Goal: Transaction & Acquisition: Purchase product/service

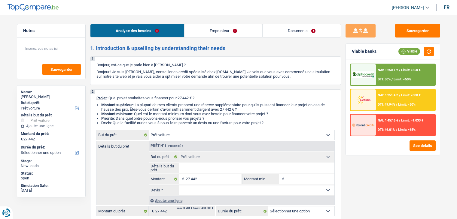
select select "car"
select select "worker"
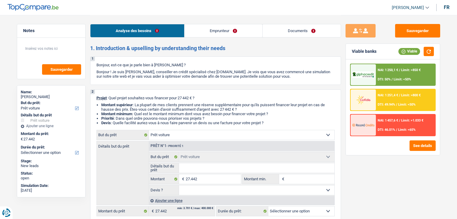
select select "netSalary"
select select "rents"
select select "carLoan"
select select "24"
select select "car"
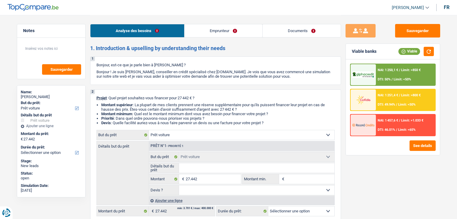
select select "car"
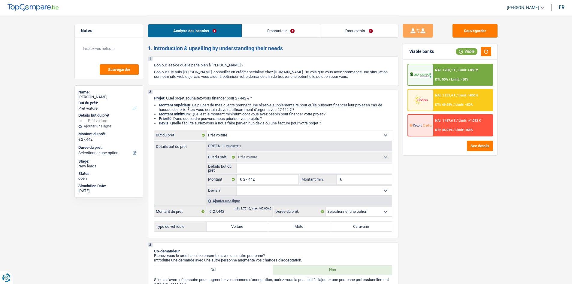
click at [270, 30] on link "Emprunteur" at bounding box center [281, 30] width 78 height 13
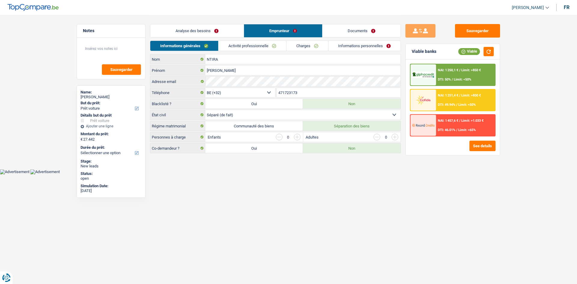
click at [180, 35] on link "Analyse des besoins" at bounding box center [196, 30] width 93 height 13
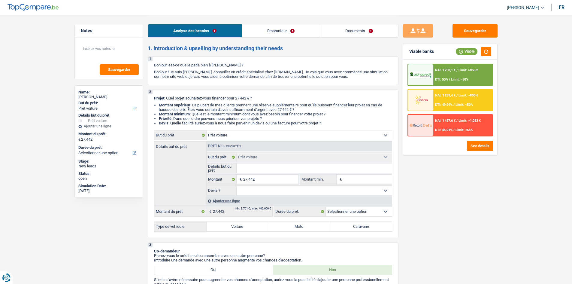
click at [279, 164] on input "Détails but du prêt" at bounding box center [314, 168] width 155 height 10
type input "m"
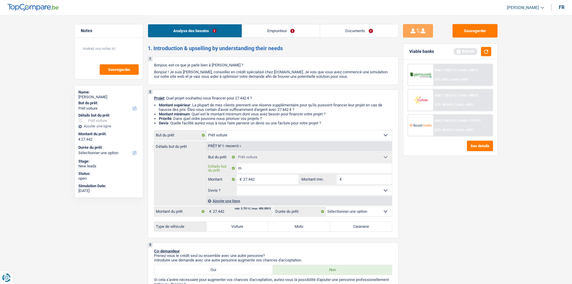
type input "me"
type input "mer"
type input "merc"
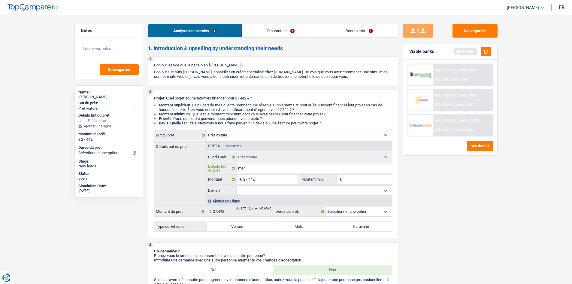
type input "merc"
type input "merce"
type input "merced"
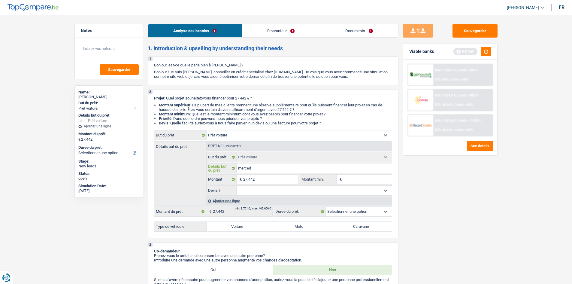
type input "mercede"
type input "mercedes"
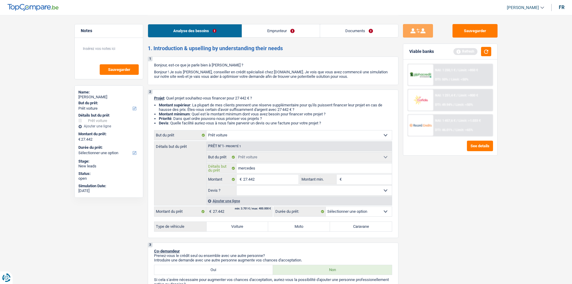
type input "mercedes"
click at [454, 219] on div "Sauvegarder Viable banks Refresh NAI: 1 250,1 € / Limit: >850 € DTI: 50% / Limi…" at bounding box center [451, 149] width 104 height 250
click at [248, 219] on label "Voiture" at bounding box center [238, 227] width 62 height 10
click at [248, 219] on input "Voiture" at bounding box center [238, 227] width 62 height 10
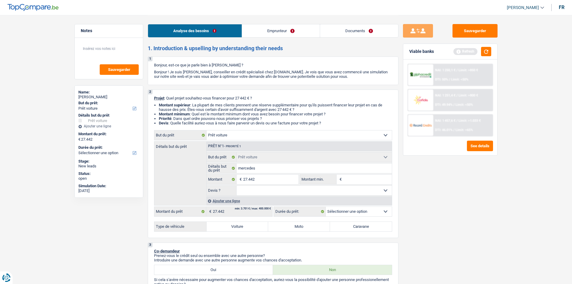
radio input "true"
select select "60"
radio input "true"
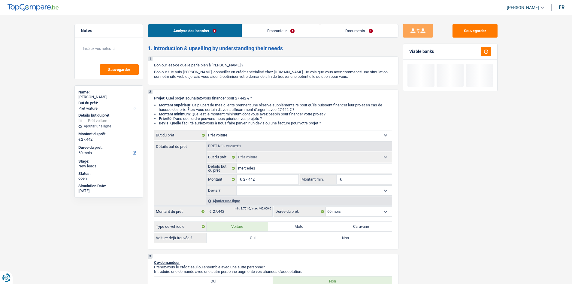
scroll to position [90, 0]
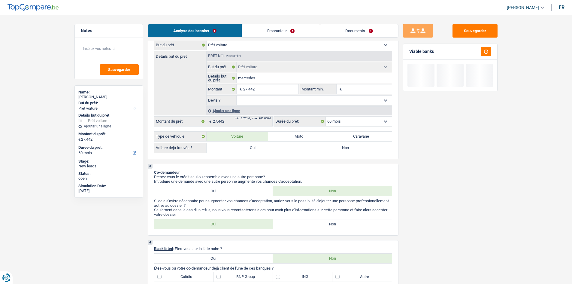
click at [264, 144] on label "Oui" at bounding box center [253, 148] width 93 height 10
click at [264, 144] on input "Oui" at bounding box center [253, 148] width 93 height 10
radio input "true"
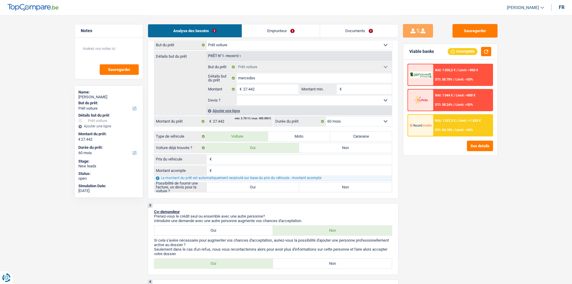
drag, startPoint x: 283, startPoint y: 188, endPoint x: 297, endPoint y: 186, distance: 13.3
click at [283, 188] on label "Oui" at bounding box center [253, 187] width 93 height 10
click at [283, 188] on input "Oui" at bounding box center [253, 187] width 93 height 10
radio input "true"
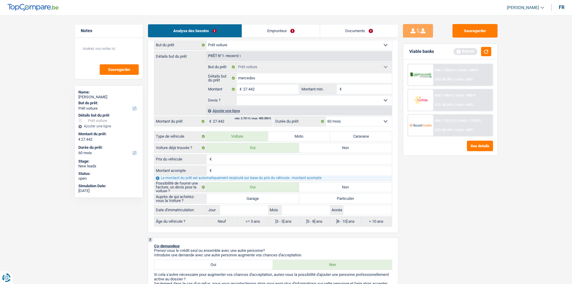
drag, startPoint x: 340, startPoint y: 199, endPoint x: 492, endPoint y: 237, distance: 156.5
click at [340, 199] on label "Particulier" at bounding box center [345, 199] width 93 height 10
click at [359, 199] on label "Particulier" at bounding box center [345, 199] width 93 height 10
click at [359, 199] on input "Particulier" at bounding box center [345, 199] width 93 height 10
radio input "true"
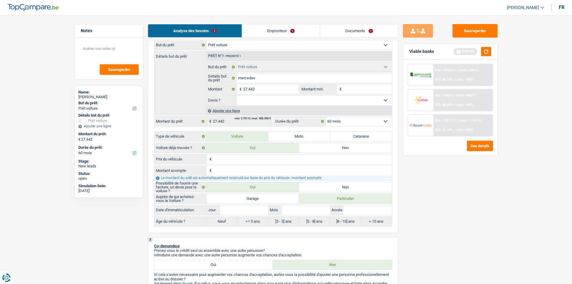
radio input "true"
drag, startPoint x: 347, startPoint y: 210, endPoint x: 399, endPoint y: 205, distance: 52.8
click at [347, 210] on input "Année" at bounding box center [368, 210] width 48 height 10
type input "2"
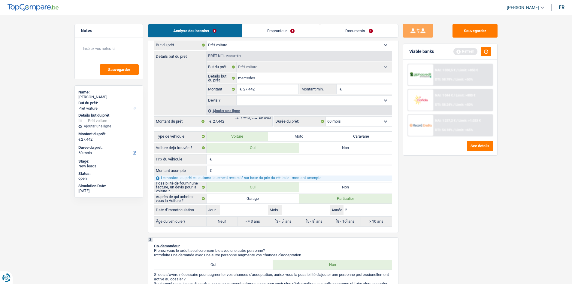
type input "20"
type input "202"
type input "2022"
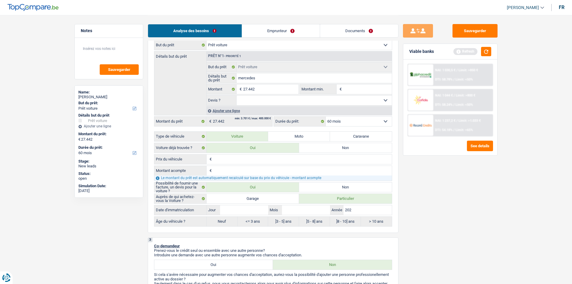
type input "2022"
click at [306, 208] on input "Mois" at bounding box center [306, 210] width 48 height 10
type input "5"
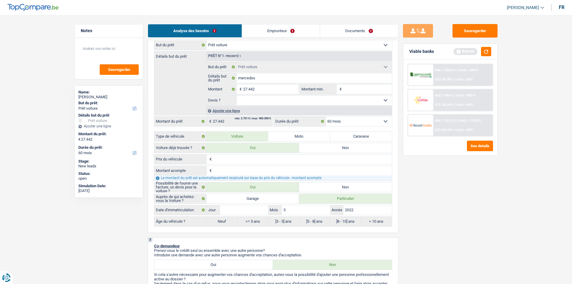
type input "5"
click at [231, 209] on input "Jour" at bounding box center [244, 210] width 48 height 10
type input "5"
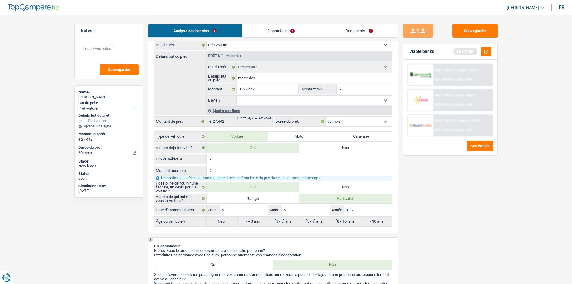
radio input "false"
radio input "true"
click at [289, 99] on select "Oui Non Non répondu Sélectionner une option" at bounding box center [314, 101] width 155 height 10
select select "yes"
click at [237, 96] on select "Oui Non Non répondu Sélectionner une option" at bounding box center [314, 101] width 155 height 10
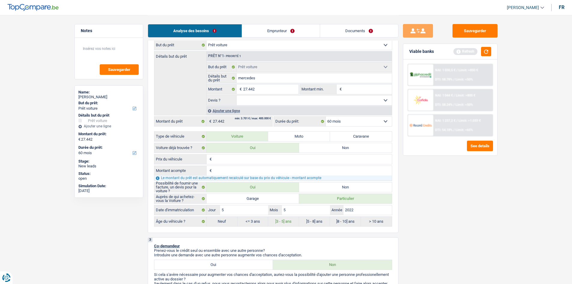
select select "yes"
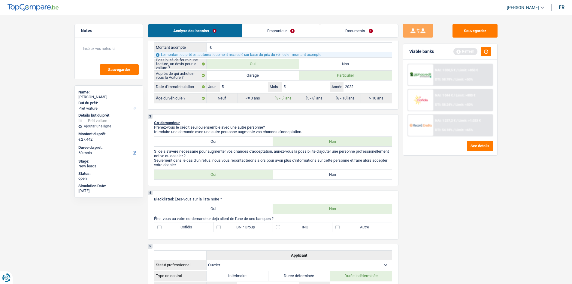
scroll to position [240, 0]
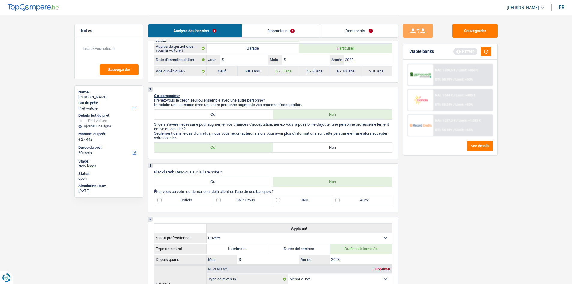
click at [273, 26] on link "Emprunteur" at bounding box center [281, 30] width 78 height 13
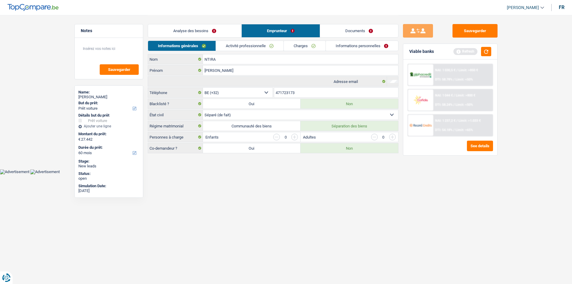
scroll to position [0, 0]
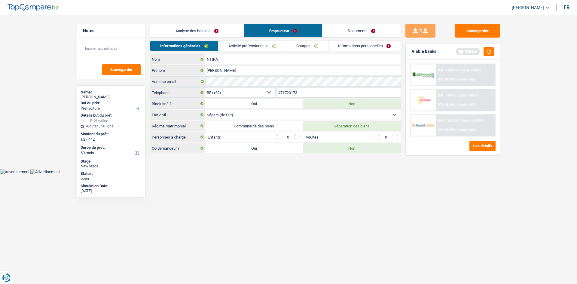
click at [240, 28] on link "Analyse des besoins" at bounding box center [196, 30] width 93 height 13
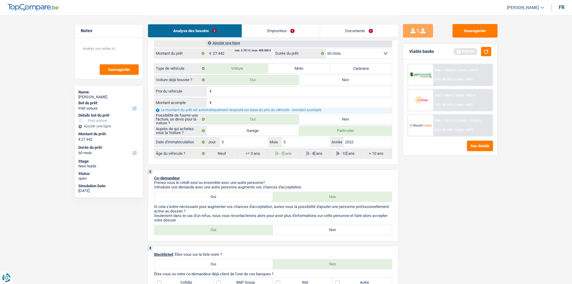
scroll to position [210, 0]
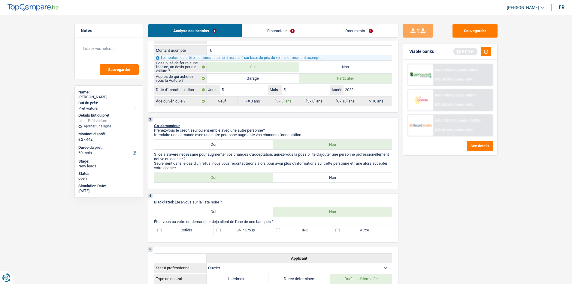
click at [301, 27] on link "Emprunteur" at bounding box center [281, 30] width 78 height 13
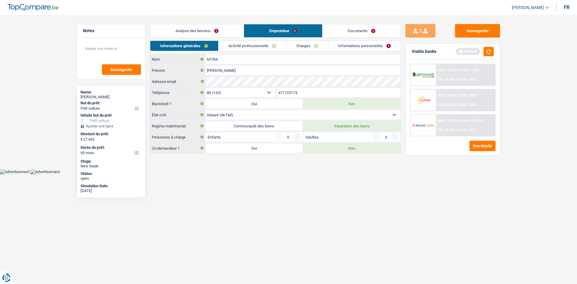
click at [230, 19] on div "Analyse des besoins Emprunteur Documents" at bounding box center [275, 28] width 251 height 26
click at [214, 32] on link "Analyse des besoins" at bounding box center [196, 30] width 93 height 13
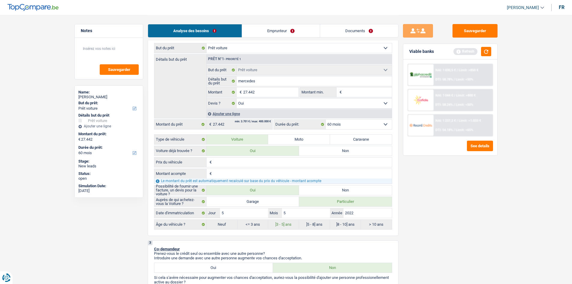
scroll to position [180, 0]
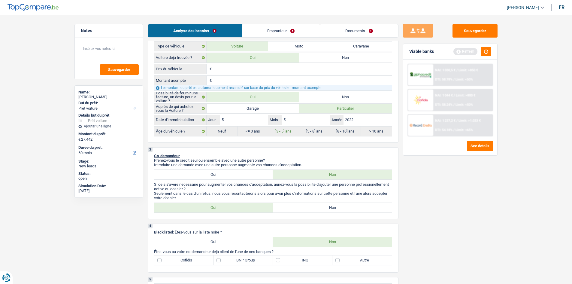
click at [304, 209] on label "Non" at bounding box center [332, 208] width 119 height 10
click at [304, 209] on input "Non" at bounding box center [332, 208] width 119 height 10
radio input "true"
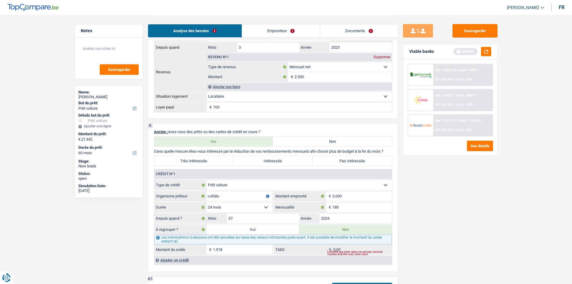
scroll to position [481, 0]
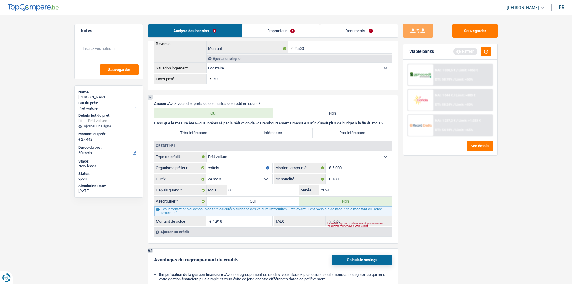
click at [353, 136] on label "Pas Intéressée" at bounding box center [352, 133] width 79 height 10
click at [353, 136] on input "Pas Intéressée" at bounding box center [352, 133] width 79 height 10
radio input "true"
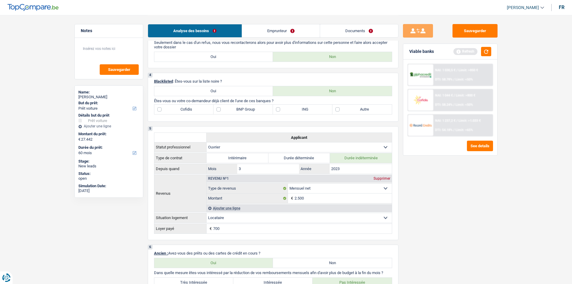
scroll to position [331, 0]
click at [182, 110] on label "Cofidis" at bounding box center [183, 110] width 59 height 10
click at [182, 110] on input "Cofidis" at bounding box center [183, 110] width 59 height 10
checkbox input "true"
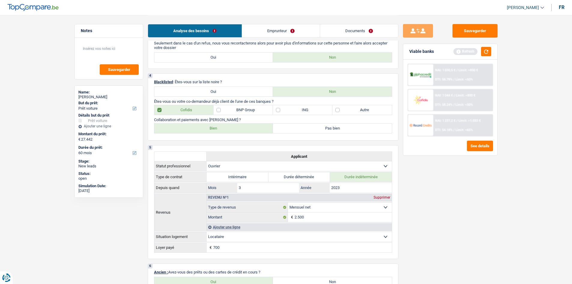
click at [188, 125] on label "Bien" at bounding box center [213, 129] width 119 height 10
click at [188, 125] on input "Bien" at bounding box center [213, 129] width 119 height 10
radio input "true"
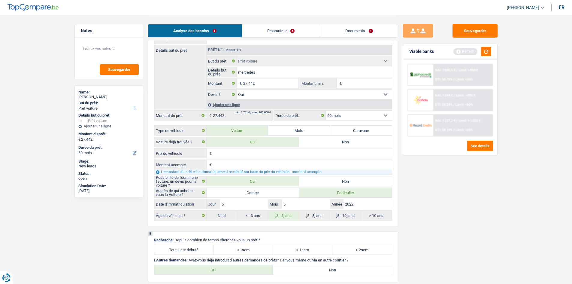
scroll to position [841, 0]
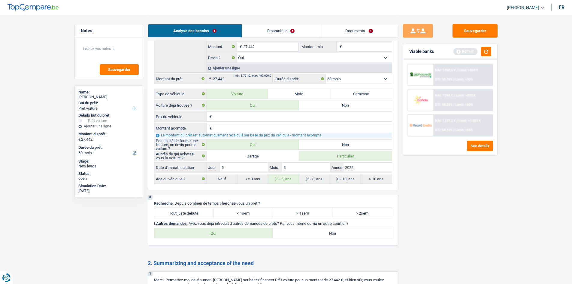
drag, startPoint x: 181, startPoint y: 216, endPoint x: 242, endPoint y: 217, distance: 61.0
click at [180, 216] on label "Tout juste débuté" at bounding box center [183, 213] width 59 height 10
click at [204, 214] on label "Tout juste débuté" at bounding box center [183, 213] width 59 height 10
click at [204, 214] on input "Tout juste débuté" at bounding box center [183, 213] width 59 height 10
radio input "true"
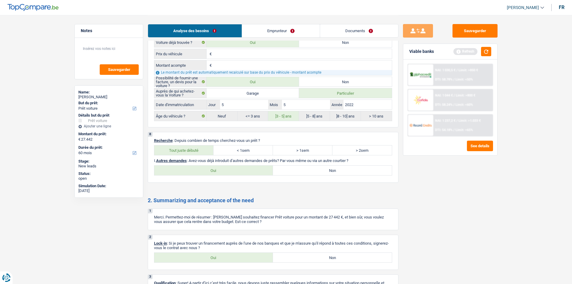
scroll to position [947, 0]
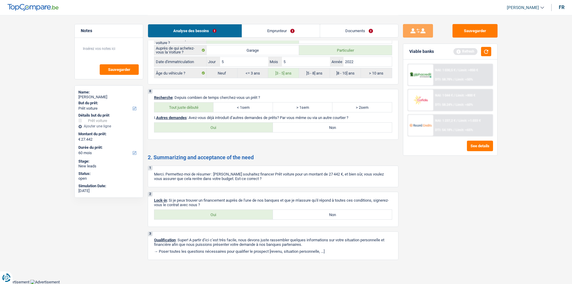
click at [252, 215] on label "Oui" at bounding box center [213, 215] width 119 height 10
click at [252, 215] on input "Oui" at bounding box center [213, 215] width 119 height 10
radio input "true"
click at [331, 126] on label "Non" at bounding box center [332, 128] width 119 height 10
click at [331, 126] on input "Non" at bounding box center [332, 128] width 119 height 10
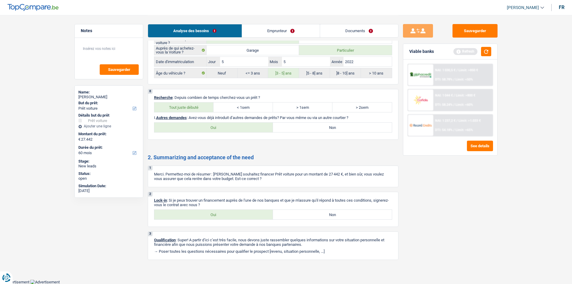
radio input "true"
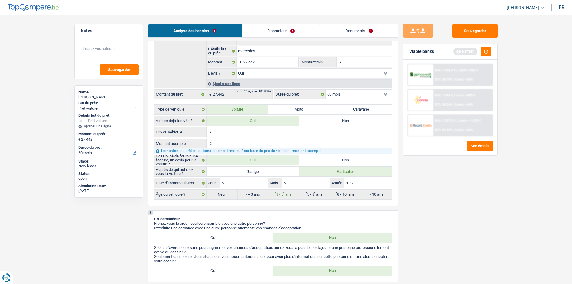
scroll to position [76, 0]
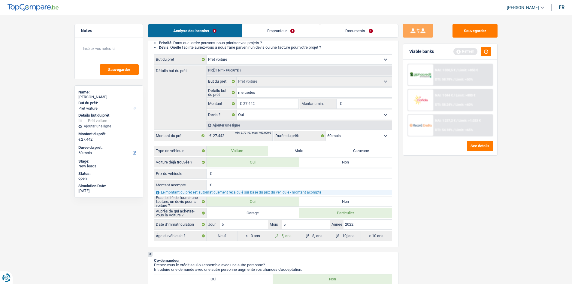
click at [282, 34] on link "Emprunteur" at bounding box center [281, 30] width 78 height 13
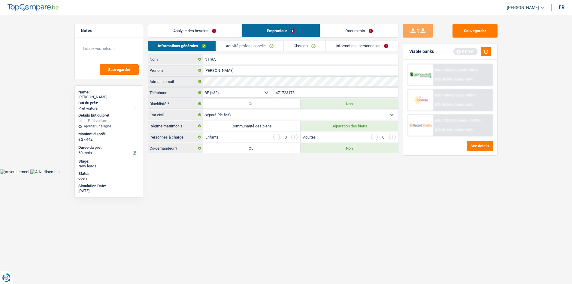
scroll to position [0, 0]
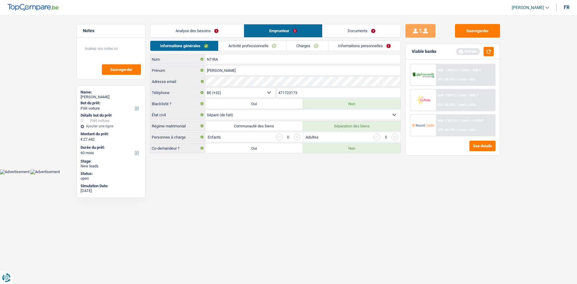
click at [255, 46] on link "Activité professionnelle" at bounding box center [252, 46] width 68 height 10
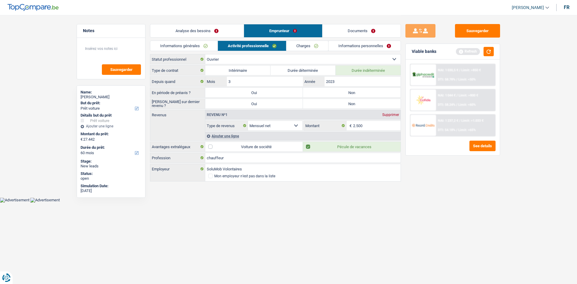
click at [372, 95] on label "Non" at bounding box center [352, 93] width 98 height 10
click at [372, 95] on input "Non" at bounding box center [352, 93] width 98 height 10
radio input "true"
click at [371, 106] on label "Non" at bounding box center [352, 104] width 98 height 10
click at [371, 106] on input "Non" at bounding box center [352, 104] width 98 height 10
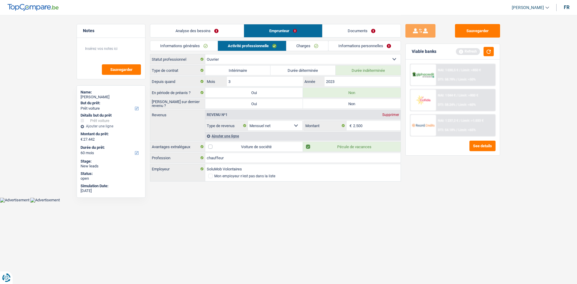
radio input "true"
click at [254, 141] on div "Type de contrat Intérimaire Durée déterminée Durée indéterminée Depuis quand 3 …" at bounding box center [275, 123] width 251 height 117
click at [273, 139] on div "Ajouter une ligne" at bounding box center [302, 136] width 195 height 9
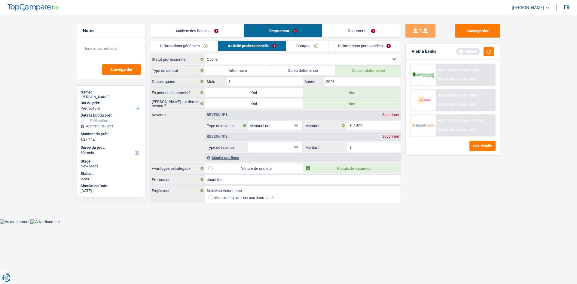
click at [289, 144] on select "Allocation d'handicap Allocations chômage Allocations familiales Chèques repas …" at bounding box center [275, 147] width 54 height 10
click at [381, 123] on input "2.500" at bounding box center [377, 126] width 48 height 10
drag, startPoint x: 275, startPoint y: 148, endPoint x: 278, endPoint y: 140, distance: 8.9
click at [275, 149] on select "Allocation d'handicap Allocations chômage Allocations familiales Chèques repas …" at bounding box center [275, 147] width 54 height 10
select select "mealVouchers"
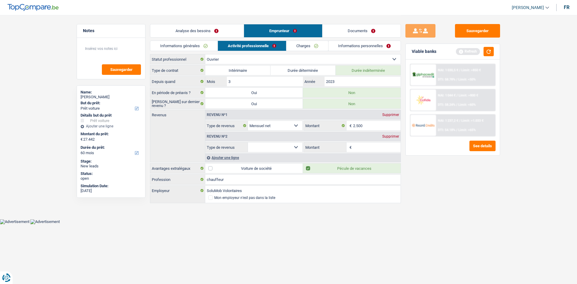
click at [248, 142] on select "Allocation d'handicap Allocations chômage Allocations familiales Chèques repas …" at bounding box center [275, 147] width 54 height 10
drag, startPoint x: 365, startPoint y: 146, endPoint x: 539, endPoint y: 135, distance: 174.4
click at [366, 147] on input "Montant par jour" at bounding box center [377, 147] width 48 height 10
type input "8,0"
click at [457, 216] on div "Sauvegarder Viable banks Refresh NAI: 1 030,5 € / Limit: >850 € DTI: 58.78% / L…" at bounding box center [453, 149] width 104 height 250
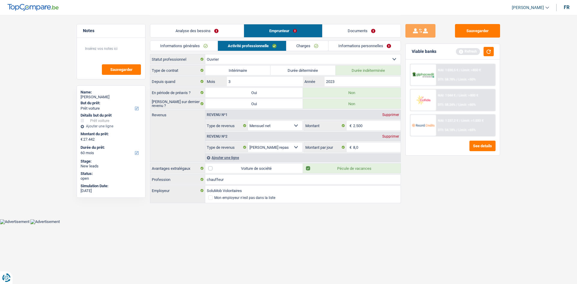
click at [303, 44] on link "Charges" at bounding box center [307, 46] width 42 height 10
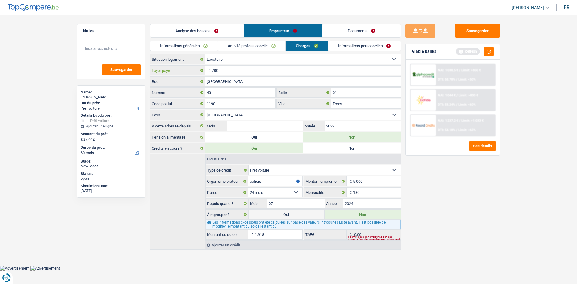
click at [247, 69] on input "700" at bounding box center [306, 71] width 189 height 10
click at [372, 41] on link "Informations personnelles" at bounding box center [364, 46] width 72 height 10
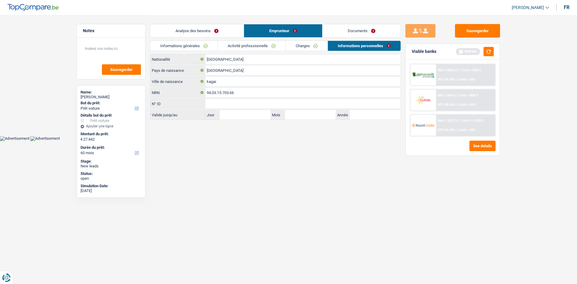
click at [356, 23] on div "Analyse des besoins Emprunteur Documents" at bounding box center [275, 28] width 251 height 26
click at [233, 70] on input "[GEOGRAPHIC_DATA]" at bounding box center [302, 71] width 195 height 10
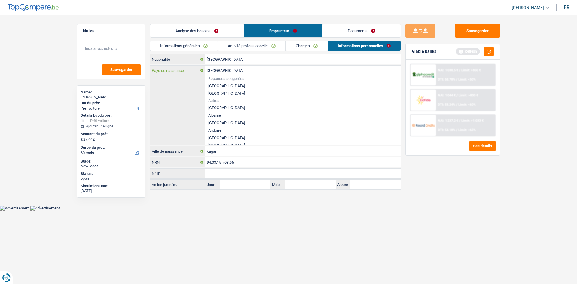
type input "Belgiqu"
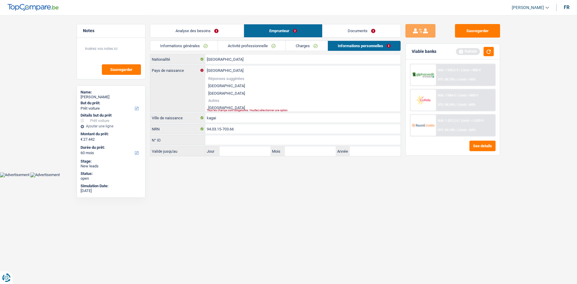
click at [227, 107] on li "[GEOGRAPHIC_DATA]" at bounding box center [302, 108] width 195 height 8
type input "[GEOGRAPHIC_DATA]"
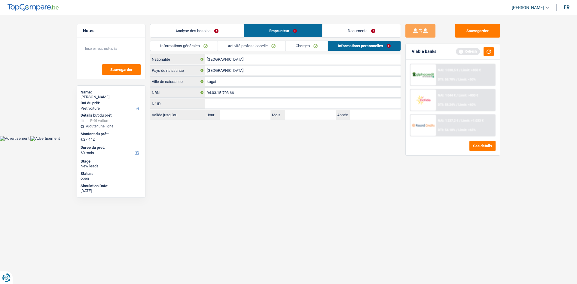
click at [362, 31] on link "Documents" at bounding box center [361, 30] width 78 height 13
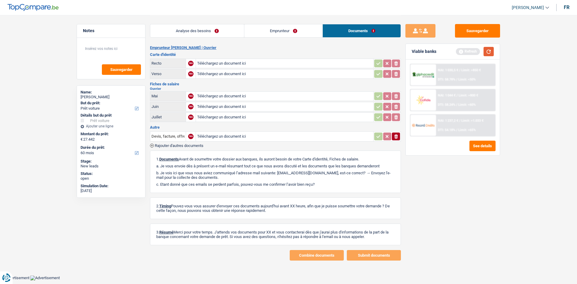
click at [457, 52] on button "button" at bounding box center [489, 51] width 10 height 9
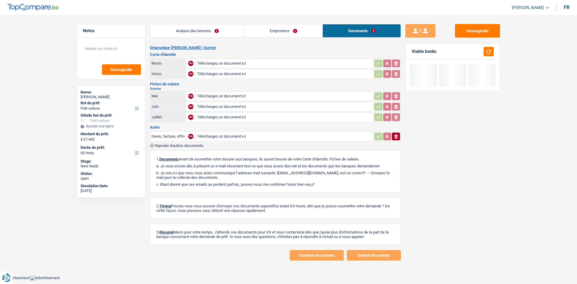
click at [457, 39] on div "Sauvegarder Viable banks" at bounding box center [453, 149] width 104 height 250
click at [196, 28] on link "Analyse des besoins" at bounding box center [197, 30] width 94 height 13
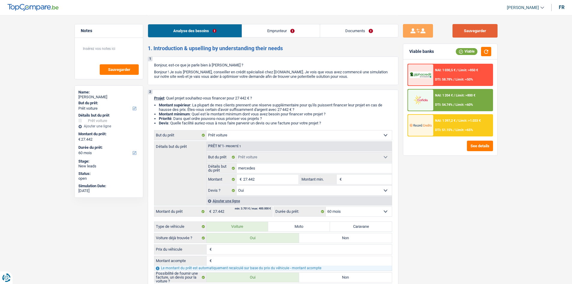
click at [457, 30] on button "Sauvegarder" at bounding box center [475, 31] width 45 height 14
click at [398, 32] on link "Documents" at bounding box center [359, 30] width 78 height 13
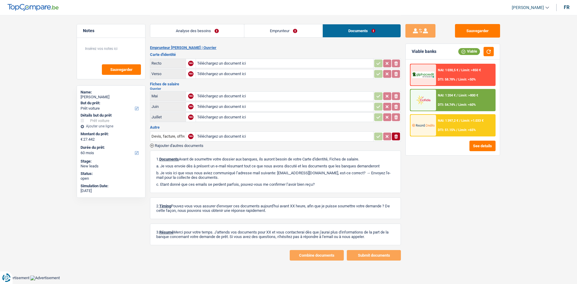
click at [309, 39] on div "Analyse des besoins Emprunteur Documents" at bounding box center [275, 28] width 251 height 26
click at [300, 37] on link "Emprunteur" at bounding box center [283, 30] width 78 height 13
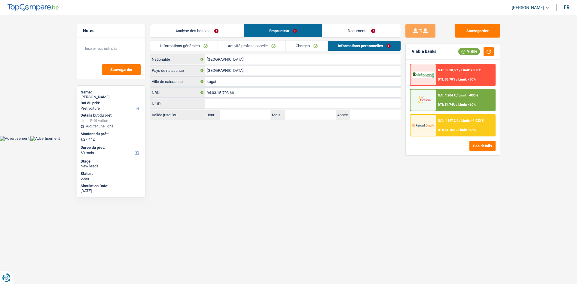
click at [212, 51] on div "Informations générales Activité professionnelle Charges Informations personnell…" at bounding box center [275, 48] width 251 height 14
drag, startPoint x: 212, startPoint y: 27, endPoint x: 305, endPoint y: 26, distance: 93.5
click at [212, 26] on link "Analyse des besoins" at bounding box center [196, 30] width 93 height 13
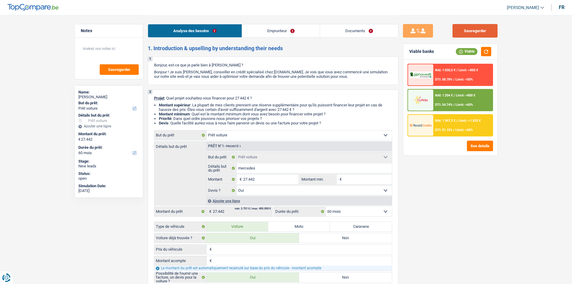
drag, startPoint x: 487, startPoint y: 27, endPoint x: 478, endPoint y: 24, distance: 8.5
click at [457, 26] on button "Sauvegarder" at bounding box center [475, 31] width 45 height 14
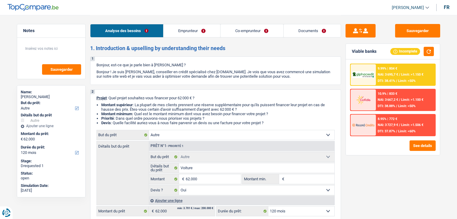
select select "other"
select select "120"
select select "other"
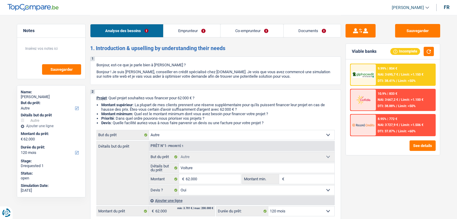
select select "yes"
select select "120"
select select "independent"
select select "mutuality"
select select "netSalary"
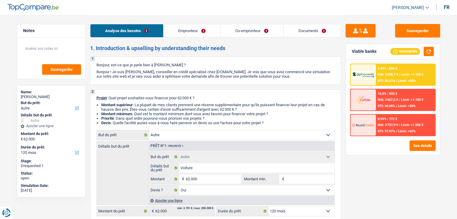
select select "mutualityIndemnity"
select select "rents"
select select "other"
select select "yes"
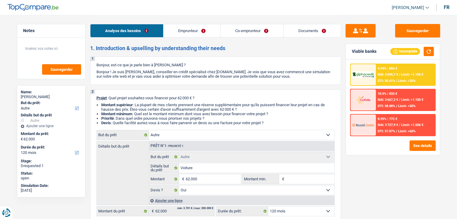
select select "120"
click at [308, 28] on link "Documents" at bounding box center [312, 30] width 57 height 13
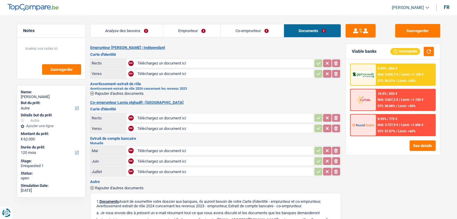
click at [129, 33] on link "Analyse des besoins" at bounding box center [126, 30] width 73 height 13
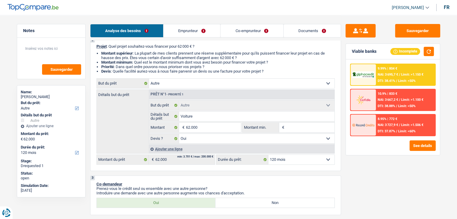
scroll to position [90, 0]
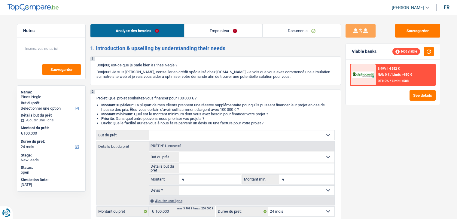
select select "24"
select select "noProfession"
select select "24"
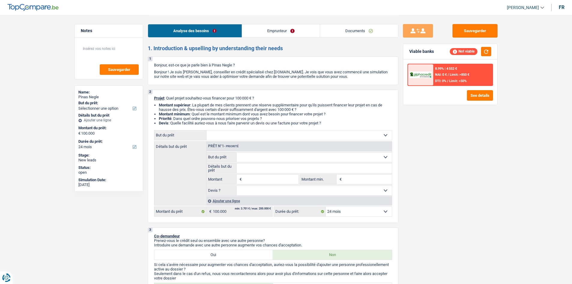
click at [292, 38] on div "Analyse des besoins Emprunteur Documents" at bounding box center [273, 28] width 251 height 26
click at [284, 36] on link "Emprunteur" at bounding box center [281, 30] width 78 height 13
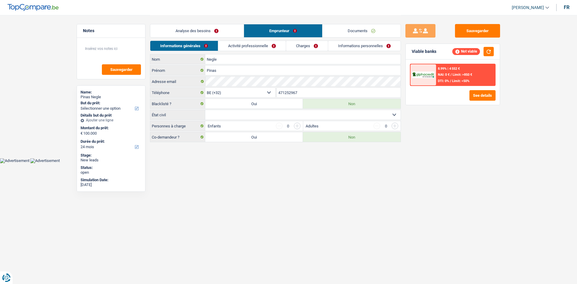
click at [210, 29] on link "Analyse des besoins" at bounding box center [196, 30] width 93 height 13
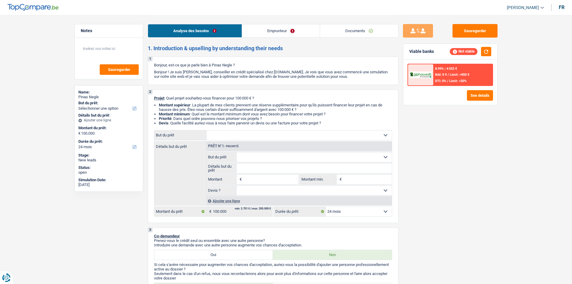
click at [300, 26] on link "Emprunteur" at bounding box center [281, 30] width 78 height 13
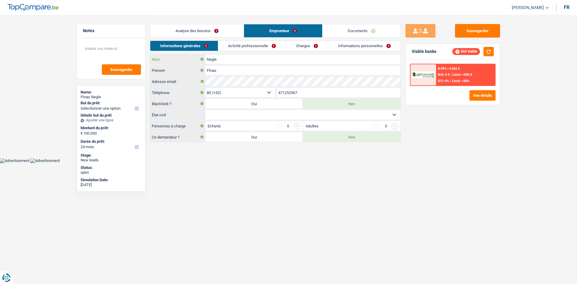
click at [223, 55] on input "Negle" at bounding box center [302, 59] width 195 height 10
click at [242, 42] on link "Activité professionnelle" at bounding box center [252, 46] width 68 height 10
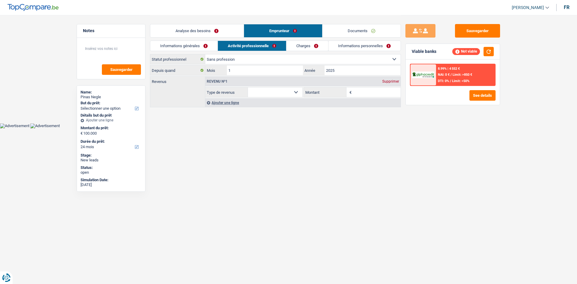
click at [306, 44] on link "Charges" at bounding box center [307, 46] width 42 height 10
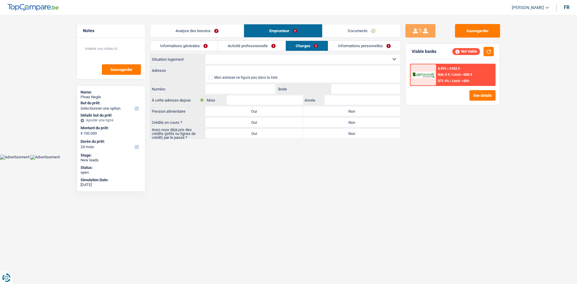
click at [376, 44] on link "Informations personnelles" at bounding box center [364, 46] width 72 height 10
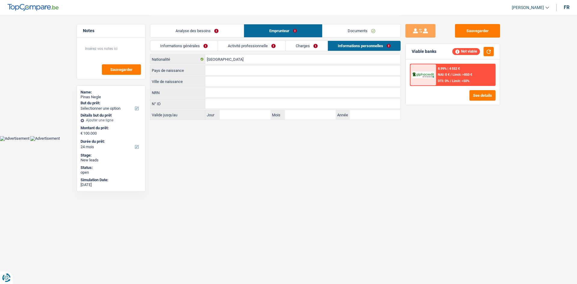
click at [220, 30] on link "Analyse des besoins" at bounding box center [196, 30] width 93 height 13
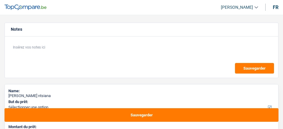
select select "48"
select select "worker"
select select "netSalary"
select select "48"
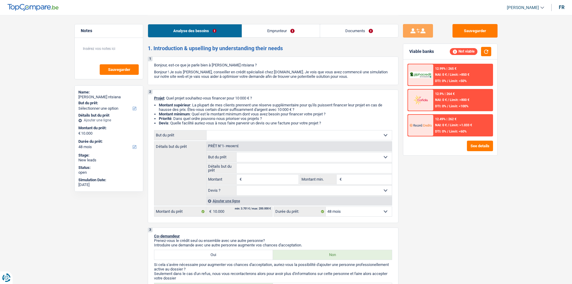
click at [278, 38] on div "Analyse des besoins Emprunteur Documents" at bounding box center [273, 28] width 251 height 26
click at [283, 27] on link "Emprunteur" at bounding box center [281, 30] width 78 height 13
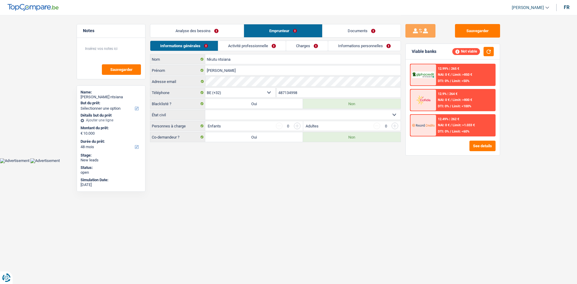
click at [283, 44] on link "Charges" at bounding box center [307, 46] width 42 height 10
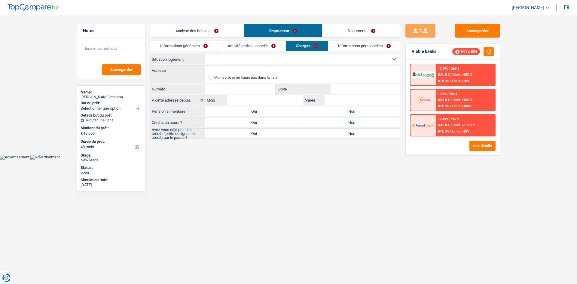
click at [191, 32] on link "Analyse des besoins" at bounding box center [196, 30] width 93 height 13
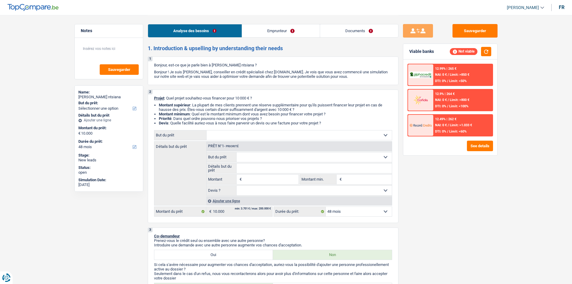
click at [234, 128] on select "Confort maison: meubles, textile, peinture, électroménager, outillage non-profe…" at bounding box center [299, 135] width 185 height 10
select select "houseOrGarden"
click at [207, 128] on select "Confort maison: meubles, textile, peinture, électroménager, outillage non-profe…" at bounding box center [299, 135] width 185 height 10
select select "houseOrGarden"
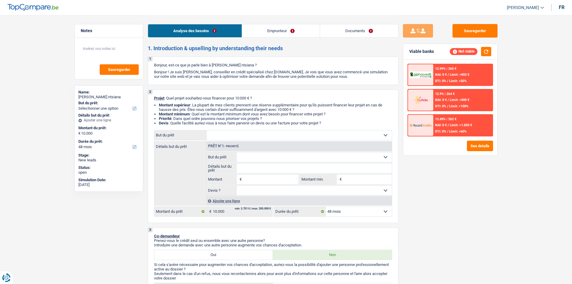
type input "10.000"
select select "houseOrGarden"
type input "10.000"
select select "houseOrGarden"
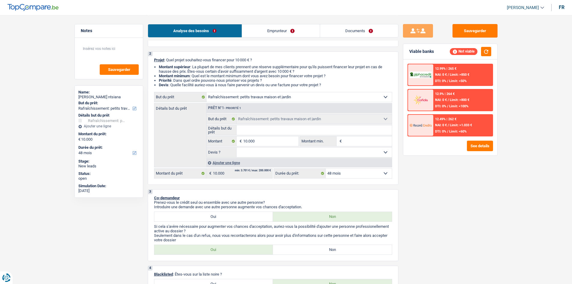
scroll to position [30, 0]
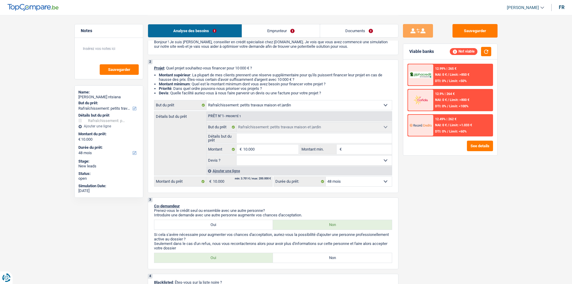
click at [283, 109] on select "Confort maison: meubles, textile, peinture, électroménager, outillage non-profe…" at bounding box center [299, 105] width 185 height 10
click at [283, 35] on link "Emprunteur" at bounding box center [281, 30] width 78 height 13
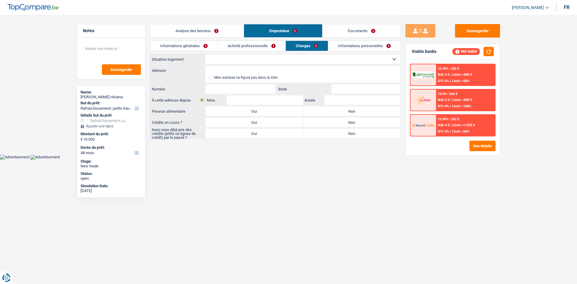
click at [283, 63] on select "Locataire Propriétaire avec prêt hypothécaire Propriétaire sans prêt hypothécai…" at bounding box center [302, 59] width 195 height 10
select select "ownerWithMortgage"
click at [205, 54] on select "Locataire Propriétaire avec prêt hypothécaire Propriétaire sans prêt hypothécai…" at bounding box center [302, 59] width 195 height 10
select select "ownerWithMortgage"
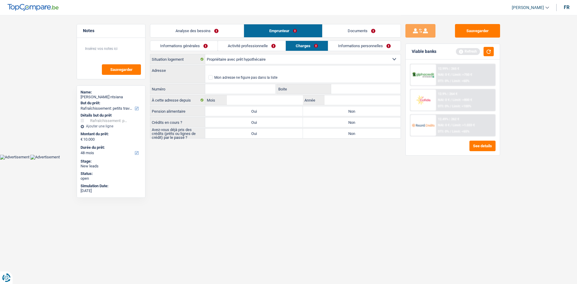
click at [196, 32] on link "Analyse des besoins" at bounding box center [196, 30] width 93 height 13
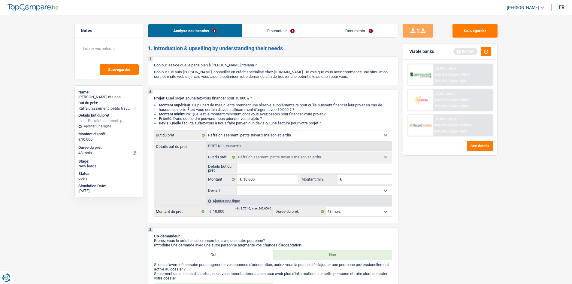
click at [277, 128] on select "Confort maison: meubles, textile, peinture, électroménager, outillage non-profe…" at bounding box center [299, 135] width 185 height 10
select select "renovation"
click at [207, 128] on select "Confort maison: meubles, textile, peinture, électroménager, outillage non-profe…" at bounding box center [299, 135] width 185 height 10
select select "renovation"
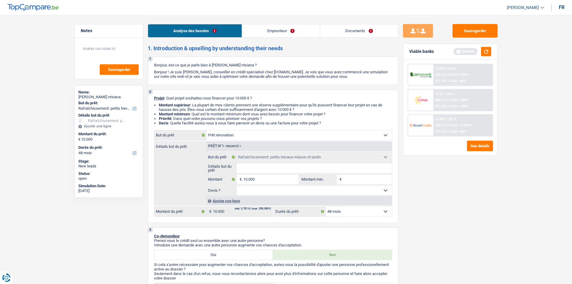
select select "renovation"
select select "houseOrGarden"
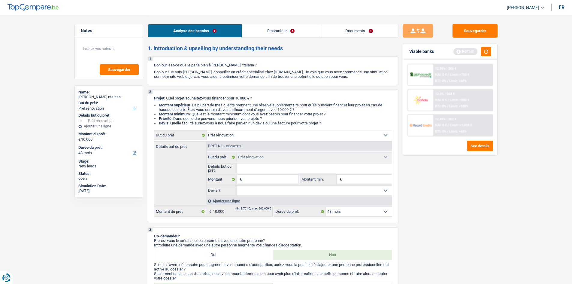
select select "houseOrGarden"
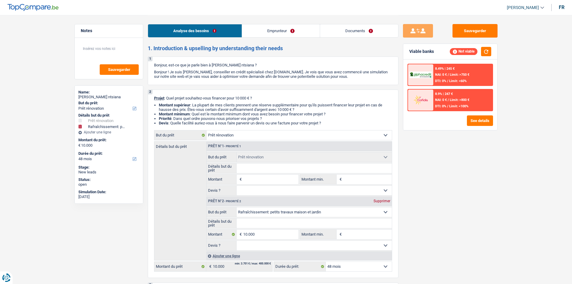
click at [283, 128] on div "Prêt n°2 - Priorité 2 Supprimer" at bounding box center [299, 202] width 185 height 10
click at [283, 128] on div "Supprimer" at bounding box center [382, 201] width 20 height 4
type input "0"
select select
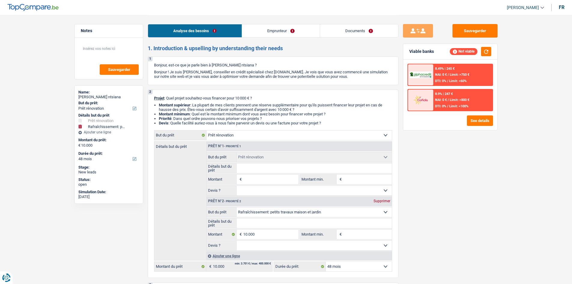
select select
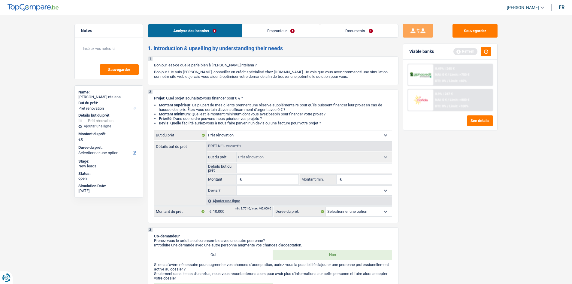
type input "1"
type input "10"
type input "100"
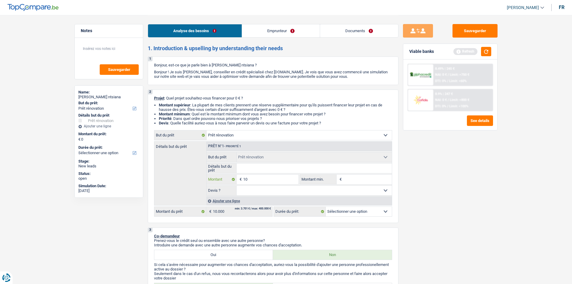
type input "100"
type input "1.000"
type input "10.000"
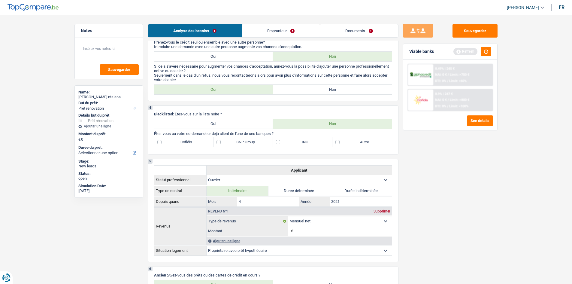
scroll to position [68, 0]
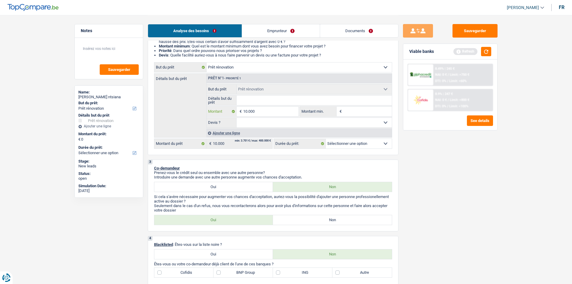
type input "10.000"
click at [283, 128] on div "Sauvegarder Viable banks Refresh 8.49% | 245 € NAI: 0 € / Limit: >750 € DTI: 0%…" at bounding box center [451, 149] width 104 height 250
select select "48"
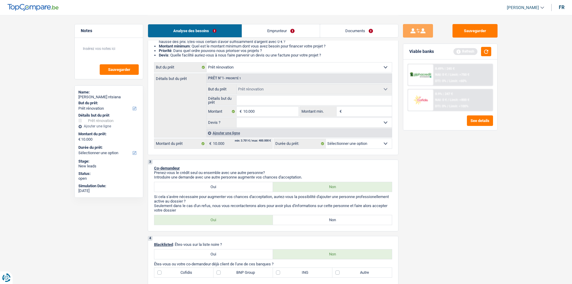
select select "48"
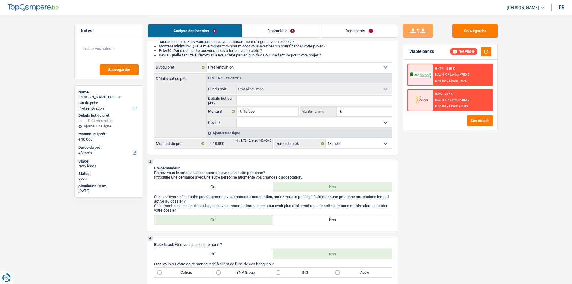
click at [260, 35] on link "Emprunteur" at bounding box center [281, 30] width 78 height 13
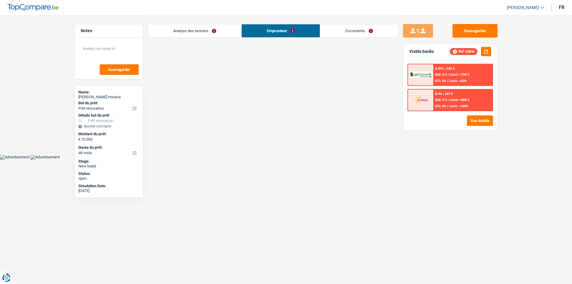
scroll to position [0, 0]
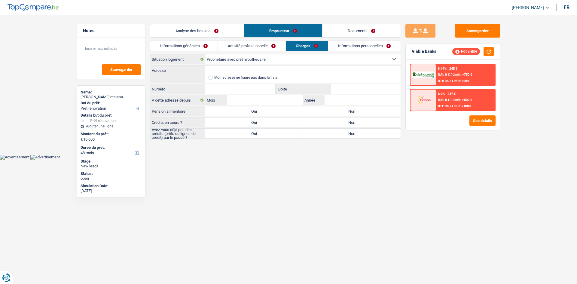
click at [205, 43] on link "Informations générales" at bounding box center [183, 46] width 67 height 10
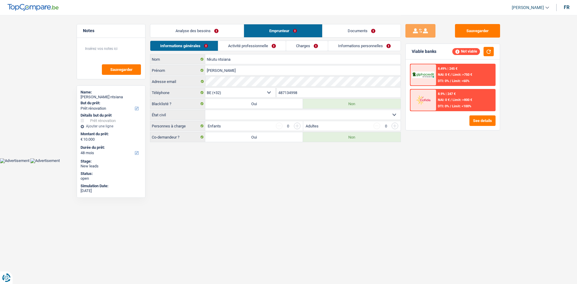
click at [213, 26] on link "Analyse des besoins" at bounding box center [196, 30] width 93 height 13
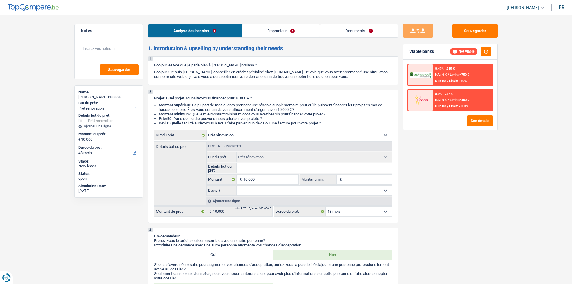
click at [282, 128] on select "Oui Non Non répondu Sélectionner une option" at bounding box center [314, 191] width 155 height 10
drag, startPoint x: 281, startPoint y: 182, endPoint x: 275, endPoint y: 180, distance: 5.9
click at [281, 128] on input "10.000" at bounding box center [270, 180] width 55 height 10
type input "1.000"
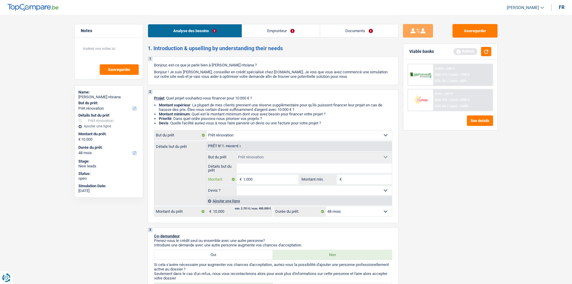
type input "1.000"
type input "100"
type input "10"
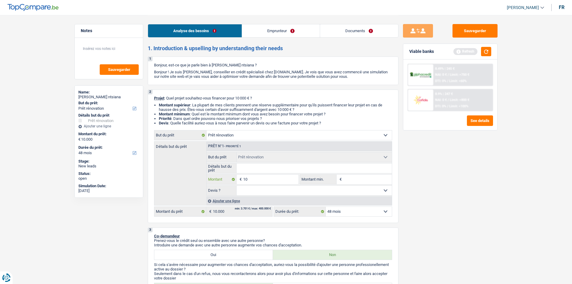
type input "1"
type input "2"
type input "22"
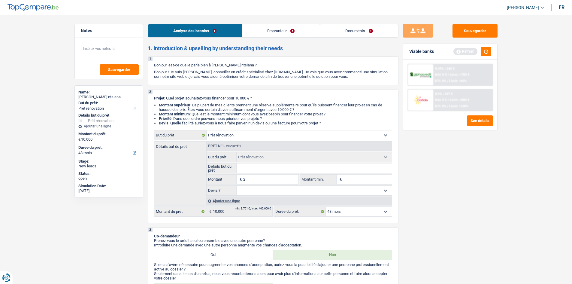
type input "22"
type input "220"
type input "2.200"
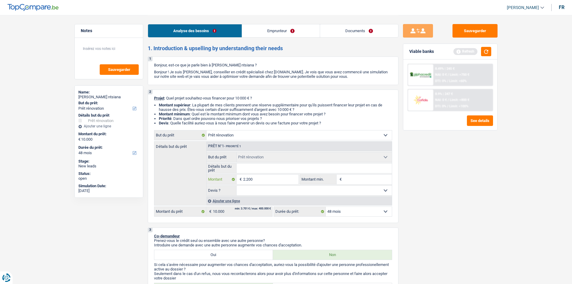
type input "22.000"
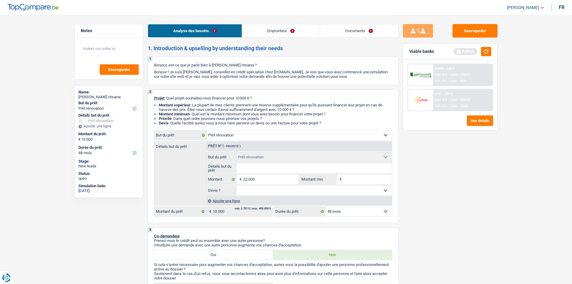
type input "22.000"
select select "120"
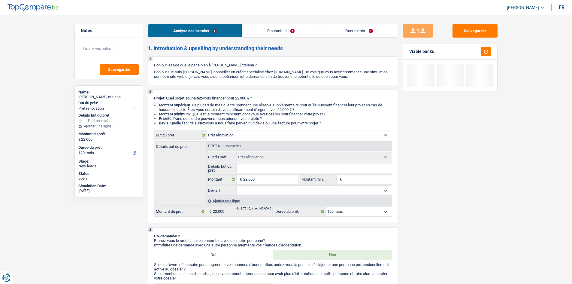
type input "1"
type input "10"
type input "100"
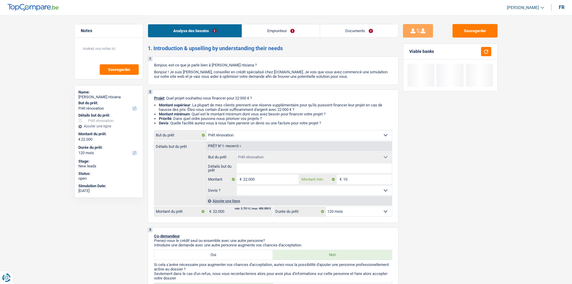
type input "100"
type input "1.000"
type input "10.000"
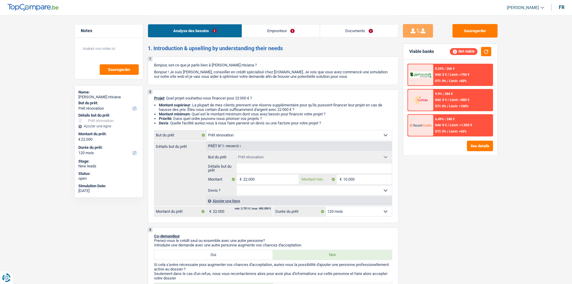
type input "10.000"
drag, startPoint x: 451, startPoint y: 238, endPoint x: 453, endPoint y: 221, distance: 17.8
click at [283, 128] on div "Sauvegarder Viable banks Not viable 8.24% | 266 € NAI: 0 € / Limit: >750 € DTI:…" at bounding box center [451, 149] width 104 height 250
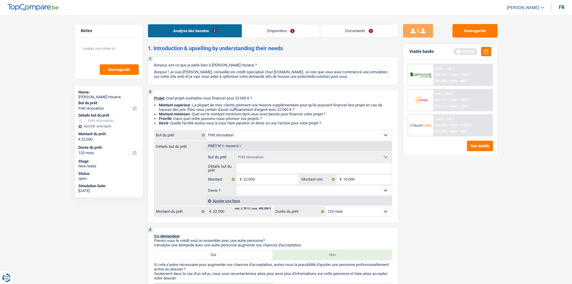
click at [283, 128] on select "12 mois 18 mois 24 mois 30 mois 36 mois 42 mois 48 mois 60 mois 72 mois 84 mois…" at bounding box center [359, 212] width 66 height 10
click at [283, 128] on div "Sauvegarder Viable banks Refresh 8.24% | 266 € NAI: 0 € / Limit: >750 € DTI: 0%…" at bounding box center [451, 149] width 104 height 250
click at [277, 128] on input "22.000" at bounding box center [270, 180] width 55 height 10
type input "2.200"
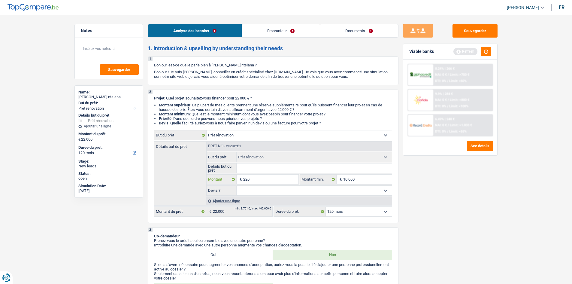
type input "22"
type input "2"
type input "1"
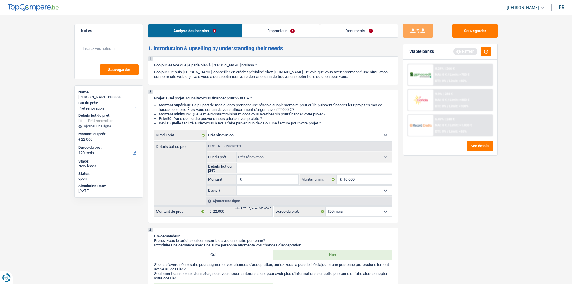
type input "1"
type input "10"
type input "100"
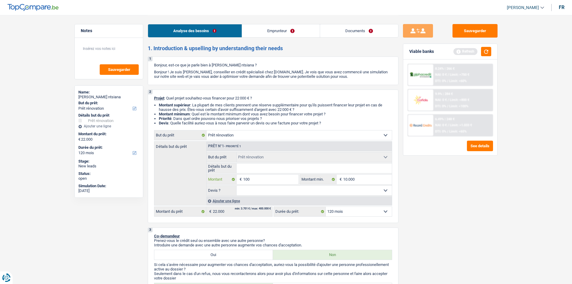
type input "1.000"
type input "10.000"
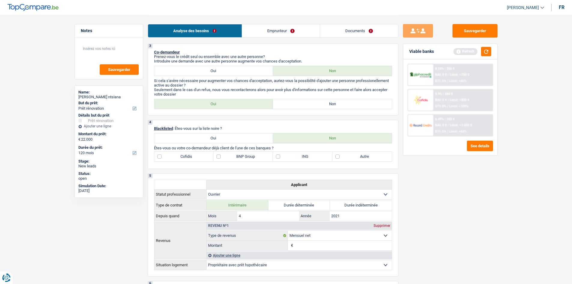
scroll to position [98, 0]
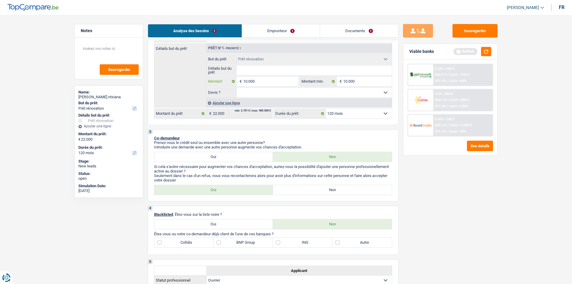
type input "1.000"
type input "1"
type input "2"
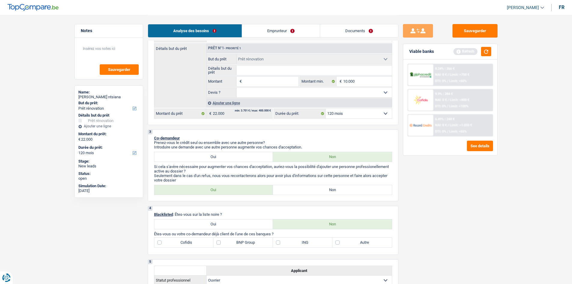
type input "2"
type input "22"
type input "220"
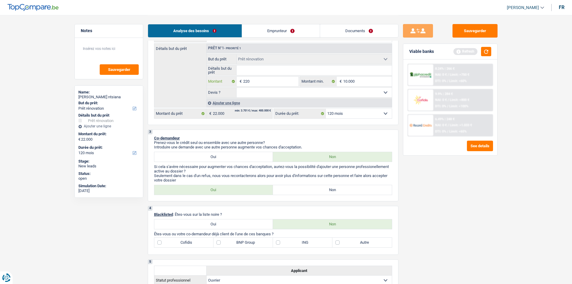
type input "2.200"
type input "22.000"
type input "220.000"
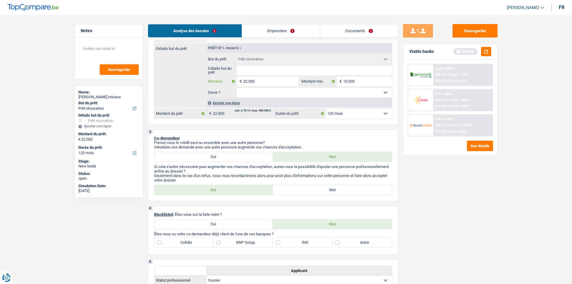
type input "220.000"
type input "22.000"
drag, startPoint x: 489, startPoint y: 207, endPoint x: 450, endPoint y: 177, distance: 49.2
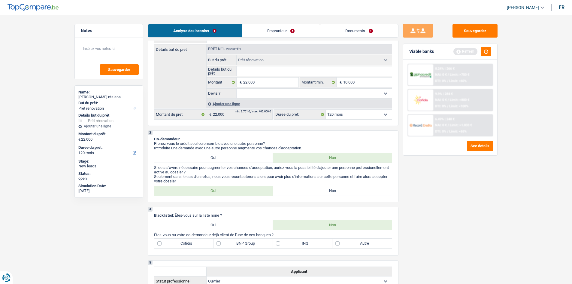
click at [283, 128] on div "Sauvegarder Viable banks Refresh 8.24% | 266 € NAI: 0 € / Limit: >750 € DTI: 0%…" at bounding box center [451, 149] width 104 height 250
click at [252, 86] on input "22.000" at bounding box center [270, 83] width 55 height 10
drag, startPoint x: 511, startPoint y: 153, endPoint x: 507, endPoint y: 151, distance: 4.7
click at [283, 51] on button "button" at bounding box center [486, 51] width 10 height 9
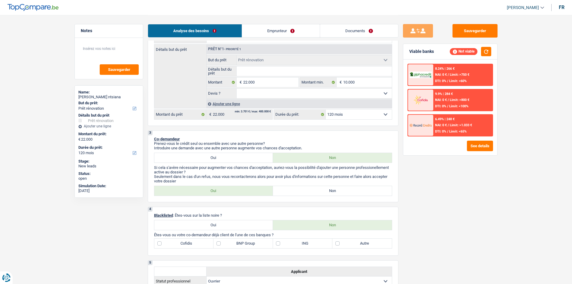
click at [283, 113] on select "12 mois 18 mois 24 mois 30 mois 36 mois 42 mois 48 mois 60 mois 72 mois 84 mois…" at bounding box center [359, 115] width 66 height 10
select select "60"
click at [283, 110] on select "12 mois 18 mois 24 mois 30 mois 36 mois 42 mois 48 mois 60 mois 72 mois 84 mois…" at bounding box center [359, 115] width 66 height 10
select select "60"
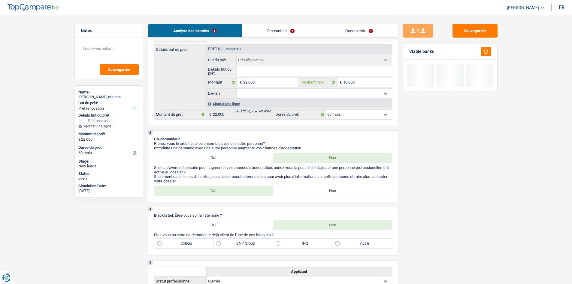
click at [283, 84] on input "10.000" at bounding box center [367, 83] width 49 height 10
type input "1.000"
type input "10.001"
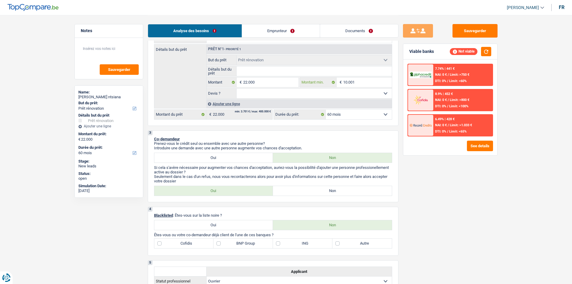
type input "10.001"
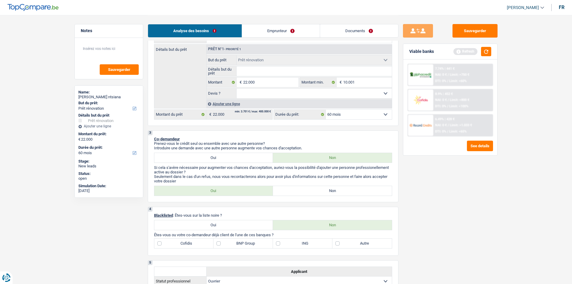
drag, startPoint x: 460, startPoint y: 204, endPoint x: 457, endPoint y: 203, distance: 3.4
click at [283, 128] on div "Sauvegarder Viable banks Refresh 7.74% | 441 € NAI: 0 € / Limit: >750 € DTI: 0%…" at bounding box center [451, 149] width 104 height 250
drag, startPoint x: 487, startPoint y: 47, endPoint x: 497, endPoint y: 38, distance: 13.8
click at [283, 43] on div "Sauvegarder Viable banks Refresh 7.74% | 441 € NAI: 0 € / Limit: >750 € DTI: 0%…" at bounding box center [451, 149] width 104 height 250
click at [283, 50] on button "button" at bounding box center [486, 51] width 10 height 9
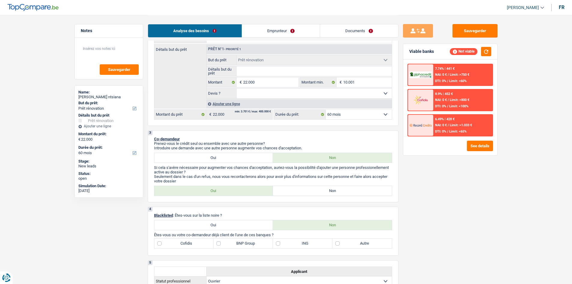
click at [283, 128] on img at bounding box center [421, 125] width 22 height 11
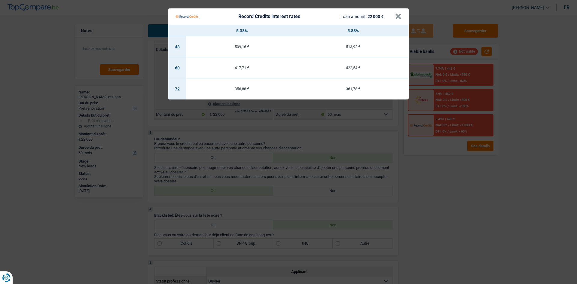
click at [283, 128] on Credits "Record Credits interest rates Loan amount: 22 000 € × 5.38% 5.88% 48 509,16 € 5…" at bounding box center [288, 142] width 577 height 284
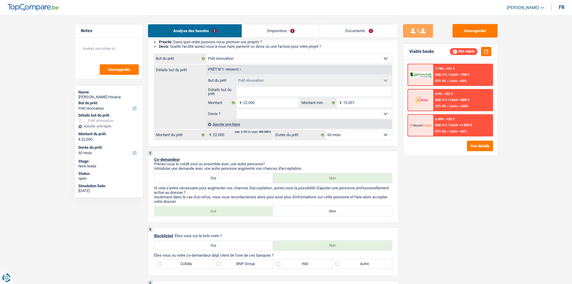
scroll to position [37, 0]
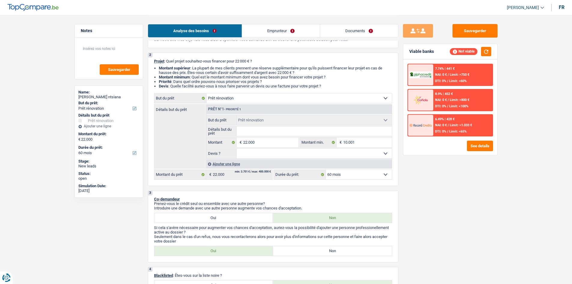
click at [278, 95] on select "Confort maison: meubles, textile, peinture, électroménager, outillage non-profe…" at bounding box center [299, 98] width 185 height 10
drag, startPoint x: 565, startPoint y: 255, endPoint x: 557, endPoint y: 253, distance: 7.7
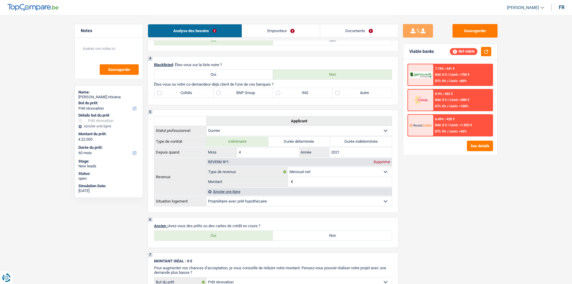
scroll to position [142, 0]
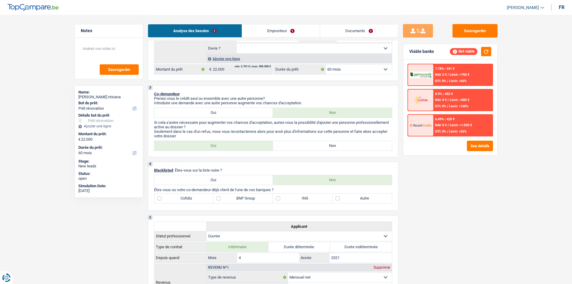
click at [213, 111] on label "Oui" at bounding box center [213, 113] width 119 height 10
click at [213, 111] on input "Oui" at bounding box center [213, 113] width 119 height 10
radio input "true"
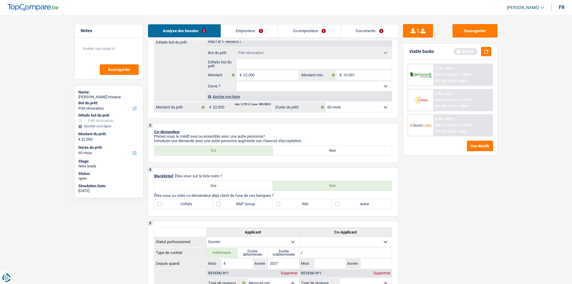
scroll to position [0, 0]
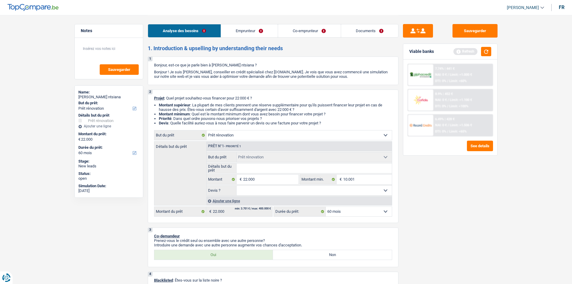
click at [236, 25] on link "Emprunteur" at bounding box center [249, 30] width 57 height 13
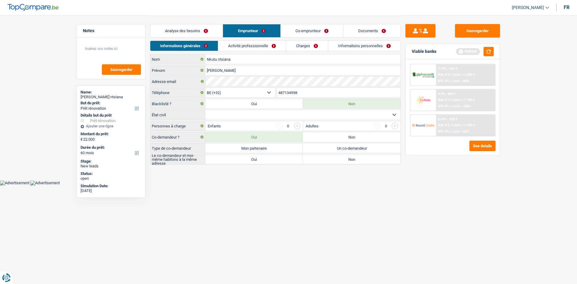
click at [252, 116] on select "Célibataire Marié(e) Cohabitant(e) légal(e) Divorcé(e) Veuf(ve) Séparé (de fait…" at bounding box center [302, 115] width 195 height 10
select select "married"
click at [205, 110] on select "Célibataire Marié(e) Cohabitant(e) légal(e) Divorcé(e) Veuf(ve) Séparé (de fait…" at bounding box center [302, 115] width 195 height 10
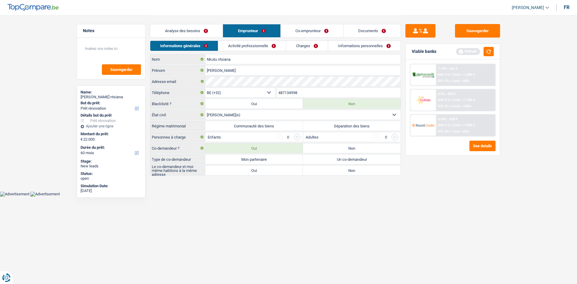
click at [236, 122] on label "Communauté des biens" at bounding box center [254, 126] width 98 height 10
click at [236, 122] on input "Communauté des biens" at bounding box center [254, 126] width 98 height 10
radio input "true"
click at [258, 128] on label "Mon partenaire" at bounding box center [254, 159] width 98 height 10
click at [258, 128] on input "Mon partenaire" at bounding box center [254, 159] width 98 height 10
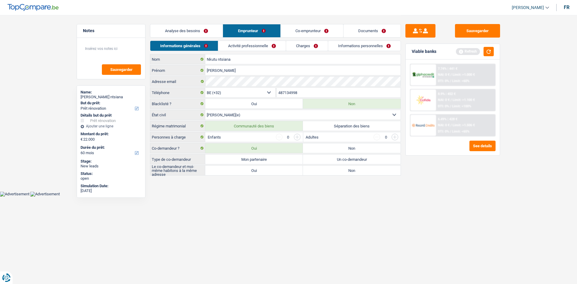
radio input "true"
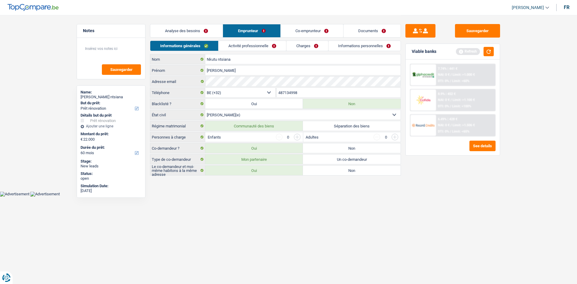
click at [181, 27] on link "Analyse des besoins" at bounding box center [186, 30] width 72 height 13
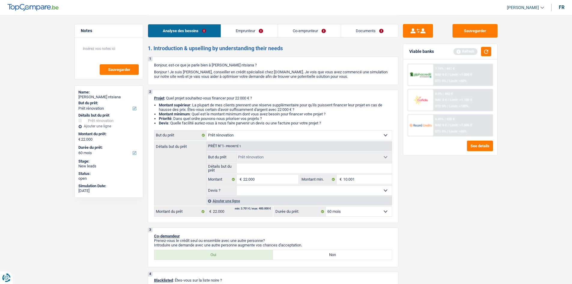
click at [242, 26] on link "Emprunteur" at bounding box center [249, 30] width 57 height 13
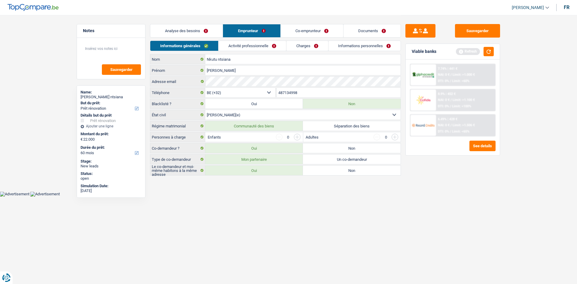
click at [283, 128] on input "button" at bounding box center [297, 137] width 7 height 7
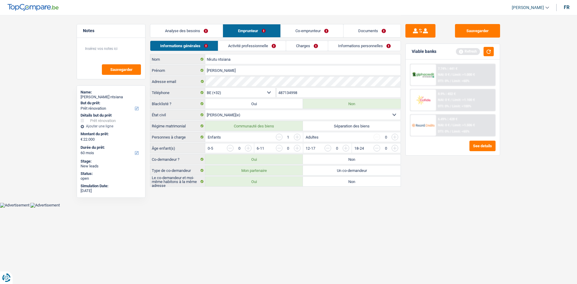
click at [283, 128] on input "button" at bounding box center [297, 137] width 7 height 7
click at [283, 128] on div "Sauvegarder Viable banks Refresh 7.74% | 441 € NAI: 0 € / Limit: >1.000 € DTI: …" at bounding box center [453, 149] width 104 height 250
click at [283, 128] on input "button" at bounding box center [517, 150] width 250 height 10
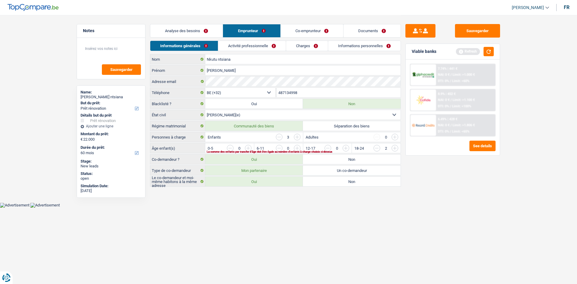
click at [283, 128] on input "button" at bounding box center [468, 150] width 250 height 10
drag, startPoint x: 262, startPoint y: 44, endPoint x: 276, endPoint y: 45, distance: 14.2
click at [262, 44] on link "Activité professionnelle" at bounding box center [252, 46] width 68 height 10
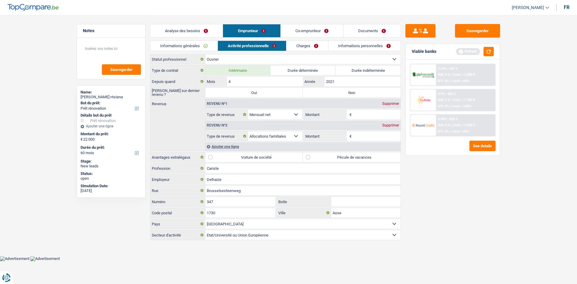
click at [283, 128] on input "Montant" at bounding box center [377, 136] width 48 height 10
type input "9"
type input "800"
click at [283, 128] on div "Sauvegarder Viable banks Refresh 7.74% | 441 € NAI: 0 € / Limit: >1.000 € DTI: …" at bounding box center [453, 149] width 104 height 250
click at [251, 58] on select "Ouvrier Employé privé Employé public Invalide Indépendant Pensionné Chômeur Mut…" at bounding box center [302, 59] width 195 height 10
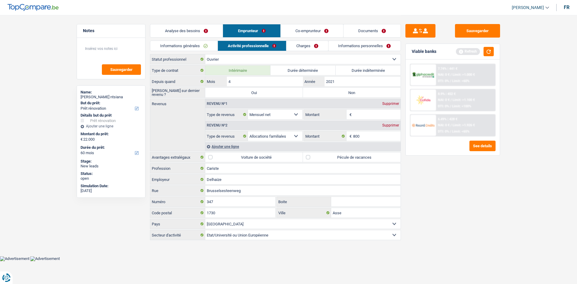
click at [251, 58] on select "Ouvrier Employé privé Employé public Invalide Indépendant Pensionné Chômeur Mut…" at bounding box center [302, 59] width 195 height 10
click at [283, 70] on label "Durée indéterminée" at bounding box center [368, 71] width 65 height 10
click at [283, 70] on input "Durée indéterminée" at bounding box center [368, 71] width 65 height 10
radio input "true"
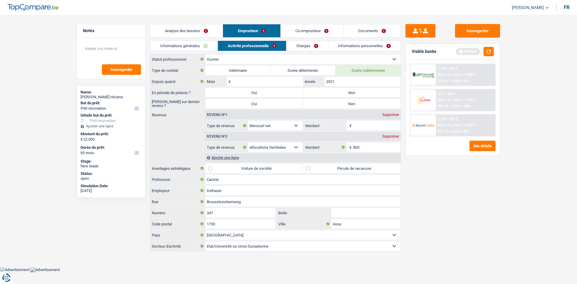
click at [283, 91] on label "Non" at bounding box center [352, 93] width 98 height 10
click at [283, 91] on input "Non" at bounding box center [352, 93] width 98 height 10
radio input "true"
click at [283, 109] on div "Type de contrat Intérimaire Durée déterminée Durée indéterminée Depuis quand 4 …" at bounding box center [275, 158] width 251 height 186
click at [283, 102] on label "Non" at bounding box center [352, 104] width 98 height 10
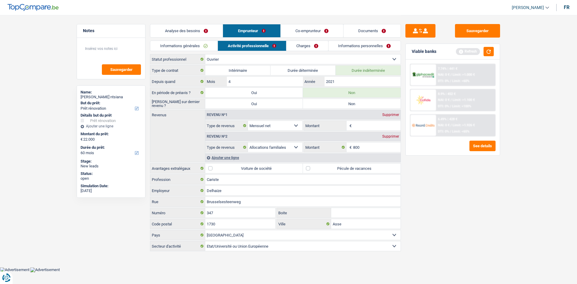
click at [283, 102] on input "Non" at bounding box center [352, 104] width 98 height 10
radio input "true"
click at [283, 75] on label "Durée indéterminée" at bounding box center [368, 71] width 65 height 10
click at [283, 75] on input "Durée indéterminée" at bounding box center [368, 71] width 65 height 10
click at [283, 81] on input "2021" at bounding box center [363, 82] width 76 height 10
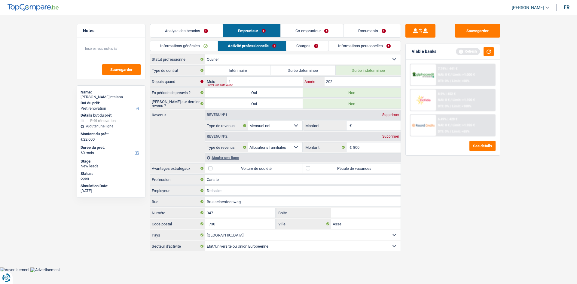
type input "2021"
click at [283, 128] on div "Sauvegarder Viable banks Refresh 7.74% | 441 € NAI: 0 € / Limit: >1.000 € DTI: …" at bounding box center [453, 149] width 104 height 250
click at [283, 49] on link "Informations personnelles" at bounding box center [364, 46] width 72 height 10
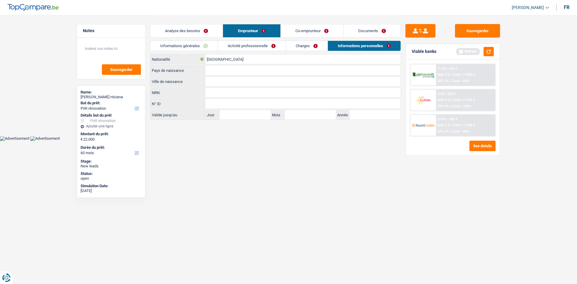
click at [283, 46] on link "Charges" at bounding box center [307, 46] width 42 height 10
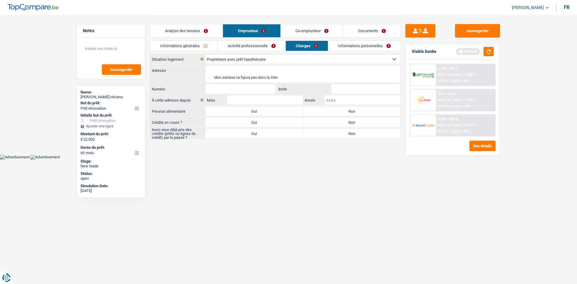
click at [283, 100] on input "Année" at bounding box center [363, 100] width 76 height 10
type input "2011"
click at [283, 128] on div "Sauvegarder Viable banks Refresh 7.74% | 441 € NAI: 0 € / Limit: >1.000 € DTI: …" at bounding box center [453, 149] width 104 height 250
click at [257, 46] on link "Activité professionnelle" at bounding box center [252, 46] width 68 height 10
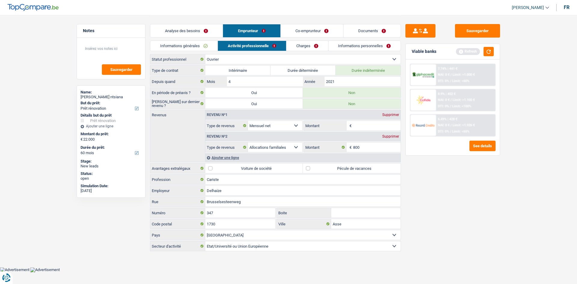
click at [283, 128] on label "Pécule de vacances" at bounding box center [352, 168] width 98 height 10
click at [283, 128] on input "Pécule de vacances" at bounding box center [352, 168] width 98 height 10
checkbox input "true"
click at [283, 125] on input "Montant" at bounding box center [377, 126] width 48 height 10
click at [283, 128] on div "Sauvegarder Viable banks Refresh 7.74% | 441 € NAI: 0 € / Limit: >1.000 € DTI: …" at bounding box center [453, 149] width 104 height 250
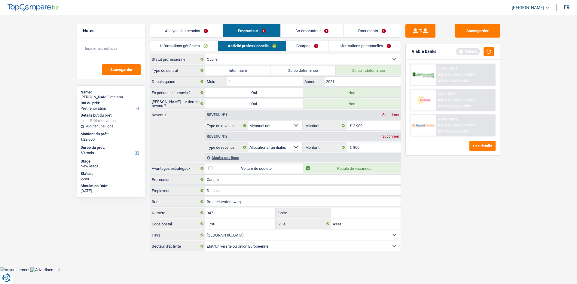
click at [218, 128] on div "Ajouter une ligne" at bounding box center [302, 157] width 195 height 9
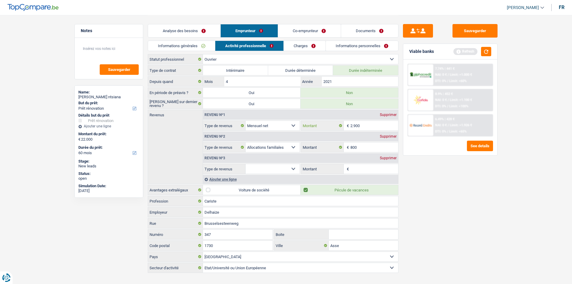
click at [283, 121] on input "2.900" at bounding box center [375, 126] width 48 height 10
type input "2"
type input "3.000"
click at [283, 128] on main "Notes Sauvegarder Name: Serge Nkutu ntsiana But du prêt: Confort maison: meuble…" at bounding box center [286, 144] width 572 height 289
click at [255, 128] on select "Allocation d'handicap Allocations chômage Allocations familiales Chèques repas …" at bounding box center [273, 169] width 54 height 10
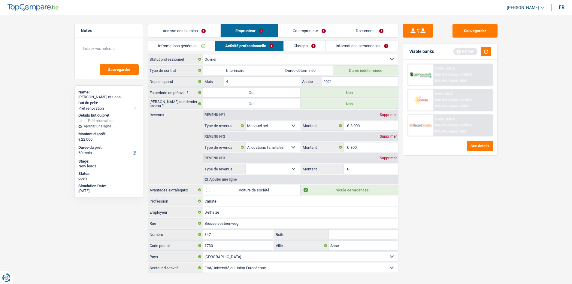
select select "mealVouchers"
click at [246, 128] on select "Allocation d'handicap Allocations chômage Allocations familiales Chèques repas …" at bounding box center [273, 169] width 54 height 10
drag, startPoint x: 354, startPoint y: 168, endPoint x: 351, endPoint y: 168, distance: 3.7
click at [283, 128] on input "Montant par jour" at bounding box center [375, 169] width 48 height 10
type input "7,0"
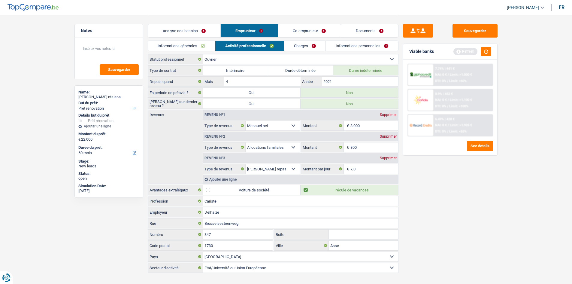
drag, startPoint x: 310, startPoint y: 47, endPoint x: 313, endPoint y: 59, distance: 12.2
click at [283, 47] on link "Charges" at bounding box center [305, 46] width 42 height 10
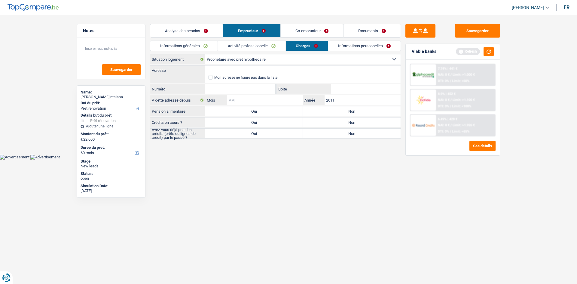
click at [278, 102] on input "Mois" at bounding box center [265, 100] width 76 height 10
type input "4"
click at [245, 43] on link "Activité professionnelle" at bounding box center [252, 46] width 68 height 10
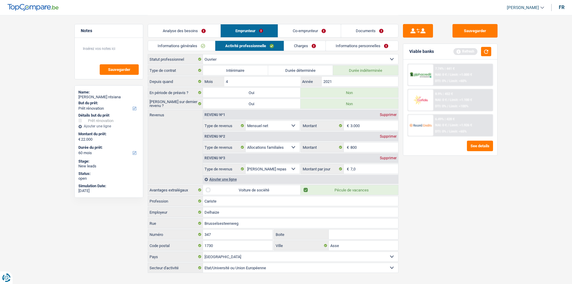
click at [283, 47] on link "Informations personnelles" at bounding box center [362, 46] width 72 height 10
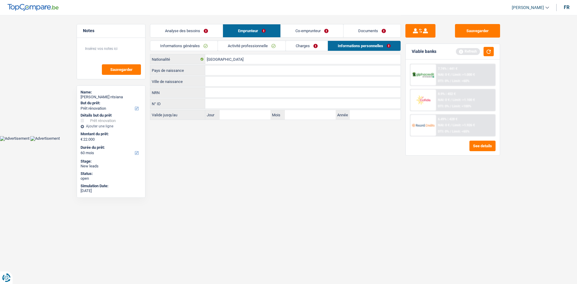
click at [283, 46] on link "Charges" at bounding box center [307, 46] width 42 height 10
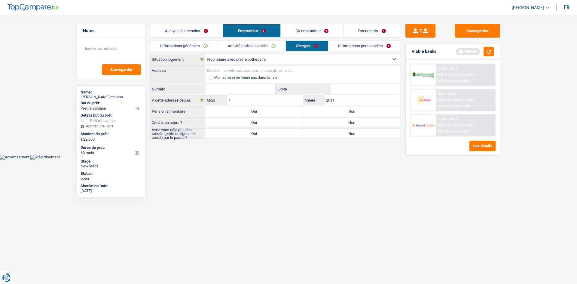
click at [252, 72] on input "Adresse" at bounding box center [302, 71] width 195 height 10
drag, startPoint x: 243, startPoint y: 80, endPoint x: 275, endPoint y: 99, distance: 36.7
type input "Erpestraat, 9300, Aalst, BE"
click at [249, 84] on input "Numéro" at bounding box center [240, 89] width 70 height 10
type input "21"
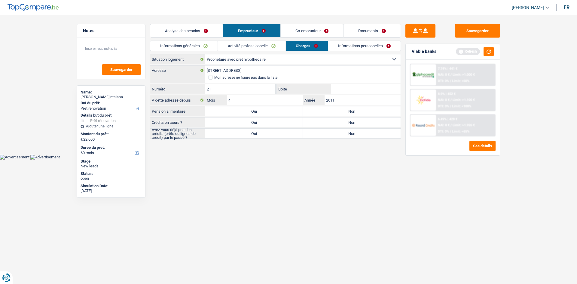
click at [283, 128] on html "Vous avez le contrôle de vos données Nous utilisons des cookies, tout comme nos…" at bounding box center [288, 80] width 577 height 160
click at [283, 109] on label "Non" at bounding box center [352, 111] width 98 height 10
click at [283, 109] on input "Non" at bounding box center [352, 111] width 98 height 10
radio input "true"
click at [283, 128] on label "Non" at bounding box center [352, 134] width 98 height 10
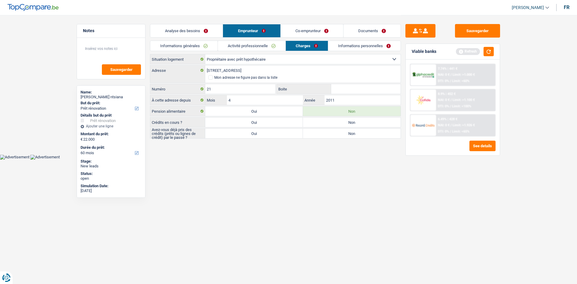
click at [283, 128] on input "Non" at bounding box center [352, 134] width 98 height 10
radio input "true"
click at [252, 121] on label "Oui" at bounding box center [254, 122] width 98 height 10
click at [252, 121] on input "Oui" at bounding box center [254, 122] width 98 height 10
radio input "true"
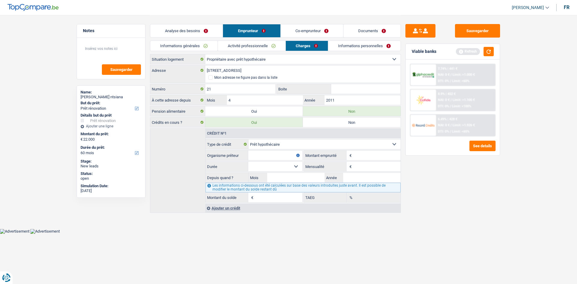
click at [283, 128] on select "Carte ou ouverture de crédit Prêt hypothécaire Vente à tempérament Prêt à tempé…" at bounding box center [325, 144] width 152 height 10
select select "cardOrCredit"
type input "0"
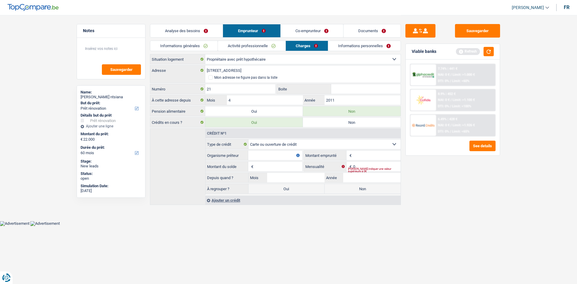
click at [283, 128] on input "Organisme prêteur" at bounding box center [275, 156] width 54 height 10
type input "buy way"
click at [283, 128] on input "Montant" at bounding box center [376, 156] width 47 height 10
type input "10.000"
click at [283, 128] on div "Sauvegarder Viable banks Refresh 7.74% | 441 € NAI: 0 € / Limit: >1.000 € DTI: …" at bounding box center [453, 149] width 104 height 250
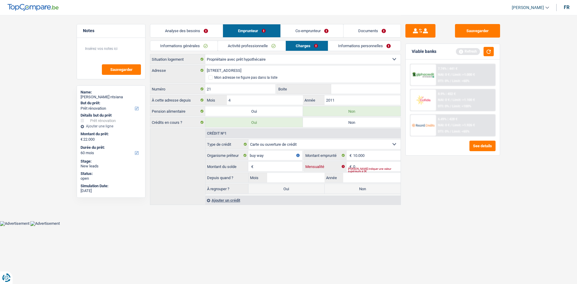
click at [283, 128] on input "0" at bounding box center [376, 167] width 47 height 10
type input "66"
click at [279, 128] on input "Montant du solde" at bounding box center [278, 167] width 47 height 10
click at [283, 128] on input "10.000" at bounding box center [376, 156] width 47 height 10
type input "1"
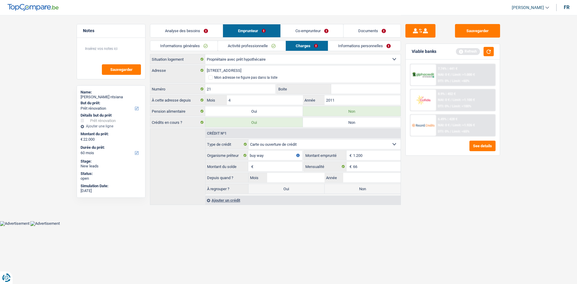
type input "1.200"
click at [283, 128] on input "Montant du solde" at bounding box center [278, 167] width 47 height 10
type input "1.200"
click at [283, 128] on main "Notes Sauvegarder Name: Serge Nkutu ntsiana But du prêt: Confort maison: meuble…" at bounding box center [288, 110] width 577 height 221
click at [283, 128] on input "Année" at bounding box center [371, 178] width 57 height 10
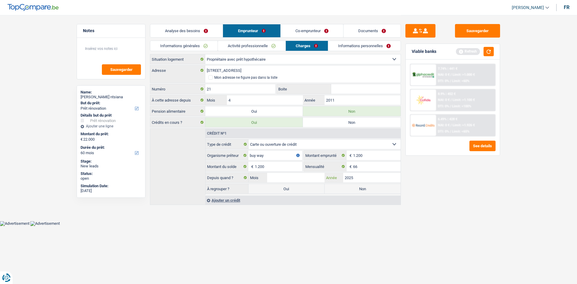
type input "2025"
click at [283, 128] on input "Mois" at bounding box center [295, 178] width 57 height 10
type input "5"
drag, startPoint x: 502, startPoint y: 180, endPoint x: 480, endPoint y: 185, distance: 22.7
click at [283, 128] on div "Sauvegarder Viable banks Refresh 7.74% | 441 € NAI: 0 € / Limit: >1.000 € DTI: …" at bounding box center [453, 149] width 104 height 250
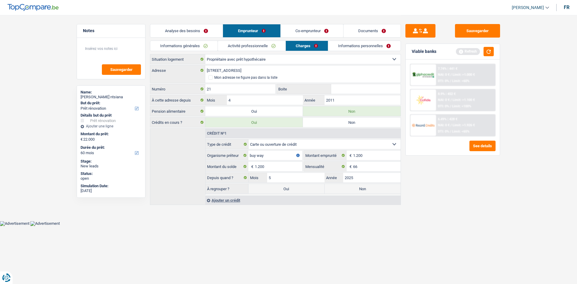
click at [283, 128] on label "Non" at bounding box center [363, 189] width 76 height 10
click at [283, 128] on input "Non" at bounding box center [363, 189] width 76 height 10
radio input "true"
click at [283, 63] on select "Locataire Propriétaire avec prêt hypothécaire Propriétaire sans prêt hypothécai…" at bounding box center [302, 59] width 195 height 10
click at [205, 54] on select "Locataire Propriétaire avec prêt hypothécaire Propriétaire sans prêt hypothécai…" at bounding box center [302, 59] width 195 height 10
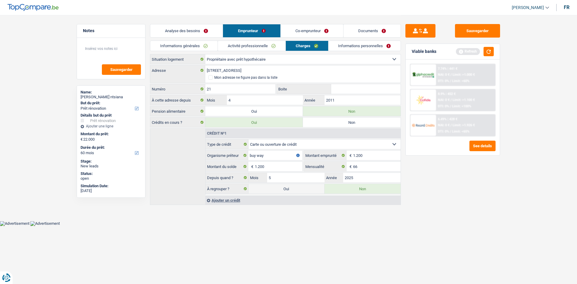
click at [238, 128] on div "Ajouter un crédit" at bounding box center [302, 200] width 195 height 9
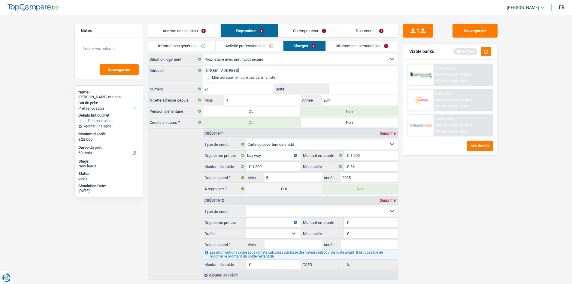
click at [283, 128] on select "Carte ou ouverture de crédit Prêt hypothécaire Vente à tempérament Prêt à tempé…" at bounding box center [322, 211] width 152 height 10
select select "mortgage"
click at [246, 128] on select "Carte ou ouverture de crédit Prêt hypothécaire Vente à tempérament Prêt à tempé…" at bounding box center [322, 211] width 152 height 10
type input "0"
click at [283, 128] on select "Carte ou ouverture de crédit Prêt hypothécaire Vente à tempérament Prêt à tempé…" at bounding box center [322, 211] width 152 height 10
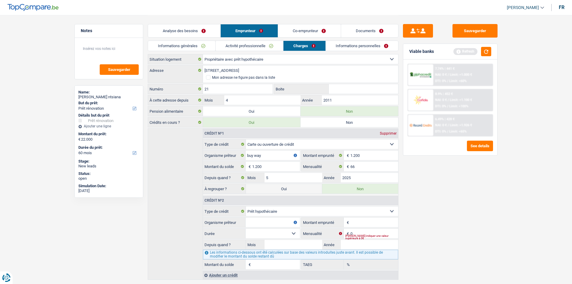
drag, startPoint x: 537, startPoint y: 231, endPoint x: 483, endPoint y: 225, distance: 54.4
click at [283, 128] on main "Notes Sauvegarder Name: Serge Nkutu ntsiana But du prêt: Confort maison: meuble…" at bounding box center [286, 148] width 572 height 296
click at [283, 128] on input "Montant emprunté" at bounding box center [374, 223] width 47 height 10
type input "165.000"
drag, startPoint x: 454, startPoint y: 199, endPoint x: 443, endPoint y: 202, distance: 11.2
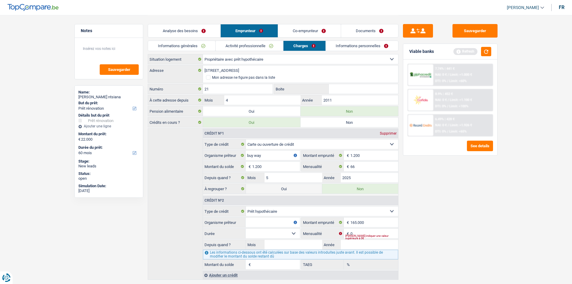
click at [283, 128] on div "Sauvegarder Viable banks Refresh 7.74% | 441 € NAI: 0 € / Limit: >1.000 € DTI: …" at bounding box center [451, 149] width 104 height 250
click at [283, 128] on input "Année" at bounding box center [369, 245] width 57 height 10
type input "2011"
click at [283, 128] on div "Les informations ci-dessous ont été calculées sur base des valeurs introduites …" at bounding box center [300, 255] width 195 height 10
click at [283, 128] on input "Mois" at bounding box center [293, 245] width 57 height 10
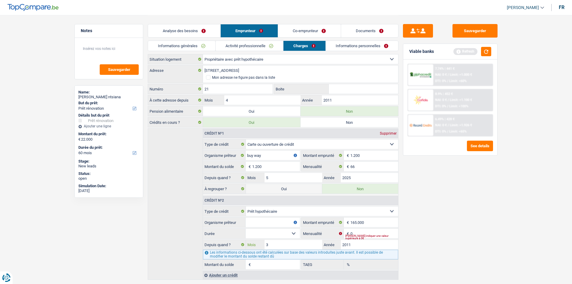
type input "3"
click at [283, 128] on input "0" at bounding box center [374, 234] width 47 height 10
type input "6"
type input "800"
click at [245, 128] on label "Durée" at bounding box center [224, 234] width 43 height 10
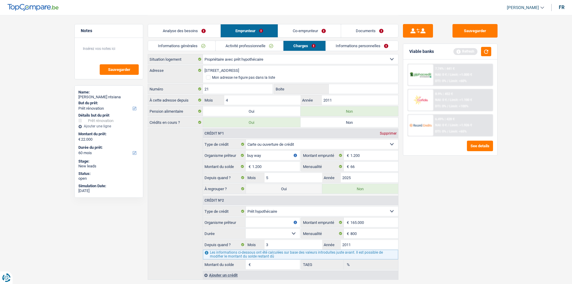
click at [0, 0] on select "Carte ou ouverture de crédit Prêt hypothécaire Vente à tempérament Prêt à tempé…" at bounding box center [0, 0] width 0 height 0
click at [253, 128] on select "120 mois 132 mois 144 mois 180 mois 240 mois 300 mois 360 mois 420 mois Sélecti…" at bounding box center [273, 234] width 54 height 10
select select "240"
click at [246, 128] on select "120 mois 132 mois 144 mois 180 mois 240 mois 300 mois 360 mois 420 mois Sélecti…" at bounding box center [273, 234] width 54 height 10
type input "50.581"
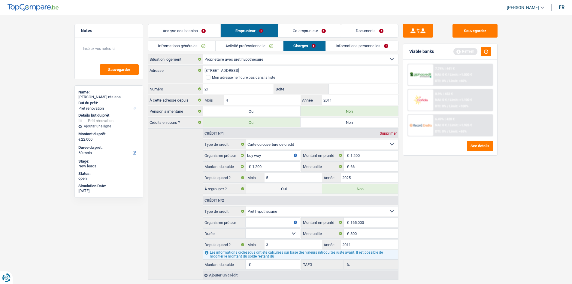
type input "1,56"
click at [267, 128] on select "120 mois 132 mois 144 mois 180 mois 240 mois 300 mois 360 mois 420 mois Sélecti…" at bounding box center [273, 234] width 54 height 10
select select "300"
click at [246, 128] on select "120 mois 132 mois 144 mois 180 mois 240 mois 300 mois 360 mois 420 mois Sélecti…" at bounding box center [273, 234] width 54 height 10
type input "85.504"
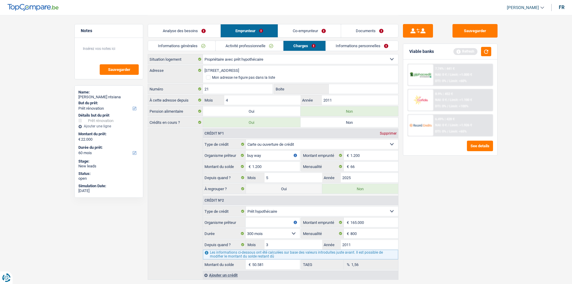
type input "3,25"
click at [258, 128] on fieldset "120 mois 132 mois 144 mois 180 mois 240 mois 300 mois 360 mois 420 mois Sélecti…" at bounding box center [251, 233] width 97 height 10
click at [262, 128] on input "Organisme prêteur" at bounding box center [273, 223] width 54 height 10
click at [283, 47] on link "Informations personnelles" at bounding box center [362, 46] width 72 height 10
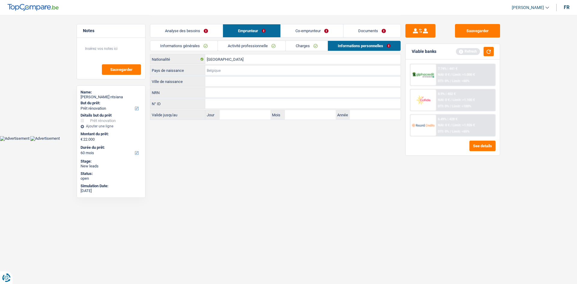
click at [283, 69] on input "Pays de naissance" at bounding box center [302, 71] width 195 height 10
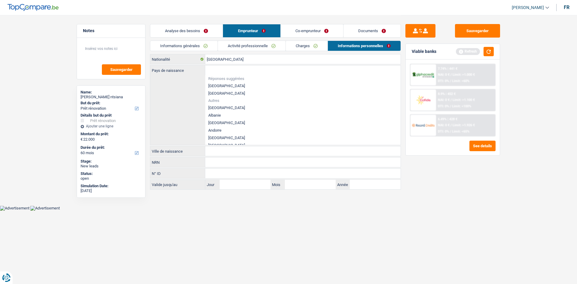
click at [283, 45] on link "Charges" at bounding box center [307, 46] width 42 height 10
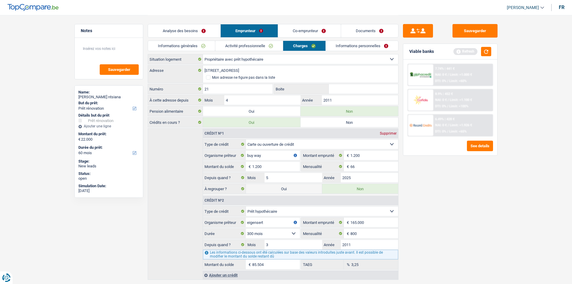
click at [273, 128] on fieldset "Carte ou ouverture de crédit Prêt hypothécaire Vente à tempérament Prêt à tempé…" at bounding box center [300, 237] width 195 height 63
click at [276, 128] on input "eigensert" at bounding box center [273, 223] width 54 height 10
type input "e"
type input "hypostar"
click at [283, 128] on main "Notes Sauvegarder Name: Serge Nkutu ntsiana But du prêt: Confort maison: meuble…" at bounding box center [286, 148] width 572 height 296
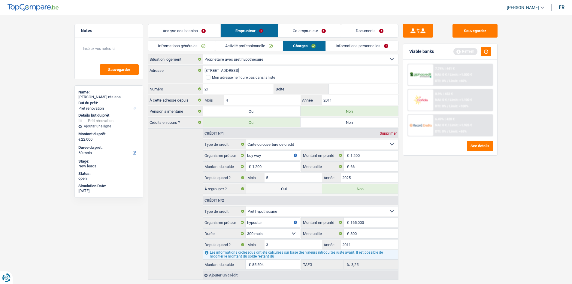
click at [283, 46] on link "Informations personnelles" at bounding box center [362, 46] width 72 height 10
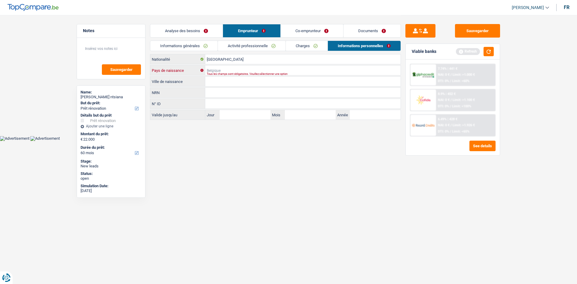
click at [278, 66] on input "Pays de naissance" at bounding box center [302, 71] width 195 height 10
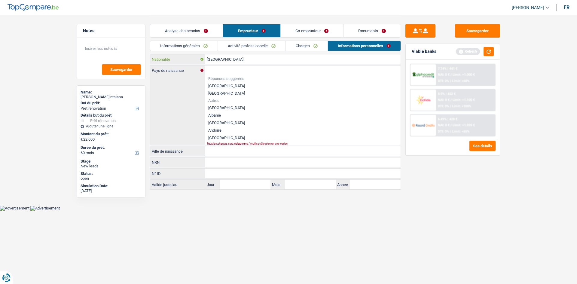
click at [282, 58] on input "[GEOGRAPHIC_DATA]" at bounding box center [302, 59] width 195 height 10
type input "Belgiqu"
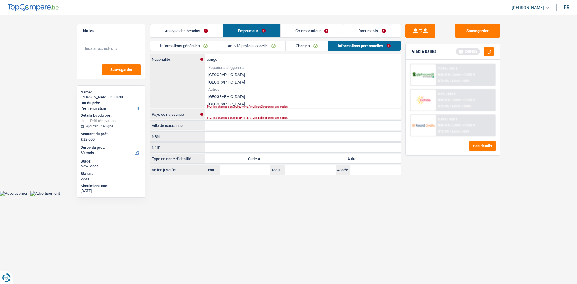
click at [274, 95] on li "République démocratique du Congo" at bounding box center [302, 97] width 195 height 8
type input "République démocratique du Congo"
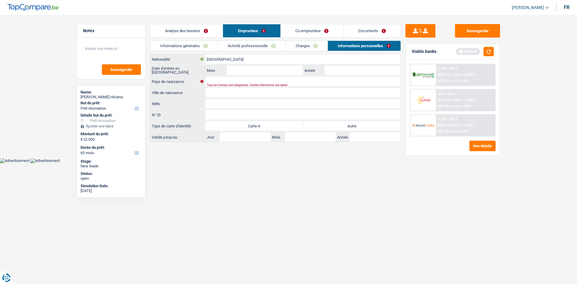
click at [283, 34] on link "Co-emprunteur" at bounding box center [312, 30] width 63 height 13
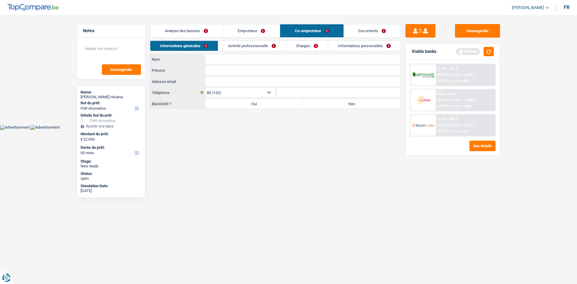
click at [283, 46] on link "Informations personnelles" at bounding box center [364, 46] width 72 height 10
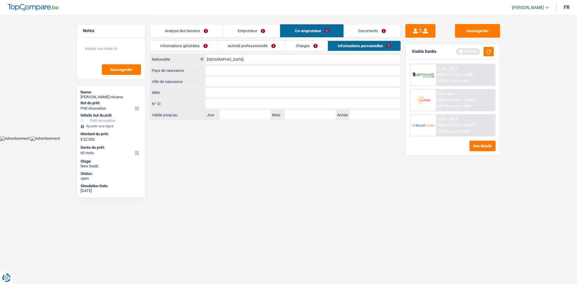
click at [262, 26] on link "Emprunteur" at bounding box center [251, 30] width 57 height 13
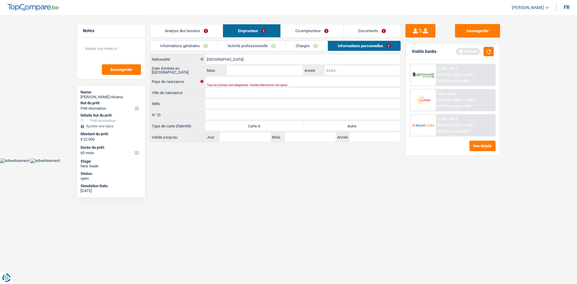
click at [283, 68] on input "Année" at bounding box center [363, 71] width 76 height 10
type input "2003"
click at [235, 66] on input "Mois" at bounding box center [265, 71] width 76 height 10
type input "10"
click at [234, 76] on div "République démocratique du Congo Nationalité Date d'entrée en Belgique 10 Mois …" at bounding box center [275, 98] width 251 height 88
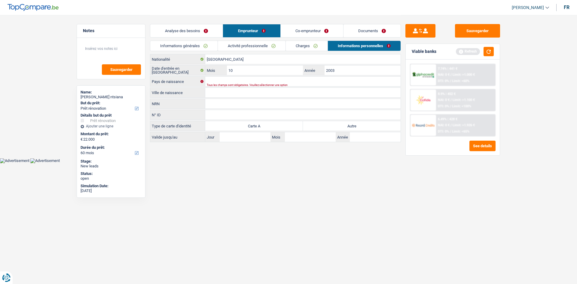
click at [247, 86] on div "Tous les champs sont obligatoires. Veuillez sélectionner une option" at bounding box center [294, 85] width 174 height 2
click at [248, 84] on div "Tous les champs sont obligatoires. Veuillez sélectionner une option" at bounding box center [294, 85] width 174 height 2
click at [226, 78] on input "Pays de naissance" at bounding box center [302, 82] width 195 height 10
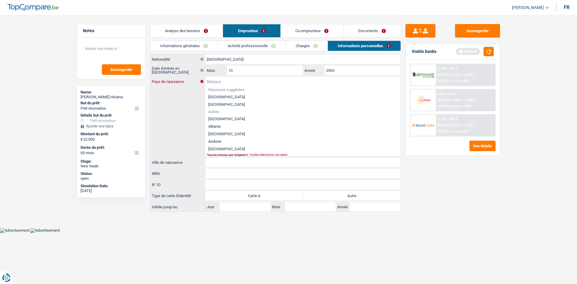
type input "r"
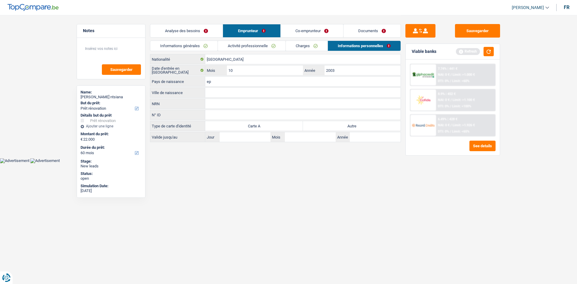
type input "e"
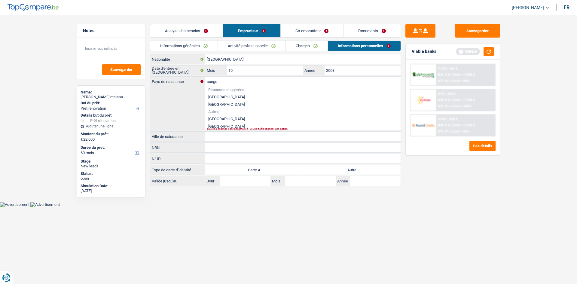
click at [256, 119] on li "République démocratique du Congo" at bounding box center [302, 119] width 195 height 8
type input "République démocratique du Congo"
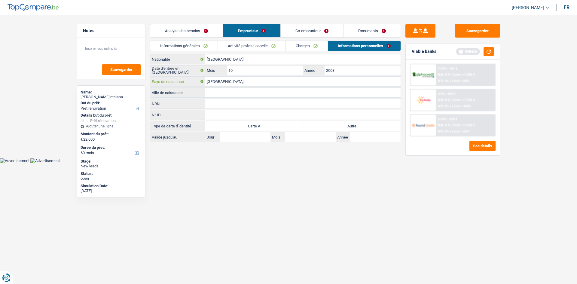
click at [246, 84] on input "République démocratique du Congo" at bounding box center [302, 82] width 195 height 10
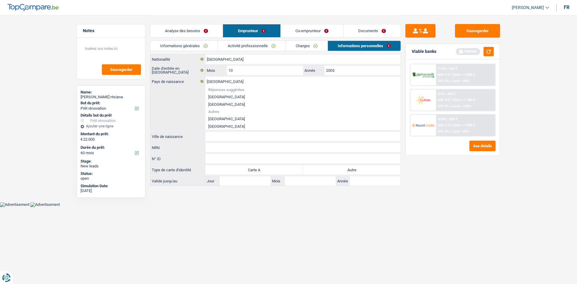
click at [283, 128] on div "Sauvegarder Viable banks Refresh 7.74% | 441 € NAI: 0 € / Limit: >1.000 € DTI: …" at bounding box center [453, 149] width 104 height 250
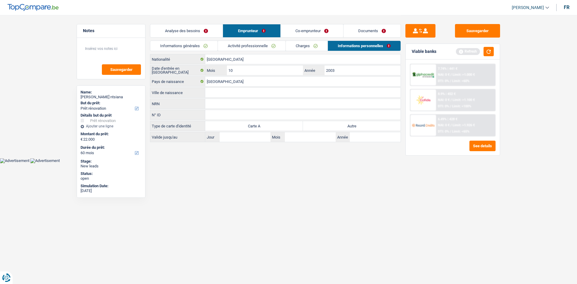
click at [248, 96] on input "Ville de naissance" at bounding box center [302, 93] width 195 height 10
type input "kinshasa"
click at [283, 126] on label "Autre" at bounding box center [352, 126] width 98 height 10
click at [283, 126] on input "Autre" at bounding box center [352, 126] width 98 height 10
radio input "true"
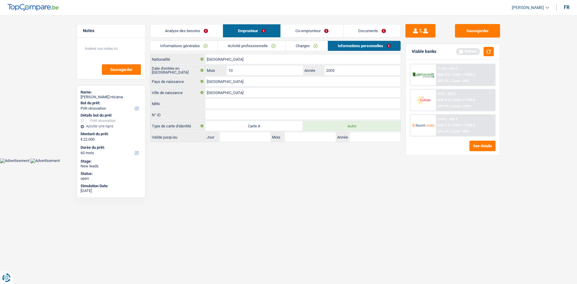
click at [283, 29] on link "Co-emprunteur" at bounding box center [312, 30] width 63 height 13
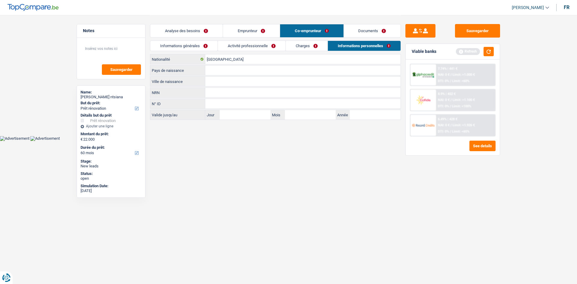
click at [186, 41] on link "Informations générales" at bounding box center [183, 46] width 67 height 10
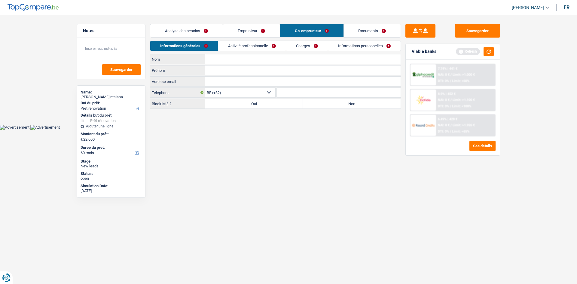
click at [236, 60] on input "Nom" at bounding box center [302, 59] width 195 height 10
type input "massikini"
drag, startPoint x: 317, startPoint y: 80, endPoint x: 323, endPoint y: 79, distance: 6.0
click at [283, 80] on input "Adresse email" at bounding box center [302, 82] width 195 height 10
click at [283, 62] on input "massikini" at bounding box center [302, 59] width 195 height 10
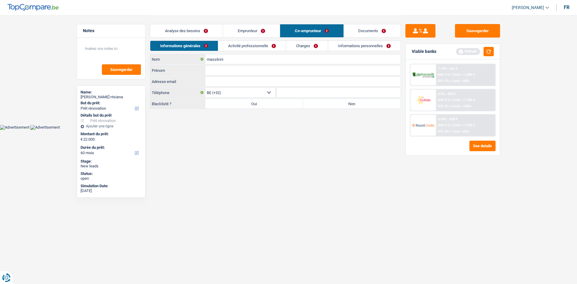
click at [283, 71] on input "Prénom" at bounding box center [302, 71] width 195 height 10
click at [215, 71] on input "Monka" at bounding box center [302, 71] width 195 height 10
type input "Moka"
click at [237, 50] on link "Activité professionnelle" at bounding box center [252, 46] width 68 height 10
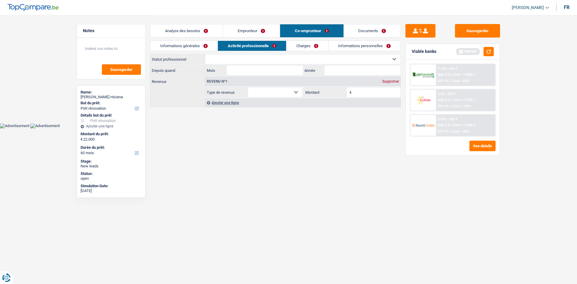
click at [270, 62] on select "Ouvrier Employé privé Employé public Invalide Indépendant Pensionné Chômeur Mut…" at bounding box center [302, 59] width 195 height 10
select select "privateEmployee"
click at [205, 54] on select "Ouvrier Employé privé Employé public Invalide Indépendant Pensionné Chômeur Mut…" at bounding box center [302, 59] width 195 height 10
select select "netSalary"
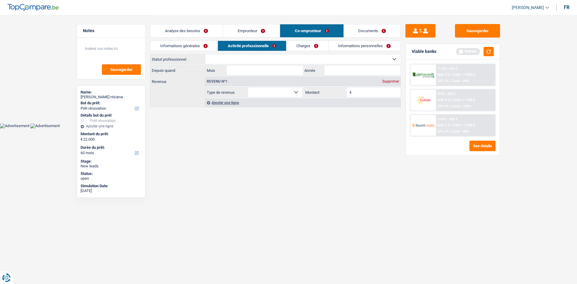
select select "mealVouchers"
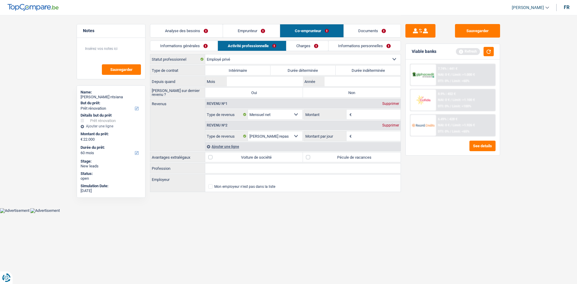
click at [283, 70] on label "Durée indéterminée" at bounding box center [368, 71] width 65 height 10
click at [283, 70] on input "Durée indéterminée" at bounding box center [368, 71] width 65 height 10
radio input "true"
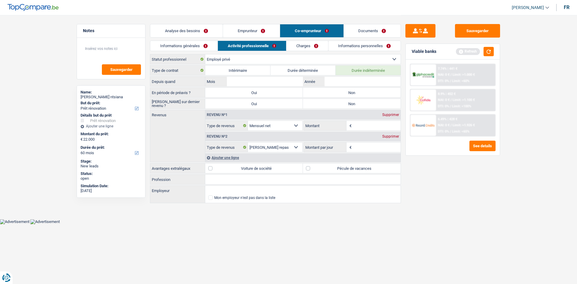
click at [283, 94] on label "Non" at bounding box center [352, 93] width 98 height 10
click at [283, 94] on input "Non" at bounding box center [352, 93] width 98 height 10
radio input "true"
click at [283, 106] on label "Non" at bounding box center [352, 104] width 98 height 10
click at [283, 106] on input "Non" at bounding box center [352, 104] width 98 height 10
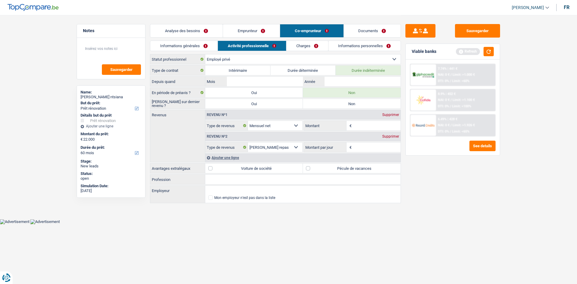
radio input "true"
click at [283, 81] on input "Année" at bounding box center [363, 82] width 76 height 10
type input "2009"
click at [271, 81] on input "Mois" at bounding box center [265, 82] width 76 height 10
type input "1"
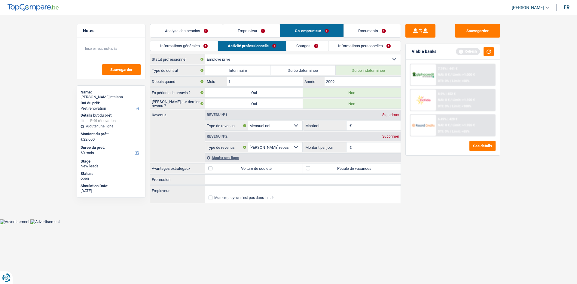
drag, startPoint x: 329, startPoint y: 162, endPoint x: 333, endPoint y: 163, distance: 3.8
click at [283, 128] on div "Type de contrat Intérimaire Durée déterminée Durée indéterminée Depuis quand 1 …" at bounding box center [275, 134] width 251 height 139
click at [283, 128] on label "Pécule de vacances" at bounding box center [352, 168] width 98 height 10
click at [283, 128] on input "Pécule de vacances" at bounding box center [352, 168] width 98 height 10
click at [283, 123] on input "Montant" at bounding box center [377, 126] width 48 height 10
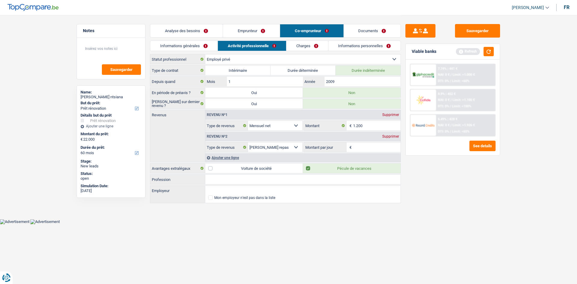
click at [283, 128] on input "Montant par jour" at bounding box center [377, 147] width 48 height 10
click at [283, 128] on input "4,0" at bounding box center [377, 147] width 48 height 10
click at [283, 128] on div "Sauvegarder Viable banks Refresh 7.74% | 441 € NAI: 0 € / Limit: >1.000 € DTI: …" at bounding box center [453, 149] width 104 height 250
click at [283, 128] on input "6" at bounding box center [302, 180] width 195 height 10
click at [209, 128] on input "6Fremme de ménage" at bounding box center [302, 180] width 195 height 10
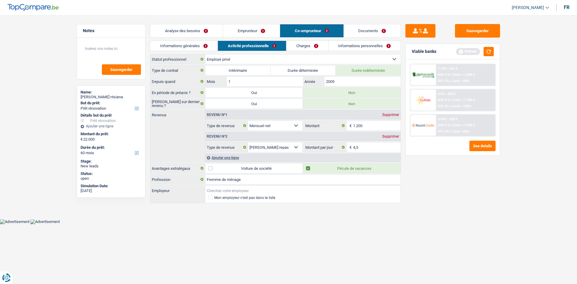
click at [231, 128] on input "Employeur" at bounding box center [302, 191] width 195 height 10
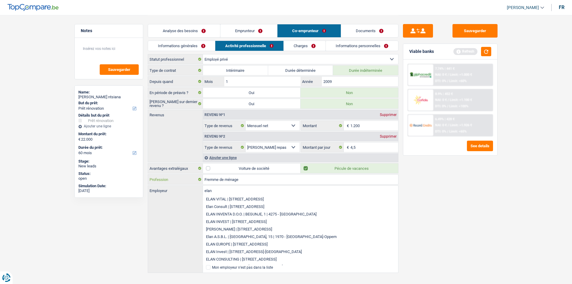
click at [208, 128] on input "Fremme de ménage" at bounding box center [300, 180] width 195 height 10
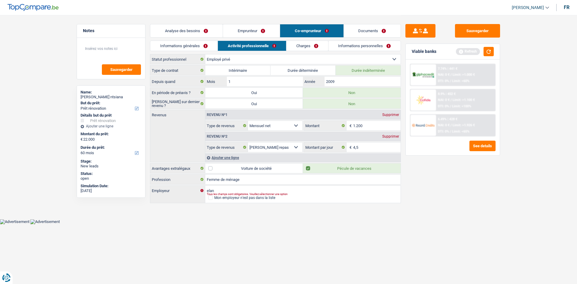
click at [283, 44] on link "Charges" at bounding box center [307, 46] width 42 height 10
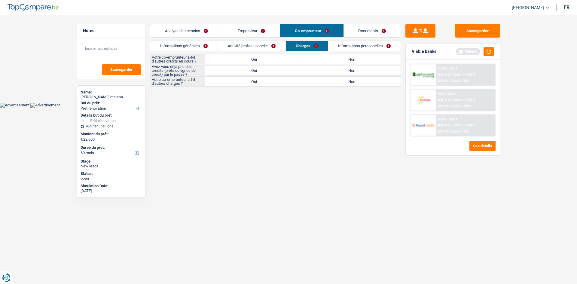
click at [283, 59] on label "Non" at bounding box center [352, 59] width 98 height 10
click at [283, 59] on input "Non" at bounding box center [352, 59] width 98 height 10
click at [283, 80] on label "Non" at bounding box center [352, 82] width 98 height 10
click at [283, 80] on input "Non" at bounding box center [352, 82] width 98 height 10
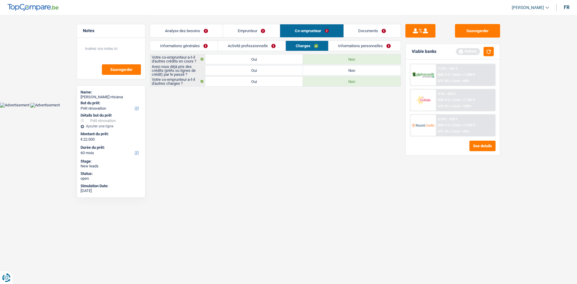
click at [245, 69] on label "Oui" at bounding box center [254, 71] width 98 height 10
click at [245, 69] on input "Oui" at bounding box center [254, 71] width 98 height 10
click at [283, 46] on link "Informations personnelles" at bounding box center [364, 46] width 72 height 10
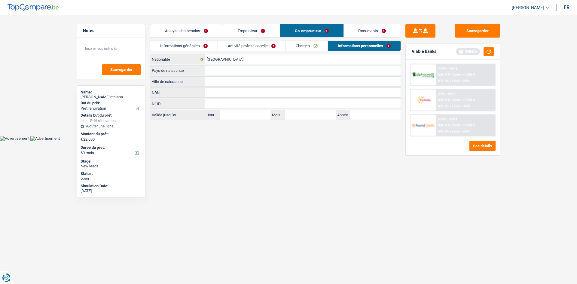
click at [232, 75] on div "Pays de naissance Tous les champs sont obligatoires. Veuillez sélectionner une …" at bounding box center [275, 70] width 251 height 10
click at [237, 70] on input "Pays de naissance" at bounding box center [302, 71] width 195 height 10
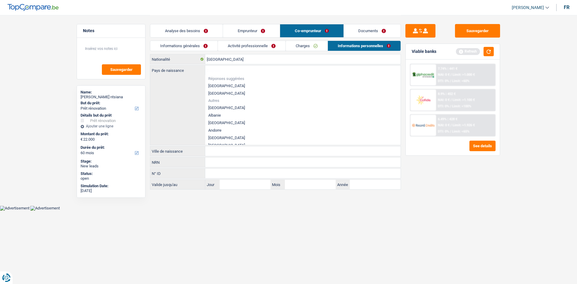
click at [233, 83] on li "[GEOGRAPHIC_DATA]" at bounding box center [302, 86] width 195 height 8
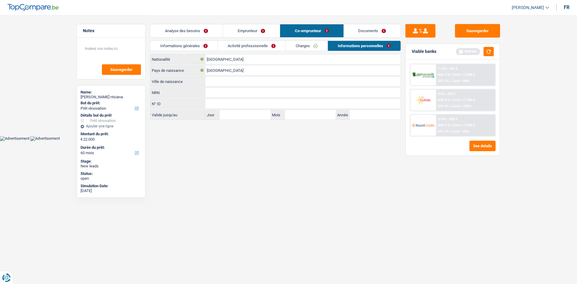
click at [234, 81] on input "Ville de naissance" at bounding box center [302, 82] width 195 height 10
click at [283, 128] on html "Vous avez le contrôle de vos données Nous utilisons des cookies, tout comme nos…" at bounding box center [288, 70] width 577 height 141
click at [188, 28] on link "Analyse des besoins" at bounding box center [186, 30] width 72 height 13
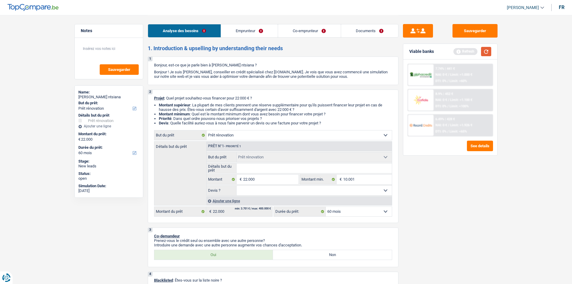
click at [283, 52] on button "button" at bounding box center [486, 51] width 10 height 9
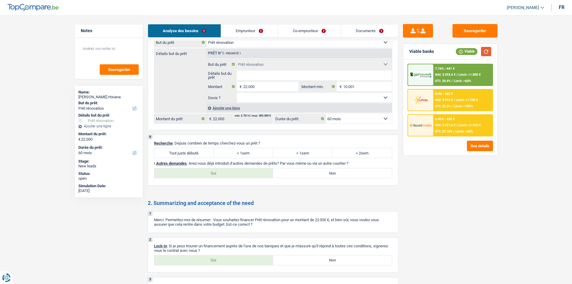
scroll to position [786, 0]
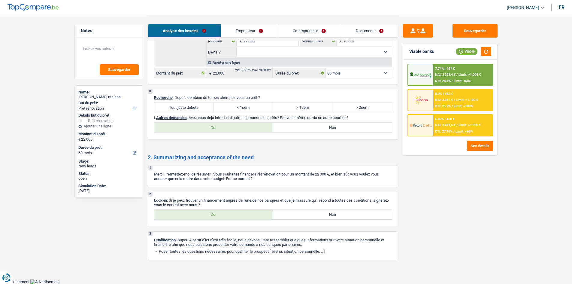
click at [178, 103] on label "Tout juste débuté" at bounding box center [183, 107] width 59 height 10
click at [178, 103] on input "Tout juste débuté" at bounding box center [183, 107] width 59 height 10
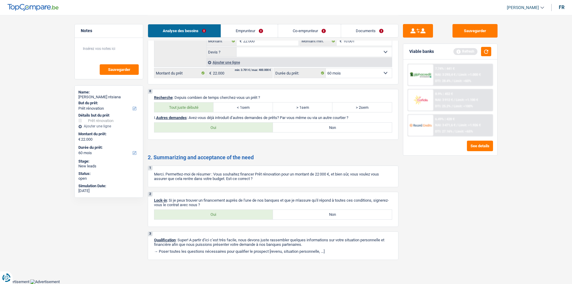
click at [207, 128] on label "Oui" at bounding box center [213, 215] width 119 height 10
click at [207, 128] on input "Oui" at bounding box center [213, 215] width 119 height 10
click at [283, 124] on label "Non" at bounding box center [332, 128] width 119 height 10
click at [283, 124] on input "Non" at bounding box center [332, 128] width 119 height 10
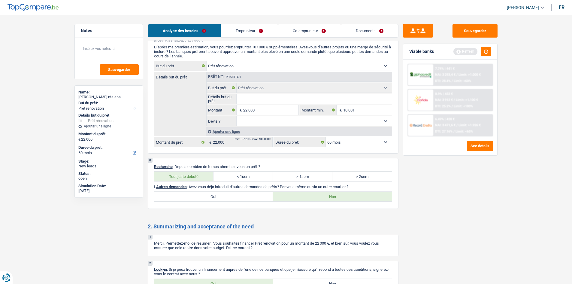
scroll to position [635, 0]
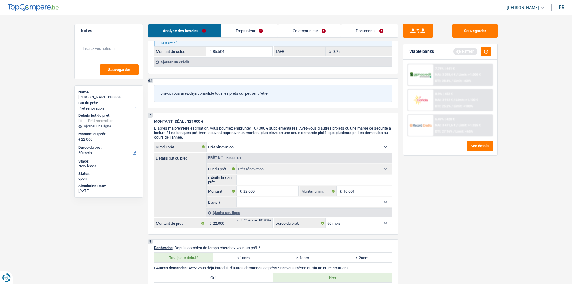
click at [273, 128] on select "Oui Non Non répondu Sélectionner une option" at bounding box center [314, 202] width 155 height 10
click at [237, 128] on select "Oui Non Non répondu Sélectionner une option" at bounding box center [314, 202] width 155 height 10
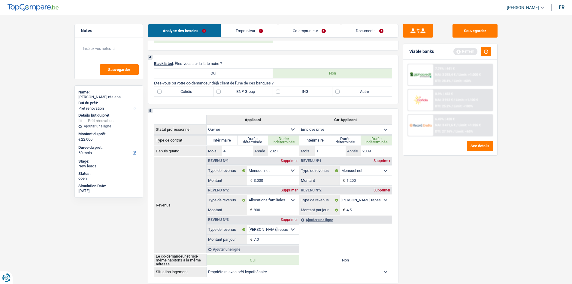
scroll to position [124, 0]
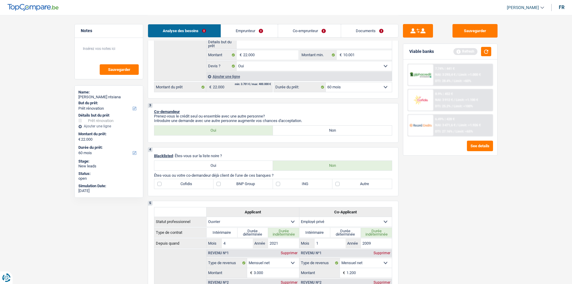
click at [283, 128] on label "Autre" at bounding box center [362, 184] width 59 height 10
click at [283, 128] on input "Autre" at bounding box center [362, 184] width 59 height 10
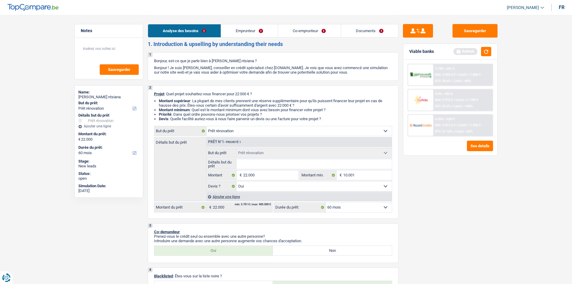
scroll to position [0, 0]
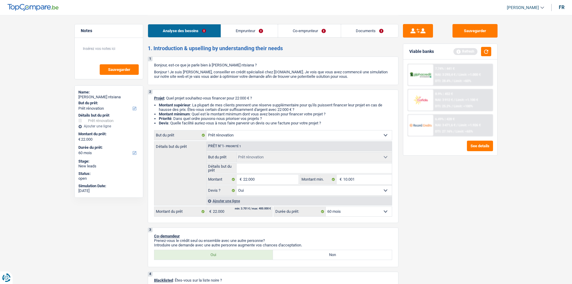
click at [283, 128] on fieldset "Confort maison: meubles, textile, peinture, électroménager, outillage non-profe…" at bounding box center [299, 174] width 185 height 44
click at [268, 128] on input "Détails but du prêt" at bounding box center [314, 168] width 155 height 10
click at [283, 128] on div "Sauvegarder Viable banks Refresh 7.74% | 441 € NAI: 3 293,4 € / Limit: >1.000 €…" at bounding box center [451, 149] width 104 height 250
click at [283, 27] on button "Sauvegarder" at bounding box center [475, 31] width 45 height 14
click at [283, 32] on link "Documents" at bounding box center [369, 30] width 57 height 13
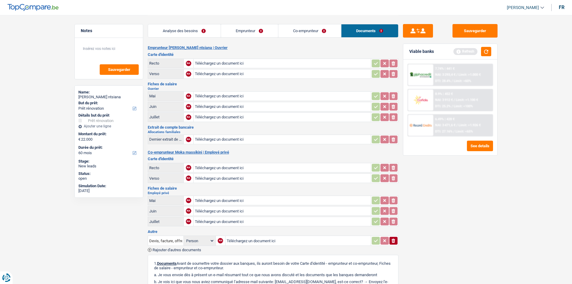
click at [194, 27] on link "Analyse des besoins" at bounding box center [184, 30] width 73 height 13
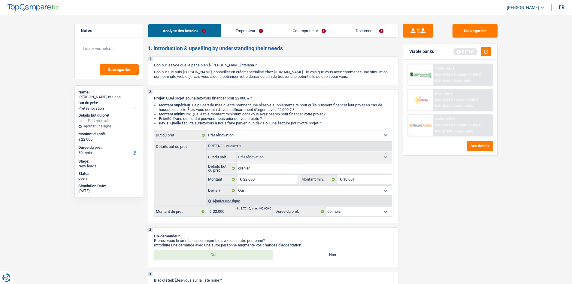
click at [283, 52] on div "Viable banks Refresh" at bounding box center [451, 52] width 94 height 16
click at [283, 48] on div "Viable banks Refresh" at bounding box center [451, 52] width 94 height 16
click at [283, 49] on button "button" at bounding box center [486, 51] width 10 height 9
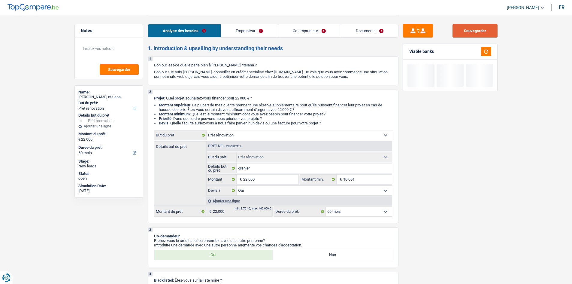
click at [283, 29] on button "Sauvegarder" at bounding box center [475, 31] width 45 height 14
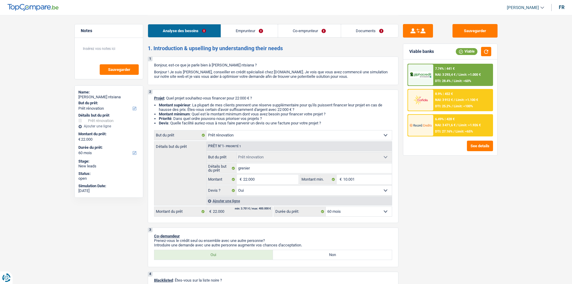
drag, startPoint x: 374, startPoint y: 32, endPoint x: 364, endPoint y: 32, distance: 9.9
click at [283, 32] on link "Documents" at bounding box center [369, 30] width 57 height 13
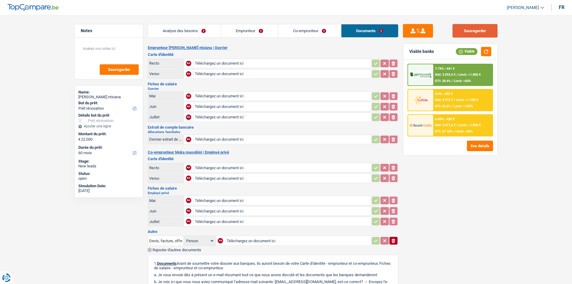
drag, startPoint x: 481, startPoint y: 37, endPoint x: 476, endPoint y: 37, distance: 4.8
click at [283, 37] on button "Sauvegarder" at bounding box center [475, 31] width 45 height 14
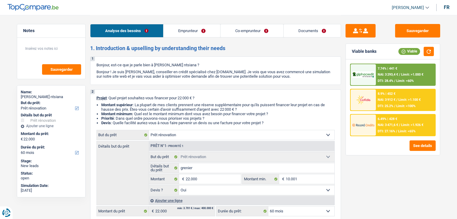
select select "renovation"
select select "60"
select select "renovation"
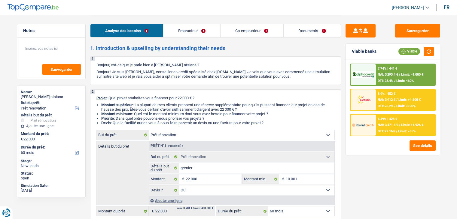
select select "yes"
select select "60"
select select "worker"
select select "privateEmployee"
select select "netSalary"
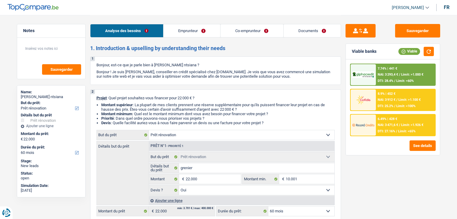
select select "familyAllowances"
select select "mealVouchers"
select select "netSalary"
select select "mealVouchers"
select select "ownerWithMortgage"
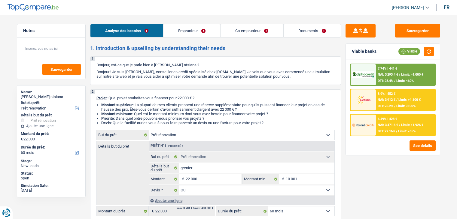
select select "cardOrCredit"
select select "mortgage"
select select "300"
select select "renovation"
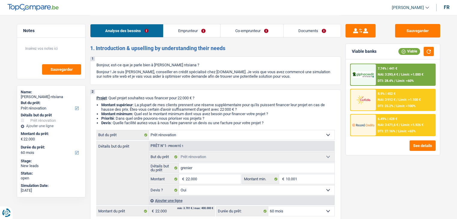
select select "yes"
select select "60"
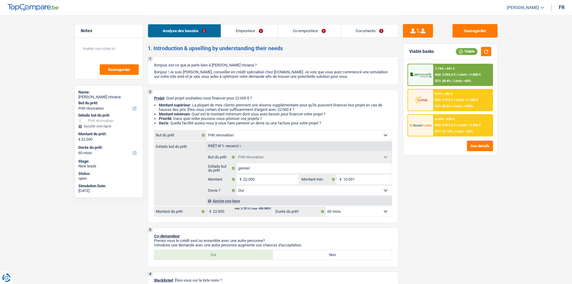
click at [358, 29] on link "Documents" at bounding box center [369, 30] width 57 height 13
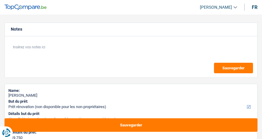
select select "renovation"
select select "120"
select select "renovation"
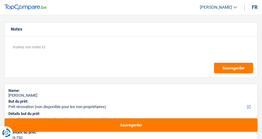
select select "120"
select select "renovation"
select select "120"
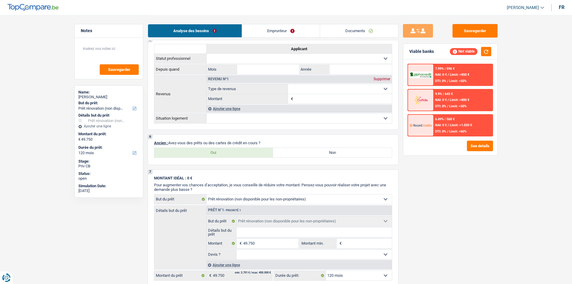
scroll to position [421, 0]
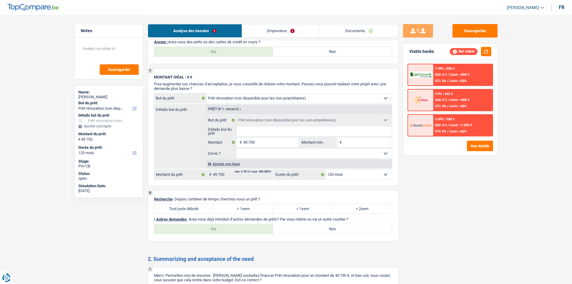
click at [256, 52] on label "Oui" at bounding box center [213, 52] width 119 height 10
click at [256, 52] on input "Oui" at bounding box center [213, 52] width 119 height 10
radio input "true"
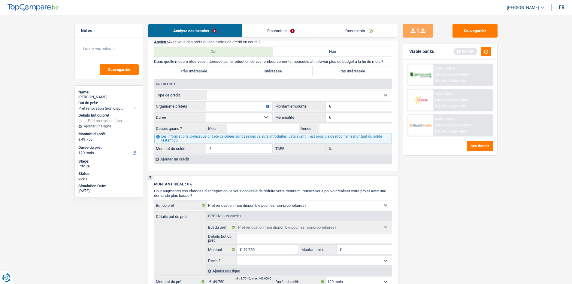
click at [191, 139] on div "Ajouter un crédit" at bounding box center [273, 158] width 238 height 9
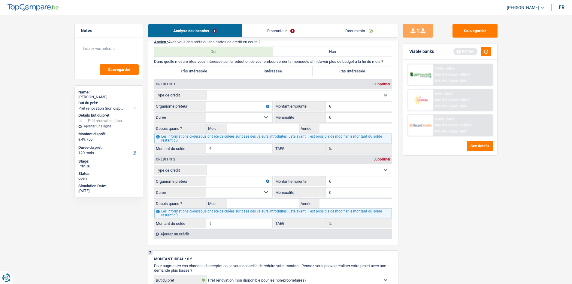
click at [253, 94] on select "Carte ou ouverture de crédit Prêt hypothécaire Vente à tempérament Prêt à tempé…" at bounding box center [299, 95] width 185 height 10
select select "carLoan"
type input "0"
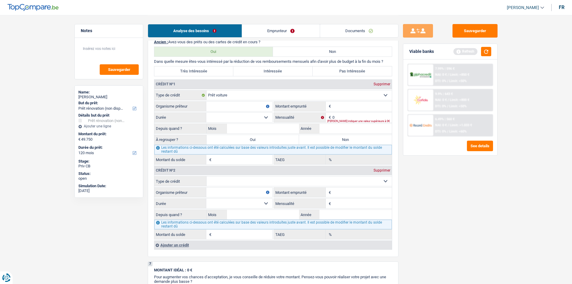
click at [234, 139] on select "Carte ou ouverture de crédit Prêt hypothécaire Vente à tempérament Prêt à tempé…" at bounding box center [299, 181] width 185 height 10
select select "cardOrCredit"
type input "0"
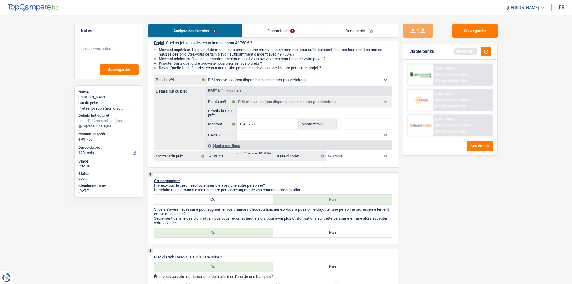
scroll to position [0, 0]
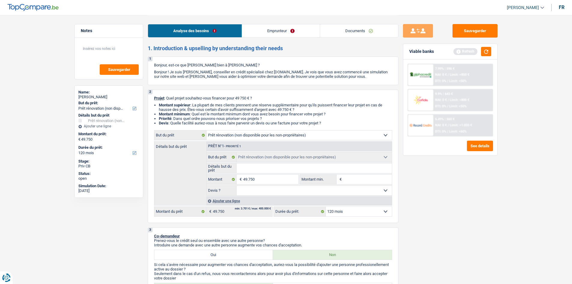
click at [262, 139] on fieldset "49.750 € Montant Tous les champs sont obligatoires. Veuillez fournir une répons…" at bounding box center [253, 179] width 92 height 10
click at [262, 139] on input "49.750" at bounding box center [270, 180] width 55 height 10
type input "4.975"
type input "4"
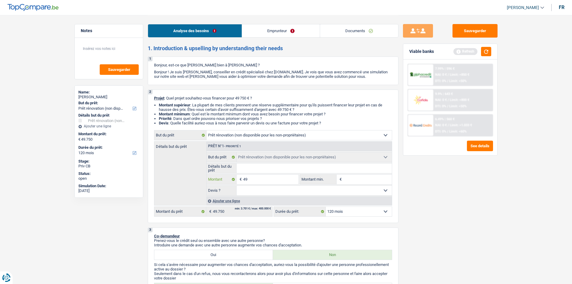
type input "4"
type input "2"
type input "25"
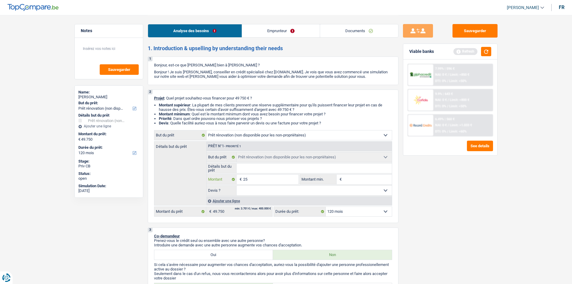
type input "250"
type input "2.500"
type input "25.000"
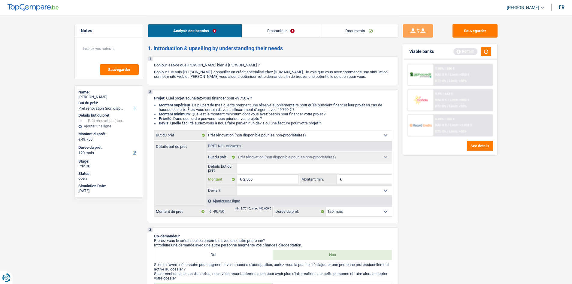
type input "25.000"
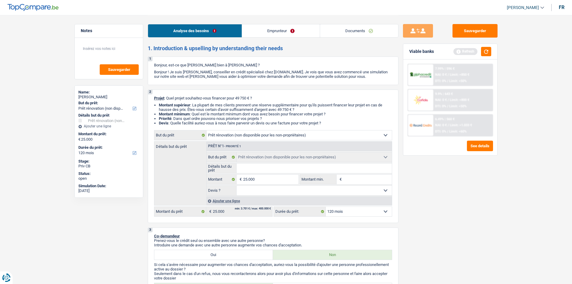
click at [262, 139] on div "Sauvegarder Viable banks Refresh 7.99% | 596 € NAI: 0 € / Limit: >850 € DTI: 0%…" at bounding box center [451, 149] width 104 height 250
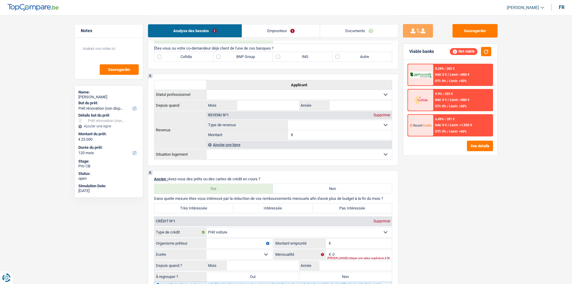
scroll to position [421, 0]
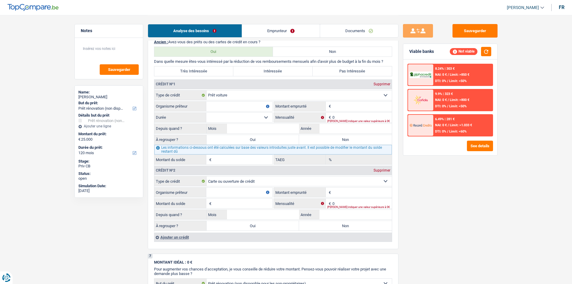
click at [212, 70] on label "Très Intéressée" at bounding box center [193, 71] width 79 height 10
click at [212, 70] on input "Très Intéressée" at bounding box center [193, 71] width 79 height 10
radio input "true"
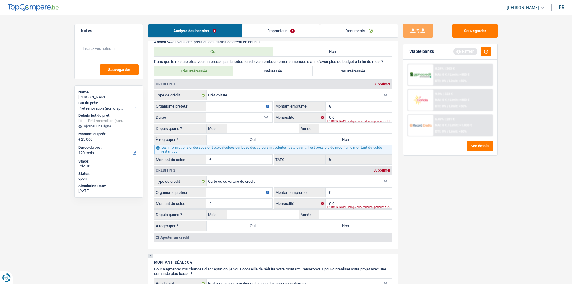
click at [262, 104] on input "Montant" at bounding box center [362, 107] width 59 height 10
click at [262, 25] on link "Emprunteur" at bounding box center [281, 30] width 78 height 13
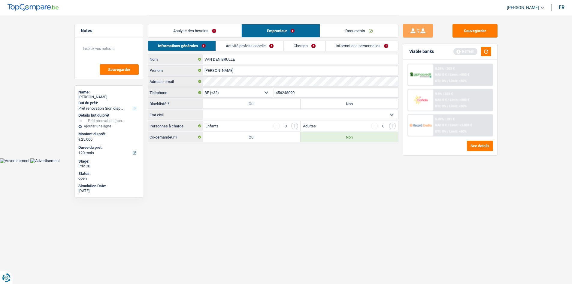
scroll to position [0, 0]
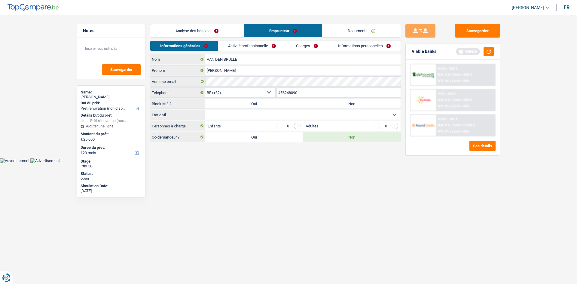
click at [238, 26] on link "Analyse des besoins" at bounding box center [196, 30] width 93 height 13
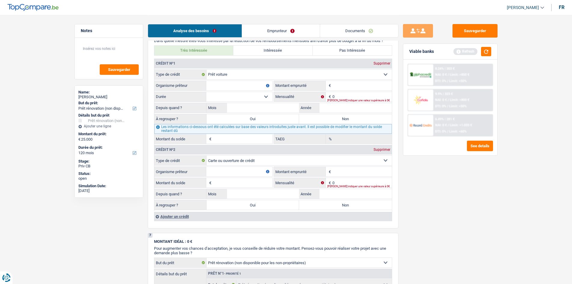
scroll to position [451, 0]
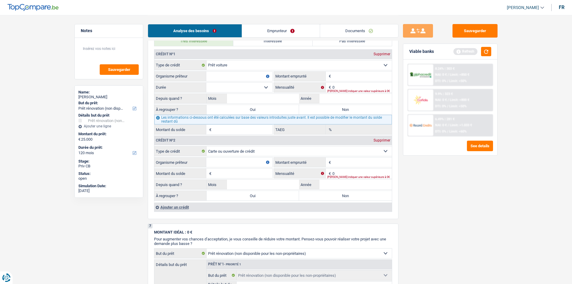
click at [262, 76] on input "Montant" at bounding box center [362, 77] width 59 height 10
type input "25.000"
click at [262, 101] on input "Mois" at bounding box center [263, 99] width 72 height 10
type input "6"
click at [262, 97] on input "Année" at bounding box center [356, 99] width 72 height 10
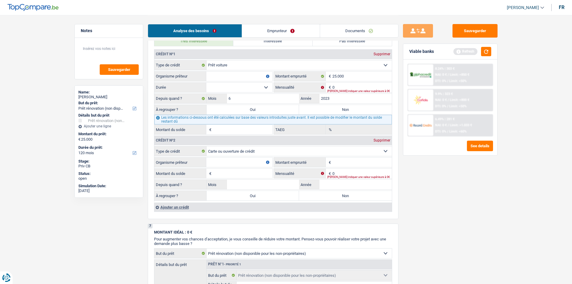
type input "2023"
click at [262, 87] on input "0" at bounding box center [362, 88] width 59 height 10
type input "475"
click at [262, 139] on div "Sauvegarder Viable banks Refresh 8.24% | 303 € NAI: 0 € / Limit: >850 € DTI: 0%…" at bounding box center [451, 149] width 104 height 250
drag, startPoint x: 253, startPoint y: 87, endPoint x: 247, endPoint y: 89, distance: 6.3
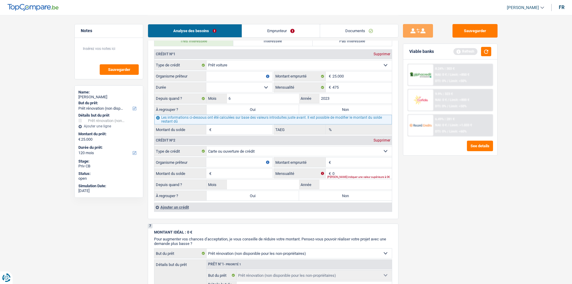
click at [253, 87] on select "12 mois 18 mois 24 mois 30 mois 36 mois 42 mois 48 mois 60 mois 72 mois 84 mois…" at bounding box center [239, 88] width 66 height 10
select select "60"
click at [206, 83] on select "12 mois 18 mois 24 mois 30 mois 36 mois 42 mois 48 mois 60 mois 72 mois 84 mois…" at bounding box center [239, 88] width 66 height 10
type input "14.561"
type input "5,41"
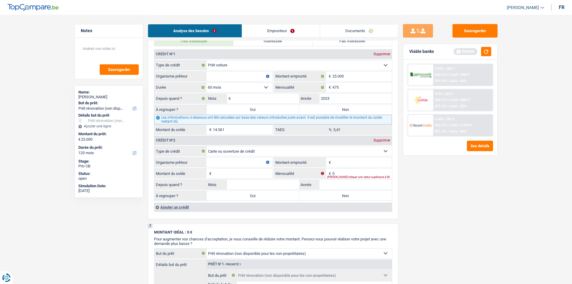
click at [245, 76] on input "Organisme prêteur" at bounding box center [239, 77] width 66 height 10
type input "Cetelem"
click at [248, 105] on label "Oui" at bounding box center [253, 110] width 93 height 10
click at [248, 105] on input "Oui" at bounding box center [253, 110] width 93 height 10
radio input "true"
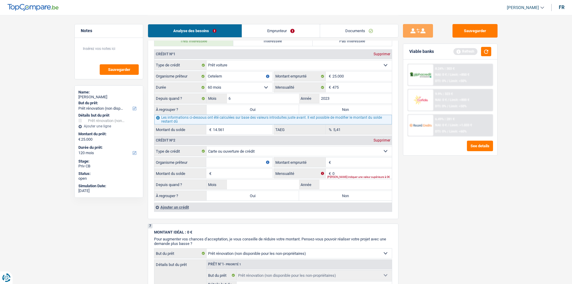
type input "39.561"
type input "14.561"
select select "refinancing"
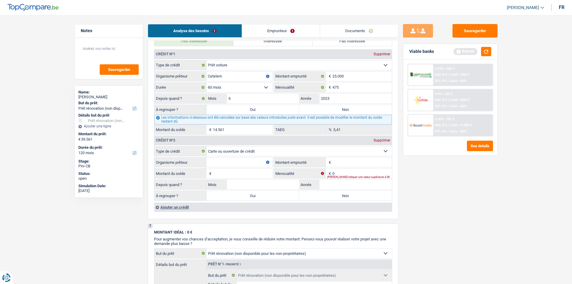
select select "144"
select select "refinancing"
select select "144"
select select "refinancing"
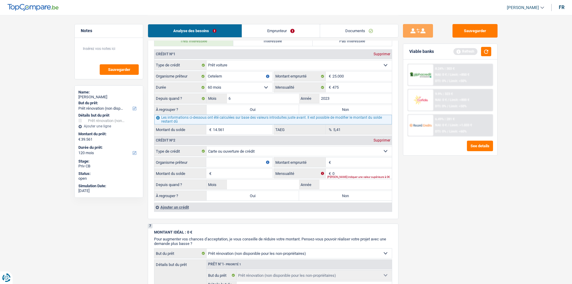
select select "refinancing"
select select "144"
select select "renovation"
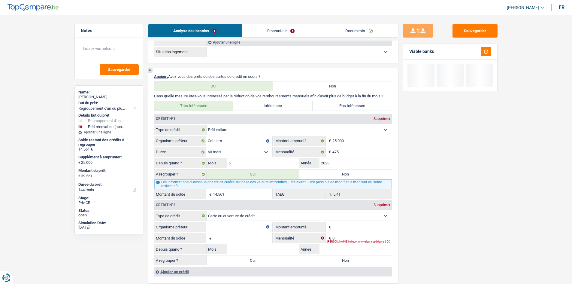
scroll to position [481, 0]
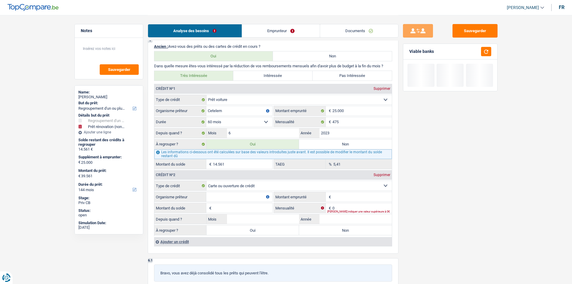
click at [262, 139] on input "Montant" at bounding box center [362, 197] width 59 height 10
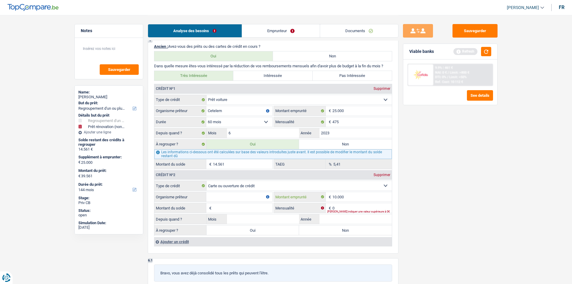
type input "10.000"
click at [244, 139] on input "Montant du solde" at bounding box center [242, 208] width 59 height 10
type input "10.000"
click at [258, 139] on input "Mois" at bounding box center [263, 219] width 72 height 10
type input "9"
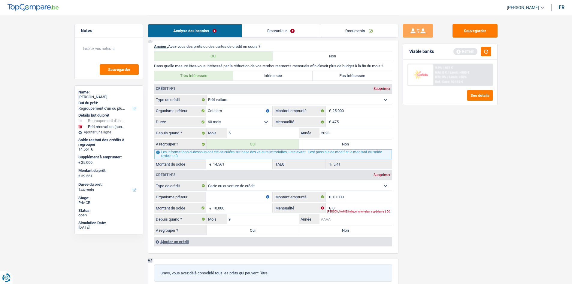
click at [262, 139] on input "Année" at bounding box center [356, 219] width 72 height 10
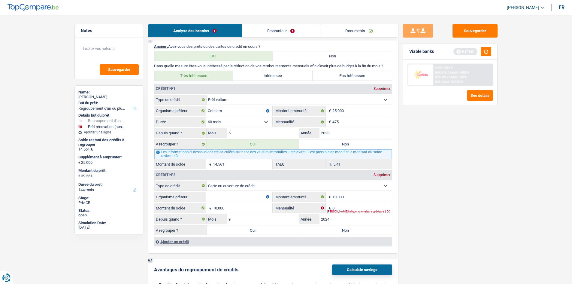
type input "2024"
click at [262, 139] on div "Sauvegarder Viable banks Refresh 9.9% | 461 € NAI: 0 € / Limit: >800 € DTI: 0% …" at bounding box center [451, 149] width 104 height 250
click at [262, 139] on input "0" at bounding box center [362, 208] width 59 height 10
type input "235"
click at [262, 139] on div "Sauvegarder Viable banks Refresh 9.9% | 461 € NAI: 0 € / Limit: >800 € DTI: 0% …" at bounding box center [451, 149] width 104 height 250
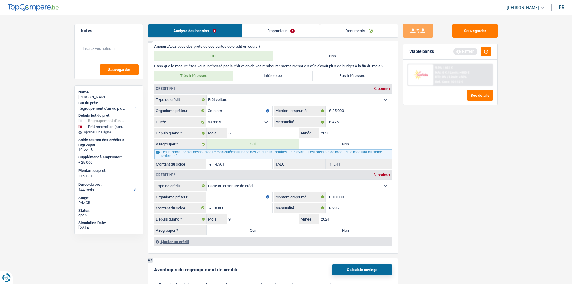
click at [238, 139] on input "Organisme prêteur" at bounding box center [239, 197] width 66 height 10
type input "BNP"
click at [262, 139] on input "235" at bounding box center [362, 208] width 59 height 10
type input "2"
click at [262, 139] on div "Sauvegarder Viable banks Refresh 9.9% | 461 € NAI: 0 € / Limit: >800 € DTI: 0% …" at bounding box center [451, 149] width 104 height 250
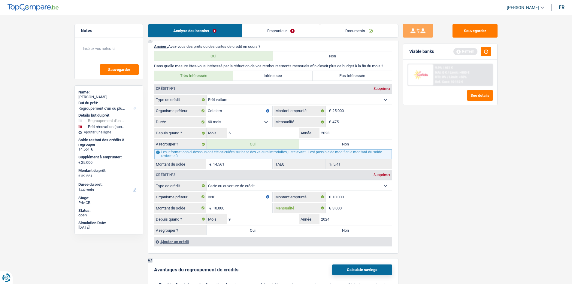
click at [262, 139] on input "3.000" at bounding box center [362, 208] width 59 height 10
type input "300"
click at [262, 139] on div "Sauvegarder Viable banks Refresh 9.9% | 461 € NAI: 0 € / Limit: >800 € DTI: 0% …" at bounding box center [451, 149] width 104 height 250
click at [250, 139] on label "Oui" at bounding box center [253, 230] width 93 height 10
click at [250, 139] on input "Oui" at bounding box center [253, 230] width 93 height 10
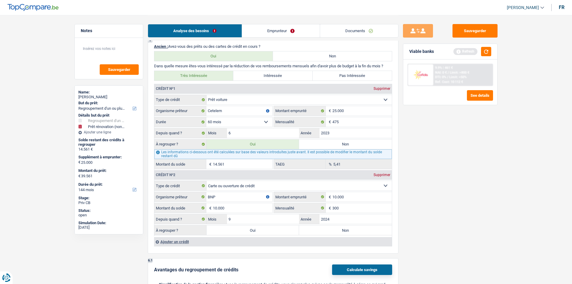
radio input "true"
type input "24.561"
type input "49.561"
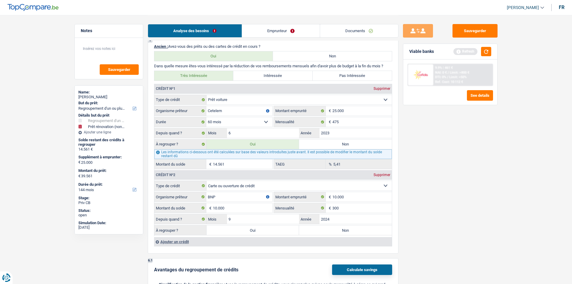
type input "49.561"
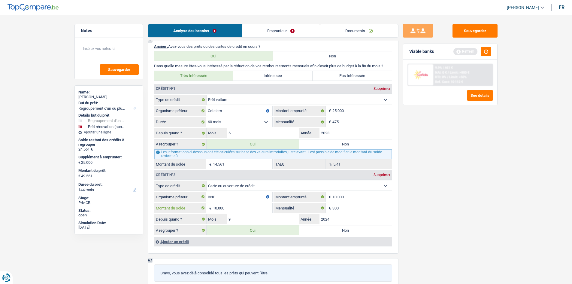
click at [243, 139] on input "10.000" at bounding box center [242, 208] width 59 height 10
type input "15.561"
type input "1.000"
type input "40.561"
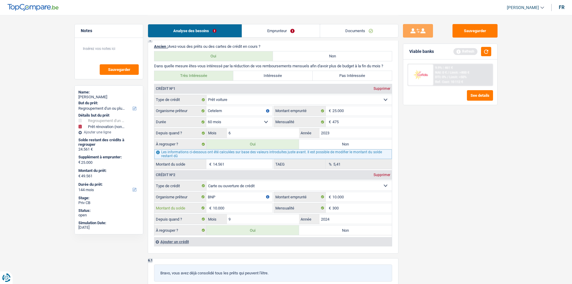
type input "40.561"
type input "1"
type input "14.562"
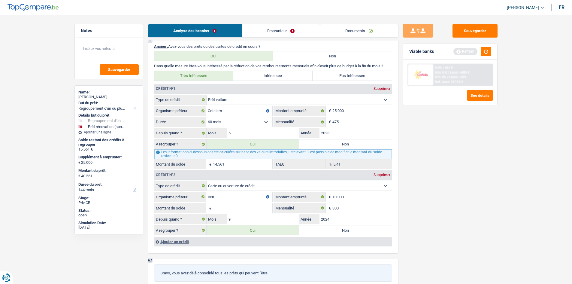
type input "39.562"
type input "14.569"
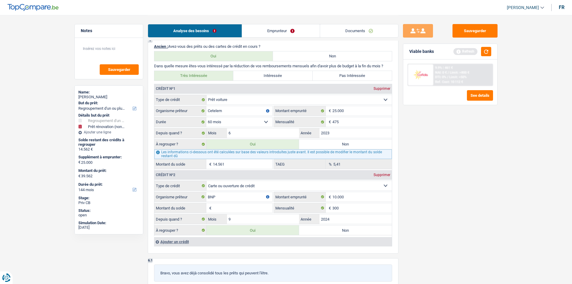
type input "8"
type input "39.569"
type input "89"
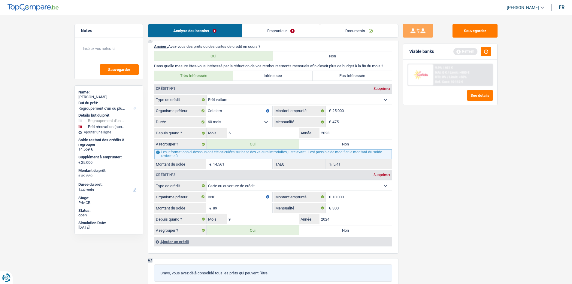
type input "14.650"
type input "39.650"
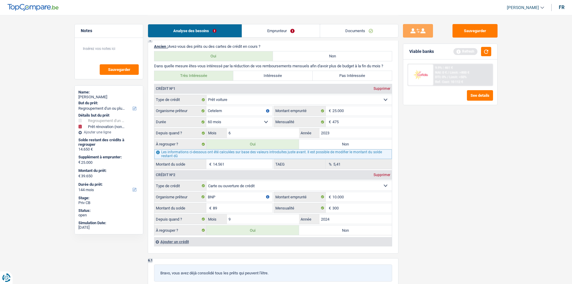
type input "15.454"
type input "893"
type input "40.454"
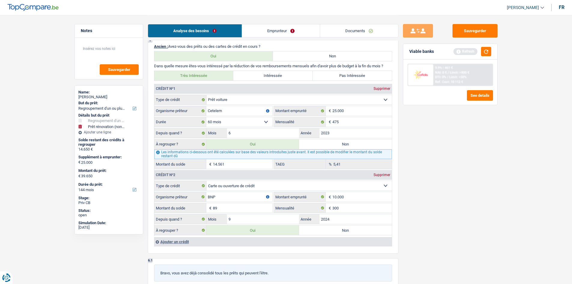
type input "40.454"
type input "23.500"
type input "8.939"
type input "48.500"
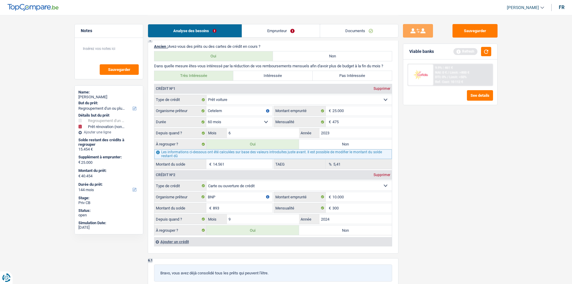
type input "48.500"
type input "8.939"
click at [262, 139] on main "Notes Sauvegarder Name: VINCENT VAN DEN BRULLE But du prêt: Confort maison: meu…" at bounding box center [286, 94] width 572 height 1150
click at [262, 139] on input "10.000" at bounding box center [362, 197] width 59 height 10
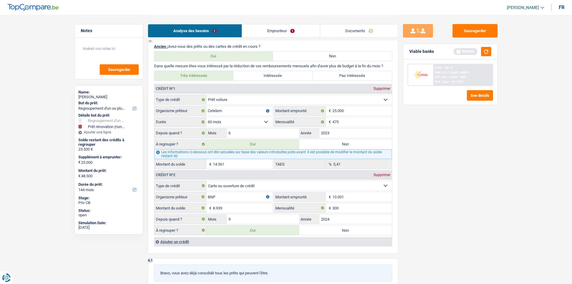
type input "10.001"
drag, startPoint x: 531, startPoint y: 208, endPoint x: 528, endPoint y: 207, distance: 3.4
click at [262, 139] on main "Notes Sauvegarder Name: VINCENT VAN DEN BRULLE But du prêt: Confort maison: meu…" at bounding box center [286, 94] width 572 height 1150
click at [262, 52] on button "button" at bounding box center [486, 51] width 10 height 9
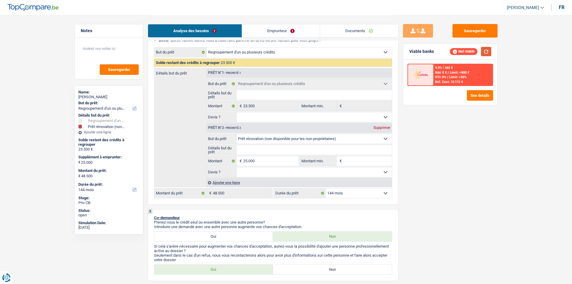
scroll to position [30, 0]
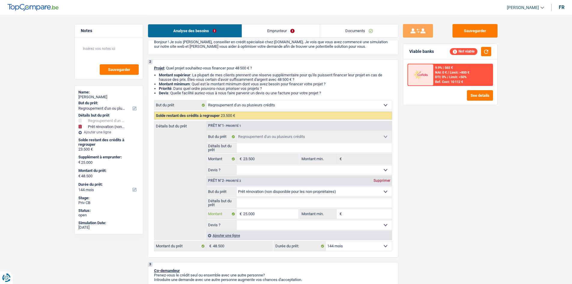
click at [262, 139] on input "25.000" at bounding box center [270, 214] width 55 height 10
type input "2.500"
type input "250"
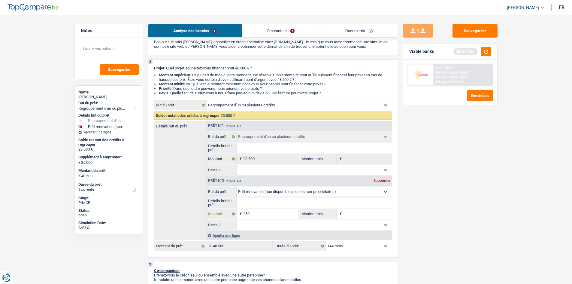
type input "25"
type input "2"
type input "26"
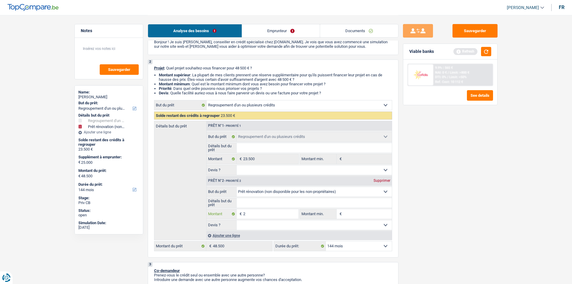
type input "26"
type input "265"
type input "2.650"
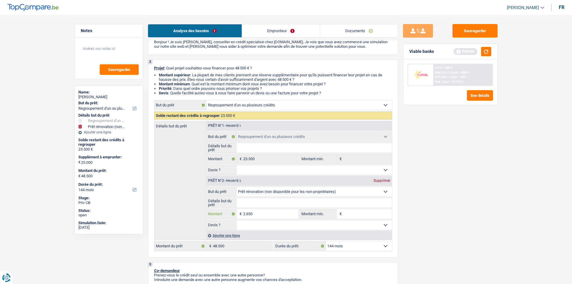
type input "26.500"
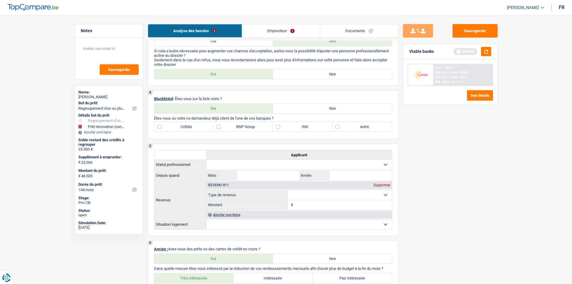
type input "26.500"
type input "50.000"
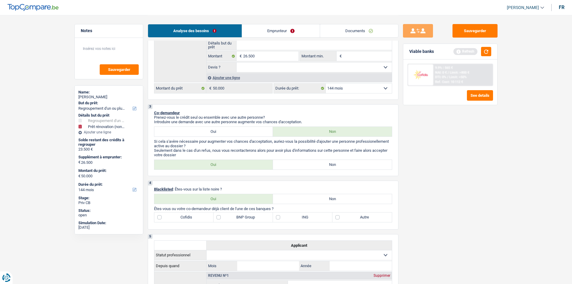
scroll to position [98, 0]
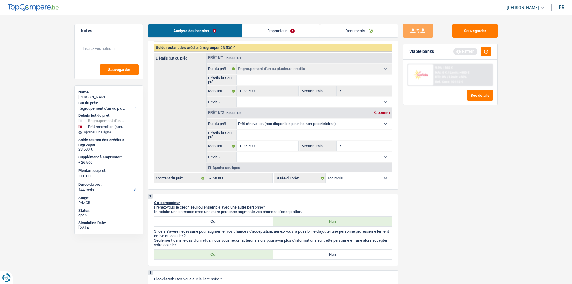
click at [262, 122] on select "Confort maison: meubles, textile, peinture, électroménager, outillage non-profe…" at bounding box center [314, 124] width 155 height 10
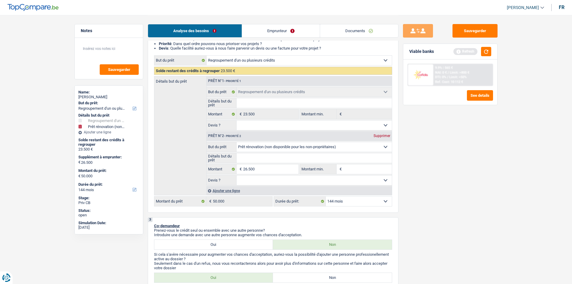
scroll to position [68, 0]
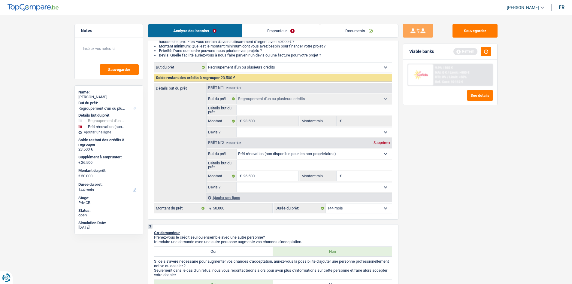
click at [262, 139] on select "Confort maison: meubles, textile, peinture, électroménager, outillage non-profe…" at bounding box center [314, 154] width 155 height 10
select select "houseOrGarden"
click at [237, 139] on select "Confort maison: meubles, textile, peinture, électroménager, outillage non-profe…" at bounding box center [314, 154] width 155 height 10
select select "houseOrGarden"
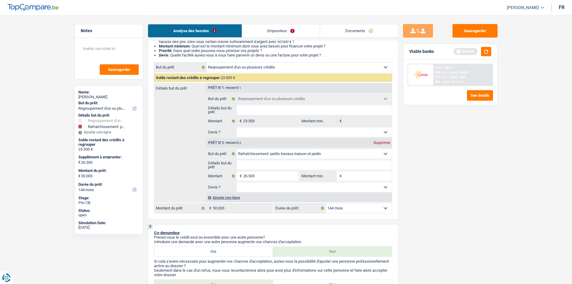
click at [262, 139] on select "12 mois 18 mois 24 mois 30 mois 36 mois 42 mois 48 mois 60 mois 72 mois 84 mois…" at bounding box center [359, 208] width 66 height 10
select select "120"
click at [262, 139] on select "12 mois 18 mois 24 mois 30 mois 36 mois 42 mois 48 mois 60 mois 72 mois 84 mois…" at bounding box center [359, 208] width 66 height 10
select select "120"
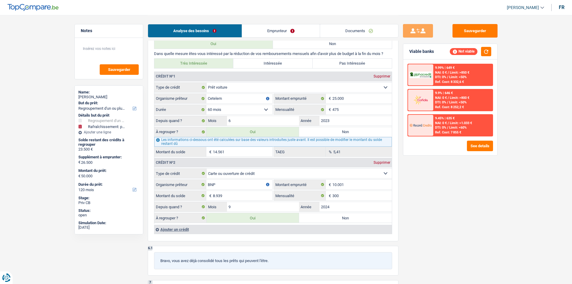
scroll to position [459, 0]
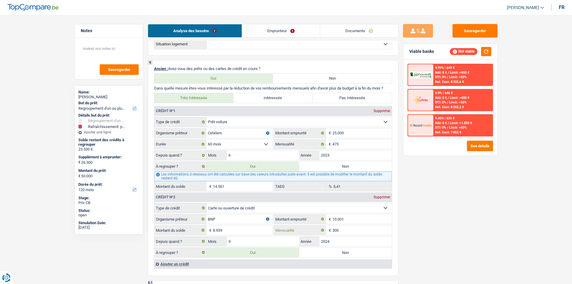
click at [262, 139] on input "300" at bounding box center [362, 230] width 59 height 10
click at [243, 139] on fieldset "8.939 € Montant du solde" at bounding box center [213, 230] width 118 height 10
click at [244, 139] on input "8.939" at bounding box center [242, 230] width 59 height 10
click at [262, 139] on div "Sauvegarder Viable banks Not viable 9.99% | 649 € NAI: 0 € / Limit: >850 € DTI:…" at bounding box center [451, 149] width 104 height 250
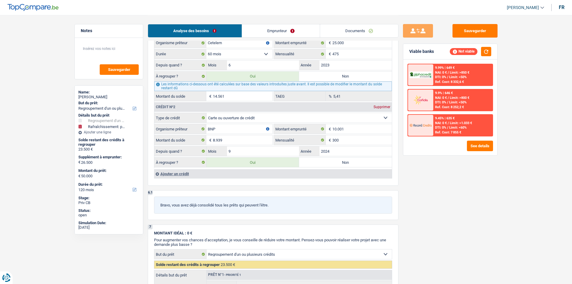
click at [230, 139] on div "Ajouter un crédit" at bounding box center [273, 173] width 238 height 9
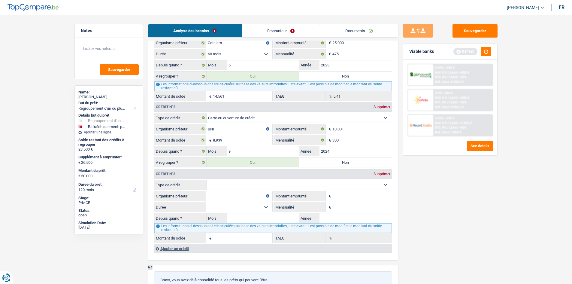
click at [226, 139] on select "Carte ou ouverture de crédit Prêt hypothécaire Vente à tempérament Prêt à tempé…" at bounding box center [299, 185] width 185 height 10
select select "cardOrCredit"
type input "0"
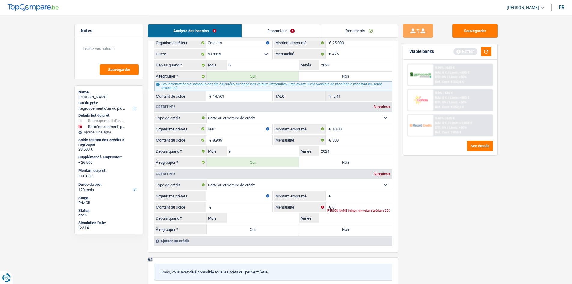
click at [262, 139] on input "Montant emprunté" at bounding box center [362, 196] width 59 height 10
type input "1.250"
click at [224, 139] on input "Organisme prêteur" at bounding box center [239, 196] width 66 height 10
click at [242, 128] on input "BNP" at bounding box center [239, 129] width 66 height 10
type input "B"
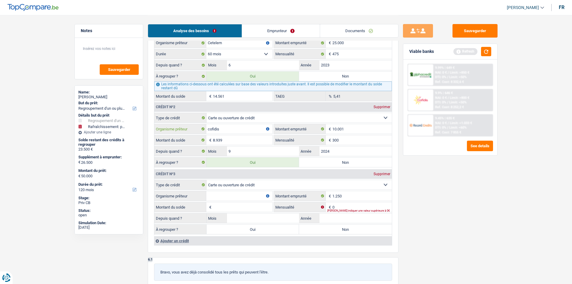
type input "cofidis"
click at [262, 139] on input "1.250" at bounding box center [362, 196] width 59 height 10
click at [224, 139] on input "Organisme prêteur" at bounding box center [239, 196] width 66 height 10
click at [262, 139] on input "1.250" at bounding box center [362, 196] width 59 height 10
type input "1"
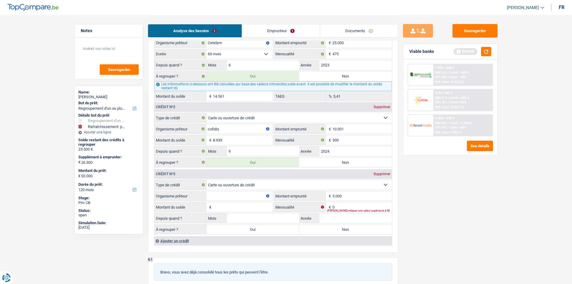
type input "5.000"
click at [262, 139] on div "Sauvegarder Viable banks Refresh 9.99% | 649 € NAI: 0 € / Limit: >850 € DTI: 0%…" at bounding box center [451, 149] width 104 height 250
click at [235, 139] on input "Organisme prêteur" at bounding box center [239, 196] width 66 height 10
type input "belfius"
click at [262, 139] on input "Année" at bounding box center [356, 218] width 72 height 10
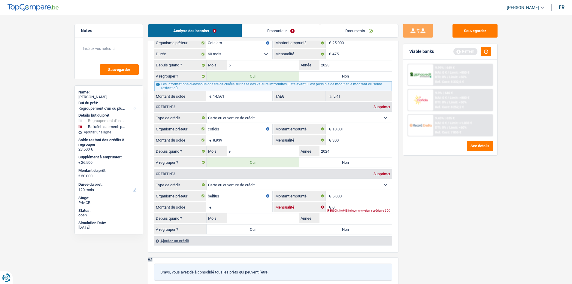
click at [262, 139] on input "0" at bounding box center [362, 207] width 59 height 10
click at [243, 139] on input "Montant du solde" at bounding box center [242, 207] width 59 height 10
drag, startPoint x: 562, startPoint y: 273, endPoint x: 533, endPoint y: 253, distance: 35.0
click at [262, 139] on main "Notes Sauvegarder Name: VINCENT VAN DEN BRULLE But du prêt: Confort maison: meu…" at bounding box center [286, 59] width 572 height 1217
click at [261, 139] on input "50.000" at bounding box center [242, 207] width 59 height 10
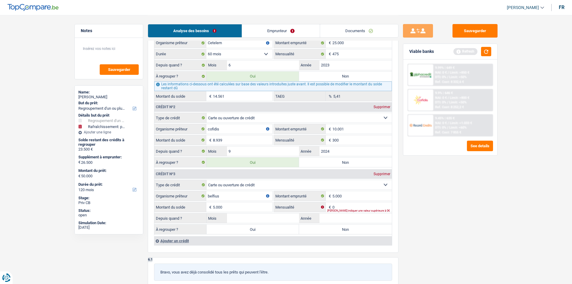
type input "5.000"
click at [262, 139] on main "Notes Sauvegarder Name: VINCENT VAN DEN BRULLE But du prêt: Confort maison: meu…" at bounding box center [286, 59] width 572 height 1217
click at [262, 139] on input "0" at bounding box center [362, 207] width 59 height 10
type input "250"
drag, startPoint x: 438, startPoint y: 204, endPoint x: 410, endPoint y: 211, distance: 28.2
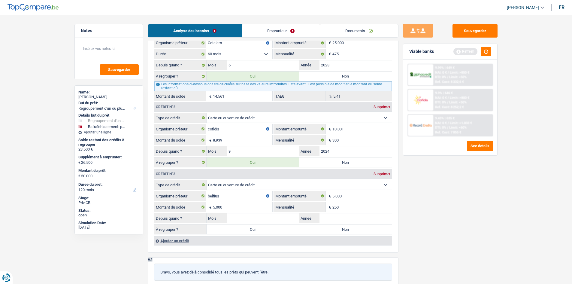
click at [262, 139] on div "Sauvegarder Viable banks Refresh 9.99% | 649 € NAI: 0 € / Limit: >850 € DTI: 0%…" at bounding box center [451, 149] width 104 height 250
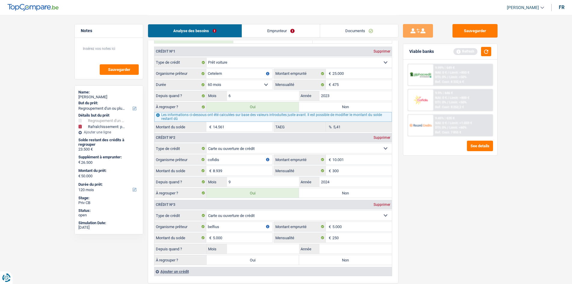
scroll to position [579, 0]
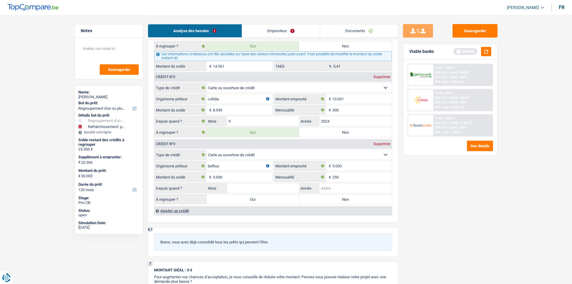
click at [262, 139] on input "Année" at bounding box center [356, 188] width 72 height 10
click at [262, 139] on div "6 Ancien : Avez-vous des prêts ou des cartes de crédit en cours ? Oui Non Dans …" at bounding box center [273, 81] width 251 height 283
click at [262, 139] on div "Supprimer" at bounding box center [382, 144] width 20 height 4
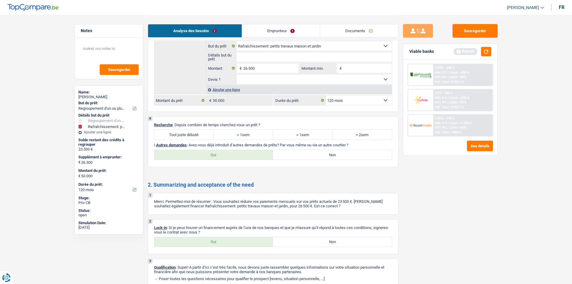
scroll to position [871, 0]
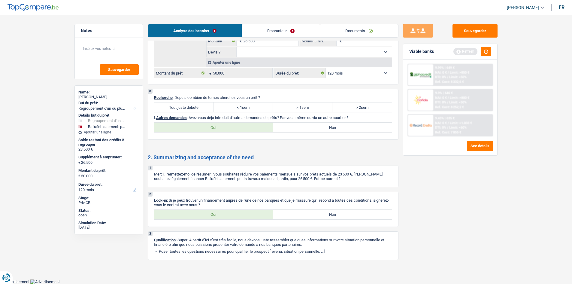
click at [192, 102] on div "Tout juste débuté < 1sem > 1sem > 2sem Tous les champs sont obligatoires. Veuil…" at bounding box center [273, 107] width 238 height 10
click at [189, 105] on label "Tout juste débuté" at bounding box center [183, 107] width 59 height 10
click at [189, 105] on input "Tout juste débuté" at bounding box center [183, 107] width 59 height 10
radio input "true"
drag, startPoint x: 218, startPoint y: 213, endPoint x: 262, endPoint y: 222, distance: 45.3
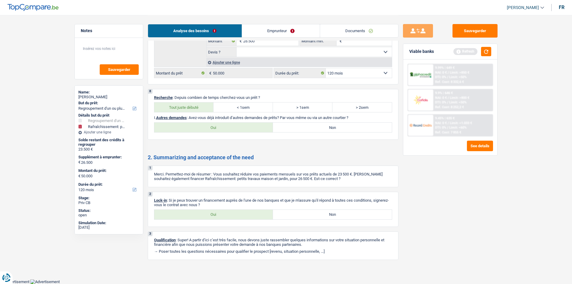
click at [218, 139] on label "Oui" at bounding box center [213, 215] width 119 height 10
click at [218, 139] on input "Oui" at bounding box center [213, 215] width 119 height 10
radio input "true"
drag, startPoint x: 217, startPoint y: 125, endPoint x: 209, endPoint y: 132, distance: 10.2
click at [215, 127] on label "Oui" at bounding box center [213, 128] width 119 height 10
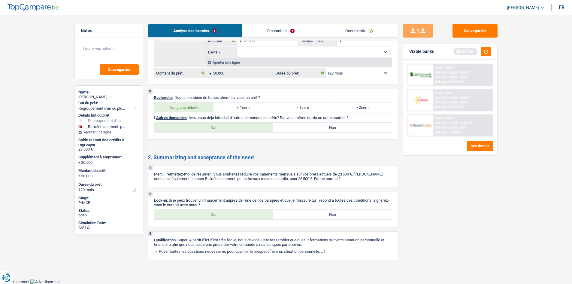
click at [262, 130] on label "Oui" at bounding box center [213, 128] width 119 height 10
click at [262, 130] on input "Oui" at bounding box center [213, 128] width 119 height 10
radio input "true"
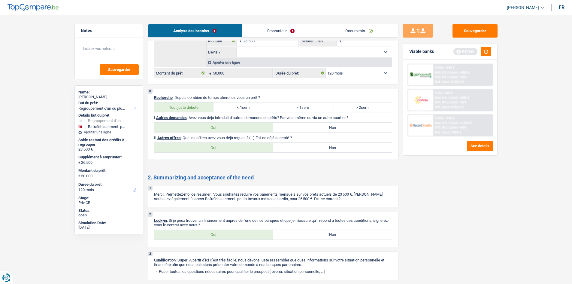
click at [262, 139] on label "Non" at bounding box center [332, 148] width 119 height 10
click at [262, 139] on input "Non" at bounding box center [332, 148] width 119 height 10
radio input "true"
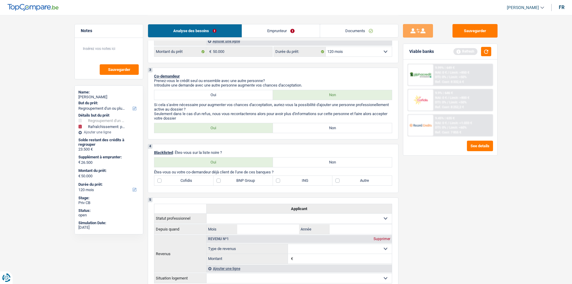
scroll to position [270, 0]
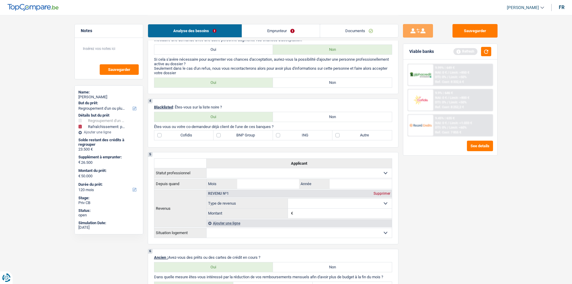
click at [262, 118] on label "Non" at bounding box center [332, 117] width 119 height 10
click at [262, 118] on input "Non" at bounding box center [332, 117] width 119 height 10
radio input "true"
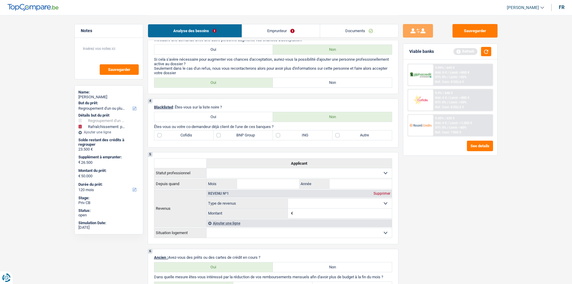
click at [181, 136] on label "Cofidis" at bounding box center [183, 135] width 59 height 10
click at [181, 136] on input "Cofidis" at bounding box center [183, 135] width 59 height 10
checkbox input "true"
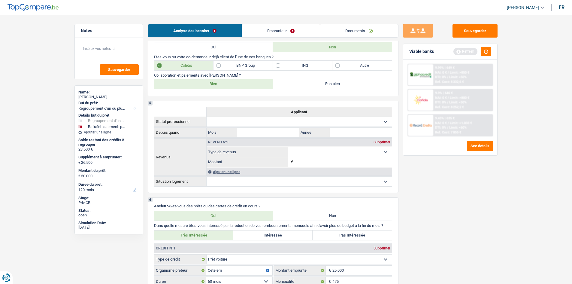
scroll to position [300, 0]
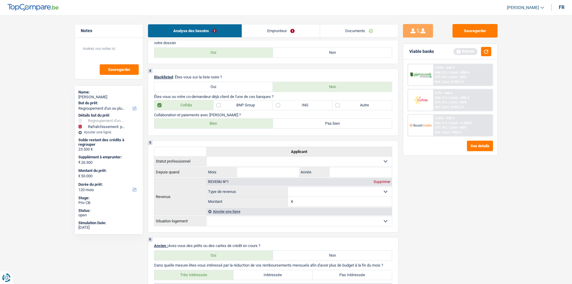
click at [200, 123] on label "Bien" at bounding box center [213, 124] width 119 height 10
click at [200, 123] on input "Bien" at bounding box center [213, 124] width 119 height 10
radio input "true"
click at [251, 106] on label "BNP Group" at bounding box center [243, 105] width 59 height 10
click at [251, 106] on input "BNP Group" at bounding box center [243, 105] width 59 height 10
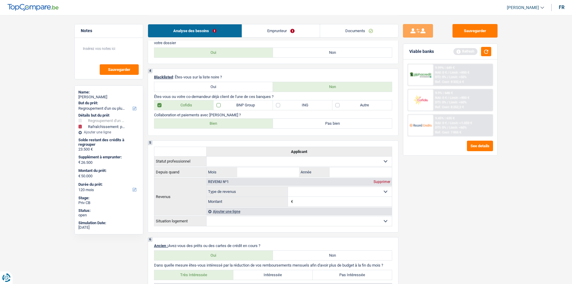
checkbox input "true"
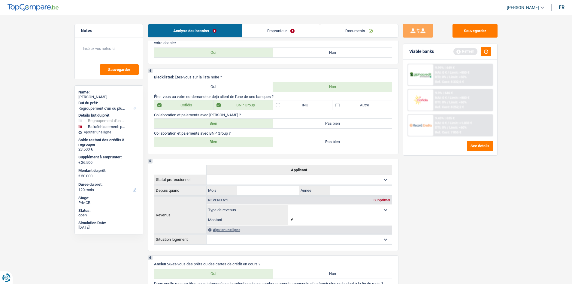
click at [204, 137] on label "Bien" at bounding box center [213, 142] width 119 height 10
click at [204, 137] on input "Bien" at bounding box center [213, 142] width 119 height 10
radio input "true"
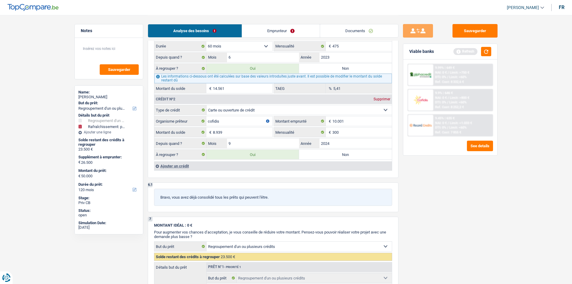
scroll to position [507, 0]
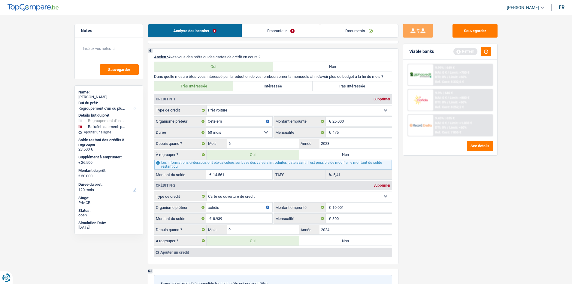
click at [262, 33] on link "Emprunteur" at bounding box center [281, 30] width 78 height 13
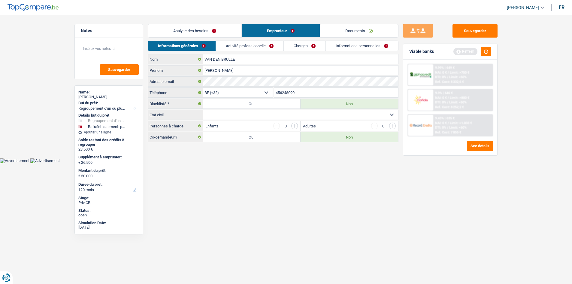
scroll to position [0, 0]
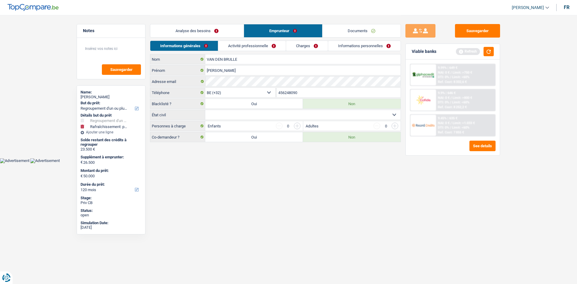
click at [236, 116] on select "Célibataire Marié(e) Cohabitant(e) légal(e) Divorcé(e) Veuf(ve) Séparé (de fait…" at bounding box center [302, 115] width 195 height 10
select select "single"
click at [205, 110] on select "Célibataire Marié(e) Cohabitant(e) légal(e) Divorcé(e) Veuf(ve) Séparé (de fait…" at bounding box center [302, 115] width 195 height 10
click at [262, 129] on input "button" at bounding box center [297, 126] width 7 height 7
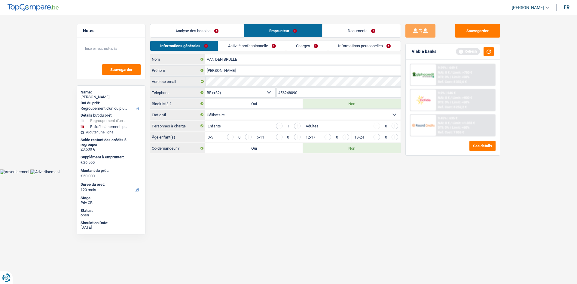
click at [262, 137] on input "button" at bounding box center [517, 139] width 250 height 10
click at [240, 45] on link "Activité professionnelle" at bounding box center [252, 46] width 68 height 10
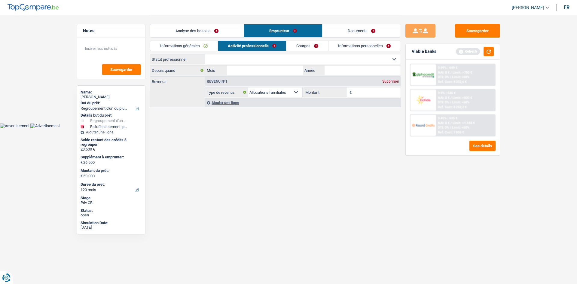
click at [262, 95] on input "Montant" at bounding box center [377, 92] width 48 height 10
type input "104"
drag, startPoint x: 252, startPoint y: 216, endPoint x: 258, endPoint y: 150, distance: 66.4
click at [255, 128] on html "Vous avez le contrôle de vos données Nous utilisons des cookies, tout comme nos…" at bounding box center [288, 64] width 577 height 128
click at [262, 61] on select "Ouvrier Employé privé Employé public Invalide Indépendant Pensionné Chômeur Mut…" at bounding box center [302, 59] width 195 height 10
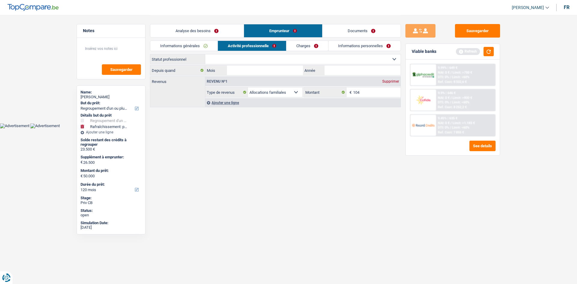
select select "publicEmployee"
click at [205, 54] on select "Ouvrier Employé privé Employé public Invalide Indépendant Pensionné Chômeur Mut…" at bounding box center [302, 59] width 195 height 10
select select "familyAllowances"
select select "netSalary"
select select "mealVouchers"
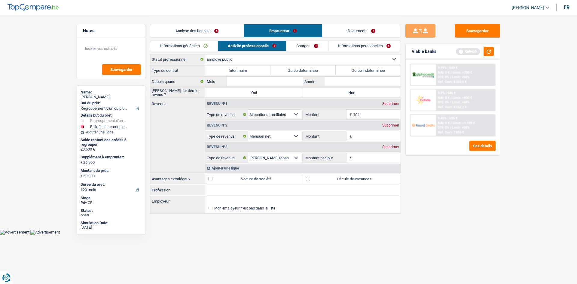
click at [262, 69] on label "Durée indéterminée" at bounding box center [368, 71] width 65 height 10
click at [262, 69] on input "Durée indéterminée" at bounding box center [368, 71] width 65 height 10
radio input "true"
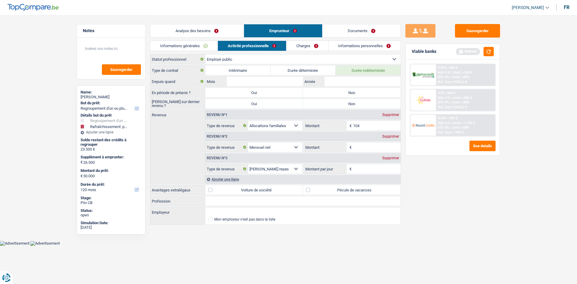
click at [262, 91] on label "Non" at bounding box center [352, 93] width 98 height 10
click at [262, 91] on input "Non" at bounding box center [352, 93] width 98 height 10
radio input "true"
click at [262, 105] on label "Non" at bounding box center [352, 104] width 98 height 10
click at [262, 105] on input "Non" at bounding box center [352, 104] width 98 height 10
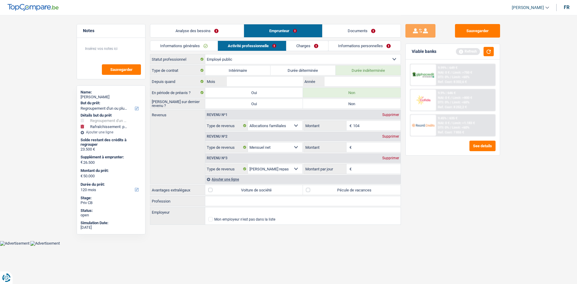
radio input "true"
click at [262, 86] on input "Année" at bounding box center [363, 82] width 76 height 10
type input "2016"
click at [262, 77] on input "Mois" at bounding box center [265, 82] width 76 height 10
type input "9"
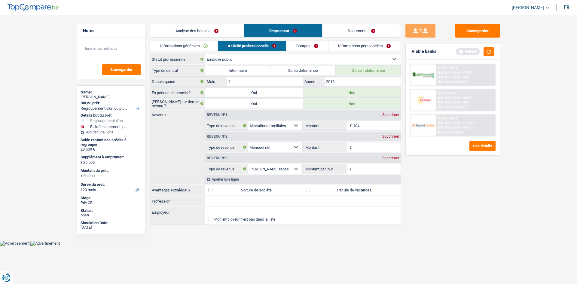
click at [262, 139] on div "Revenu nº3 Supprimer" at bounding box center [302, 158] width 195 height 10
click at [262, 139] on div "Revenu nº3 Supprimer Allocation d'handicap Allocations chômage Allocations fami…" at bounding box center [302, 163] width 195 height 22
click at [262, 139] on label "Pécule de vacances" at bounding box center [352, 190] width 98 height 10
click at [262, 139] on input "Pécule de vacances" at bounding box center [352, 190] width 98 height 10
checkbox input "true"
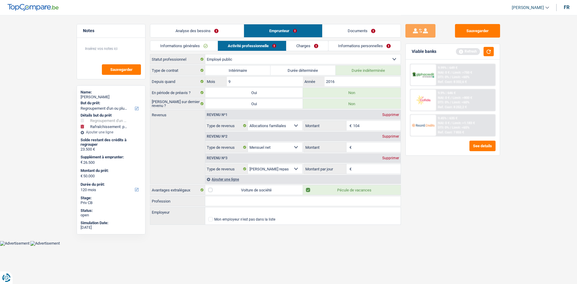
click at [262, 135] on div "Revenu nº2 Supprimer" at bounding box center [302, 137] width 195 height 10
click at [262, 139] on input "Montant" at bounding box center [377, 147] width 48 height 10
type input "3.150"
click at [262, 139] on input "Montant par jour" at bounding box center [377, 169] width 48 height 10
type input "6,0"
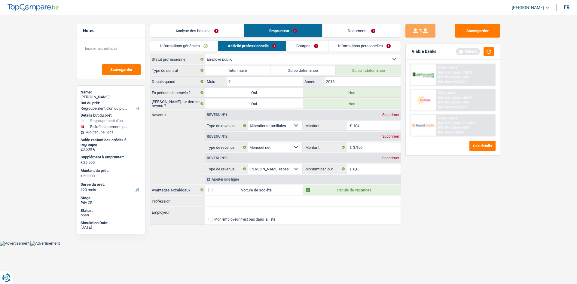
click at [219, 139] on input "Profession" at bounding box center [302, 201] width 195 height 10
type input "Fonctionnaire à la SNCB"
click at [222, 139] on input "Employeur" at bounding box center [302, 212] width 195 height 10
type input "SNCB"
drag, startPoint x: 295, startPoint y: 47, endPoint x: 313, endPoint y: 45, distance: 17.6
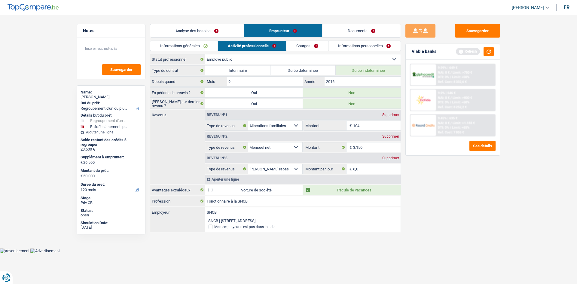
click at [262, 47] on link "Charges" at bounding box center [307, 46] width 42 height 10
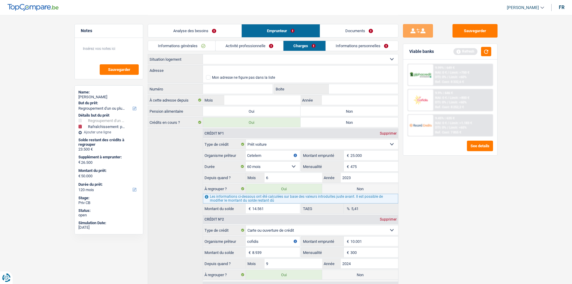
click at [262, 62] on select "Locataire Propriétaire avec prêt hypothécaire Propriétaire sans prêt hypothécai…" at bounding box center [300, 59] width 195 height 10
select select "ownerWithMortgage"
click at [203, 54] on select "Locataire Propriétaire avec prêt hypothécaire Propriétaire sans prêt hypothécai…" at bounding box center [300, 59] width 195 height 10
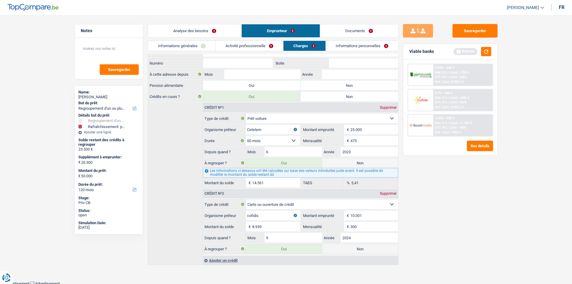
scroll to position [27, 0]
click at [227, 139] on div "Ajouter un crédit" at bounding box center [300, 258] width 195 height 9
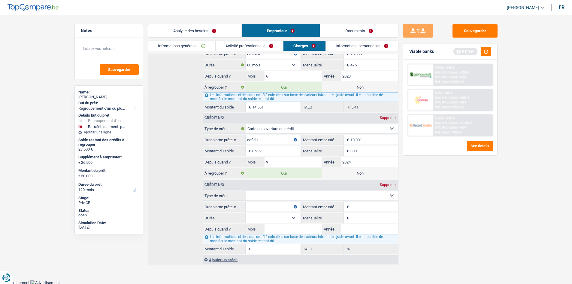
scroll to position [102, 0]
click at [262, 139] on select "Carte ou ouverture de crédit Prêt hypothécaire Vente à tempérament Prêt à tempé…" at bounding box center [322, 195] width 152 height 10
select select "mortgage"
click at [246, 139] on select "Carte ou ouverture de crédit Prêt hypothécaire Vente à tempérament Prêt à tempé…" at bounding box center [322, 195] width 152 height 10
type input "0"
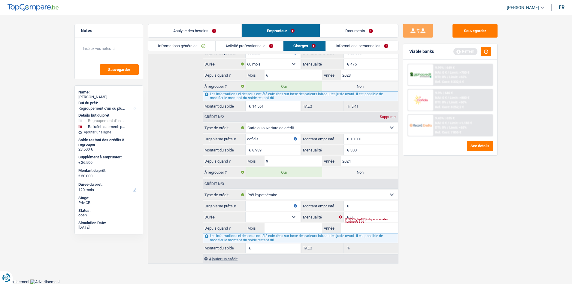
click at [262, 139] on input "Montant emprunté" at bounding box center [374, 206] width 47 height 10
click at [218, 139] on div "Ajouter un crédit" at bounding box center [300, 258] width 195 height 9
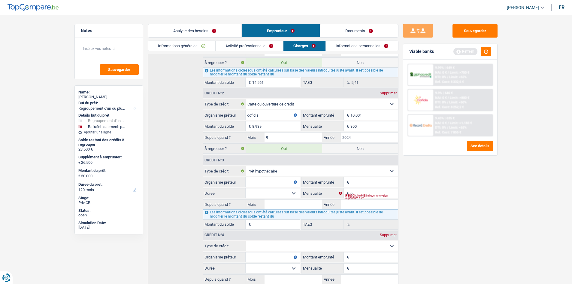
scroll to position [177, 0]
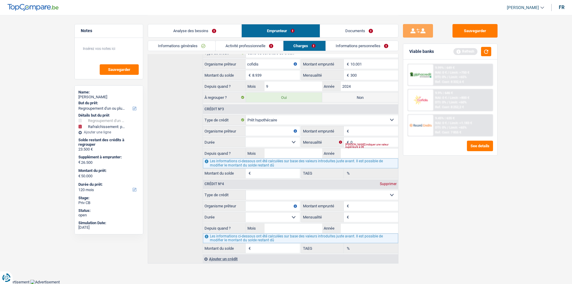
click at [262, 131] on input "Montant emprunté" at bounding box center [374, 131] width 47 height 10
type input "75.000"
click at [262, 139] on input "0" at bounding box center [374, 142] width 47 height 10
type input "359"
click at [262, 139] on div "Sauvegarder Viable banks Refresh 9.99% | 649 € NAI: 0 € / Limit: >750 € DTI: 0%…" at bounding box center [451, 149] width 104 height 250
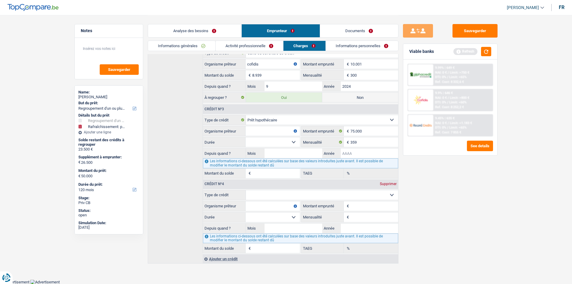
click at [262, 139] on input "Année" at bounding box center [369, 153] width 57 height 10
click at [111, 49] on textarea at bounding box center [109, 51] width 60 height 18
type textarea "59"
drag, startPoint x: 472, startPoint y: 195, endPoint x: 389, endPoint y: 182, distance: 84.0
click at [262, 139] on div "Sauvegarder Viable banks Refresh 9.99% | 649 € NAI: 0 € / Limit: >750 € DTI: 0%…" at bounding box center [451, 149] width 104 height 250
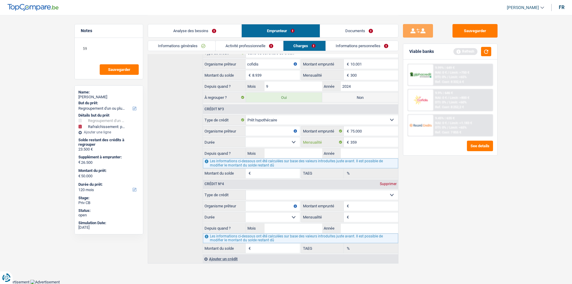
click at [262, 139] on input "359" at bounding box center [374, 142] width 47 height 10
type input "359"
click at [262, 139] on input "Année" at bounding box center [369, 153] width 57 height 10
drag, startPoint x: 451, startPoint y: 196, endPoint x: 442, endPoint y: 192, distance: 9.7
click at [262, 139] on div "Sauvegarder Viable banks Refresh 9.99% | 649 € NAI: 0 € / Limit: >750 € DTI: 0%…" at bounding box center [451, 149] width 104 height 250
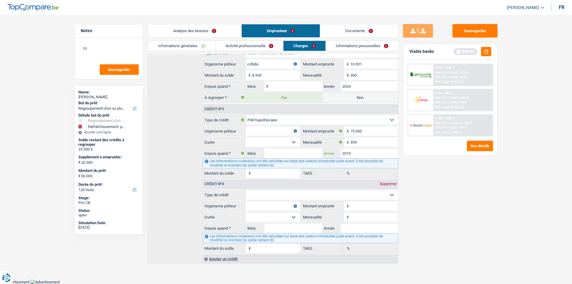
click at [262, 139] on input "2010" at bounding box center [369, 153] width 57 height 10
type input "2018"
drag, startPoint x: 472, startPoint y: 208, endPoint x: 356, endPoint y: 203, distance: 116.1
click at [262, 139] on div "Sauvegarder Viable banks Refresh 9.99% | 649 € NAI: 0 € / Limit: >750 € DTI: 0%…" at bounding box center [451, 149] width 104 height 250
click at [262, 139] on input "Mois" at bounding box center [293, 153] width 57 height 10
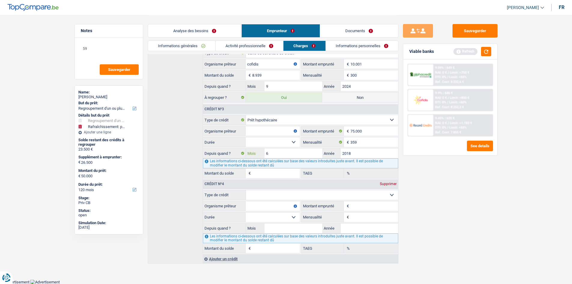
type input "6"
click at [262, 139] on select "120 mois 132 mois 144 mois 180 mois 240 mois 300 mois 360 mois 420 mois Sélecti…" at bounding box center [273, 142] width 54 height 10
select select "240"
click at [246, 137] on select "120 mois 132 mois 144 mois 180 mois 240 mois 300 mois 360 mois 420 mois Sélecti…" at bounding box center [273, 142] width 54 height 10
type input "50.229"
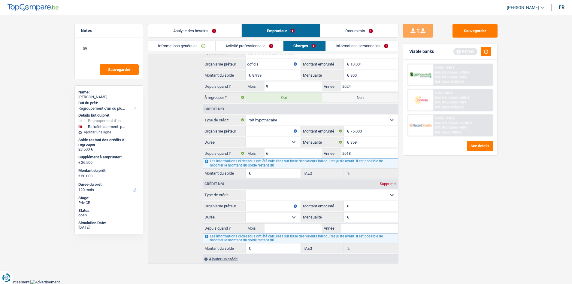
type input "1,42"
click at [262, 139] on select "120 mois 132 mois 144 mois 180 mois 240 mois 300 mois 360 mois 420 mois Sélecti…" at bounding box center [273, 142] width 54 height 10
select select "300"
click at [246, 137] on select "120 mois 132 mois 144 mois 180 mois 240 mois 300 mois 360 mois 420 mois Sélecti…" at bounding box center [273, 142] width 54 height 10
type input "58.823"
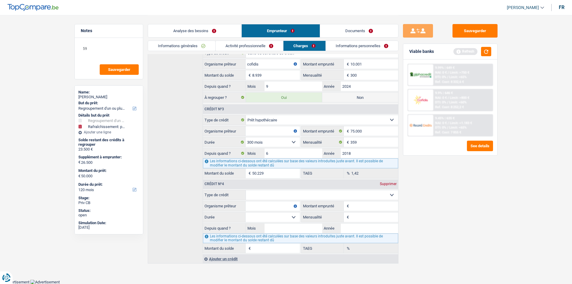
type input "3,13"
click at [262, 129] on input "Organisme prêteur" at bounding box center [273, 131] width 54 height 10
click at [107, 46] on textarea "59" at bounding box center [109, 51] width 60 height 18
type textarea "5"
drag, startPoint x: 261, startPoint y: 130, endPoint x: 415, endPoint y: 173, distance: 159.3
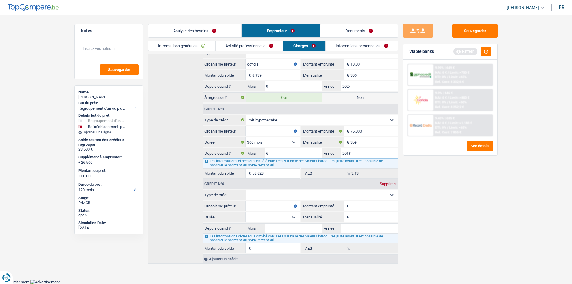
click at [261, 130] on input "Organisme prêteur" at bounding box center [273, 131] width 54 height 10
type input "bpost"
click at [262, 139] on div "Sauvegarder Viable banks Refresh 9.99% | 649 € NAI: 0 € / Limit: >750 € DTI: 0%…" at bounding box center [451, 149] width 104 height 250
click at [262, 139] on select "Carte ou ouverture de crédit Prêt hypothécaire Vente à tempérament Prêt à tempé…" at bounding box center [322, 195] width 152 height 10
select select "mortgage"
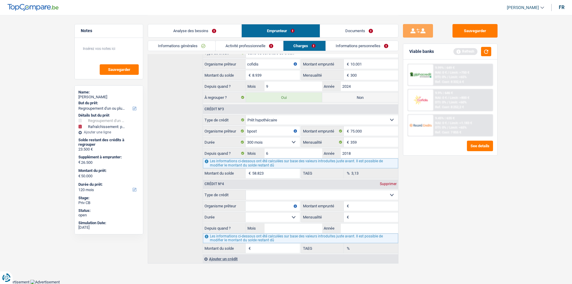
click at [246, 139] on select "Carte ou ouverture de crédit Prêt hypothécaire Vente à tempérament Prêt à tempé…" at bounding box center [322, 195] width 152 height 10
type input "0"
click at [262, 139] on input "Montant emprunté" at bounding box center [374, 206] width 47 height 10
type input "120.000"
click at [262, 139] on input "0" at bounding box center [374, 217] width 47 height 10
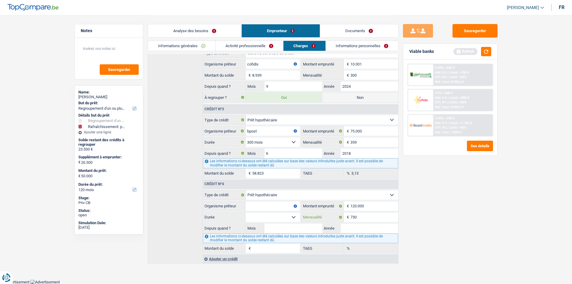
type input "730"
drag, startPoint x: 437, startPoint y: 159, endPoint x: 432, endPoint y: 179, distance: 20.9
click at [262, 139] on div "Sauvegarder Viable banks Refresh 9.99% | 649 € NAI: 0 € / Limit: >750 € DTI: 0%…" at bounding box center [451, 149] width 104 height 250
click at [262, 139] on div "Les informations ci-dessous ont été calculées sur base des valeurs introduites …" at bounding box center [300, 238] width 195 height 10
drag, startPoint x: 367, startPoint y: 227, endPoint x: 407, endPoint y: 233, distance: 41.1
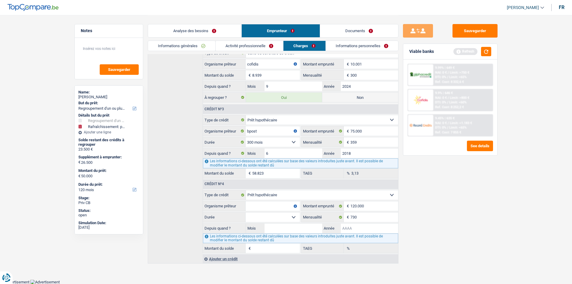
click at [262, 139] on input "Année" at bounding box center [369, 229] width 57 height 10
type input "2022"
click at [262, 139] on div "Les informations ci-dessous ont été calculées sur base des valeurs introduites …" at bounding box center [300, 238] width 195 height 10
click at [262, 139] on input "Mois" at bounding box center [293, 229] width 57 height 10
type input "6"
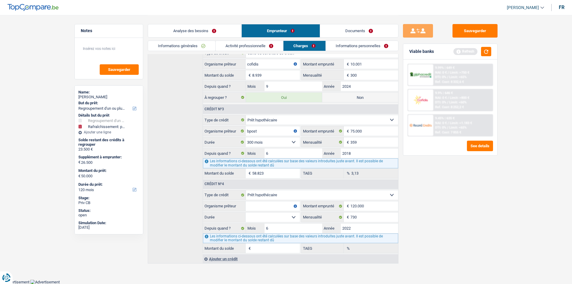
click at [262, 139] on select "120 mois 132 mois 144 mois 180 mois 240 mois 300 mois 360 mois 420 mois Sélecti…" at bounding box center [273, 217] width 54 height 10
select select "240"
click at [246, 139] on select "120 mois 132 mois 144 mois 180 mois 240 mois 300 mois 360 mois 420 mois Sélecti…" at bounding box center [273, 217] width 54 height 10
type input "106.457"
click at [259, 139] on select "120 mois 132 mois 144 mois 180 mois 240 mois 300 mois 360 mois 420 mois Sélecti…" at bounding box center [273, 217] width 54 height 10
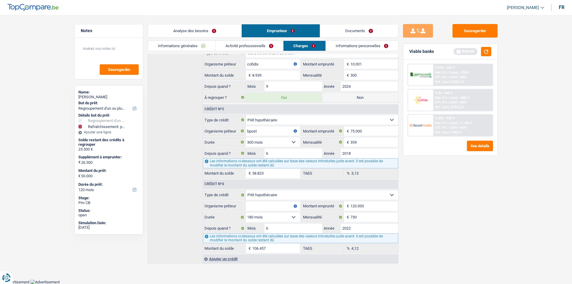
click at [246, 139] on select "120 mois 132 mois 144 mois 180 mois 240 mois 300 mois 360 mois 420 mois Sélecti…" at bounding box center [273, 217] width 54 height 10
click at [262, 139] on select "120 mois 132 mois 144 mois 180 mois 240 mois 300 mois 360 mois 420 mois Sélecti…" at bounding box center [273, 217] width 54 height 10
click at [246, 139] on select "120 mois 132 mois 144 mois 180 mois 240 mois 300 mois 360 mois 420 mois Sélecti…" at bounding box center [273, 217] width 54 height 10
click at [262, 139] on input "Organisme prêteur" at bounding box center [273, 206] width 54 height 10
click at [262, 46] on link "Informations personnelles" at bounding box center [362, 46] width 72 height 10
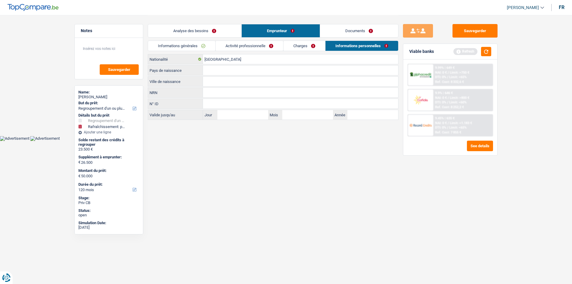
scroll to position [0, 0]
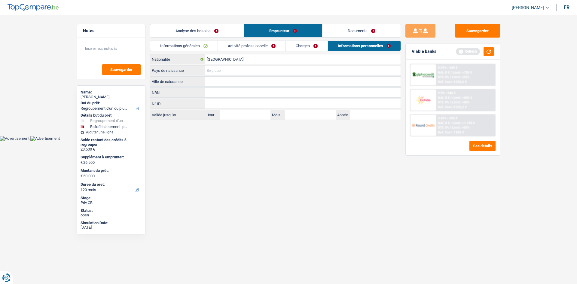
click at [226, 70] on input "Pays de naissance" at bounding box center [302, 71] width 195 height 10
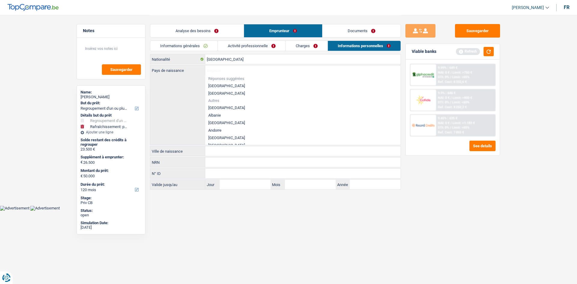
click at [222, 84] on li "[GEOGRAPHIC_DATA]" at bounding box center [302, 86] width 195 height 8
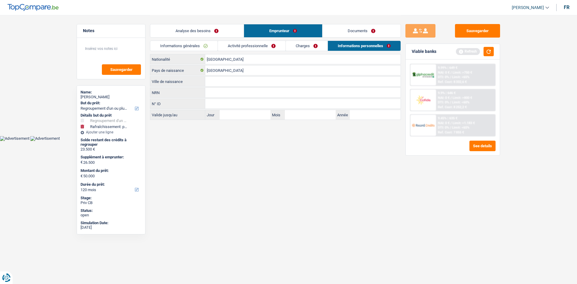
click at [227, 81] on input "Ville de naissance" at bounding box center [302, 82] width 195 height 10
click at [262, 57] on div "Viable banks Refresh" at bounding box center [453, 52] width 94 height 16
click at [262, 48] on button "button" at bounding box center [489, 51] width 10 height 9
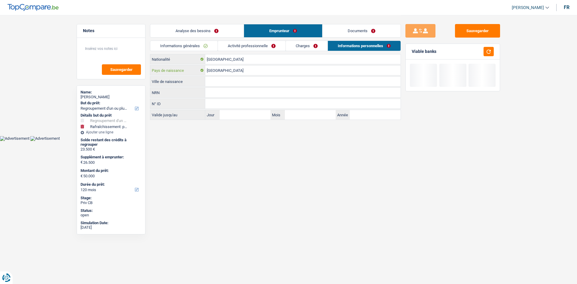
click at [240, 73] on input "[GEOGRAPHIC_DATA]" at bounding box center [302, 71] width 195 height 10
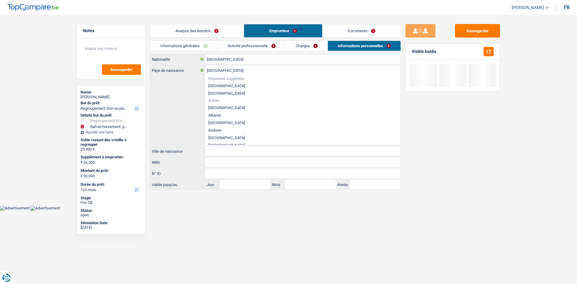
drag, startPoint x: 539, startPoint y: 172, endPoint x: 481, endPoint y: 157, distance: 60.0
click at [262, 139] on main "Notes Sauvegarder Name: VINCENT VAN DEN BRULLE But du prêt: Confort maison: meu…" at bounding box center [288, 103] width 577 height 206
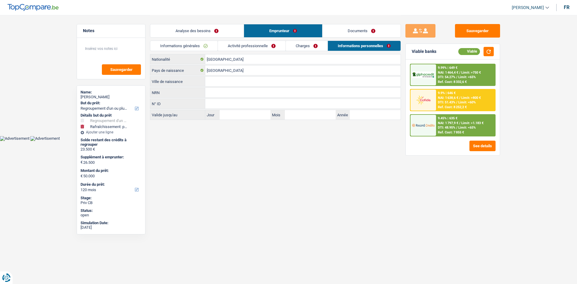
click at [234, 78] on input "Ville de naissance" at bounding box center [302, 82] width 195 height 10
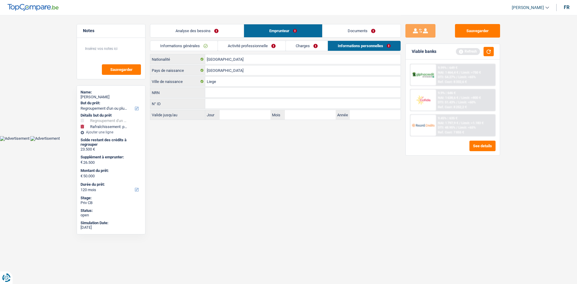
click at [262, 139] on html "Vous avez le contrôle de vos données Nous utilisons des cookies, tout comme nos…" at bounding box center [288, 70] width 577 height 141
drag, startPoint x: 234, startPoint y: 48, endPoint x: 276, endPoint y: 81, distance: 53.1
click at [234, 48] on link "Activité professionnelle" at bounding box center [252, 46] width 68 height 10
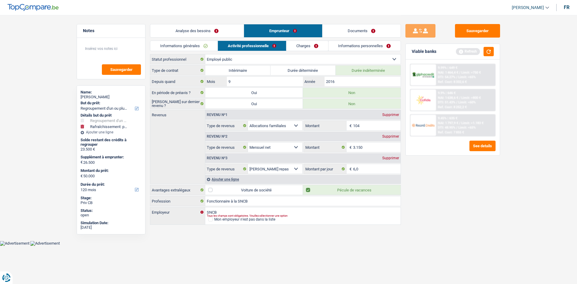
click at [262, 52] on div "Viable banks Refresh" at bounding box center [453, 52] width 94 height 16
click at [262, 47] on div "Viable banks Refresh" at bounding box center [453, 52] width 94 height 16
click at [262, 48] on button "button" at bounding box center [489, 51] width 10 height 9
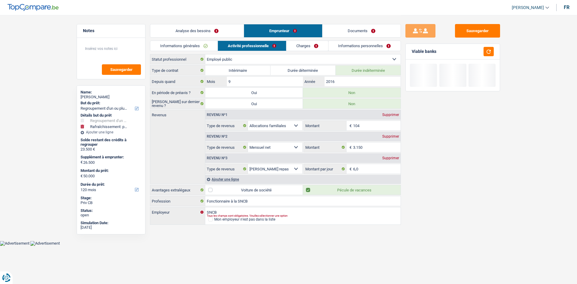
click at [262, 45] on link "Informations personnelles" at bounding box center [364, 46] width 72 height 10
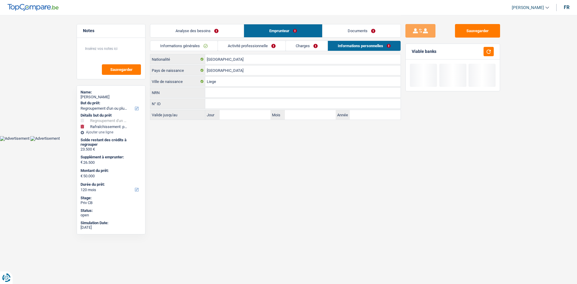
click at [262, 33] on link "Documents" at bounding box center [361, 30] width 78 height 13
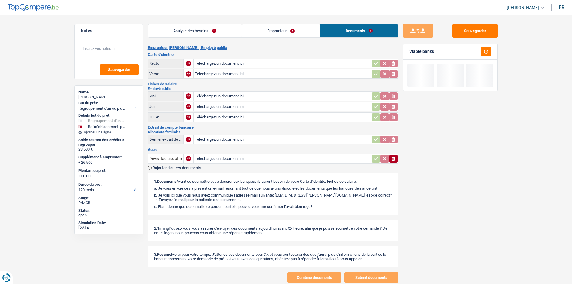
click at [177, 30] on link "Analyse des besoins" at bounding box center [195, 30] width 94 height 13
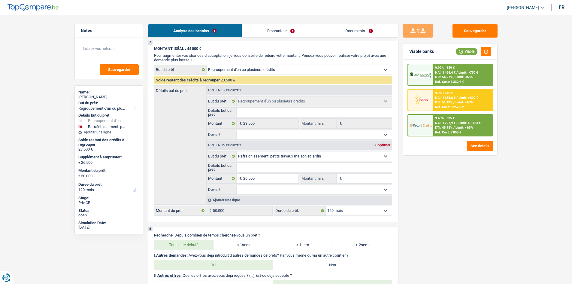
scroll to position [1022, 0]
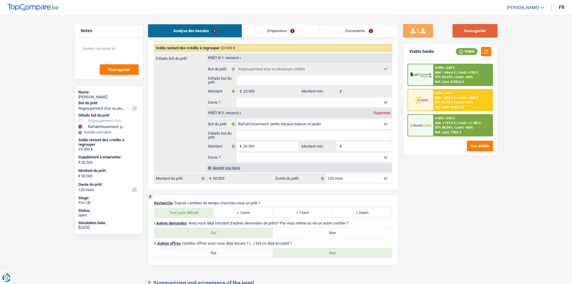
click at [262, 34] on button "Sauvegarder" at bounding box center [475, 31] width 45 height 14
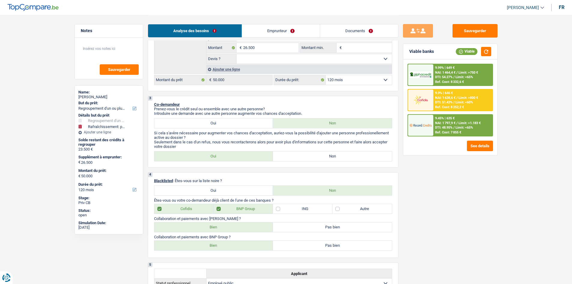
scroll to position [120, 0]
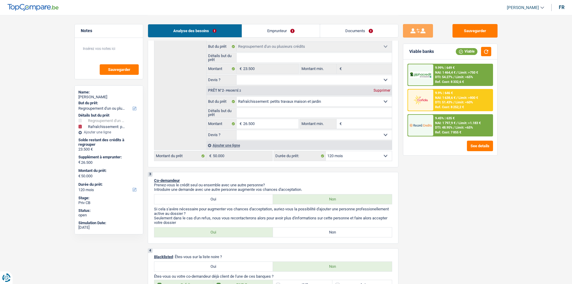
click at [262, 139] on label "Non" at bounding box center [332, 232] width 119 height 10
click at [262, 139] on input "Non" at bounding box center [332, 232] width 119 height 10
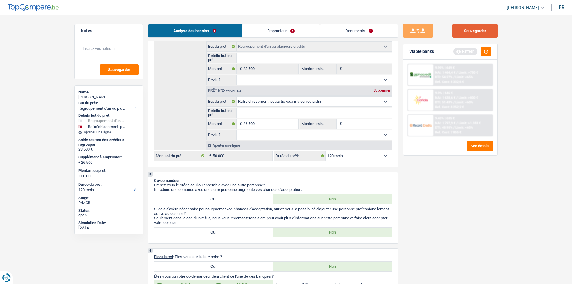
click at [262, 34] on button "Sauvegarder" at bounding box center [475, 31] width 45 height 14
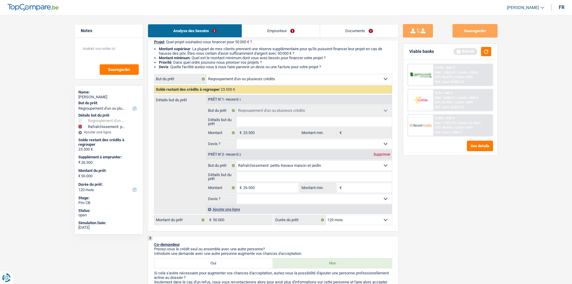
scroll to position [0, 0]
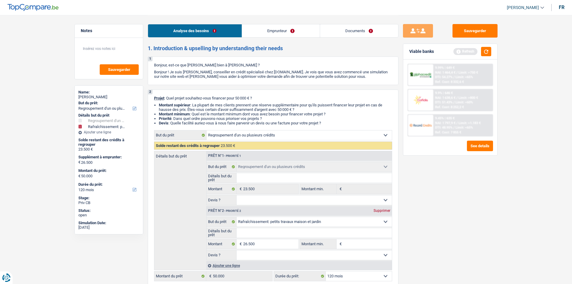
click at [262, 28] on link "Documents" at bounding box center [359, 30] width 78 height 13
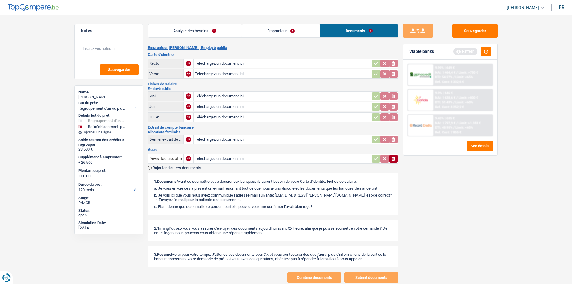
click at [262, 29] on link "Emprunteur" at bounding box center [281, 30] width 78 height 13
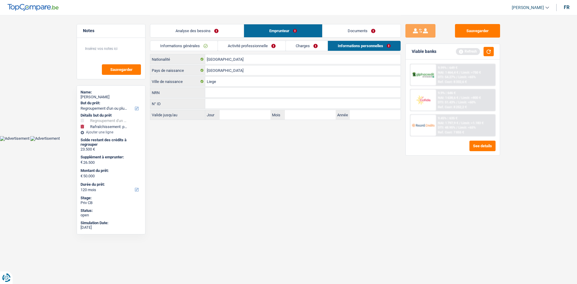
click at [175, 40] on div "Analyse des besoins Emprunteur Documents" at bounding box center [275, 28] width 251 height 26
drag, startPoint x: 250, startPoint y: 48, endPoint x: 274, endPoint y: 44, distance: 24.3
click at [250, 48] on link "Activité professionnelle" at bounding box center [252, 46] width 68 height 10
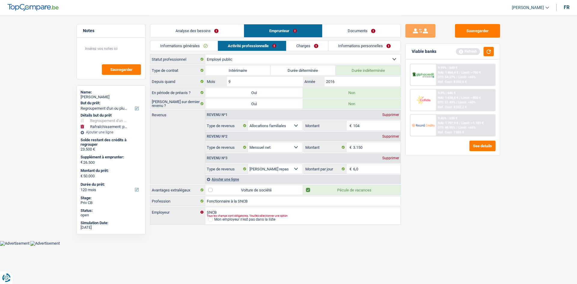
click at [262, 41] on link "Charges" at bounding box center [307, 46] width 42 height 10
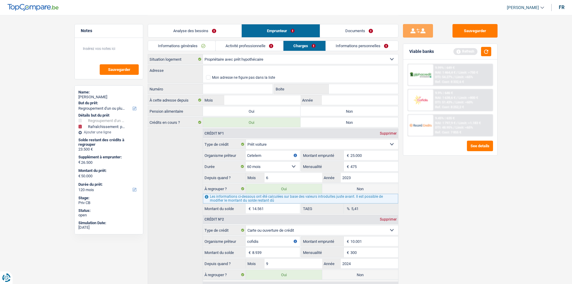
click at [262, 110] on label "Non" at bounding box center [350, 111] width 98 height 10
click at [262, 110] on input "Non" at bounding box center [350, 111] width 98 height 10
click at [262, 44] on link "Informations personnelles" at bounding box center [362, 46] width 72 height 10
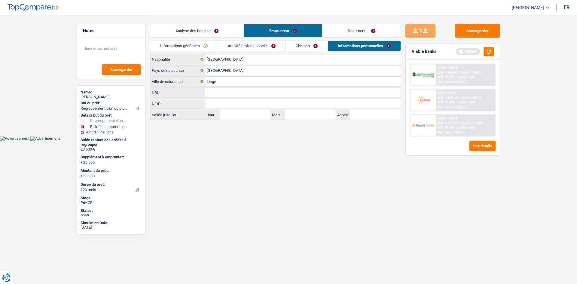
click at [262, 41] on link "Charges" at bounding box center [307, 46] width 42 height 10
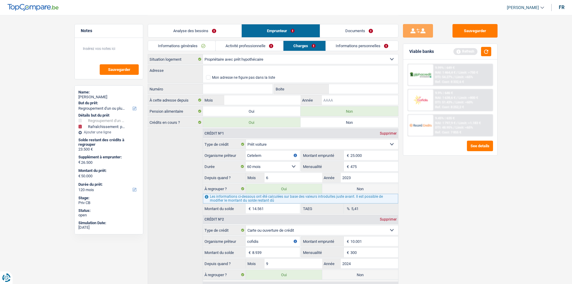
click at [262, 98] on input "Année" at bounding box center [360, 100] width 76 height 10
click at [262, 103] on input "Mois" at bounding box center [262, 100] width 76 height 10
click at [224, 69] on input "Adresse" at bounding box center [300, 71] width 195 height 10
click at [262, 34] on button "Sauvegarder" at bounding box center [475, 31] width 45 height 14
drag, startPoint x: 370, startPoint y: 28, endPoint x: 459, endPoint y: 39, distance: 89.3
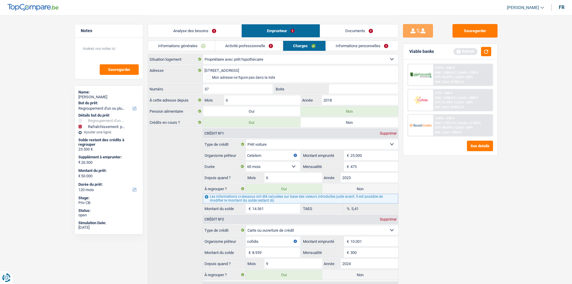
click at [262, 28] on link "Documents" at bounding box center [359, 30] width 78 height 13
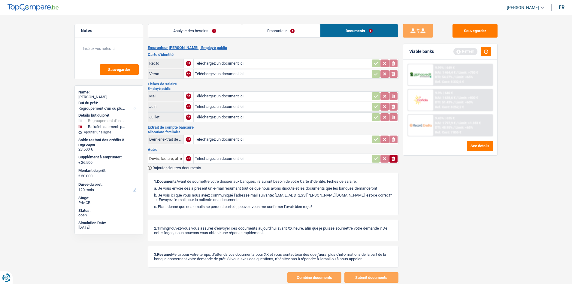
drag, startPoint x: 179, startPoint y: 28, endPoint x: 179, endPoint y: 36, distance: 8.4
click at [179, 28] on link "Analyse des besoins" at bounding box center [195, 30] width 94 height 13
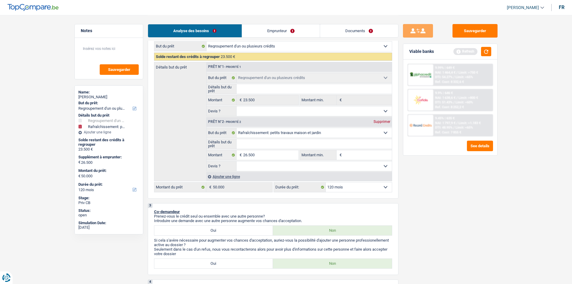
scroll to position [150, 0]
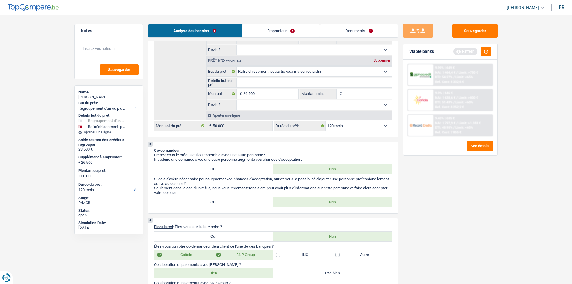
drag, startPoint x: 285, startPoint y: 102, endPoint x: 281, endPoint y: 104, distance: 3.8
click at [262, 102] on select "Oui Non Non répondu Sélectionner une option" at bounding box center [314, 105] width 155 height 10
click at [237, 100] on select "Oui Non Non répondu Sélectionner une option" at bounding box center [314, 105] width 155 height 10
click at [262, 82] on input "Détails but du prêt" at bounding box center [314, 83] width 155 height 10
click at [262, 139] on div "Sauvegarder Viable banks Refresh 9.99% | 649 € NAI: 1 464,4 € / Limit: >750 € D…" at bounding box center [451, 149] width 104 height 250
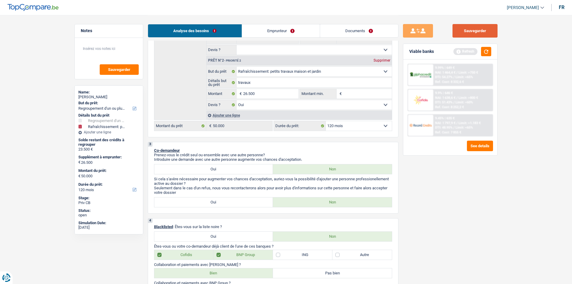
click at [262, 31] on button "Sauvegarder" at bounding box center [475, 31] width 45 height 14
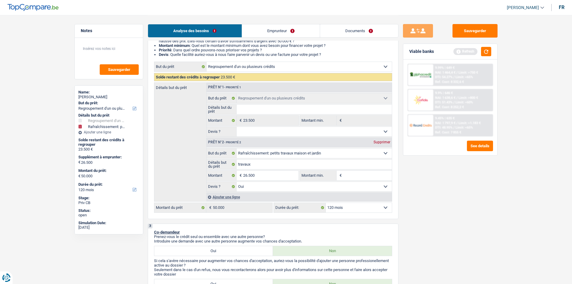
scroll to position [60, 0]
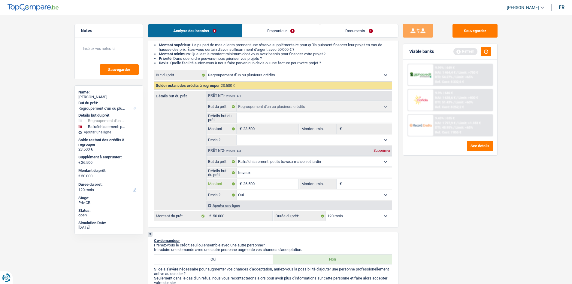
click at [262, 139] on input "26.500" at bounding box center [270, 184] width 55 height 10
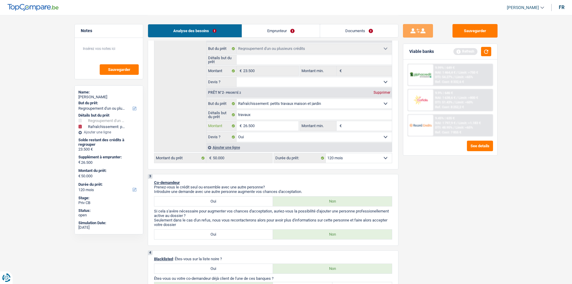
scroll to position [120, 0]
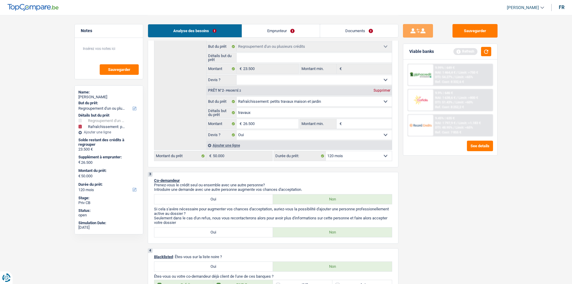
click at [262, 38] on div "Analyse des besoins Emprunteur Documents" at bounding box center [273, 28] width 251 height 26
click at [262, 33] on link "Emprunteur" at bounding box center [281, 30] width 78 height 13
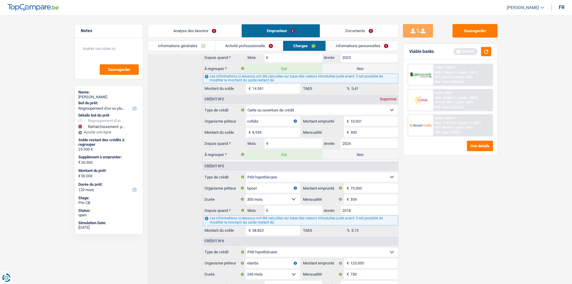
click at [262, 43] on link "Activité professionnelle" at bounding box center [249, 46] width 68 height 10
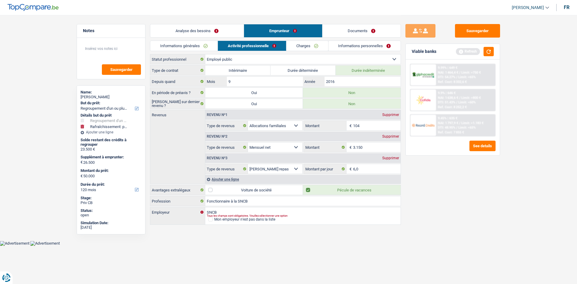
click at [262, 50] on link "Informations personnelles" at bounding box center [364, 46] width 72 height 10
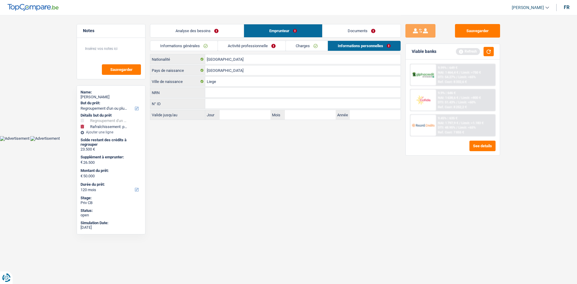
click at [208, 48] on link "Informations générales" at bounding box center [183, 46] width 67 height 10
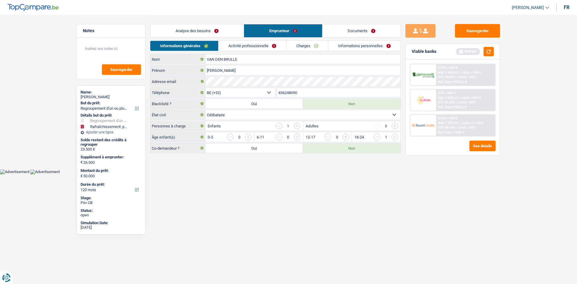
click at [214, 28] on link "Analyse des besoins" at bounding box center [196, 30] width 93 height 13
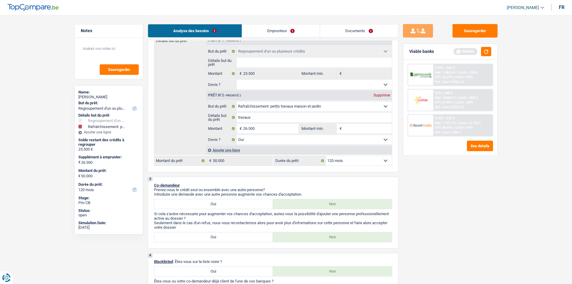
scroll to position [120, 0]
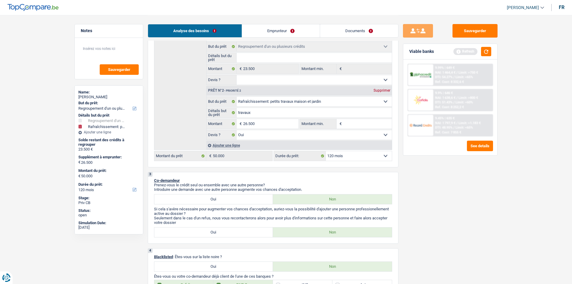
click at [262, 25] on link "Emprunteur" at bounding box center [281, 30] width 78 height 13
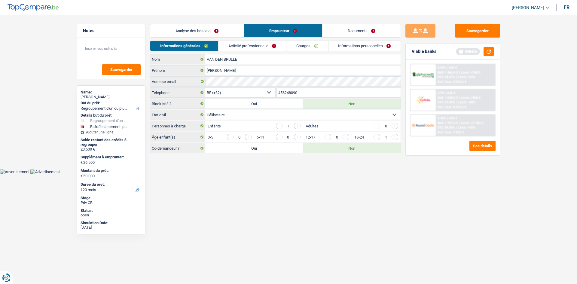
click at [262, 47] on link "Charges" at bounding box center [307, 46] width 42 height 10
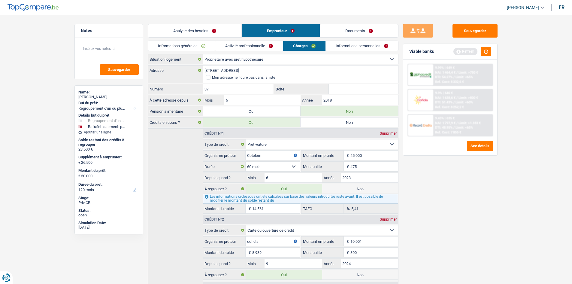
click at [262, 45] on link "Activité professionnelle" at bounding box center [249, 46] width 68 height 10
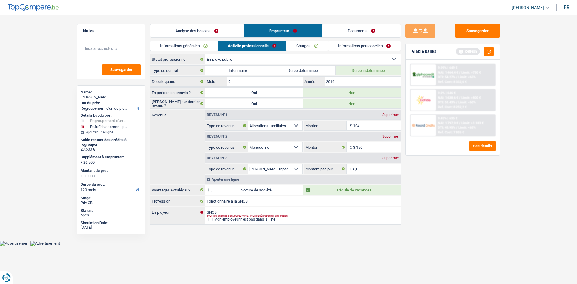
click at [262, 44] on link "Informations personnelles" at bounding box center [364, 46] width 72 height 10
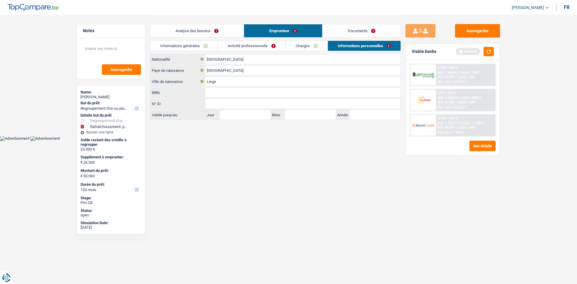
click at [217, 31] on link "Analyse des besoins" at bounding box center [196, 30] width 93 height 13
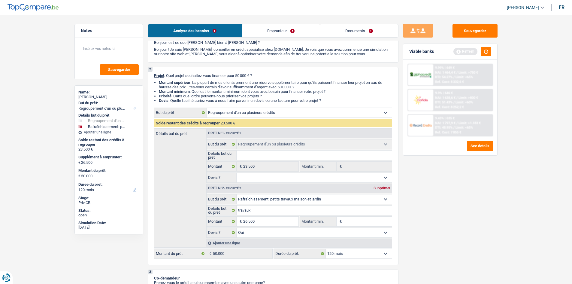
scroll to position [60, 0]
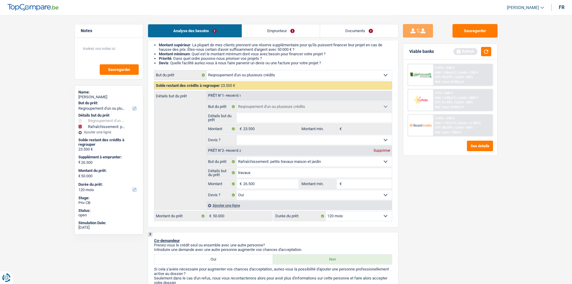
click at [262, 29] on link "Documents" at bounding box center [359, 30] width 78 height 13
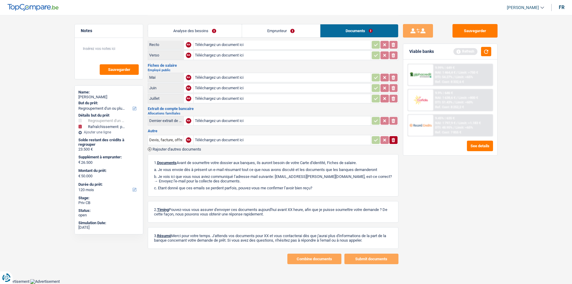
scroll to position [18, 0]
click at [262, 33] on button "Sauvegarder" at bounding box center [475, 31] width 45 height 14
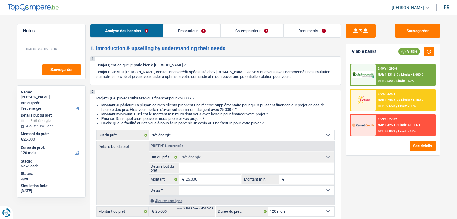
select select "energy"
select select "120"
select select "energy"
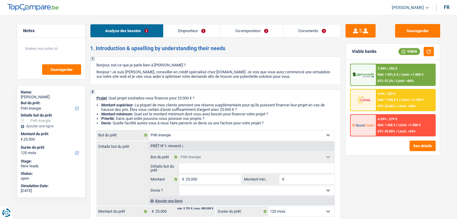
select select "120"
select select "publicEmployee"
select select "rentalIncome"
select select "netSalary"
select select "mealVouchers"
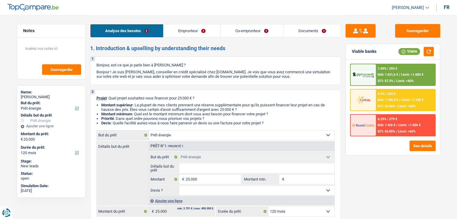
select select "familyAllowances"
select select "ownerWithMortgage"
select select "mortgage"
select select "240"
select select "carLoan"
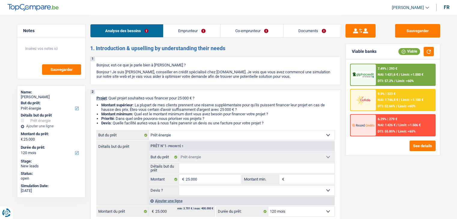
select select "48"
select select "energy"
select select "120"
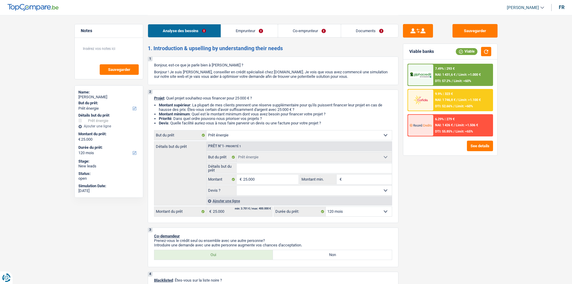
click at [284, 163] on input "Détails but du prêt" at bounding box center [314, 168] width 155 height 10
type input "I"
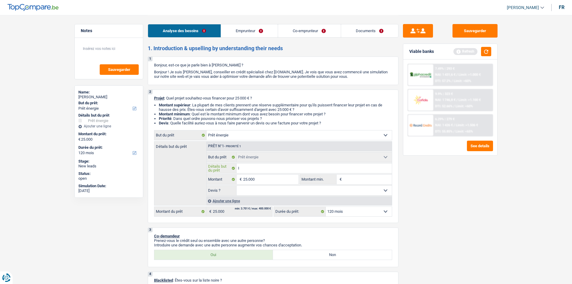
type input "Is"
type input "Iso"
type input "Isol"
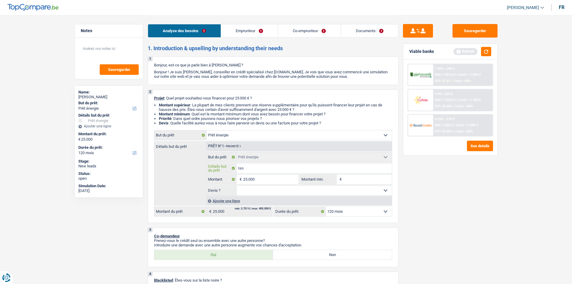
type input "Isol"
type input "Isola"
type input "Isolat"
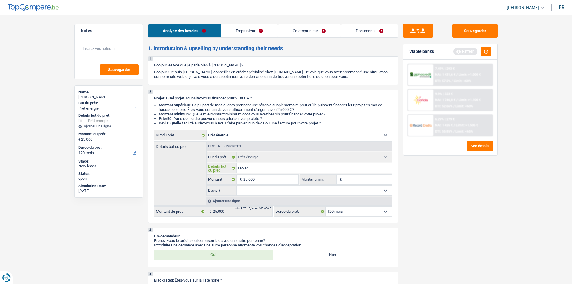
type input "Isolati"
type input "Isolatio"
type input "Isolation"
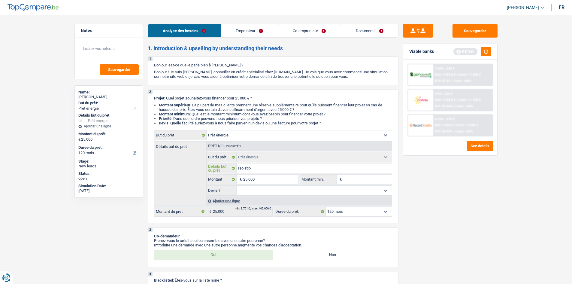
type input "Isolation"
type input "Isolation d"
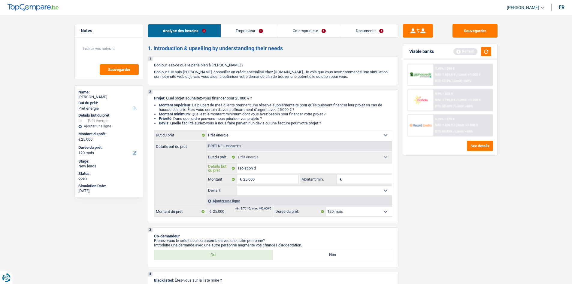
type input "Isolation de"
type input "Isolation de l"
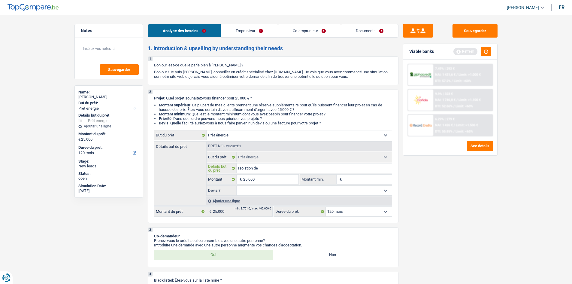
type input "Isolation de l"
type input "Isolation de la"
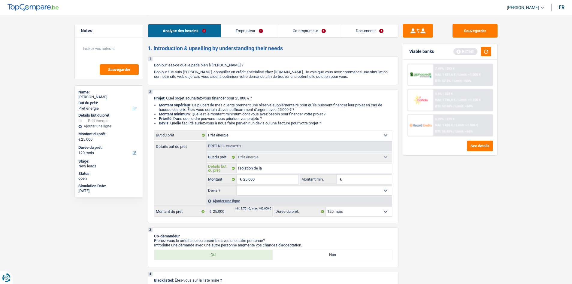
type input "Isolation de la t"
type input "Isolation de la to"
type input "Isolation de la toi"
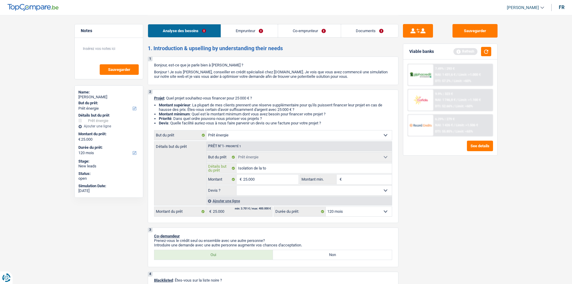
type input "Isolation de la toi"
type input "Isolation de la toit"
type input "Isolation de la toitu"
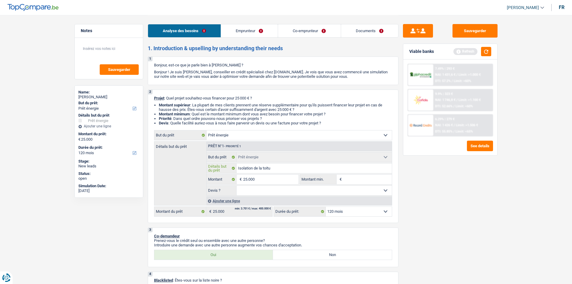
type input "Isolation de la toitur"
type input "Isolation de la toiture"
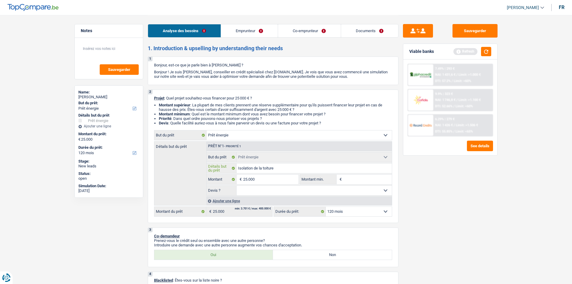
type input "Isolation de la toiture"
drag, startPoint x: 273, startPoint y: 188, endPoint x: 268, endPoint y: 190, distance: 5.0
click at [273, 188] on select "Oui Non Non répondu Sélectionner une option" at bounding box center [314, 191] width 155 height 10
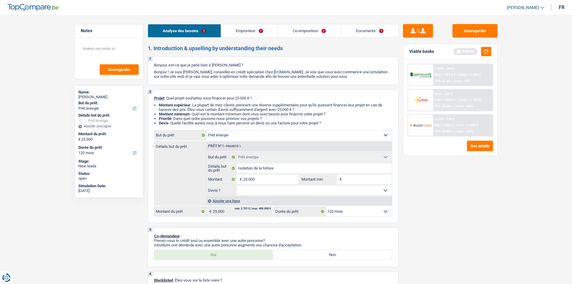
select select "yes"
click at [237, 186] on select "Oui Non Non répondu Sélectionner une option" at bounding box center [314, 191] width 155 height 10
select select "yes"
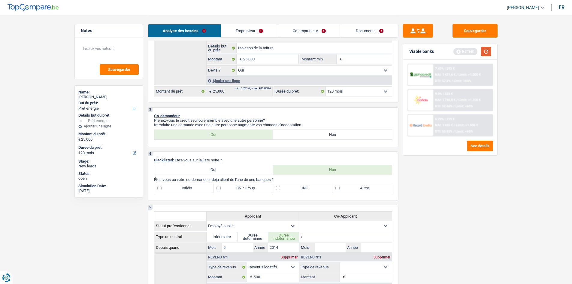
click at [457, 54] on button "button" at bounding box center [486, 51] width 10 height 9
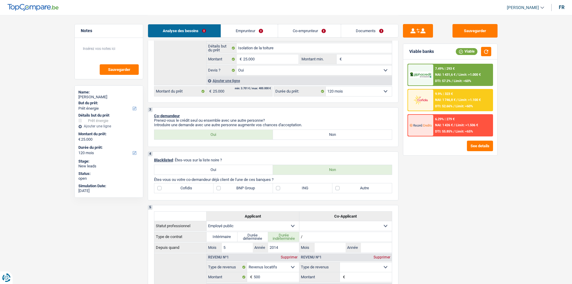
click at [346, 34] on link "Documents" at bounding box center [369, 30] width 57 height 13
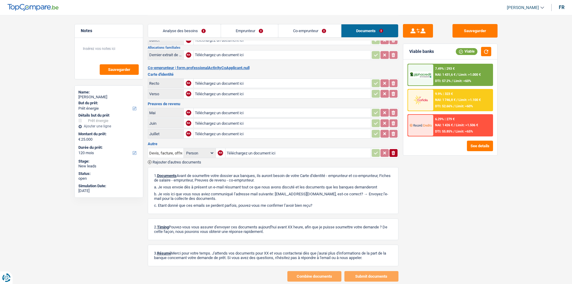
click at [188, 29] on link "Analyse des besoins" at bounding box center [184, 30] width 73 height 13
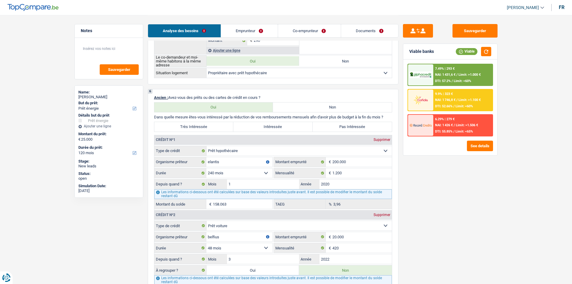
scroll to position [451, 0]
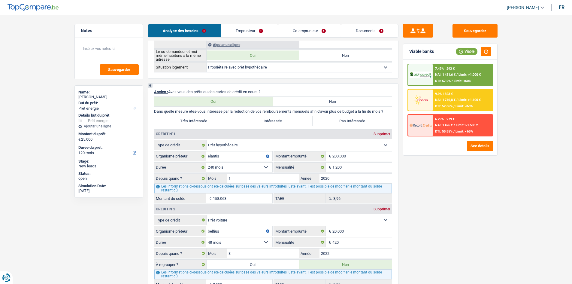
click at [348, 119] on label "Pas Intéressée" at bounding box center [352, 121] width 79 height 10
click at [348, 119] on input "Pas Intéressée" at bounding box center [352, 121] width 79 height 10
radio input "true"
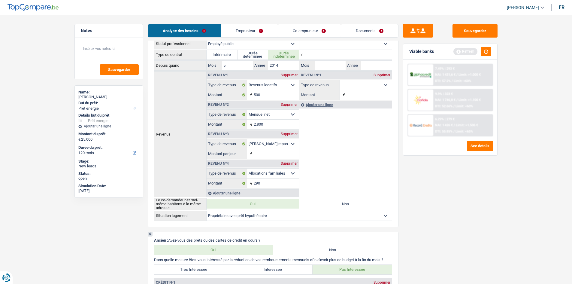
scroll to position [481, 0]
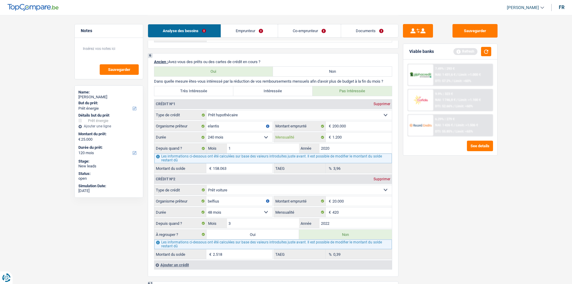
click at [382, 138] on input "1.200" at bounding box center [362, 138] width 59 height 10
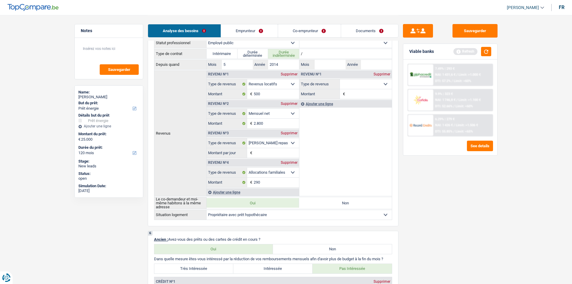
scroll to position [180, 0]
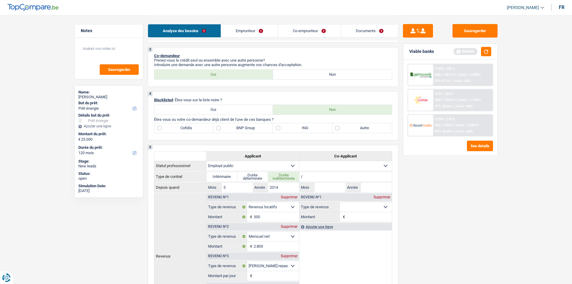
click at [380, 128] on label "Autre" at bounding box center [362, 128] width 59 height 10
click at [380, 128] on input "Autre" at bounding box center [362, 128] width 59 height 10
checkbox input "true"
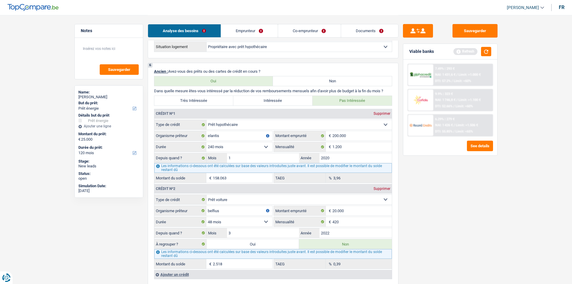
scroll to position [511, 0]
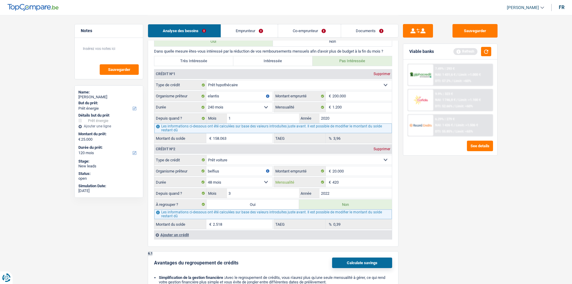
drag, startPoint x: 391, startPoint y: 184, endPoint x: 395, endPoint y: 181, distance: 5.1
click at [391, 184] on input "420" at bounding box center [362, 182] width 59 height 10
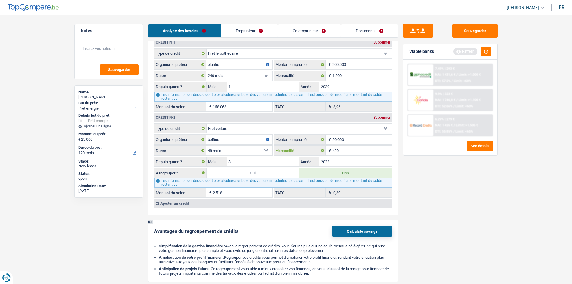
scroll to position [541, 0]
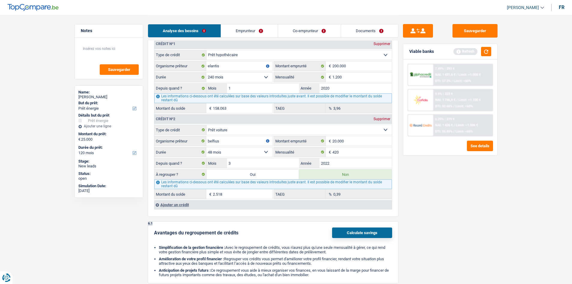
click at [420, 180] on div "Sauvegarder Viable banks Refresh 7.49% | 293 € NAI: 1 431,6 € / Limit: >1.000 €…" at bounding box center [451, 149] width 104 height 250
click at [193, 207] on div "Ajouter un crédit" at bounding box center [273, 204] width 238 height 9
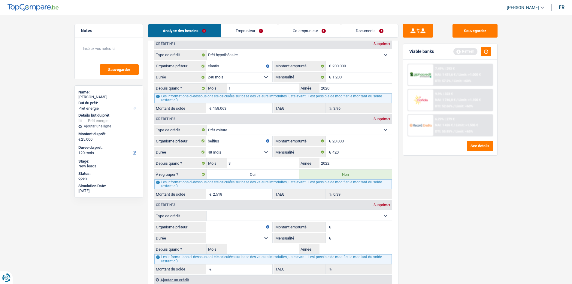
click at [268, 219] on fieldset "Carte ou ouverture de crédit Prêt hypothécaire Vente à tempérament Prêt à tempé…" at bounding box center [273, 216] width 238 height 10
click at [270, 217] on select "Carte ou ouverture de crédit Prêt hypothécaire Vente à tempérament Prêt à tempé…" at bounding box center [299, 216] width 185 height 10
select select "personalLoan"
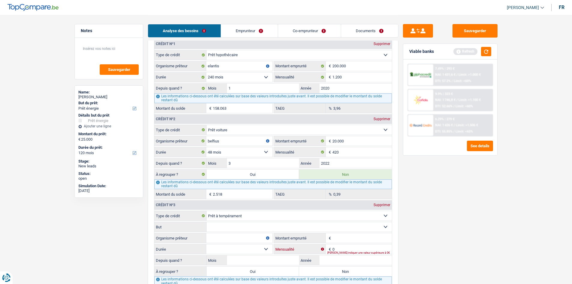
click at [352, 219] on input "0" at bounding box center [362, 249] width 59 height 10
type input "180"
click at [450, 219] on div "Sauvegarder Viable banks Refresh 7.49% | 293 € NAI: 1 431,6 € / Limit: >1.000 €…" at bounding box center [451, 149] width 104 height 250
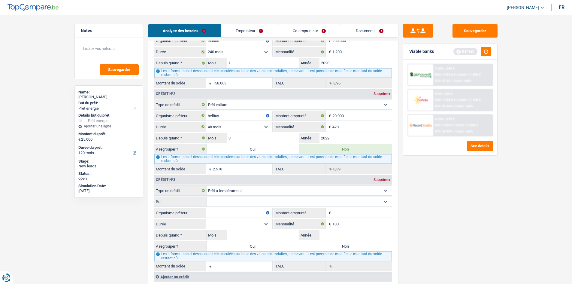
scroll to position [601, 0]
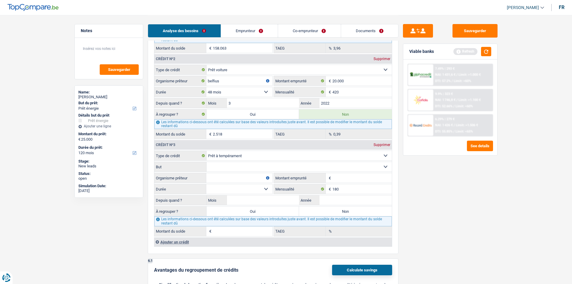
click at [252, 166] on select "Confort maison: meubles, textile, peinture, électroménager, outillage non-profe…" at bounding box center [299, 167] width 185 height 10
select select "smallWorks"
click at [207, 162] on select "Confort maison: meubles, textile, peinture, électroménager, outillage non-profe…" at bounding box center [299, 167] width 185 height 10
click at [248, 153] on select "Carte ou ouverture de crédit Prêt hypothécaire Vente à tempérament Prêt à tempé…" at bounding box center [299, 156] width 185 height 10
select select "renovationLoan"
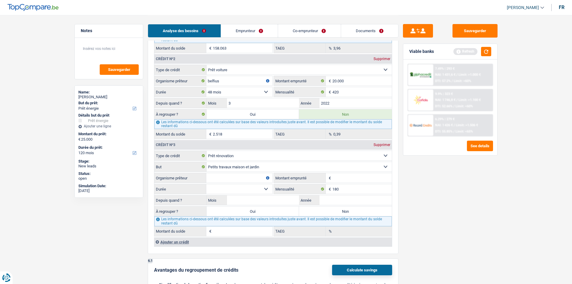
click at [207, 151] on select "Carte ou ouverture de crédit Prêt hypothécaire Vente à tempérament Prêt à tempé…" at bounding box center [299, 156] width 185 height 10
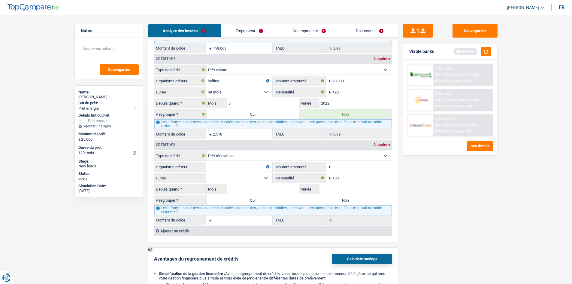
click at [362, 168] on input "Montant emprunté" at bounding box center [362, 167] width 59 height 10
type input "10.000"
click at [457, 166] on main "Notes Sauvegarder Name: [PERSON_NAME] But du prêt: Confort maison: meubles, tex…" at bounding box center [286, 12] width 572 height 1227
click at [384, 189] on input "Année" at bounding box center [356, 189] width 72 height 10
type input "2021"
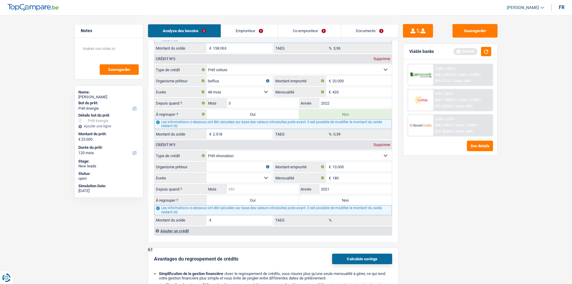
click at [249, 191] on input "Mois" at bounding box center [263, 189] width 72 height 10
type input "1"
drag, startPoint x: 511, startPoint y: 215, endPoint x: 499, endPoint y: 216, distance: 12.1
click at [457, 214] on main "Notes Sauvegarder Name: [PERSON_NAME] But du prêt: Confort maison: meubles, tex…" at bounding box center [286, 12] width 572 height 1227
click at [234, 178] on select "12 mois 18 mois 24 mois 30 mois 36 mois 42 mois 48 mois Sélectionner une option" at bounding box center [239, 178] width 66 height 10
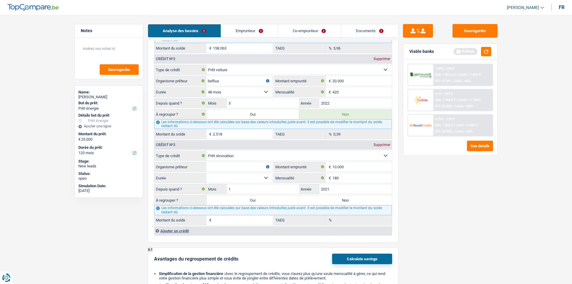
select select "48"
click at [206, 173] on select "12 mois 18 mois 24 mois 30 mois 36 mois 42 mois 48 mois Sélectionner une option" at bounding box center [239, 178] width 66 height 10
type input "1"
type input "0,00"
click at [362, 163] on input "10.000" at bounding box center [362, 167] width 59 height 10
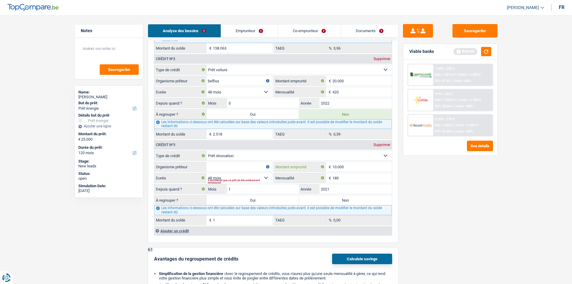
type input "1.000"
select select
type input "10.001"
click at [430, 194] on div "Sauvegarder Viable banks Refresh 7.49% | 293 € NAI: 1 431,6 € / Limit: >1.000 €…" at bounding box center [451, 149] width 104 height 250
click at [227, 176] on select "12 mois 18 mois 24 mois 30 mois 36 mois 42 mois 48 mois 60 mois Sélectionner un…" at bounding box center [239, 178] width 66 height 10
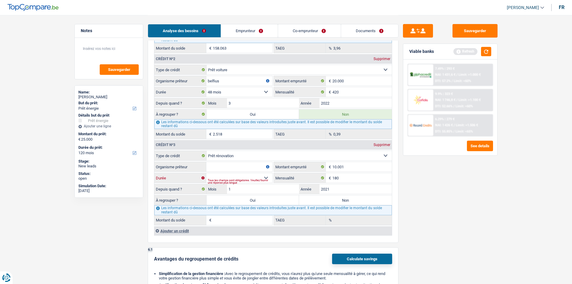
select select "60"
click at [206, 173] on select "12 mois 18 mois 24 mois 30 mois 36 mois 42 mois 48 mois 60 mois Sélectionner un…" at bounding box center [239, 178] width 66 height 10
type input "716"
type input "3,11"
click at [237, 166] on input "Organisme prêteur" at bounding box center [239, 167] width 66 height 10
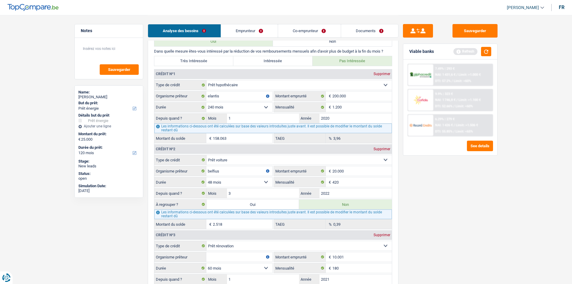
scroll to position [631, 0]
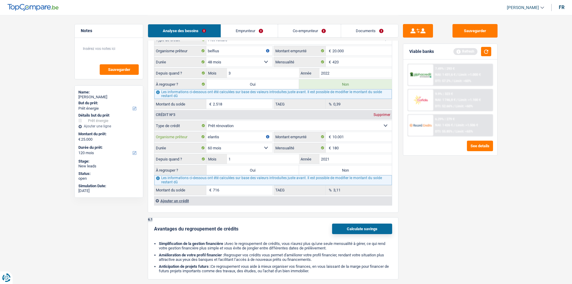
type input "elantis"
click at [355, 174] on label "Non" at bounding box center [345, 170] width 93 height 10
click at [355, 174] on input "Non" at bounding box center [345, 170] width 93 height 10
radio input "true"
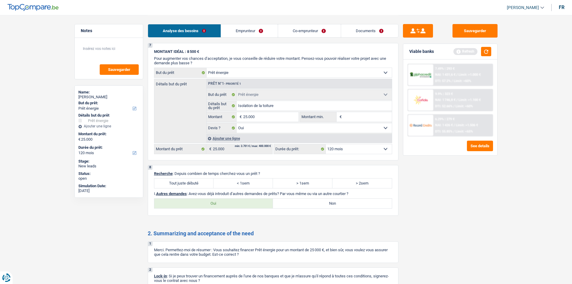
scroll to position [902, 0]
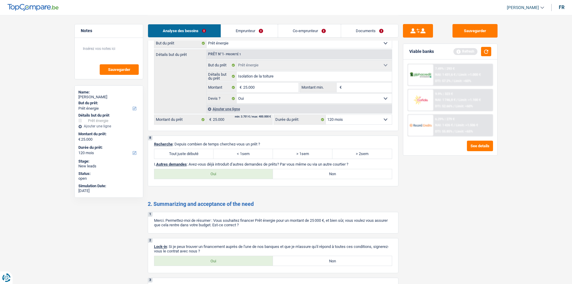
click at [211, 154] on label "Tout juste débuté" at bounding box center [183, 154] width 59 height 10
click at [211, 154] on input "Tout juste débuté" at bounding box center [183, 154] width 59 height 10
radio input "true"
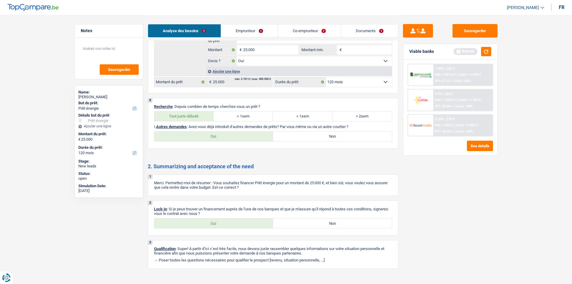
scroll to position [948, 0]
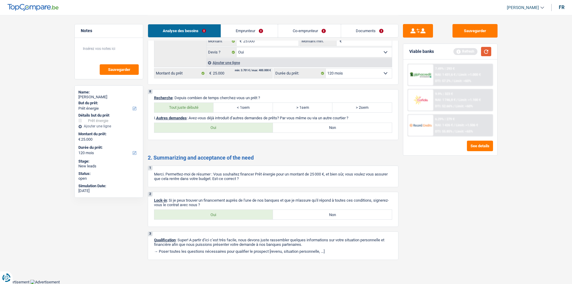
click at [457, 51] on button "button" at bounding box center [486, 51] width 10 height 9
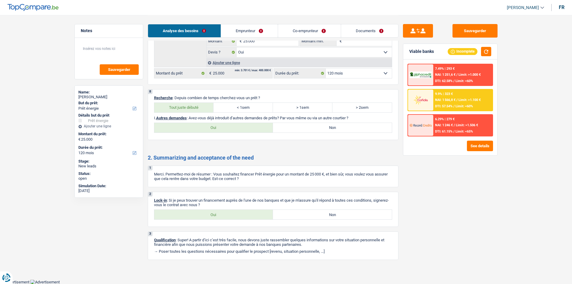
click at [372, 121] on div "8 Recherche : Depuis combien de temps cherchez-vous un prêt ? Tout juste débuté…" at bounding box center [273, 114] width 251 height 51
click at [370, 125] on label "Non" at bounding box center [332, 128] width 119 height 10
click at [370, 125] on input "Non" at bounding box center [332, 128] width 119 height 10
radio input "true"
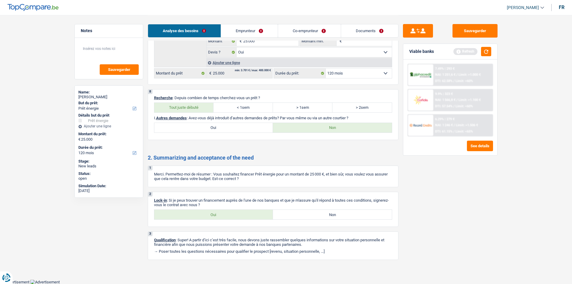
click at [253, 219] on div "2. Summarizing and acceptance of the need 1 Merci. Permettez-moi de résumer : V…" at bounding box center [273, 207] width 251 height 106
click at [260, 218] on label "Oui" at bounding box center [213, 215] width 119 height 10
click at [260, 218] on input "Oui" at bounding box center [213, 215] width 119 height 10
radio input "true"
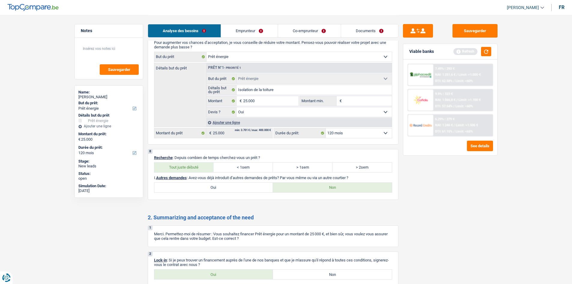
scroll to position [888, 0]
drag, startPoint x: 359, startPoint y: 188, endPoint x: 486, endPoint y: 52, distance: 186.4
click at [457, 49] on button "button" at bounding box center [486, 51] width 10 height 9
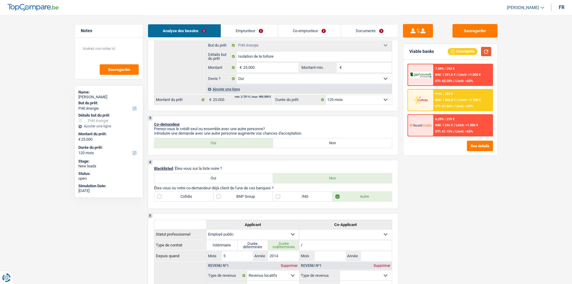
scroll to position [16, 0]
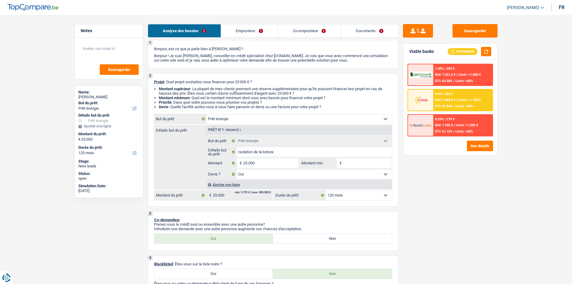
click at [270, 30] on link "Emprunteur" at bounding box center [249, 30] width 57 height 13
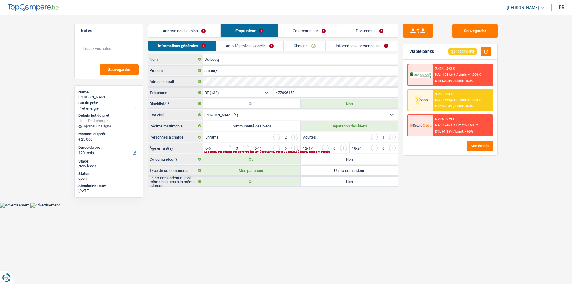
scroll to position [0, 0]
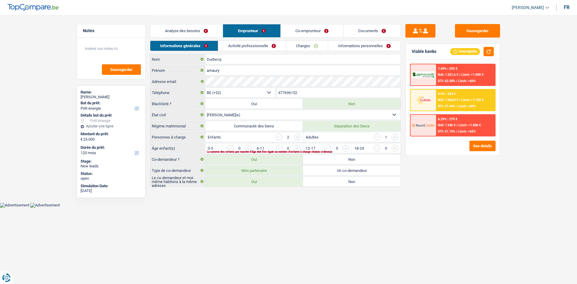
click at [251, 148] on input "button" at bounding box center [370, 150] width 250 height 10
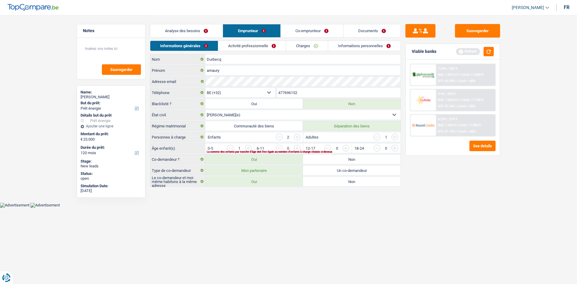
click at [250, 147] on input "button" at bounding box center [370, 150] width 250 height 10
click at [236, 47] on link "Activité professionnelle" at bounding box center [252, 46] width 68 height 10
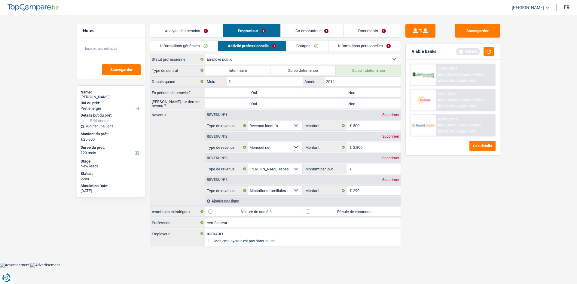
drag, startPoint x: 346, startPoint y: 94, endPoint x: 346, endPoint y: 101, distance: 6.9
click at [347, 94] on label "Non" at bounding box center [352, 93] width 98 height 10
click at [347, 94] on input "Non" at bounding box center [352, 93] width 98 height 10
radio input "true"
click at [343, 107] on label "Non" at bounding box center [352, 104] width 98 height 10
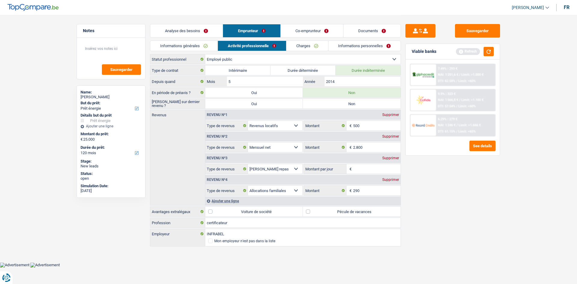
click at [343, 107] on input "Non" at bounding box center [352, 104] width 98 height 10
radio input "true"
click at [352, 84] on input "2014" at bounding box center [363, 82] width 76 height 10
click at [377, 165] on input "Montant par jour" at bounding box center [377, 169] width 48 height 10
click at [387, 157] on div "Supprimer" at bounding box center [391, 158] width 20 height 4
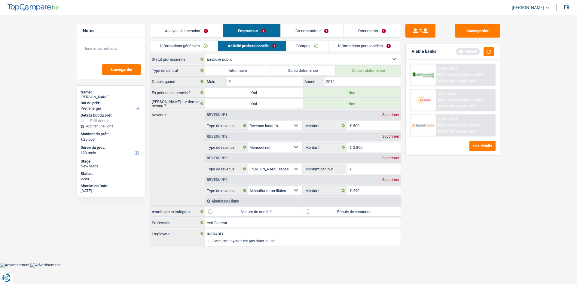
select select "familyAllowances"
type input "8"
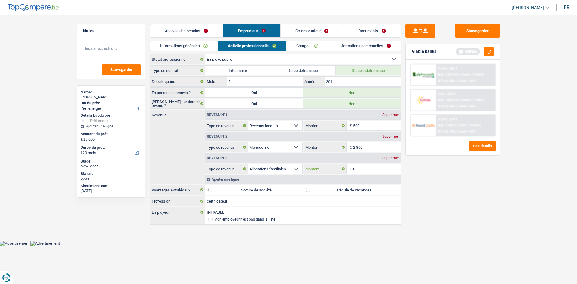
click at [374, 172] on input "8" at bounding box center [377, 169] width 48 height 10
click at [352, 194] on label "Pécule de vacances" at bounding box center [352, 190] width 98 height 10
click at [352, 194] on input "Pécule de vacances" at bounding box center [352, 190] width 98 height 10
checkbox input "true"
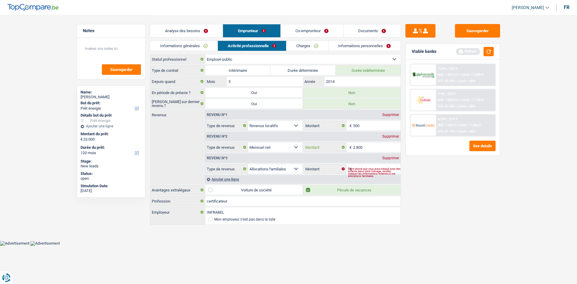
click at [375, 151] on input "2.800" at bounding box center [377, 147] width 48 height 10
type input "2.900"
click at [447, 190] on div "Sauvegarder Viable banks Refresh 7.49% | 293 € NAI: 1 251,6 € / Limit: >1.000 €…" at bounding box center [453, 149] width 104 height 250
click at [367, 172] on div "Étant donné que vous avez indiqué avoir des enfants dans votre ménage, veuillez…" at bounding box center [374, 172] width 53 height 2
click at [370, 166] on input "Montant" at bounding box center [377, 169] width 48 height 10
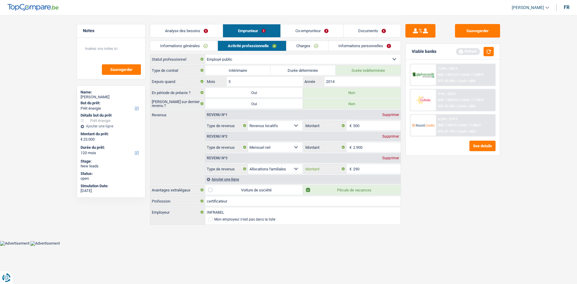
type input "290"
click at [449, 172] on div "Sauvegarder Viable banks Refresh 7.49% | 293 € NAI: 1 251,6 € / Limit: >1.000 €…" at bounding box center [453, 149] width 104 height 250
drag, startPoint x: 369, startPoint y: 124, endPoint x: 385, endPoint y: 129, distance: 16.8
click at [374, 117] on div "Revenu nº1 Supprimer Allocation d'handicap Allocations chômage Allocations fami…" at bounding box center [302, 120] width 195 height 21
click at [135, 41] on div "Sauvegarder" at bounding box center [111, 58] width 68 height 41
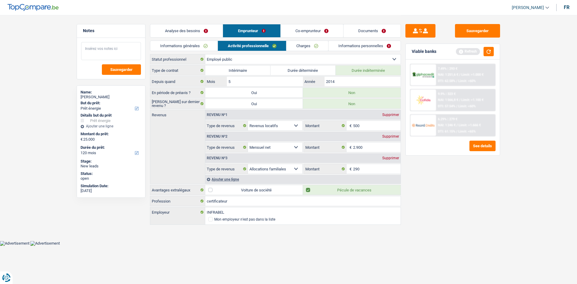
drag, startPoint x: 130, startPoint y: 43, endPoint x: 109, endPoint y: 49, distance: 22.2
click at [109, 49] on textarea at bounding box center [111, 51] width 60 height 18
type textarea "Contrat de bail ok"
drag, startPoint x: 294, startPoint y: 46, endPoint x: 277, endPoint y: 47, distance: 16.6
click at [294, 46] on link "Charges" at bounding box center [307, 46] width 42 height 10
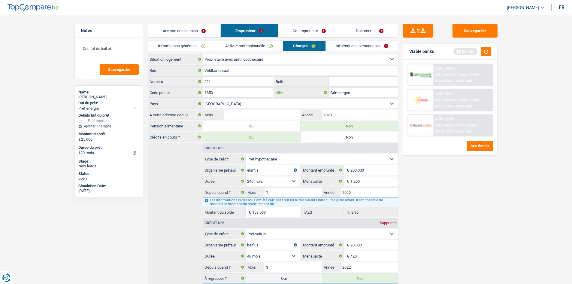
click at [353, 93] on input "Grimbergen" at bounding box center [363, 93] width 69 height 10
click at [366, 43] on link "Informations personnelles" at bounding box center [362, 46] width 72 height 10
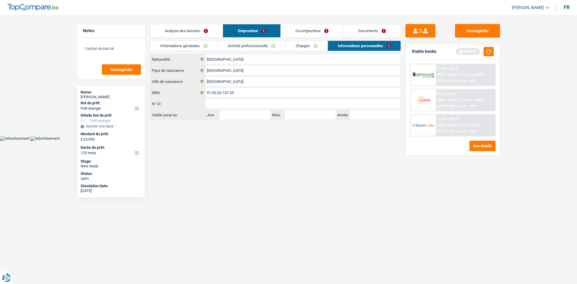
click at [317, 29] on link "Co-emprunteur" at bounding box center [312, 30] width 63 height 13
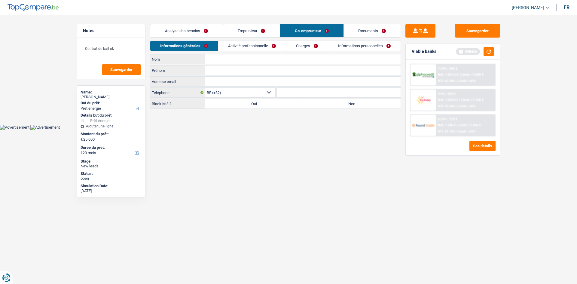
click at [233, 60] on input "Nom" at bounding box center [302, 59] width 195 height 10
type input "Mio"
click at [230, 74] on input "Prénom" at bounding box center [302, 71] width 195 height 10
type input "Aurely"
click at [223, 61] on input "Mio" at bounding box center [302, 59] width 195 height 10
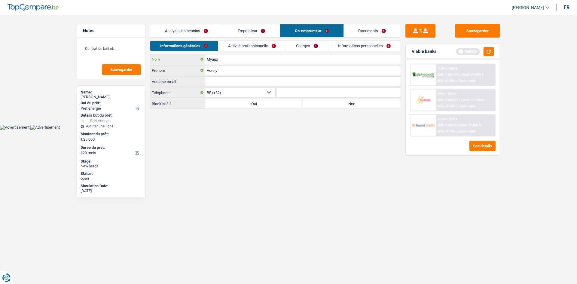
type input "Myaux"
click at [231, 68] on input "Aurely" at bounding box center [302, 71] width 195 height 10
type input "[PERSON_NAME]"
click at [258, 130] on html "Vous avez le contrôle de vos données Nous utilisons des cookies, tout comme nos…" at bounding box center [288, 65] width 577 height 130
click at [336, 104] on label "Non" at bounding box center [352, 104] width 98 height 10
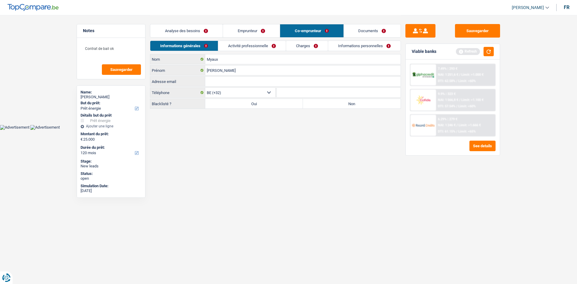
click at [336, 104] on input "Non" at bounding box center [352, 104] width 98 height 10
radio input "true"
click at [272, 48] on link "Activité professionnelle" at bounding box center [252, 46] width 68 height 10
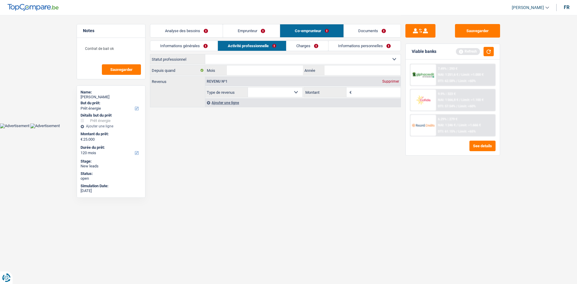
click at [289, 58] on select "Ouvrier Employé privé Employé public Invalide Indépendant Pensionné Chômeur Mut…" at bounding box center [302, 59] width 195 height 10
select select "independent"
click at [205, 54] on select "Ouvrier Employé privé Employé public Invalide Indépendant Pensionné Chômeur Mut…" at bounding box center [302, 59] width 195 height 10
select select "netSalary"
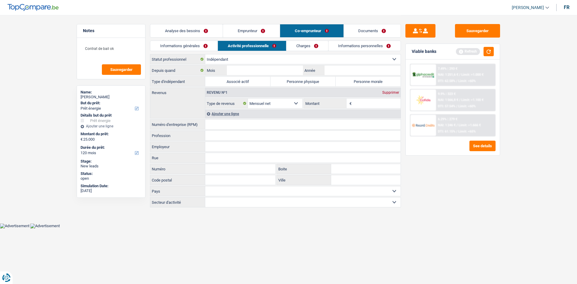
click at [351, 83] on label "Personne morale" at bounding box center [368, 82] width 65 height 10
click at [351, 83] on input "Personne morale" at bounding box center [368, 82] width 65 height 10
radio input "true"
click at [344, 70] on input "Année" at bounding box center [363, 71] width 76 height 10
click at [236, 59] on select "Ouvrier Employé privé Employé public Invalide Indépendant Pensionné Chômeur Mut…" at bounding box center [302, 59] width 195 height 10
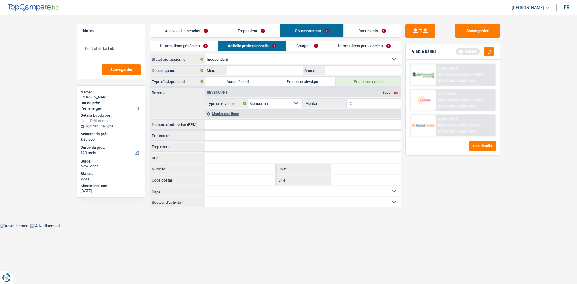
select select "liberal"
click at [205, 54] on select "Ouvrier Employé privé Employé public Invalide Indépendant Pensionné Chômeur Mut…" at bounding box center [302, 59] width 195 height 10
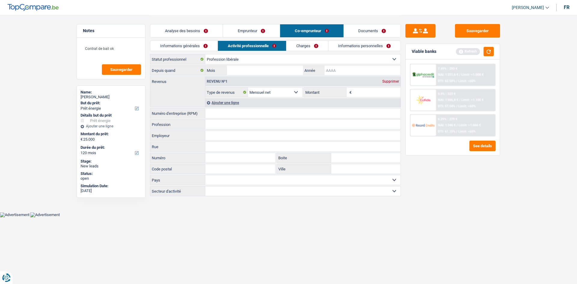
drag, startPoint x: 348, startPoint y: 71, endPoint x: 371, endPoint y: 88, distance: 28.9
click at [348, 70] on input "Année" at bounding box center [363, 71] width 76 height 10
click at [249, 126] on input "Profession" at bounding box center [302, 125] width 195 height 10
type input "h"
type input "kine"
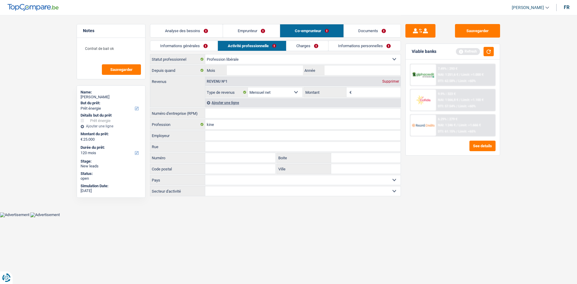
click at [457, 192] on div "Sauvegarder Viable banks Refresh 7.49% | 293 € NAI: 1 251,6 € / Limit: >1.000 €…" at bounding box center [453, 149] width 104 height 250
click at [345, 66] on div "Depuis quand Mois / Année" at bounding box center [275, 70] width 251 height 10
click at [347, 73] on input "Année" at bounding box center [363, 71] width 76 height 10
type input "2022"
click at [246, 66] on input "Mois" at bounding box center [265, 71] width 76 height 10
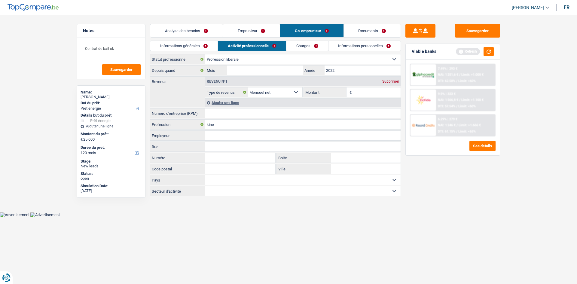
drag, startPoint x: 246, startPoint y: 115, endPoint x: 374, endPoint y: 133, distance: 129.4
click at [246, 114] on input "Numéro d'entreprise (RPM)" at bounding box center [302, 113] width 195 height 10
click at [316, 46] on link "Charges" at bounding box center [307, 46] width 42 height 10
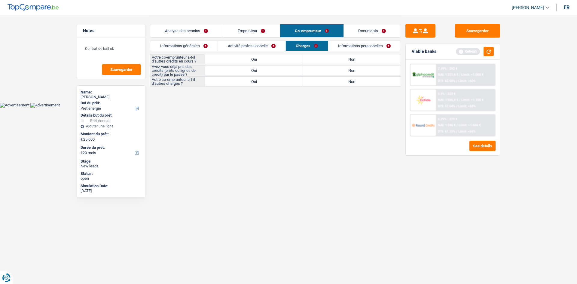
click at [332, 59] on label "Non" at bounding box center [352, 59] width 98 height 10
click at [332, 59] on input "Non" at bounding box center [352, 59] width 98 height 10
radio input "true"
click at [335, 78] on label "Non" at bounding box center [352, 82] width 98 height 10
click at [335, 78] on input "Non" at bounding box center [352, 82] width 98 height 10
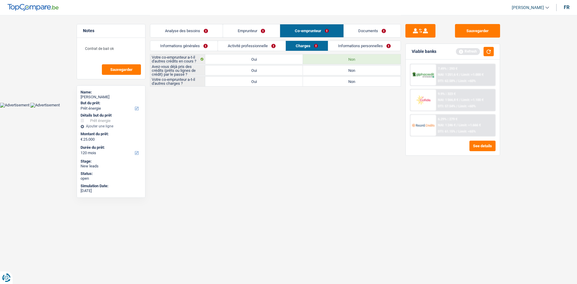
radio input "true"
click at [257, 77] on div "Votre co-emprunteur a-t-il d'autres charges ? Oui Non" at bounding box center [275, 81] width 251 height 10
click at [286, 70] on label "Oui" at bounding box center [254, 71] width 98 height 10
click at [286, 70] on input "Oui" at bounding box center [254, 71] width 98 height 10
radio input "true"
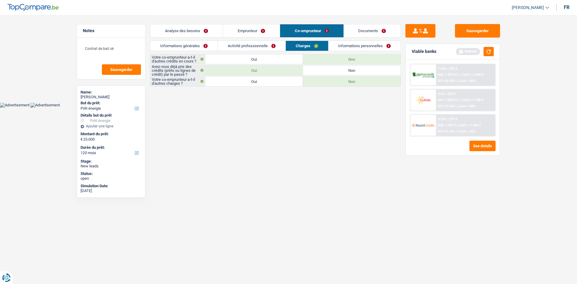
drag, startPoint x: 348, startPoint y: 49, endPoint x: 339, endPoint y: 81, distance: 33.6
click at [349, 49] on link "Informations personnelles" at bounding box center [364, 46] width 72 height 10
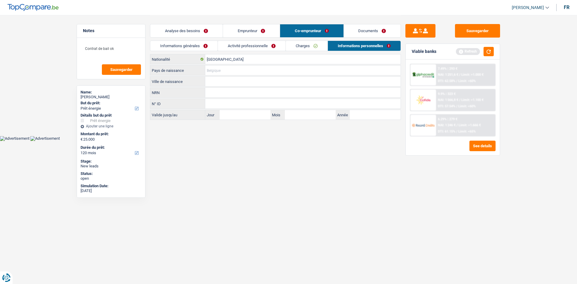
click at [234, 73] on input "Pays de naissance" at bounding box center [302, 71] width 195 height 10
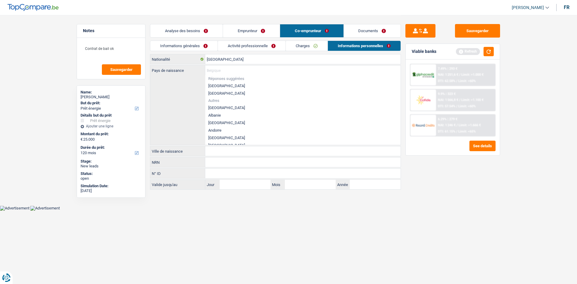
drag, startPoint x: 233, startPoint y: 84, endPoint x: 236, endPoint y: 88, distance: 4.5
click at [233, 84] on li "[GEOGRAPHIC_DATA]" at bounding box center [302, 86] width 195 height 8
type input "[GEOGRAPHIC_DATA]"
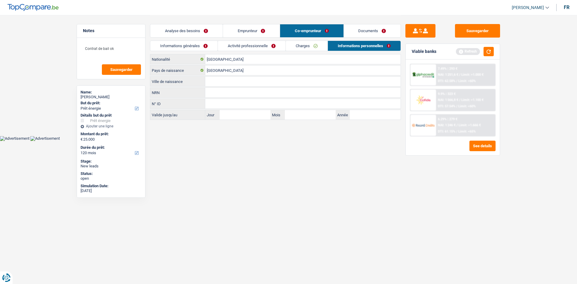
click at [303, 44] on link "Charges" at bounding box center [307, 46] width 42 height 10
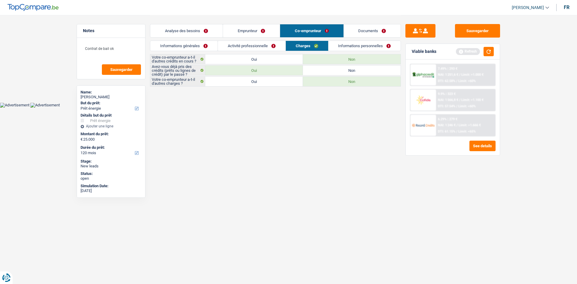
click at [256, 45] on link "Activité professionnelle" at bounding box center [252, 46] width 68 height 10
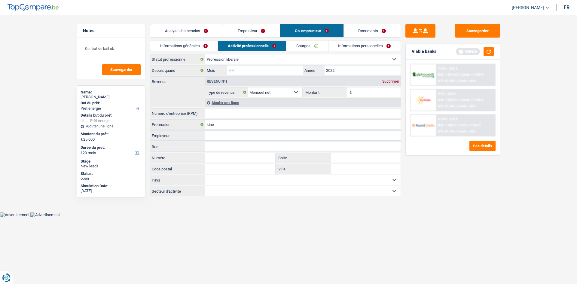
click at [286, 73] on input "Mois" at bounding box center [265, 71] width 76 height 10
click at [223, 118] on input "Numéro d'entreprise (RPM)" at bounding box center [302, 113] width 195 height 10
type input "0788310981"
click at [304, 217] on html "Vous avez le contrôle de vos données Nous utilisons des cookies, tout comme nos…" at bounding box center [288, 108] width 577 height 217
drag, startPoint x: 240, startPoint y: 111, endPoint x: 186, endPoint y: 112, distance: 53.8
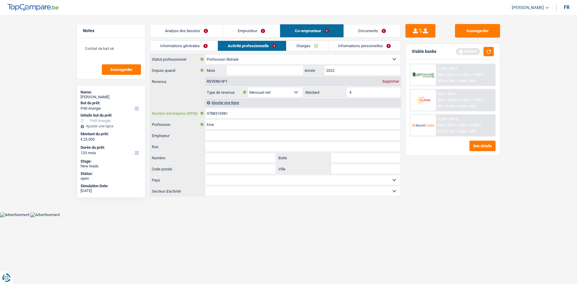
click at [186, 112] on div "0788310981 Numéro d'entreprise (RPM)" at bounding box center [275, 113] width 250 height 10
click at [246, 72] on input "Mois" at bounding box center [265, 71] width 76 height 10
type input "7"
drag, startPoint x: 500, startPoint y: 223, endPoint x: 468, endPoint y: 206, distance: 36.3
click at [457, 219] on div "Sauvegarder Viable banks Refresh 7.49% | 293 € NAI: 1 251,6 € / Limit: >1.000 €…" at bounding box center [453, 149] width 104 height 250
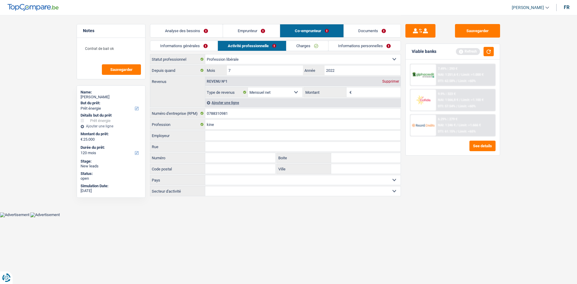
click at [371, 88] on input "Montant" at bounding box center [377, 92] width 48 height 10
type input "1.200"
click at [261, 111] on input "0788310981" at bounding box center [302, 113] width 195 height 10
click at [247, 124] on input "kine" at bounding box center [302, 125] width 195 height 10
type input "kine / personne moral"
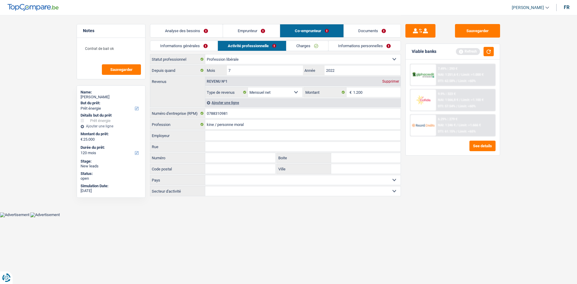
click at [230, 59] on select "Ouvrier Employé privé Employé public Invalide Indépendant Pensionné Chômeur Mut…" at bounding box center [302, 59] width 195 height 10
select select "independent"
click at [205, 54] on select "Ouvrier Employé privé Employé public Invalide Indépendant Pensionné Chômeur Mut…" at bounding box center [302, 59] width 195 height 10
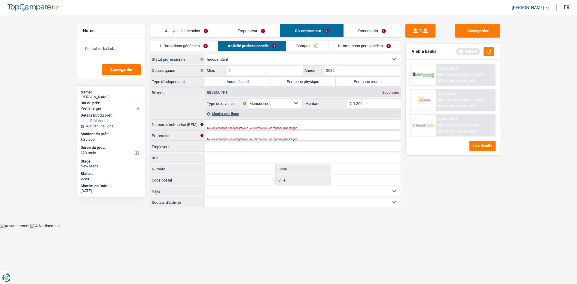
click at [379, 83] on label "Personne morale" at bounding box center [368, 82] width 65 height 10
click at [379, 83] on input "Personne morale" at bounding box center [368, 82] width 65 height 10
radio input "true"
click at [218, 118] on div "Ajouter une ligne" at bounding box center [302, 113] width 195 height 9
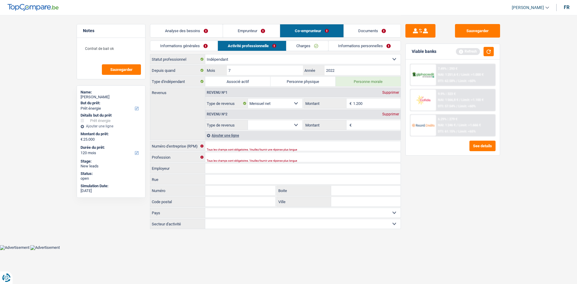
click at [395, 114] on div "Supprimer" at bounding box center [391, 114] width 20 height 4
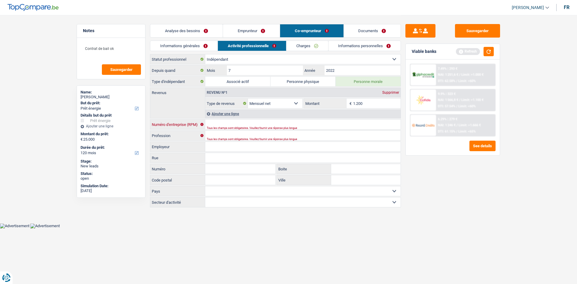
click at [232, 123] on input "Numéro d'entreprise (RPM)" at bounding box center [302, 125] width 195 height 10
paste input "0788310981"
type input "0788310981"
click at [229, 135] on input "Profession" at bounding box center [302, 136] width 195 height 10
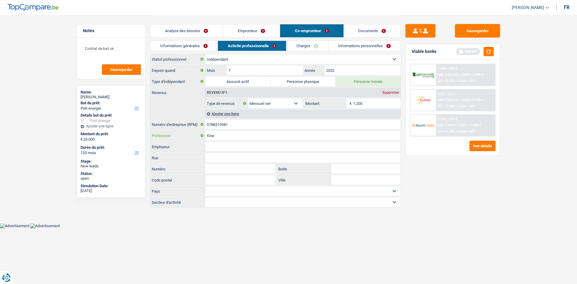
type input "Kine"
click at [457, 163] on div "Sauvegarder Viable banks Refresh 7.49% | 293 € NAI: 1 251,6 € / Limit: >1.000 €…" at bounding box center [453, 149] width 104 height 250
drag, startPoint x: 312, startPoint y: 48, endPoint x: 315, endPoint y: 48, distance: 3.3
click at [312, 48] on link "Charges" at bounding box center [307, 46] width 42 height 10
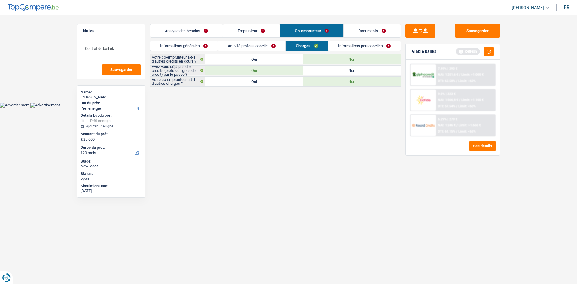
click at [362, 50] on link "Informations personnelles" at bounding box center [364, 46] width 72 height 10
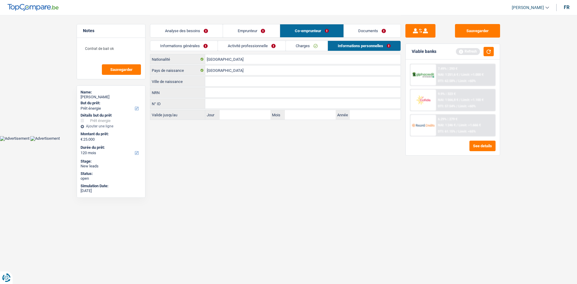
click at [314, 45] on link "Charges" at bounding box center [307, 46] width 42 height 10
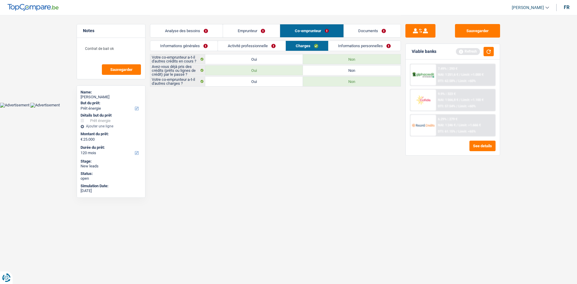
click at [345, 46] on link "Informations personnelles" at bounding box center [364, 46] width 72 height 10
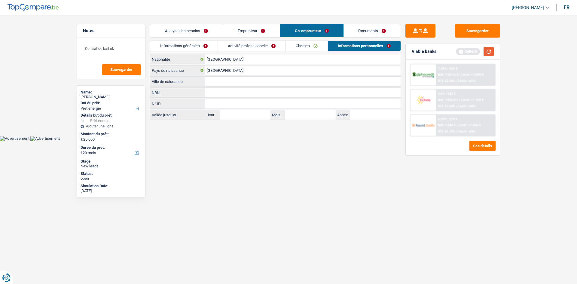
click at [457, 47] on button "button" at bounding box center [489, 51] width 10 height 9
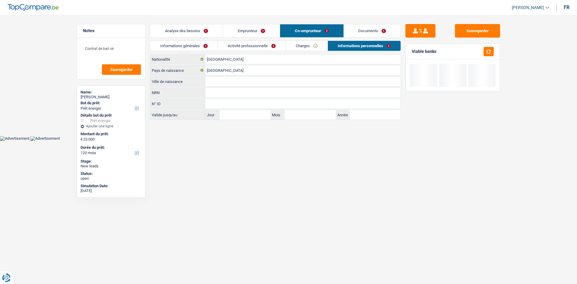
click at [242, 82] on input "Ville de naissance" at bounding box center [302, 82] width 195 height 10
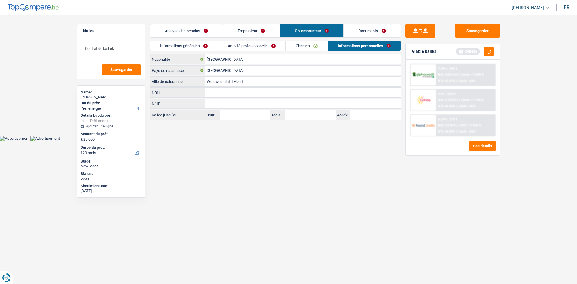
click at [235, 82] on input "Woluwe saint LAbert" at bounding box center [302, 82] width 195 height 10
drag, startPoint x: 238, startPoint y: 84, endPoint x: 226, endPoint y: 125, distance: 42.4
click at [198, 141] on html "Vous avez le contrôle de vos données Nous utilisons des cookies, tout comme nos…" at bounding box center [288, 70] width 577 height 141
click at [236, 83] on input "Woluwe saint LAbert" at bounding box center [302, 82] width 195 height 10
click at [234, 81] on input "Woluwe saint Lbert" at bounding box center [302, 82] width 195 height 10
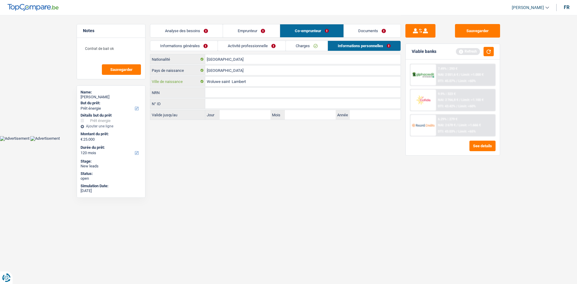
type input "Woluwe saint Lambert"
click at [257, 141] on html "Vous avez le contrôle de vos données Nous utilisons des cookies, tout comme nos…" at bounding box center [288, 70] width 577 height 141
click at [365, 27] on link "Documents" at bounding box center [372, 30] width 57 height 13
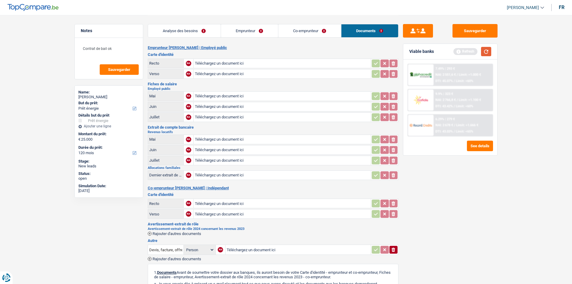
click at [457, 50] on button "button" at bounding box center [486, 51] width 10 height 9
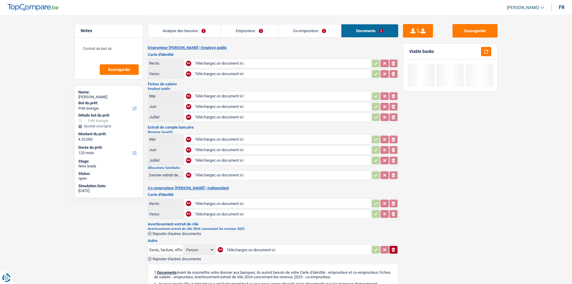
click at [192, 28] on link "Analyse des besoins" at bounding box center [184, 30] width 73 height 13
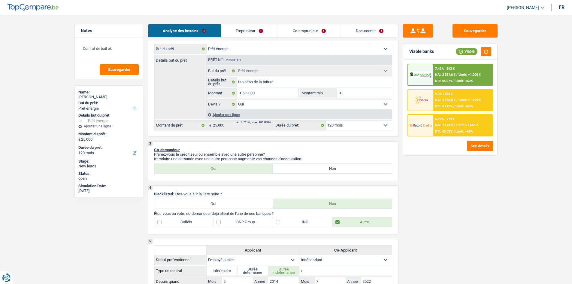
scroll to position [21, 0]
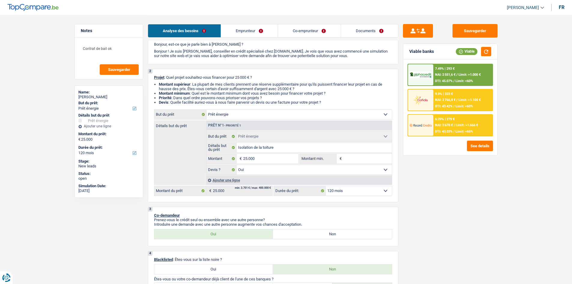
click at [358, 35] on link "Documents" at bounding box center [369, 30] width 57 height 13
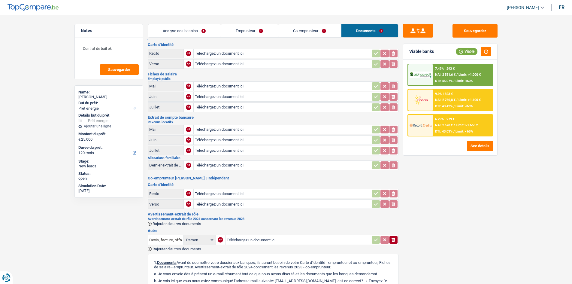
scroll to position [0, 0]
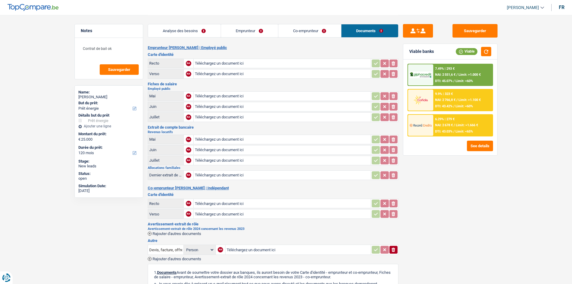
click at [318, 35] on link "Co-emprunteur" at bounding box center [310, 30] width 63 height 13
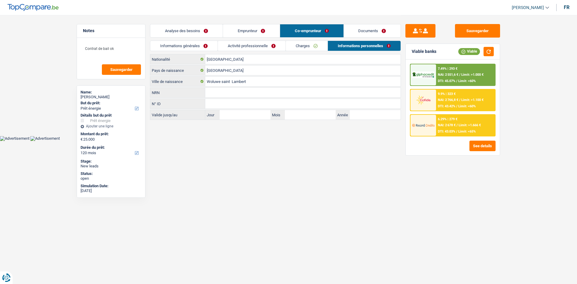
click at [311, 44] on link "Charges" at bounding box center [307, 46] width 42 height 10
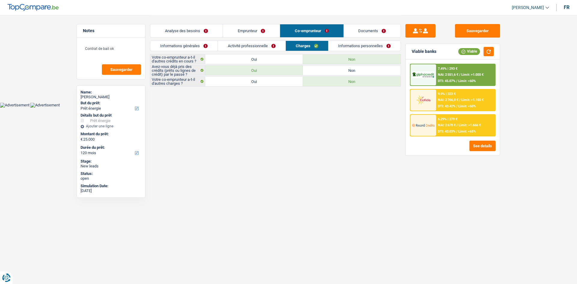
click at [241, 45] on link "Activité professionnelle" at bounding box center [252, 46] width 68 height 10
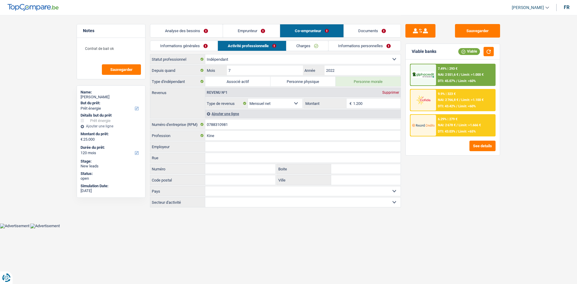
click at [249, 31] on link "Emprunteur" at bounding box center [251, 30] width 57 height 13
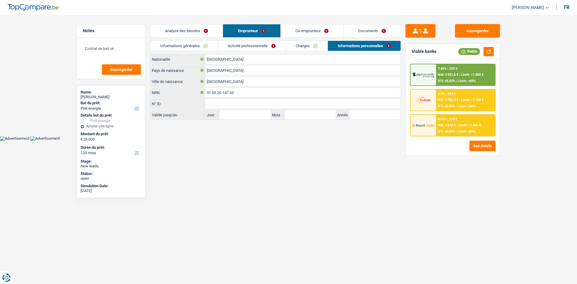
click at [262, 52] on div "Informations générales Activité professionnelle Charges Informations personnell…" at bounding box center [275, 48] width 251 height 14
click at [270, 46] on link "Activité professionnelle" at bounding box center [252, 46] width 68 height 10
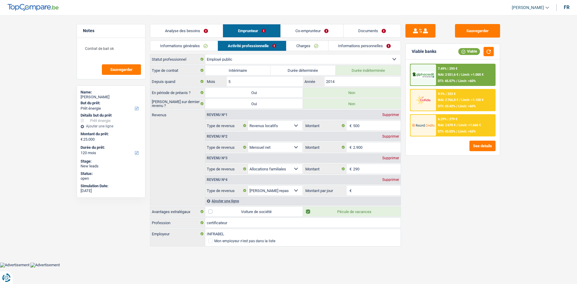
click at [294, 31] on link "Co-emprunteur" at bounding box center [312, 30] width 63 height 13
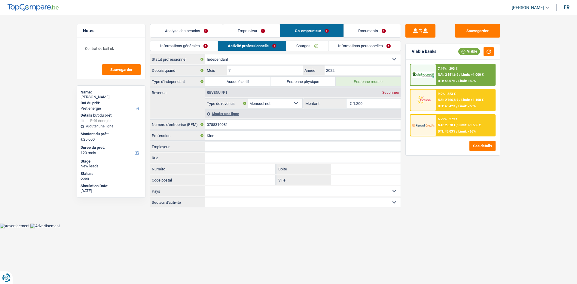
click at [351, 28] on link "Documents" at bounding box center [372, 30] width 57 height 13
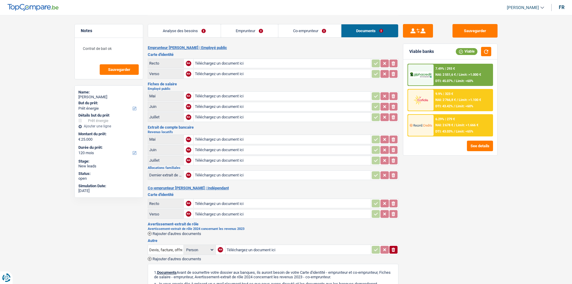
click at [229, 31] on link "Emprunteur" at bounding box center [249, 30] width 57 height 13
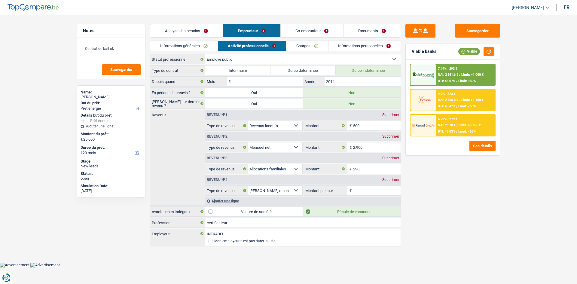
click at [204, 37] on link "Analyse des besoins" at bounding box center [186, 30] width 72 height 13
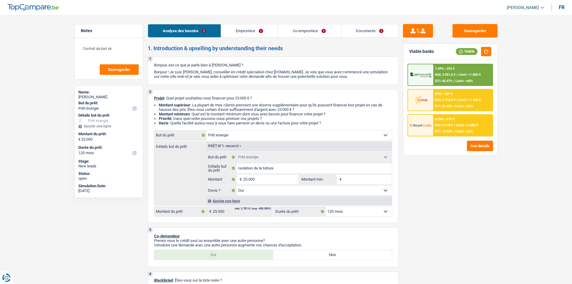
click at [448, 135] on div "6.29% | 279 € NAI: 2 678 € / Limit: >1.666 € DTI: 43.03% / Limit: <65%" at bounding box center [463, 125] width 59 height 21
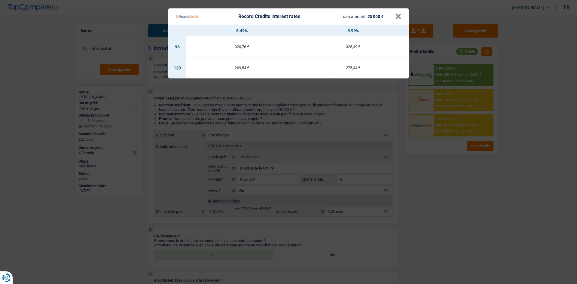
click at [435, 168] on Credits "Record Credits interest rates Loan amount: 25 000 € × 5.49% 5.99% 96 320,76 € 3…" at bounding box center [288, 142] width 577 height 284
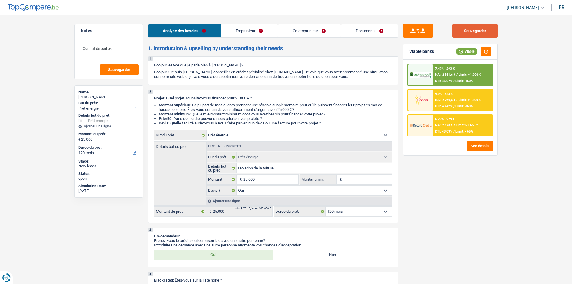
click at [457, 35] on button "Sauvegarder" at bounding box center [475, 31] width 45 height 14
click at [359, 26] on link "Documents" at bounding box center [369, 30] width 57 height 13
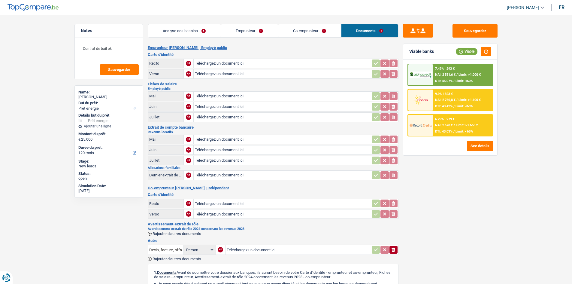
drag, startPoint x: 204, startPoint y: 35, endPoint x: 322, endPoint y: 112, distance: 140.5
click at [204, 35] on link "Analyse des besoins" at bounding box center [184, 30] width 73 height 13
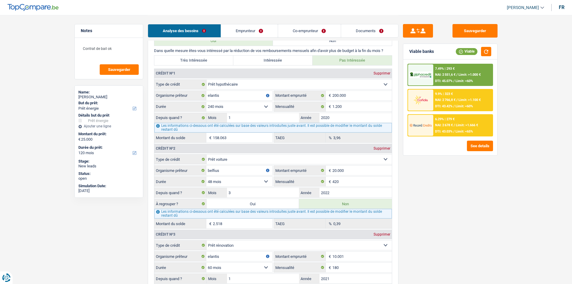
scroll to position [511, 0]
click at [367, 178] on input "420" at bounding box center [362, 182] width 59 height 10
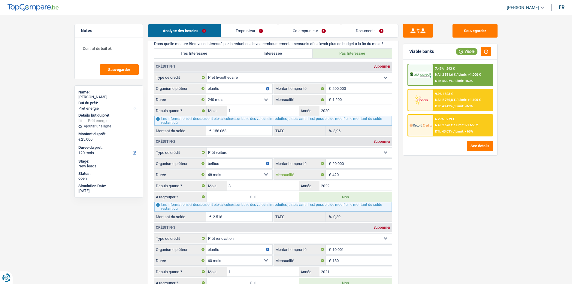
scroll to position [541, 0]
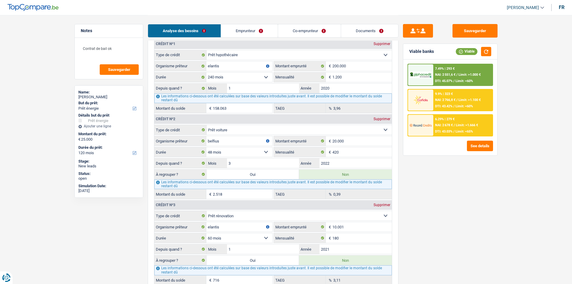
click at [433, 219] on div "Sauvegarder Viable banks Viable 7.49% | 293 € NAI: 2 551,6 € / Limit: >1.000 € …" at bounding box center [451, 149] width 104 height 250
click at [224, 154] on select "12 mois 18 mois 24 mois 30 mois 36 mois 42 mois 48 mois 60 mois 72 mois 84 mois…" at bounding box center [239, 152] width 66 height 10
select select "60"
click at [206, 147] on select "12 mois 18 mois 24 mois 30 mois 36 mois 42 mois 48 mois 60 mois 72 mois 84 mois…" at bounding box center [239, 152] width 66 height 10
type input "7.021"
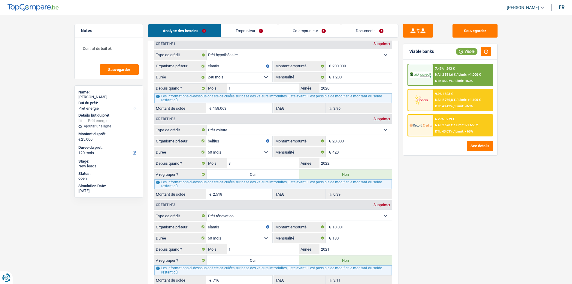
type input "9,92"
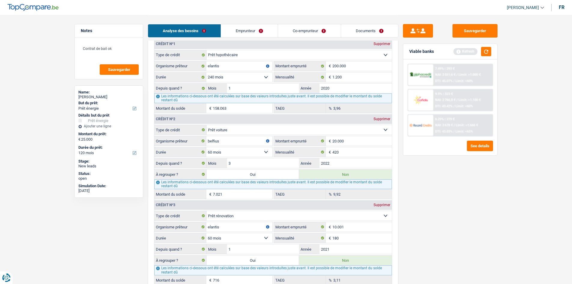
click at [254, 153] on select "12 mois 18 mois 24 mois 30 mois 36 mois 42 mois 48 mois 60 mois 72 mois 84 mois…" at bounding box center [239, 152] width 66 height 10
select select "48"
click at [206, 147] on select "12 mois 18 mois 24 mois 30 mois 36 mois 42 mois 48 mois 60 mois 72 mois 84 mois…" at bounding box center [239, 152] width 66 height 10
type input "2.518"
type input "0,39"
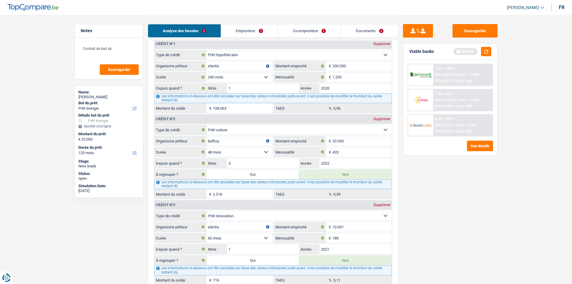
click at [457, 217] on main "Notes Contrat de bail ok Sauvegarder Name: amaury Durbecq But du prêt: Confort …" at bounding box center [286, 75] width 572 height 1232
click at [457, 52] on button "button" at bounding box center [486, 51] width 10 height 9
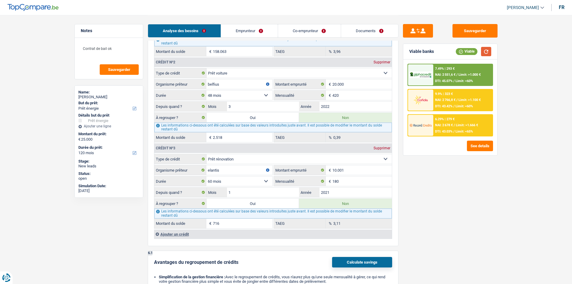
scroll to position [631, 0]
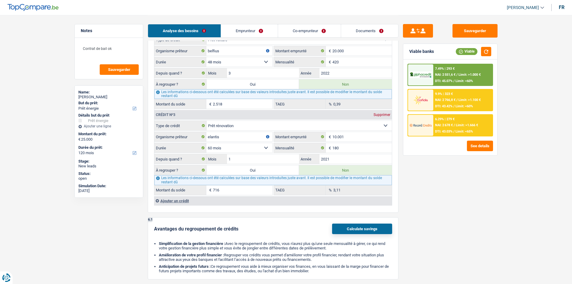
click at [378, 29] on link "Documents" at bounding box center [369, 30] width 57 height 13
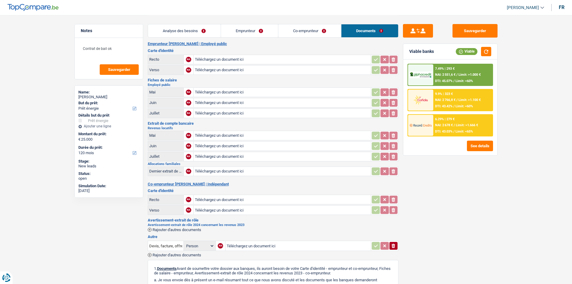
scroll to position [0, 0]
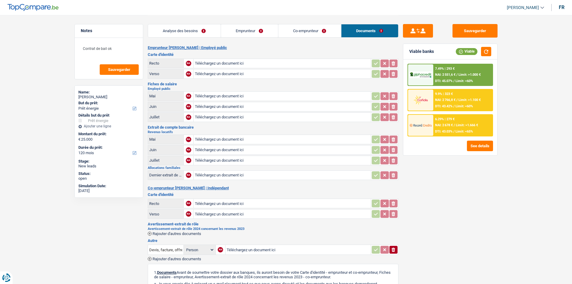
click at [190, 23] on div "Analyse des besoins Emprunteur Co-emprunteur Documents" at bounding box center [273, 28] width 251 height 26
drag, startPoint x: 191, startPoint y: 29, endPoint x: 226, endPoint y: 33, distance: 35.4
click at [191, 29] on link "Analyse des besoins" at bounding box center [184, 30] width 73 height 13
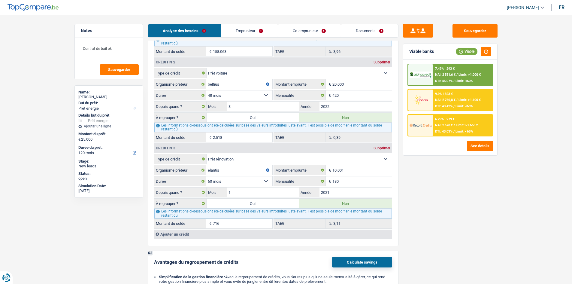
scroll to position [601, 0]
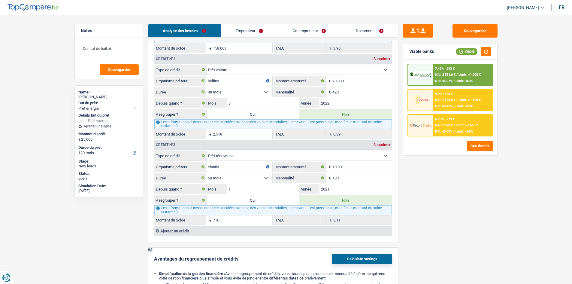
click at [457, 167] on div "Sauvegarder Viable banks Viable 7.49% | 293 € NAI: 2 551,6 € / Limit: >1.000 € …" at bounding box center [451, 149] width 104 height 250
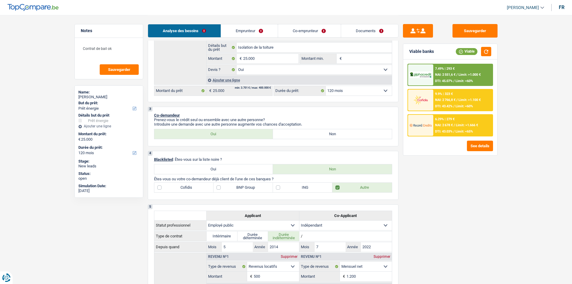
scroll to position [120, 0]
click at [260, 56] on input "25.000" at bounding box center [270, 59] width 55 height 10
click at [355, 93] on select "12 mois 18 mois 24 mois 30 mois 36 mois 42 mois 48 mois 60 mois 72 mois 84 mois…" at bounding box center [359, 92] width 66 height 10
select select "60"
click at [326, 87] on select "12 mois 18 mois 24 mois 30 mois 36 mois 42 mois 48 mois 60 mois 72 mois 84 mois…" at bounding box center [359, 92] width 66 height 10
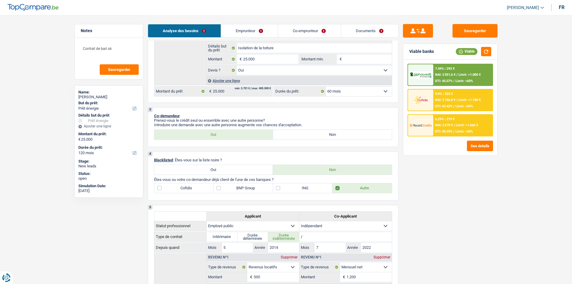
select select "60"
click at [370, 93] on select "12 mois 18 mois 24 mois 30 mois 36 mois 42 mois 48 mois 60 mois 72 mois 84 mois…" at bounding box center [359, 92] width 66 height 10
click at [442, 165] on div "Sauvegarder Viable banks Viable 6.99% | 492 € NAI: 2 352,6 € / Limit: >1.000 € …" at bounding box center [451, 149] width 104 height 250
click at [359, 91] on select "12 mois 18 mois 24 mois 30 mois 36 mois 42 mois 48 mois 60 mois 72 mois 84 mois…" at bounding box center [359, 92] width 66 height 10
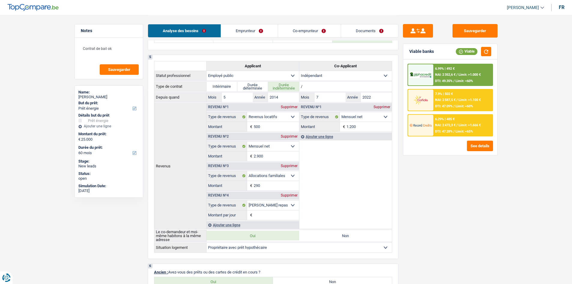
scroll to position [90, 0]
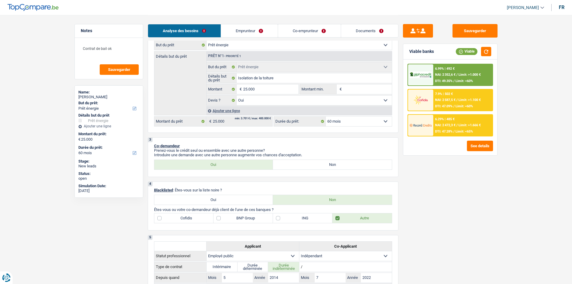
click at [370, 123] on select "12 mois 18 mois 24 mois 30 mois 36 mois 42 mois 48 mois 60 mois 72 mois 84 mois…" at bounding box center [359, 122] width 66 height 10
select select "120"
click at [326, 117] on select "12 mois 18 mois 24 mois 30 mois 36 mois 42 mois 48 mois 60 mois 72 mois 84 mois…" at bounding box center [359, 122] width 66 height 10
select select "120"
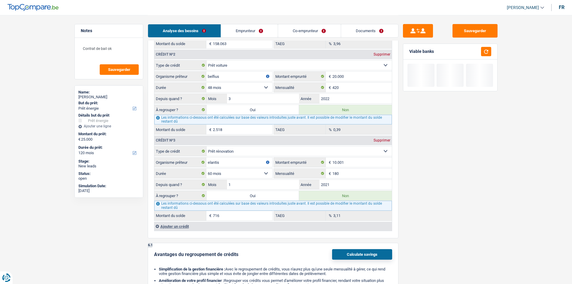
scroll to position [571, 0]
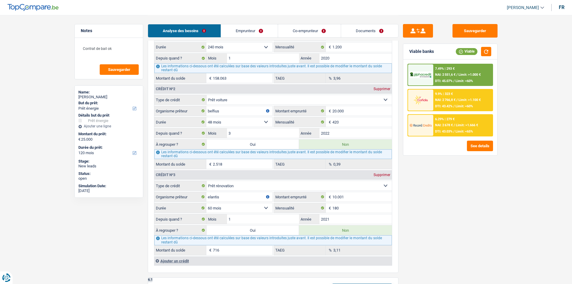
click at [374, 30] on link "Documents" at bounding box center [369, 30] width 57 height 13
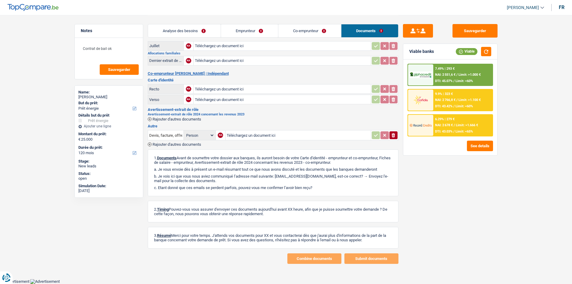
scroll to position [114, 0]
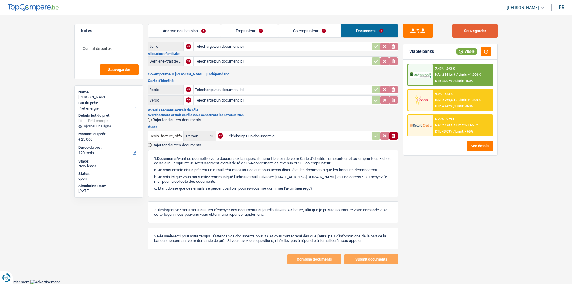
click at [457, 27] on button "Sauvegarder" at bounding box center [475, 31] width 45 height 14
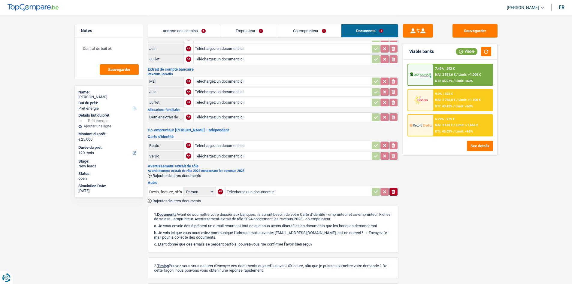
scroll to position [0, 0]
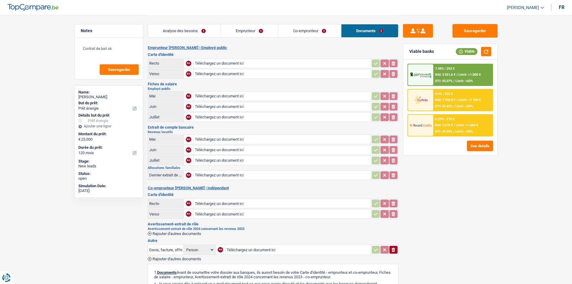
click at [176, 36] on link "Analyse des besoins" at bounding box center [184, 30] width 73 height 13
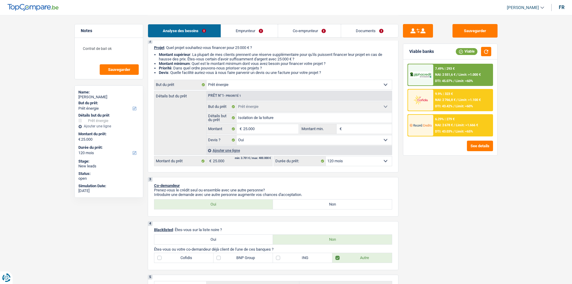
scroll to position [60, 0]
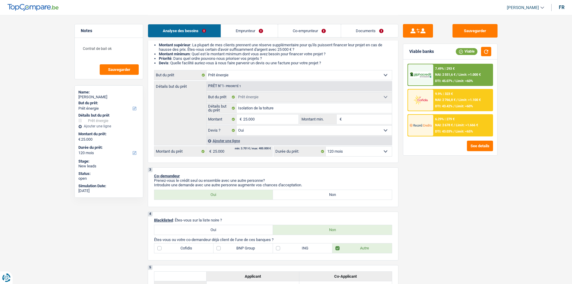
drag, startPoint x: 380, startPoint y: 33, endPoint x: 356, endPoint y: 45, distance: 27.4
click at [380, 32] on link "Documents" at bounding box center [369, 30] width 57 height 13
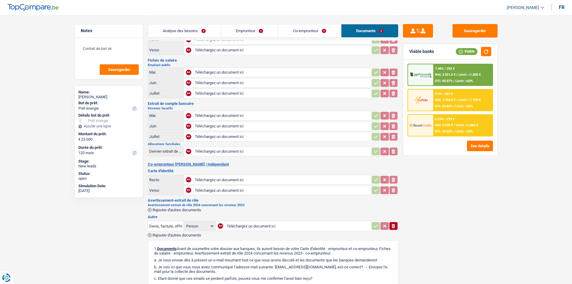
scroll to position [0, 0]
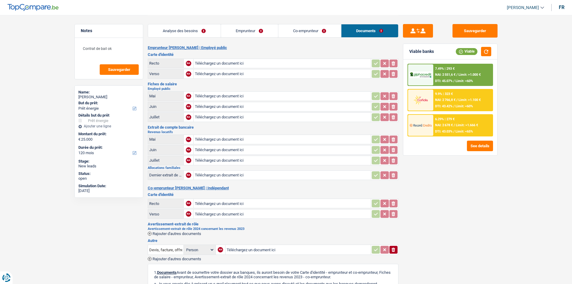
click at [178, 38] on div "Analyse des besoins Emprunteur Co-emprunteur Documents" at bounding box center [273, 28] width 251 height 26
drag, startPoint x: 206, startPoint y: 51, endPoint x: 202, endPoint y: 50, distance: 4.5
click at [202, 50] on div "Emprunteur amaury Durbecq | Employé public Carte d'identité Recto NA Télécharge…" at bounding box center [273, 211] width 251 height 333
click at [190, 47] on h2 "Emprunteur amaury Durbecq | Employé public" at bounding box center [273, 47] width 251 height 5
click at [189, 34] on link "Analyse des besoins" at bounding box center [184, 30] width 73 height 13
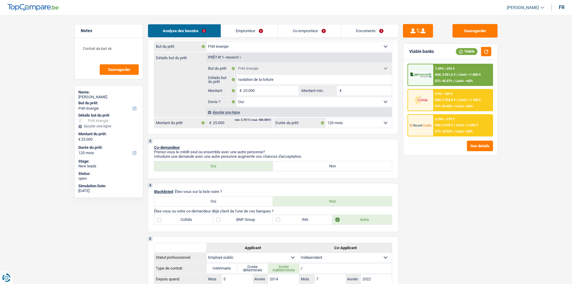
scroll to position [90, 0]
click at [258, 90] on input "25.000" at bounding box center [270, 89] width 55 height 10
type input "2.500"
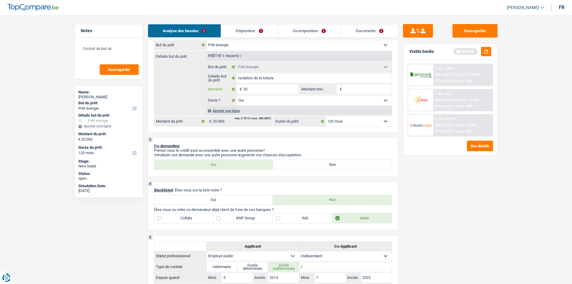
type input "2"
type input "3"
type input "30"
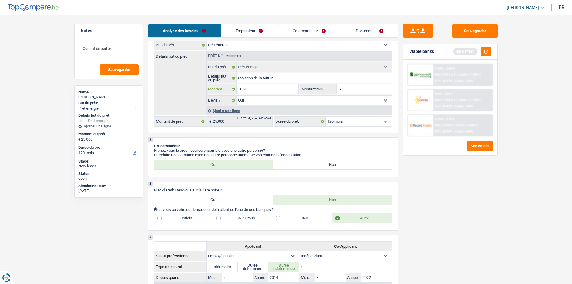
type input "300"
type input "3.000"
type input "30.000"
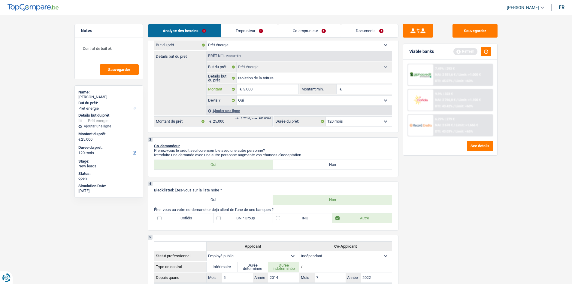
type input "30.000"
click at [457, 210] on div "Sauvegarder Viable banks Refresh 7.49% | 293 € NAI: 2 551,6 € / Limit: >1.000 €…" at bounding box center [451, 149] width 104 height 250
type input "30.000"
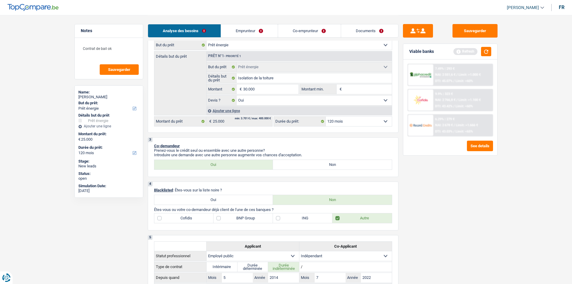
type input "30.000"
click at [435, 164] on div "Sauvegarder Viable banks Refresh 7.49% | 293 € NAI: 2 551,6 € / Limit: >1.000 €…" at bounding box center [451, 149] width 104 height 250
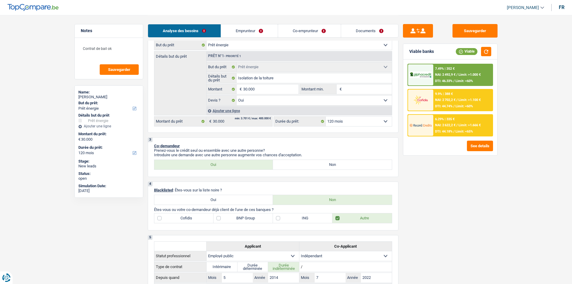
click at [368, 90] on input "Montant min." at bounding box center [367, 89] width 49 height 10
type input "2"
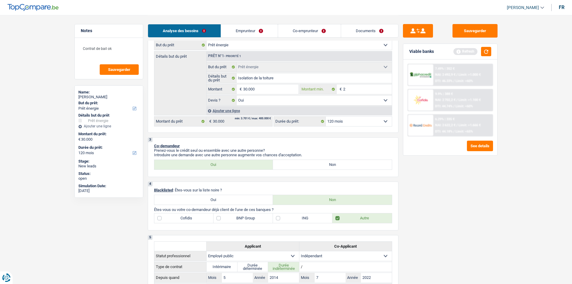
type input "25"
type input "250"
type input "2.500"
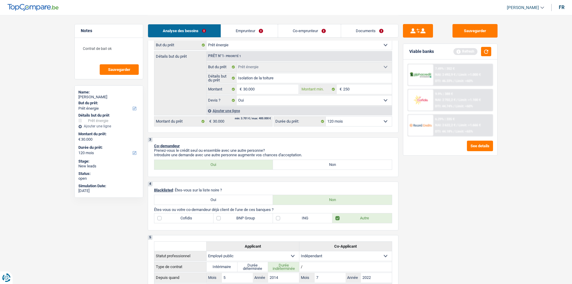
type input "2.500"
type input "25.000"
click at [457, 219] on div "Sauvegarder Viable banks Refresh 7.49% | 352 € NAI: 2 492,9 € / Limit: >1.000 €…" at bounding box center [451, 149] width 104 height 250
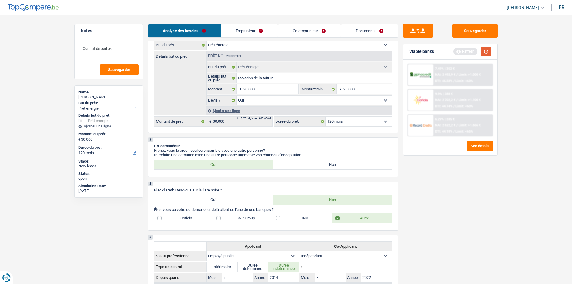
click at [457, 56] on button "button" at bounding box center [486, 51] width 10 height 9
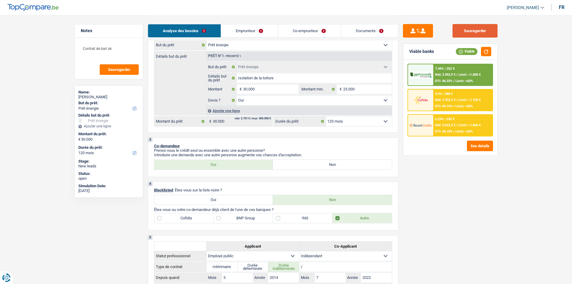
click at [457, 36] on button "Sauvegarder" at bounding box center [475, 31] width 45 height 14
click at [437, 121] on div "6.29% | 335 € NAI: 2 622,2 € / Limit: >1.666 € DTI: 44.18% / Limit: <65%" at bounding box center [463, 125] width 59 height 21
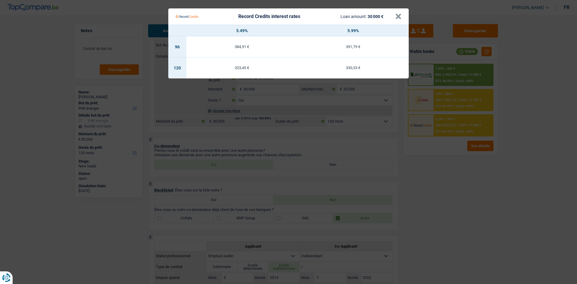
click at [457, 190] on Credits "Record Credits interest rates Loan amount: 30 000 € × 5.49% 5.99% 96 384,91 € 3…" at bounding box center [288, 142] width 577 height 284
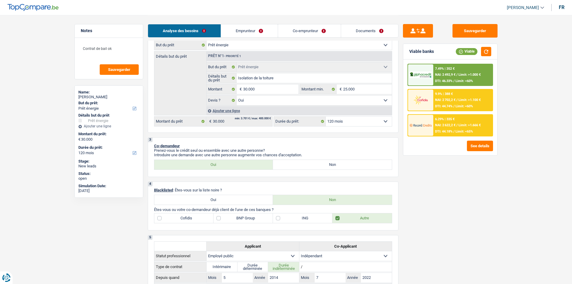
click at [457, 69] on div "7.49% | 352 € NAI: 2 492,9 € / Limit: >1.000 € DTI: 46.33% / Limit: <60%" at bounding box center [463, 74] width 59 height 21
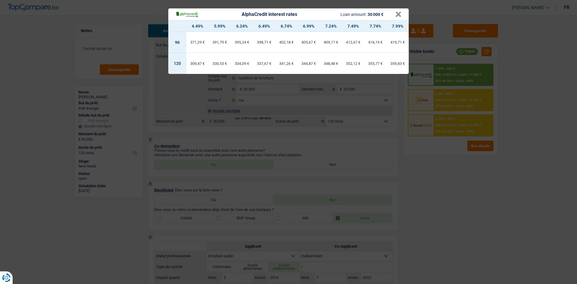
click at [457, 103] on div "AlphaCredit interest rates Loan amount: 30 000 € × 4.49% 5.99% 6.24% 6.49% 6.74…" at bounding box center [288, 142] width 577 height 284
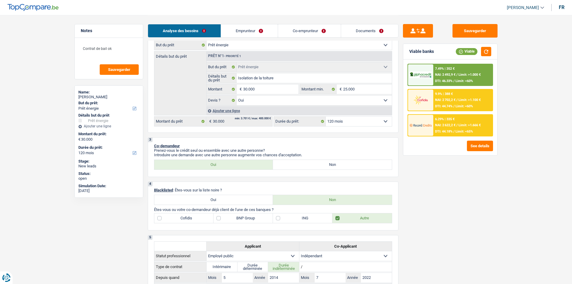
click at [457, 119] on div "6.29% | 335 € NAI: 2 622,2 € / Limit: >1.666 € DTI: 44.18% / Limit: <65%" at bounding box center [463, 125] width 59 height 21
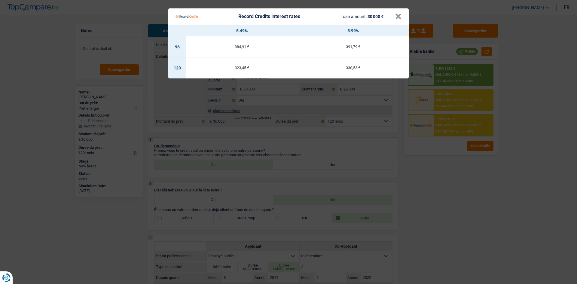
click at [457, 112] on Credits "Record Credits interest rates Loan amount: 30 000 € × 5.49% 5.99% 96 384,91 € 3…" at bounding box center [288, 142] width 577 height 284
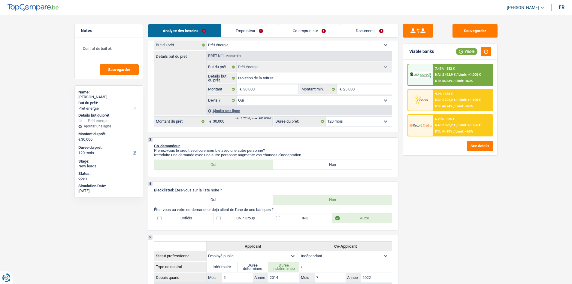
click at [457, 66] on div "7.49% | 352 € NAI: 2 492,9 € / Limit: >1.000 € DTI: 46.33% / Limit: <60%" at bounding box center [463, 74] width 59 height 21
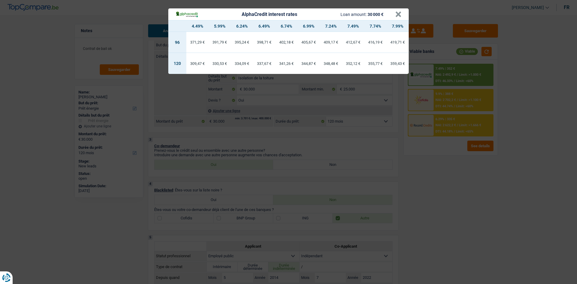
click at [457, 117] on div "AlphaCredit interest rates Loan amount: 30 000 € × 4.49% 5.99% 6.24% 6.49% 6.74…" at bounding box center [288, 142] width 577 height 284
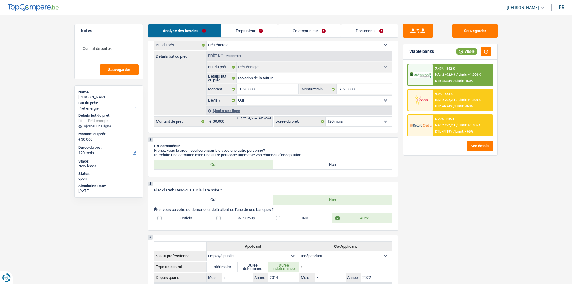
click at [457, 132] on span "Limit: <65%" at bounding box center [464, 132] width 17 height 4
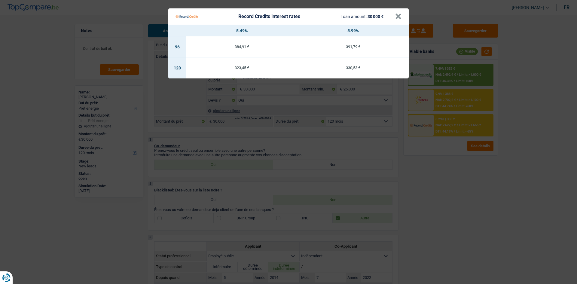
click at [457, 117] on Credits "Record Credits interest rates Loan amount: 30 000 € × 5.49% 5.99% 96 384,91 € 3…" at bounding box center [288, 142] width 577 height 284
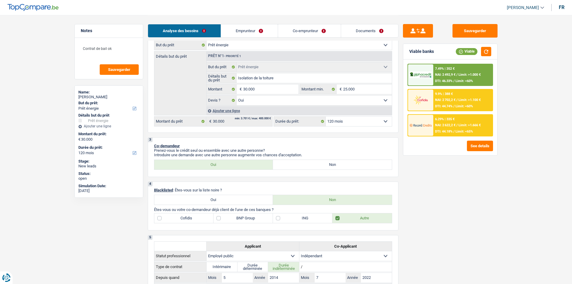
click at [457, 72] on div "7.49% | 352 € NAI: 2 492,9 € / Limit: >1.000 € DTI: 46.33% / Limit: <60%" at bounding box center [463, 74] width 59 height 21
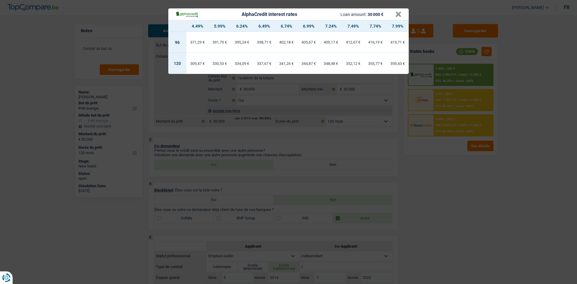
click at [457, 84] on div "AlphaCredit interest rates Loan amount: 30 000 € × 4.49% 5.99% 6.24% 6.49% 6.74…" at bounding box center [288, 142] width 577 height 284
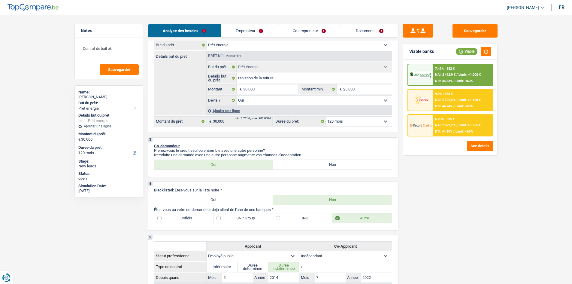
click at [457, 77] on div "7.49% | 352 € NAI: 2 492,9 € / Limit: >1.000 € DTI: 46.33% / Limit: <60%" at bounding box center [463, 74] width 59 height 21
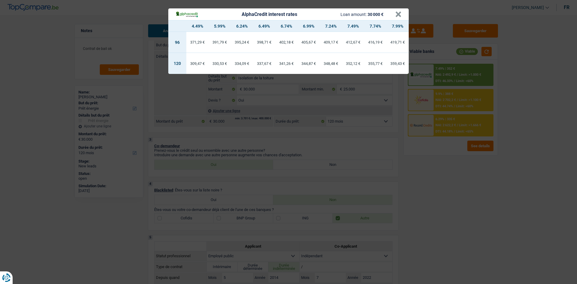
click at [457, 211] on div "AlphaCredit interest rates Loan amount: 30 000 € × 4.49% 5.99% 6.24% 6.49% 6.74…" at bounding box center [288, 142] width 577 height 284
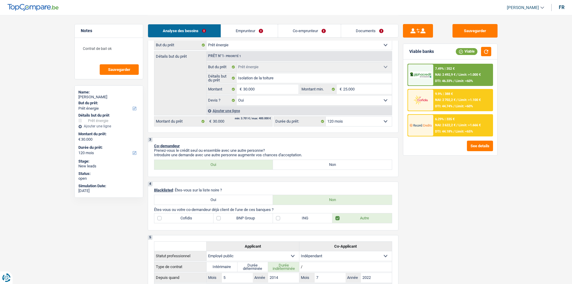
click at [440, 128] on div "6.29% | 335 € NAI: 2 622,2 € / Limit: >1.666 € DTI: 44.18% / Limit: <65%" at bounding box center [463, 125] width 59 height 21
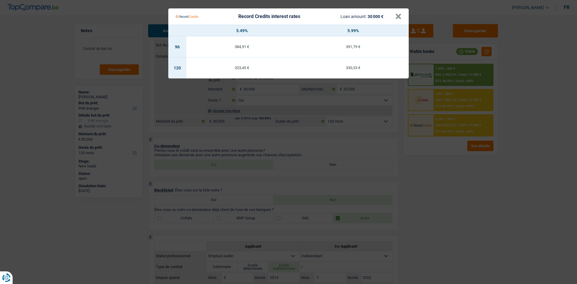
click at [427, 184] on Credits "Record Credits interest rates Loan amount: 30 000 € × 5.49% 5.99% 96 384,91 € 3…" at bounding box center [288, 142] width 577 height 284
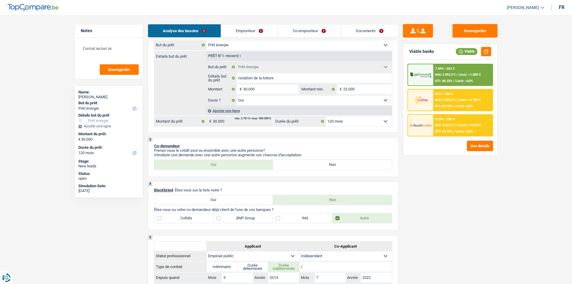
click at [457, 72] on div "7.49% | 352 € NAI: 2 492,9 € / Limit: >1.000 € DTI: 46.33% / Limit: <60%" at bounding box center [463, 74] width 59 height 21
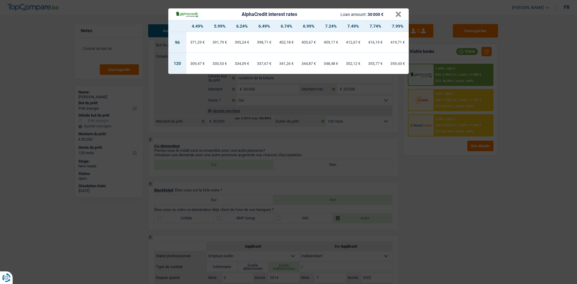
click at [447, 204] on div "AlphaCredit interest rates Loan amount: 30 000 € × 4.49% 5.99% 6.24% 6.49% 6.74…" at bounding box center [288, 142] width 577 height 284
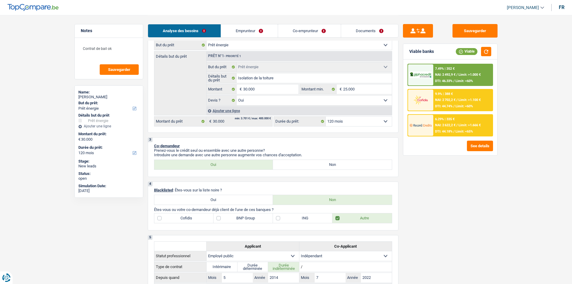
click at [448, 122] on div "6.29% | 335 € NAI: 2 622,2 € / Limit: >1.666 € DTI: 44.18% / Limit: <65%" at bounding box center [463, 125] width 59 height 21
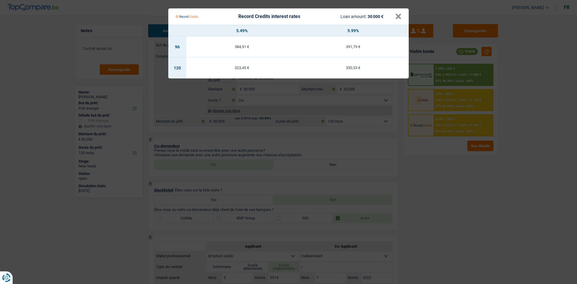
click at [457, 172] on Credits "Record Credits interest rates Loan amount: 30 000 € × 5.49% 5.99% 96 384,91 € 3…" at bounding box center [288, 142] width 577 height 284
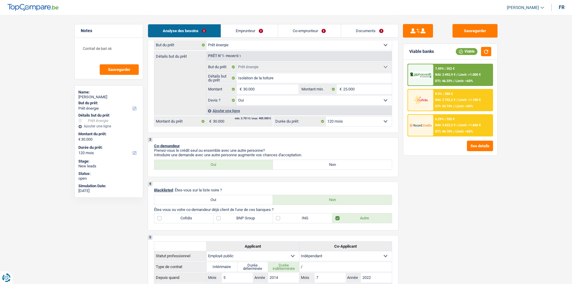
click at [434, 119] on div "6.29% | 335 € NAI: 2 622,2 € / Limit: >1.666 € DTI: 44.18% / Limit: <65%" at bounding box center [463, 125] width 59 height 21
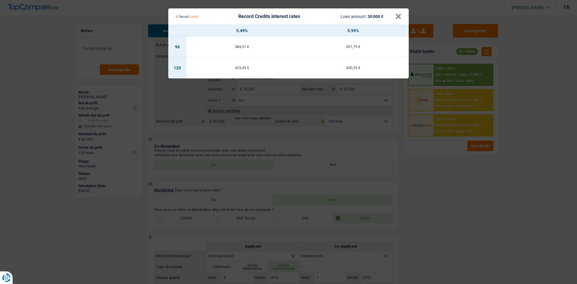
click at [457, 86] on Credits "Record Credits interest rates Loan amount: 30 000 € × 5.49% 5.99% 96 384,91 € 3…" at bounding box center [288, 142] width 577 height 284
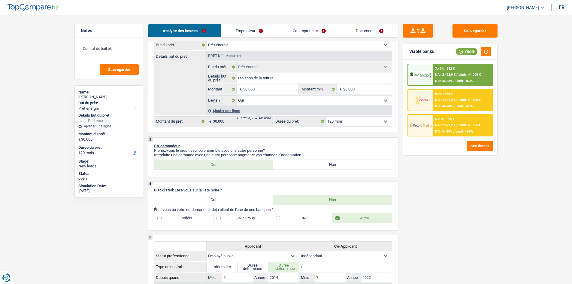
drag, startPoint x: 483, startPoint y: 64, endPoint x: 478, endPoint y: 65, distance: 5.8
click at [457, 65] on div "7.49% | 352 € NAI: 2 492,9 € / Limit: >1.000 € DTI: 46.33% / Limit: <60%" at bounding box center [451, 75] width 86 height 22
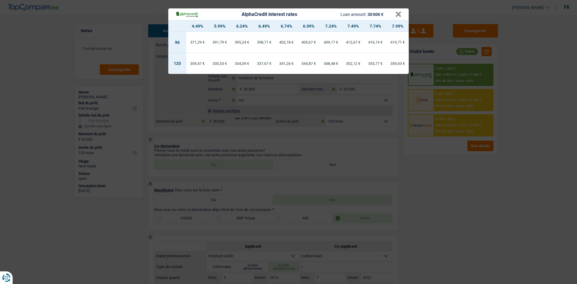
drag, startPoint x: 465, startPoint y: 220, endPoint x: 435, endPoint y: 182, distance: 48.5
click at [457, 219] on div "AlphaCredit interest rates Loan amount: 30 000 € × 4.49% 5.99% 6.24% 6.49% 6.74…" at bounding box center [288, 142] width 577 height 284
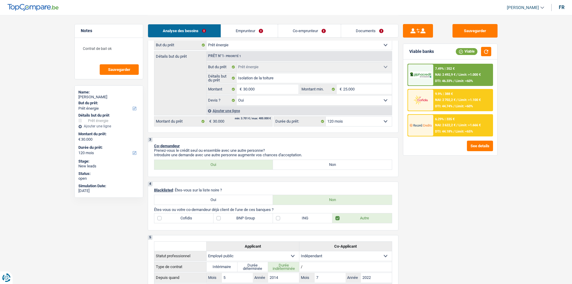
click at [421, 142] on div "7.49% | 352 € NAI: 2 492,9 € / Limit: >1.000 € DTI: 46.33% / Limit: <60% 9.9% |…" at bounding box center [451, 107] width 94 height 96
click at [434, 121] on div "6.29% | 335 € NAI: 2 622,2 € / Limit: >1.666 € DTI: 44.18% / Limit: <65%" at bounding box center [463, 125] width 59 height 21
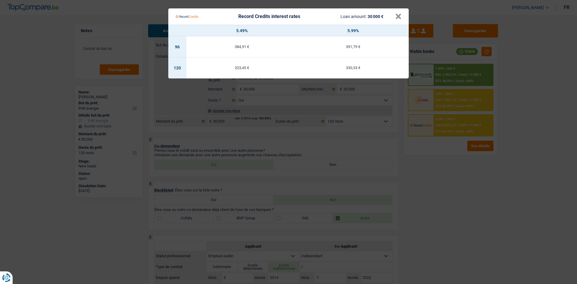
click at [432, 201] on Credits "Record Credits interest rates Loan amount: 30 000 € × 5.49% 5.99% 96 384,91 € 3…" at bounding box center [288, 142] width 577 height 284
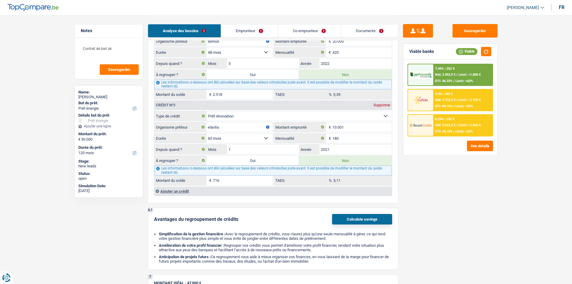
scroll to position [661, 0]
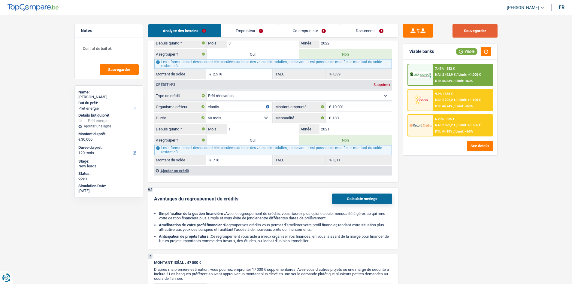
click at [457, 29] on button "Sauvegarder" at bounding box center [475, 31] width 45 height 14
click at [446, 68] on div "7.49% | 352 €" at bounding box center [445, 69] width 20 height 4
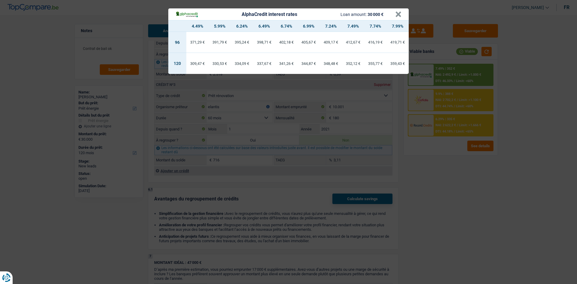
click at [457, 189] on div "AlphaCredit interest rates Loan amount: 30 000 € × 4.49% 5.99% 6.24% 6.49% 6.74…" at bounding box center [288, 142] width 577 height 284
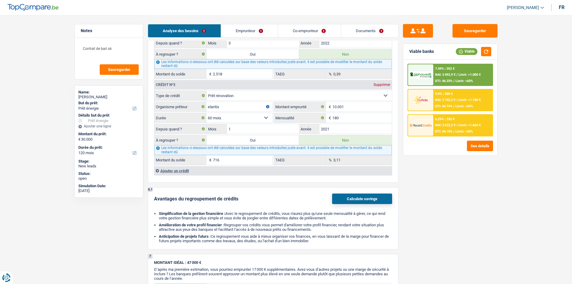
click at [457, 74] on span "Limit: >1.000 €" at bounding box center [470, 75] width 22 height 4
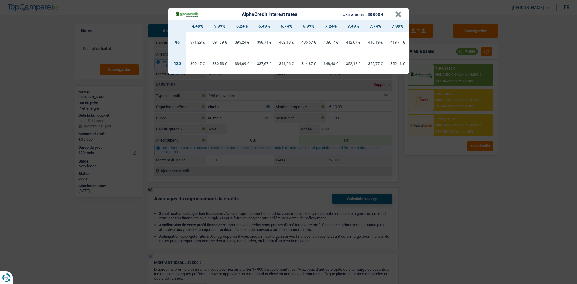
click at [438, 219] on div "AlphaCredit interest rates Loan amount: 30 000 € × 4.49% 5.99% 6.24% 6.49% 6.74…" at bounding box center [288, 142] width 577 height 284
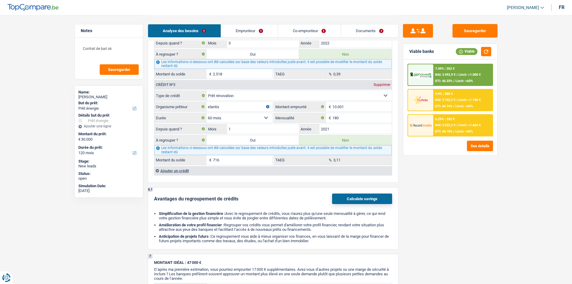
click at [457, 80] on div "7.49% | 352 € NAI: 2 492,9 € / Limit: >1.000 € DTI: 46.33% / Limit: <60%" at bounding box center [463, 74] width 59 height 21
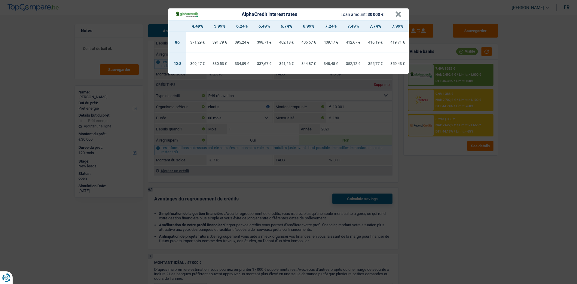
click at [457, 117] on div "AlphaCredit interest rates Loan amount: 30 000 € × 4.49% 5.99% 6.24% 6.49% 6.74…" at bounding box center [288, 142] width 577 height 284
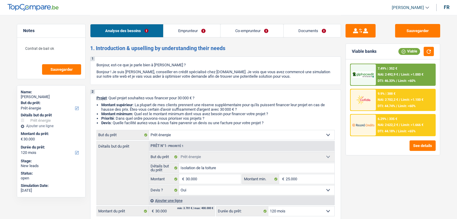
select select "energy"
select select "120"
select select "energy"
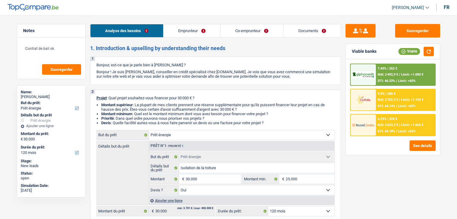
select select "yes"
select select "120"
select select "publicEmployee"
select select "independent"
select select "rentalIncome"
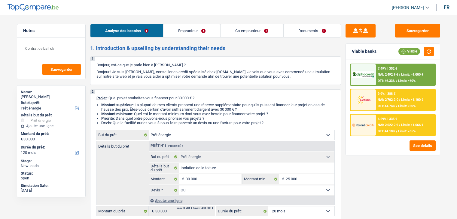
select select "netSalary"
select select "familyAllowances"
select select "mealVouchers"
select select "netSalary"
select select "ownerWithMortgage"
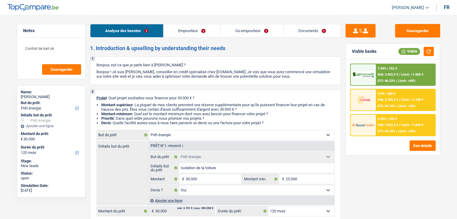
select select "mortgage"
select select "240"
select select "carLoan"
select select "48"
select select "renovationLoan"
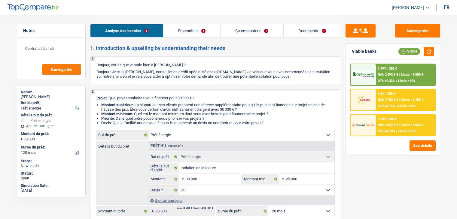
select select "60"
select select "energy"
select select "yes"
select select "120"
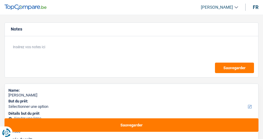
select select "42"
select select "noProfession"
select select "42"
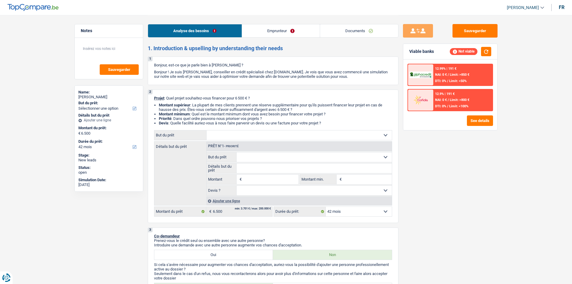
click at [259, 134] on select "Confort maison: meubles, textile, peinture, électroménager, outillage non-profe…" at bounding box center [299, 135] width 185 height 10
select select "tech"
click at [207, 130] on select "Confort maison: meubles, textile, peinture, électroménager, outillage non-profe…" at bounding box center [299, 135] width 185 height 10
select select "tech"
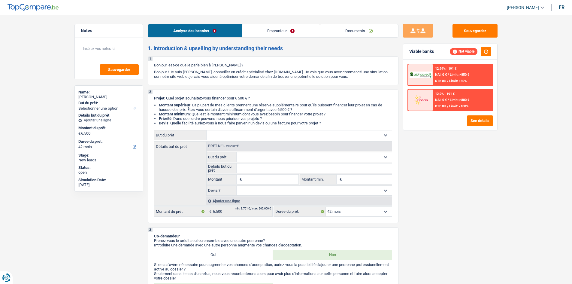
type input "6.500"
select select "tech"
type input "6.500"
select select "tech"
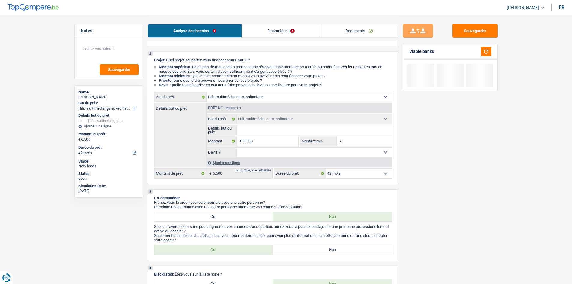
scroll to position [120, 0]
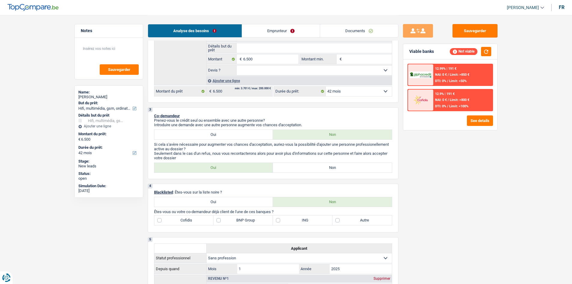
click at [263, 139] on label "Non" at bounding box center [332, 168] width 119 height 10
click at [263, 139] on input "Non" at bounding box center [332, 168] width 119 height 10
radio input "true"
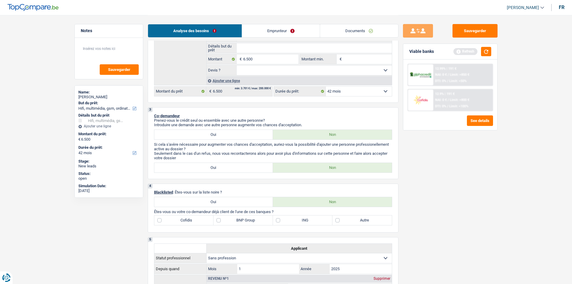
click at [263, 73] on select "Oui Non Non répondu Sélectionner une option" at bounding box center [314, 71] width 155 height 10
select select "false"
click at [237, 66] on select "Oui Non Non répondu Sélectionner une option" at bounding box center [314, 71] width 155 height 10
select select "false"
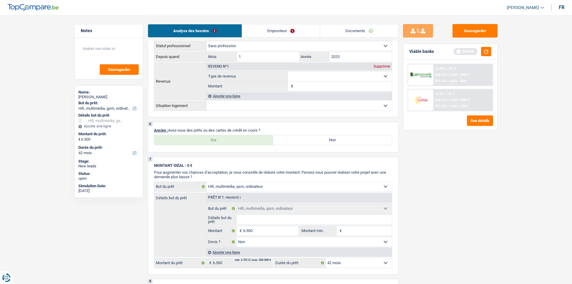
scroll to position [391, 0]
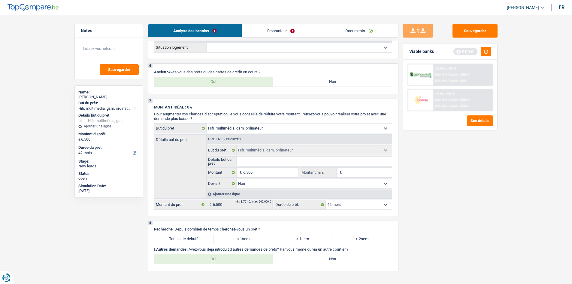
click at [263, 75] on div "6 Ancien : Avez-vous des prêts ou des cartes de crédit en cours ? Oui Non Tous …" at bounding box center [273, 78] width 251 height 31
click at [263, 86] on label "Non" at bounding box center [332, 82] width 119 height 10
click at [263, 86] on input "Non" at bounding box center [332, 82] width 119 height 10
radio input "true"
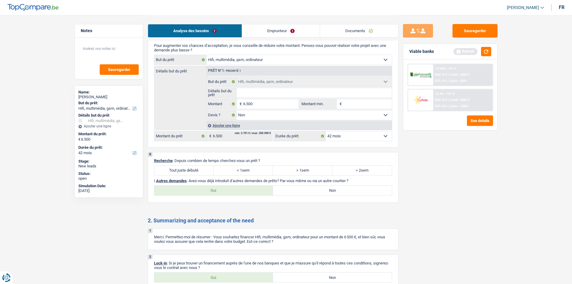
scroll to position [522, 0]
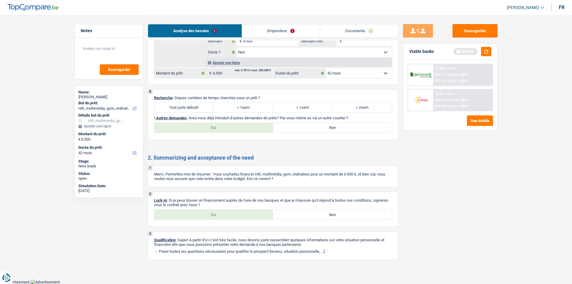
click at [204, 110] on label "Tout juste débuté" at bounding box center [183, 108] width 59 height 10
click at [204, 110] on input "Tout juste débuté" at bounding box center [183, 108] width 59 height 10
radio input "true"
click at [205, 139] on div "2 Lock-in : Si je peux trouver un financement auprès de l'une de nos banques et…" at bounding box center [273, 209] width 251 height 35
click at [200, 139] on label "Oui" at bounding box center [213, 215] width 119 height 10
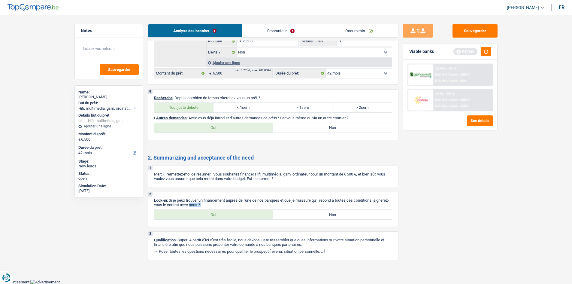
click at [200, 139] on input "Oui" at bounding box center [213, 215] width 119 height 10
radio input "true"
click at [263, 130] on label "Non" at bounding box center [332, 128] width 119 height 10
click at [263, 130] on input "Non" at bounding box center [332, 128] width 119 height 10
radio input "true"
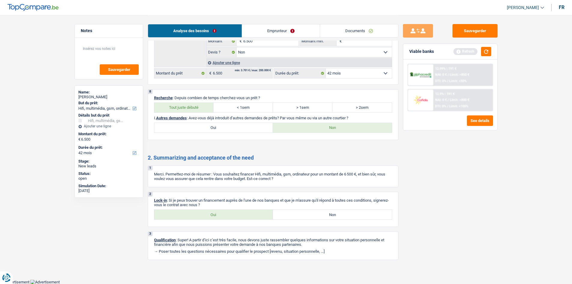
click at [263, 29] on link "Emprunteur" at bounding box center [281, 30] width 78 height 13
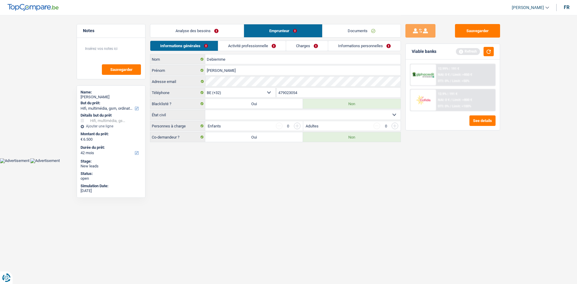
drag, startPoint x: 231, startPoint y: 112, endPoint x: 228, endPoint y: 116, distance: 5.4
click at [231, 112] on select "Célibataire Marié(e) Cohabitant(e) légal(e) Divorcé(e) Veuf(ve) Séparé (de fait…" at bounding box center [302, 115] width 195 height 10
select select "single"
click at [205, 110] on select "Célibataire Marié(e) Cohabitant(e) légal(e) Divorcé(e) Veuf(ve) Séparé (de fait…" at bounding box center [302, 115] width 195 height 10
click at [214, 36] on link "Analyse des besoins" at bounding box center [196, 30] width 93 height 13
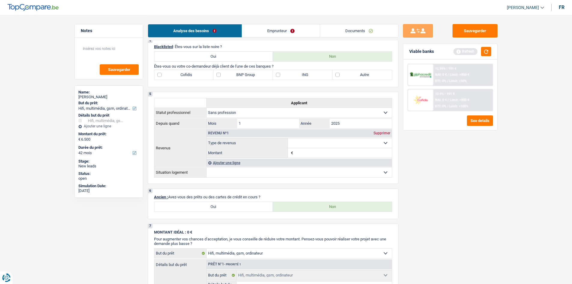
scroll to position [210, 0]
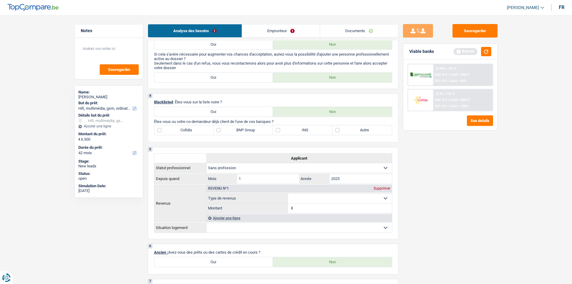
click at [263, 129] on label "Autre" at bounding box center [362, 130] width 59 height 10
click at [263, 129] on input "Autre" at bounding box center [362, 130] width 59 height 10
checkbox input "true"
click at [263, 35] on link "Emprunteur" at bounding box center [281, 30] width 78 height 13
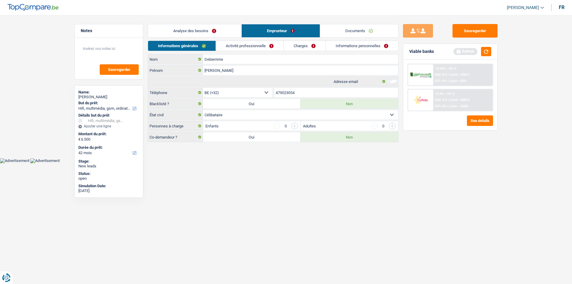
scroll to position [0, 0]
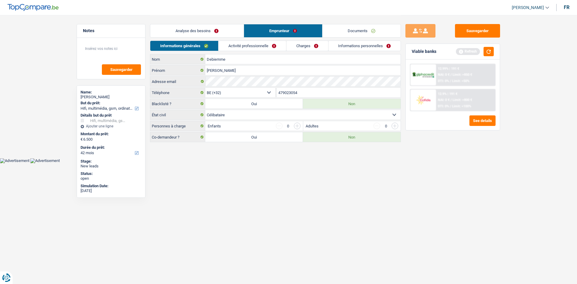
click at [236, 46] on link "Activité professionnelle" at bounding box center [252, 46] width 68 height 10
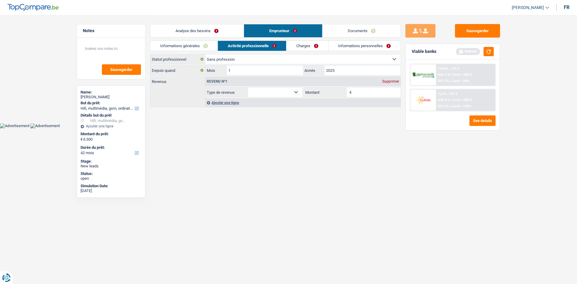
click at [246, 60] on select "Ouvrier Employé privé Employé public Invalide Indépendant Pensionné Chômeur Mut…" at bounding box center [302, 59] width 195 height 10
select select "unemployed"
click at [205, 54] on select "Ouvrier Employé privé Employé public Invalide Indépendant Pensionné Chômeur Mut…" at bounding box center [302, 59] width 195 height 10
select select "unemployment"
click at [263, 46] on link "Charges" at bounding box center [307, 46] width 42 height 10
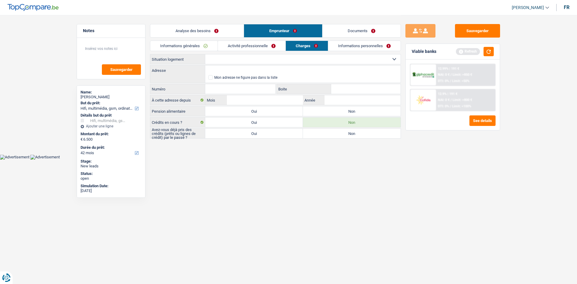
click at [263, 42] on link "Activité professionnelle" at bounding box center [252, 46] width 68 height 10
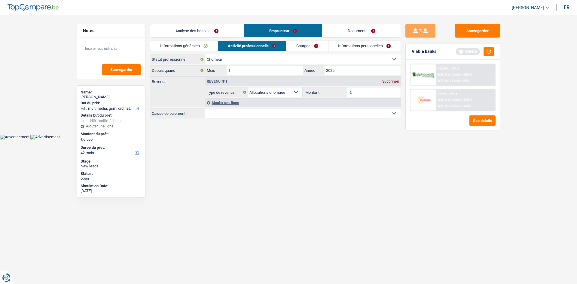
click at [254, 57] on select "Ouvrier Employé privé Employé public Invalide Indépendant Pensionné Chômeur Mut…" at bounding box center [302, 59] width 195 height 10
select select "cpasMargin"
click at [205, 54] on select "Ouvrier Employé privé Employé public Invalide Indépendant Pensionné Chômeur Mut…" at bounding box center [302, 59] width 195 height 10
select select "socialSecurity"
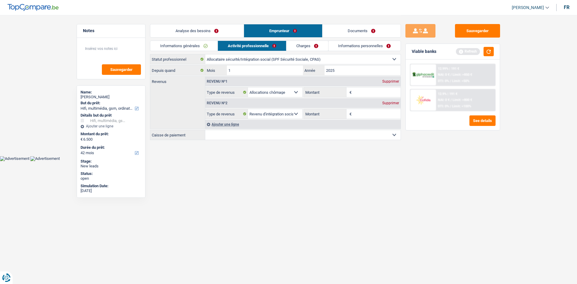
click at [203, 30] on link "Analyse des besoins" at bounding box center [196, 30] width 93 height 13
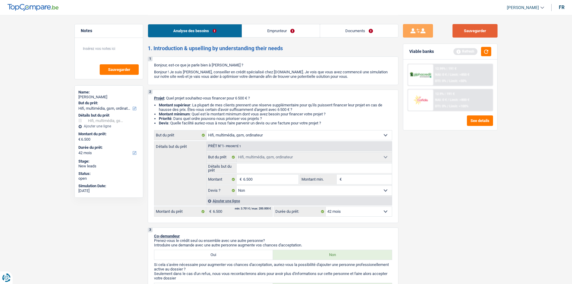
click at [263, 29] on button "Sauvegarder" at bounding box center [475, 31] width 45 height 14
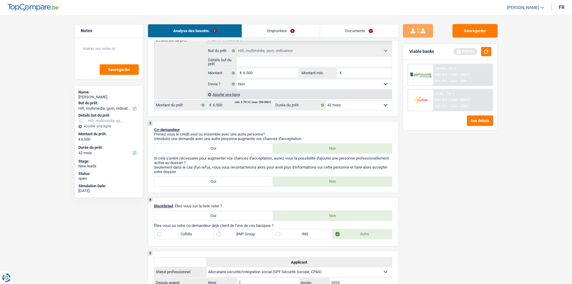
scroll to position [180, 0]
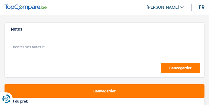
select select "energy"
select select "120"
select select "energy"
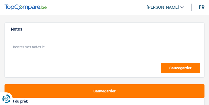
select select "120"
select select "mutuality"
select select "mutualityIndemnity"
select select "ownerWithMortgage"
select select "mortgage"
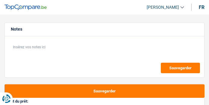
select select "energy"
select select "120"
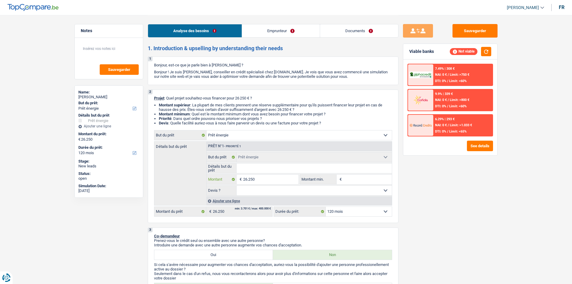
click at [208, 105] on input "26.250" at bounding box center [270, 180] width 55 height 10
type input "2.625"
type input "262"
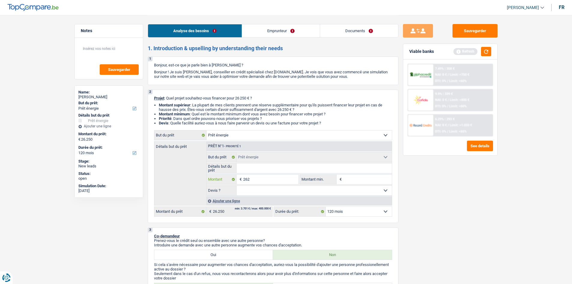
type input "26"
type input "260"
type input "2.600"
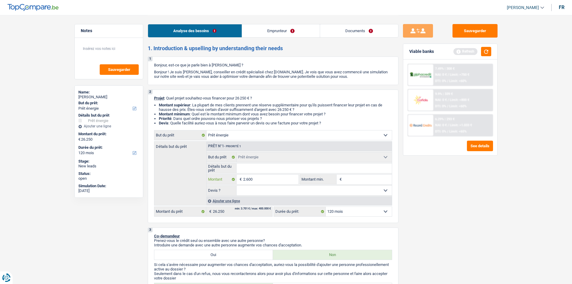
type input "2.600"
type input "26.000"
click at [208, 105] on input "Montant min." at bounding box center [367, 180] width 49 height 10
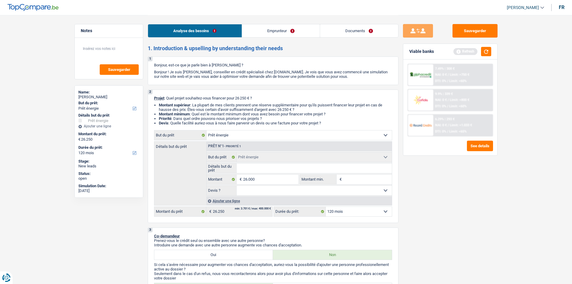
type input "26.000"
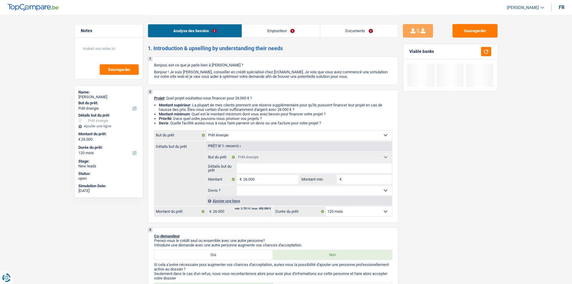
type input "2"
type input "20"
type input "200"
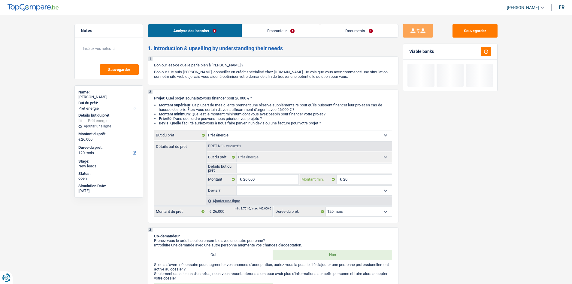
type input "200"
type input "2.000"
type input "20.000"
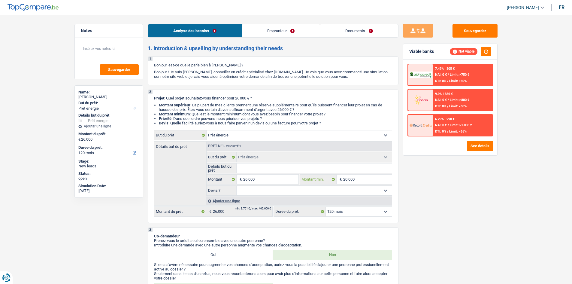
type input "20.000"
click at [208, 105] on div "Sauvegarder Viable banks Not viable 7.49% | 305 € NAI: 0 € / Limit: >750 € DTI:…" at bounding box center [451, 149] width 104 height 250
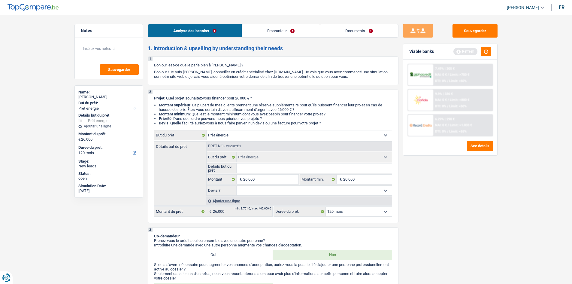
click at [208, 105] on input "Détails but du prêt" at bounding box center [314, 168] width 155 height 10
type input "C"
type input "Ch"
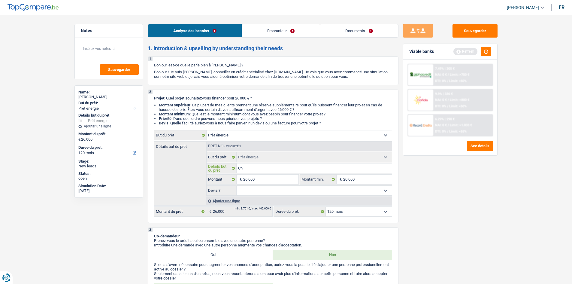
type input "Cha"
type input "Chas"
type input "Chass"
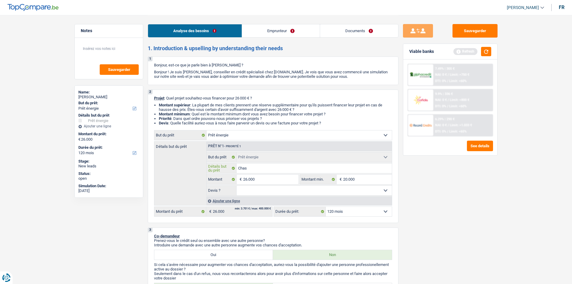
type input "Chass"
type input "Chassi"
type input "Chassis"
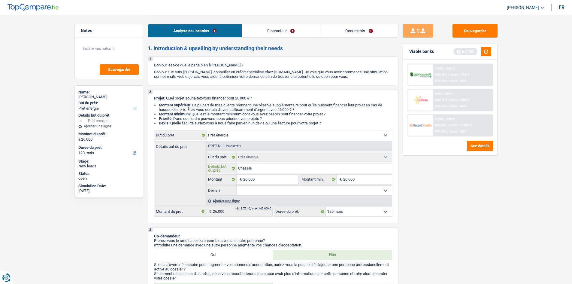
type input "Chassis,"
type input "Chassis"
type input "Chassis."
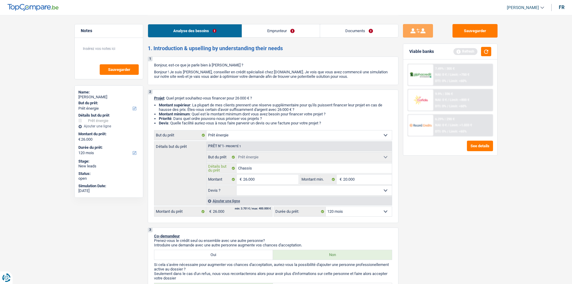
type input "Chassis."
click at [208, 105] on select "Confort maison: meubles, textile, peinture, électroménager, outillage non-profe…" at bounding box center [299, 135] width 185 height 10
select select "houseOrGarden"
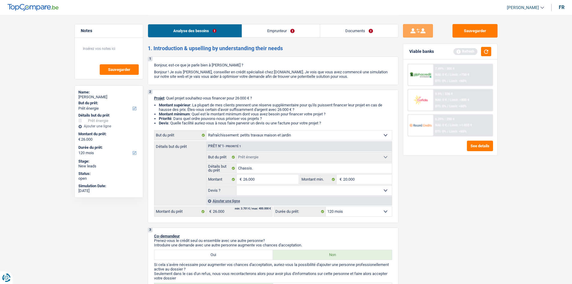
click at [207, 105] on select "Confort maison: meubles, textile, peinture, électroménager, outillage non-profe…" at bounding box center [299, 135] width 185 height 10
select select "houseOrGarden"
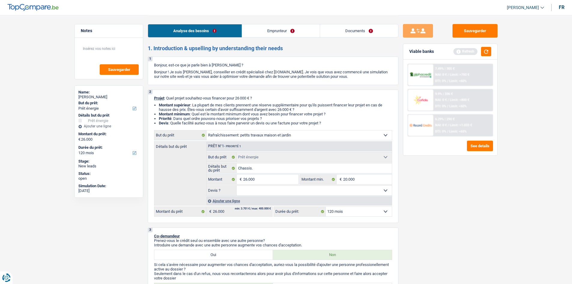
select select "houseOrGarden"
select select "energy"
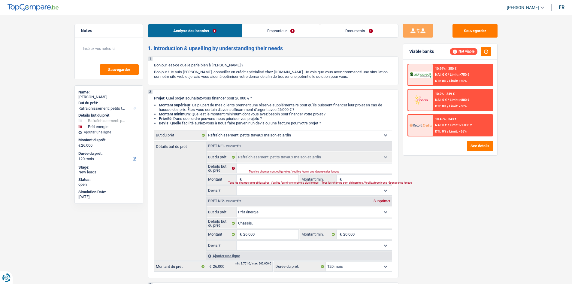
click at [208, 105] on input "Montant" at bounding box center [270, 180] width 55 height 10
type input "1"
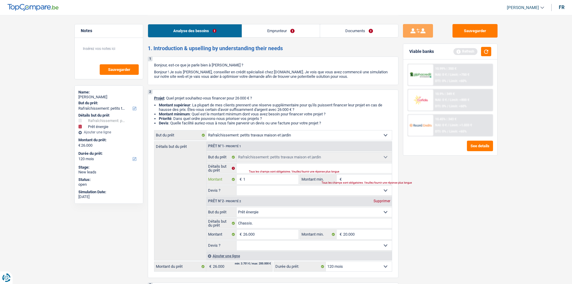
type input "16"
type input "160"
type input "1.600"
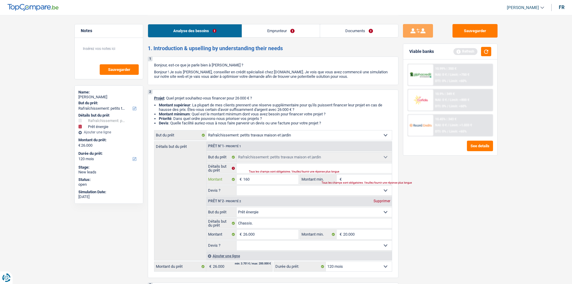
type input "1.600"
type input "16.000"
type input "42.000"
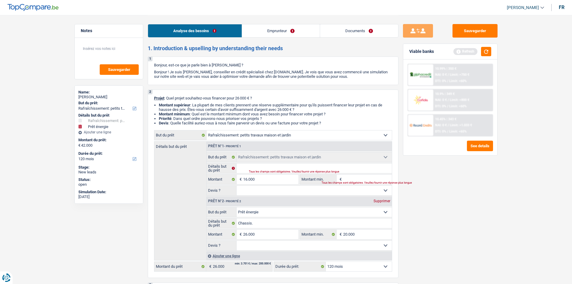
type input "42.000"
select select "144"
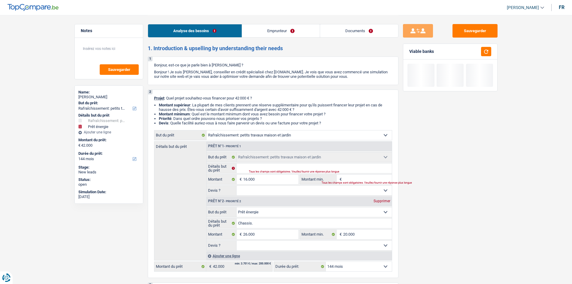
click at [208, 105] on div "Sauvegarder Viable banks" at bounding box center [451, 149] width 104 height 250
click at [208, 105] on input "26.000" at bounding box center [270, 235] width 55 height 10
type input "2.600"
type input "260"
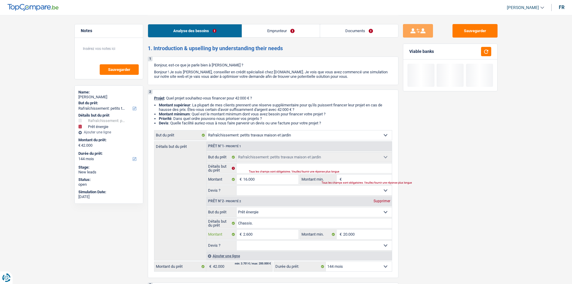
type input "260"
type input "26"
type input "2"
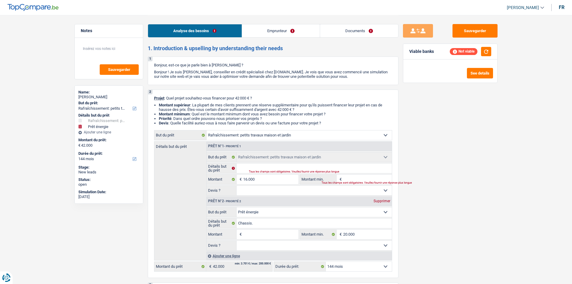
type input "1"
type input "10"
type input "100"
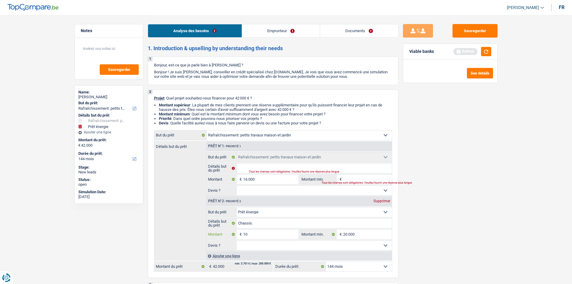
type input "100"
type input "1.000"
type input "10.000"
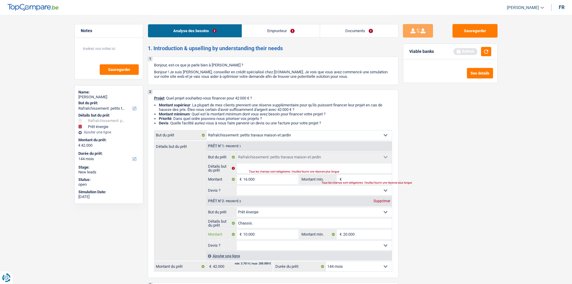
type input "10.000"
type input "26.000"
select select "120"
type input "26.000"
select select "120"
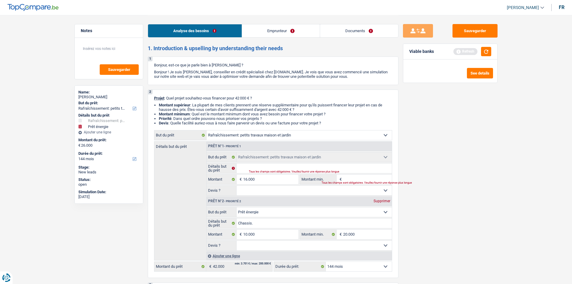
type input "26.000"
select select "120"
click at [208, 105] on input "Montant min." at bounding box center [367, 180] width 49 height 10
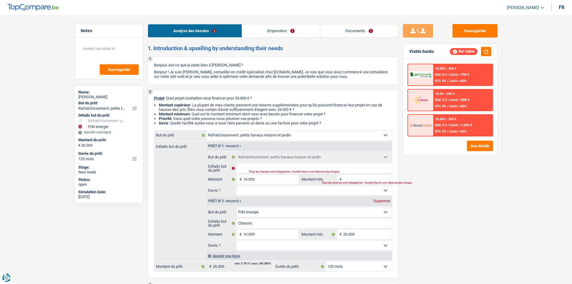
type input "6"
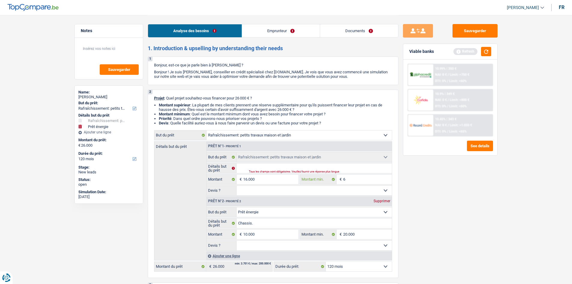
type input "60"
type input "600"
type input "6.000"
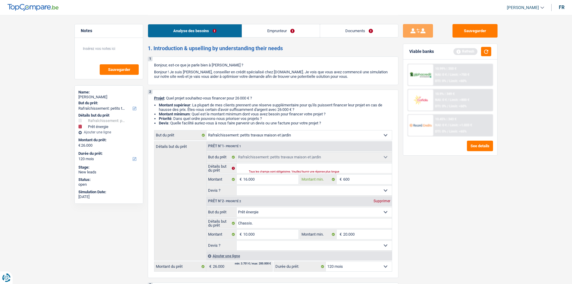
type input "6.000"
click at [208, 105] on div "Sauvegarder Viable banks Refresh 10.99% | 350 € NAI: 0 € / Limit: >750 € DTI: 0…" at bounding box center [451, 149] width 104 height 250
click at [208, 105] on select "Confort maison: meubles, textile, peinture, électroménager, outillage non-profe…" at bounding box center [299, 135] width 185 height 10
select select "renovation"
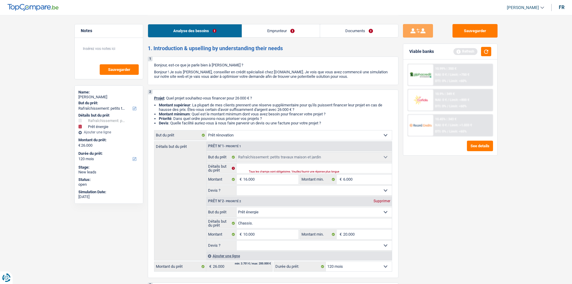
click at [207, 105] on select "Confort maison: meubles, textile, peinture, électroménager, outillage non-profe…" at bounding box center [299, 135] width 185 height 10
select select "renovation"
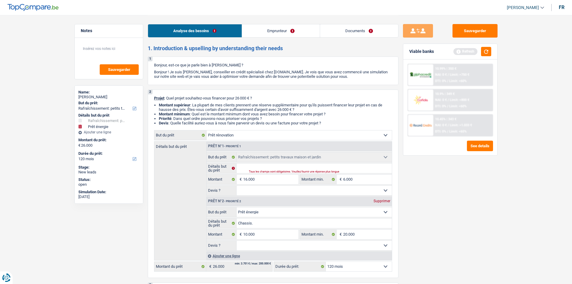
select select "renovation"
select select "houseOrGarden"
type input "16.000"
type input "6.000"
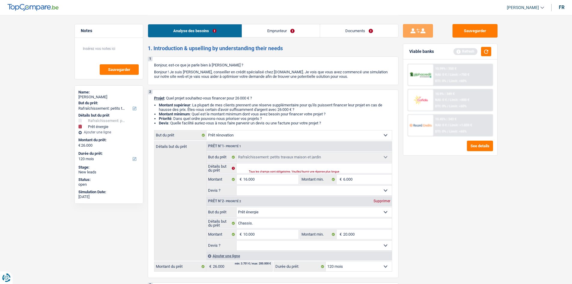
select select "houseOrGarden"
type input "16.000"
type input "6.000"
select select "energy"
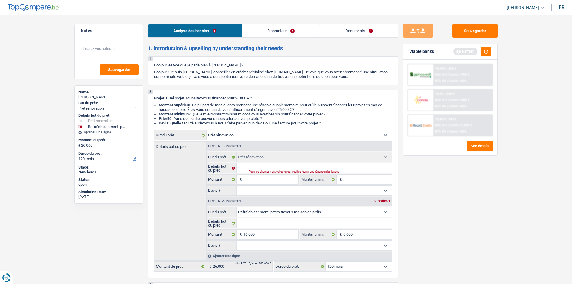
select select "energy"
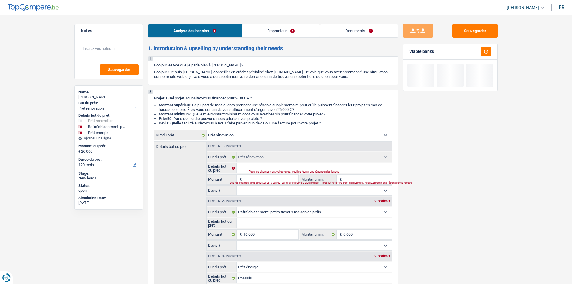
click at [208, 105] on div "Supprimer" at bounding box center [382, 201] width 20 height 4
type input "10.000"
select select "48"
type input "10.000"
select select "48"
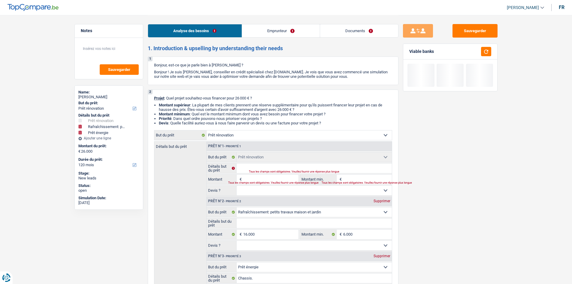
type input "10.000"
select select "48"
select select "energy"
type input "Chassis."
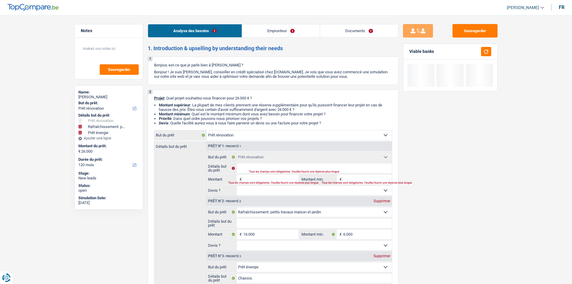
type input "10.000"
type input "20.000"
select select "energy"
type input "Chassis."
type input "10.000"
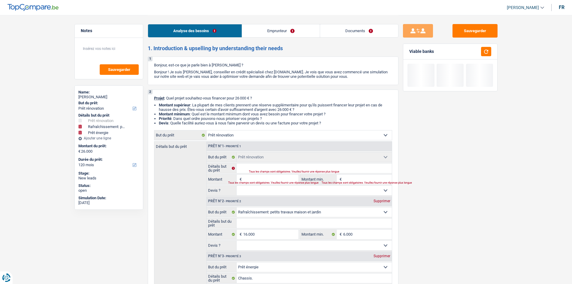
type input "20.000"
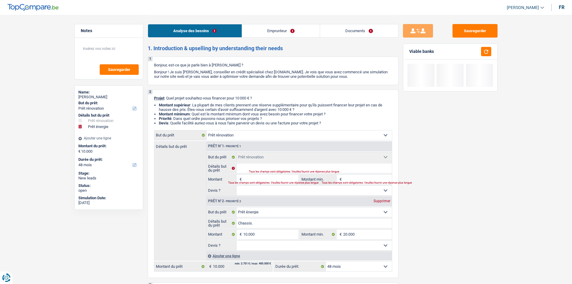
click at [208, 105] on div "Supprimer" at bounding box center [382, 201] width 20 height 4
type input "0"
select select
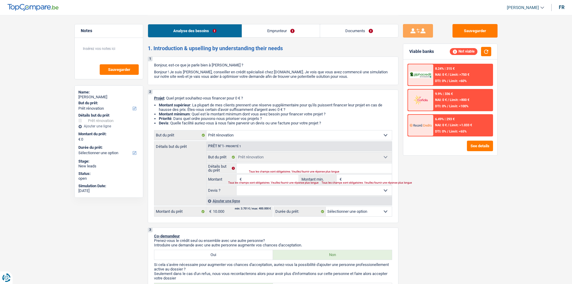
click at [208, 105] on div "Tous les champs sont obligatoires. Veuillez fournir une réponse plus longue" at bounding box center [259, 183] width 63 height 2
click at [208, 105] on input "Montant" at bounding box center [270, 180] width 55 height 10
type input "1"
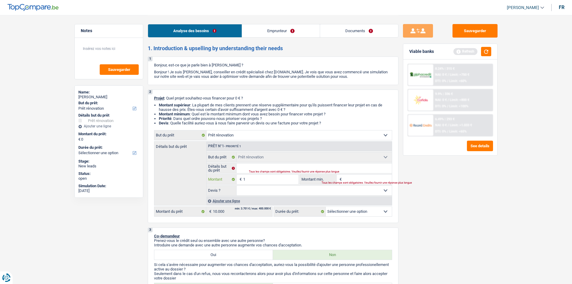
type input "15"
type input "150"
type input "1.500"
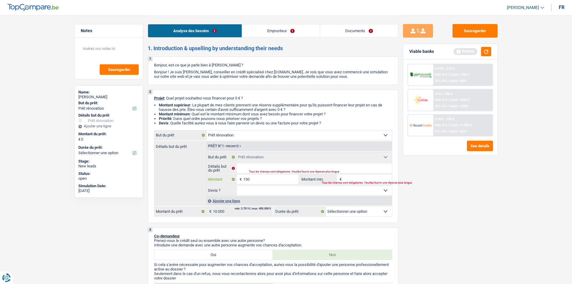
type input "1.500"
type input "15.000"
click at [208, 105] on div "Sauvegarder Viable banks Refresh 8.24% | 315 € NAI: 0 € / Limit: >750 € DTI: 0%…" at bounding box center [451, 149] width 104 height 250
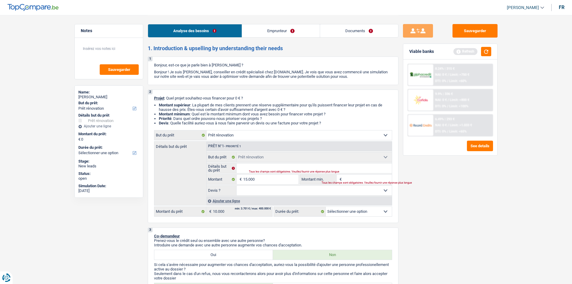
type input "15.000"
select select "60"
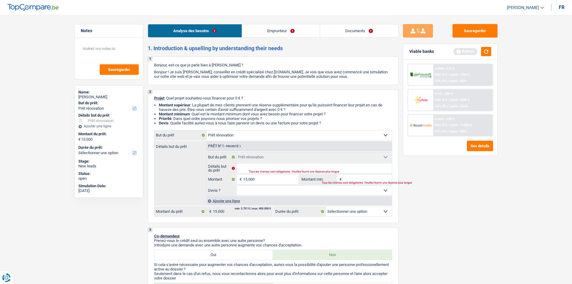
select select "60"
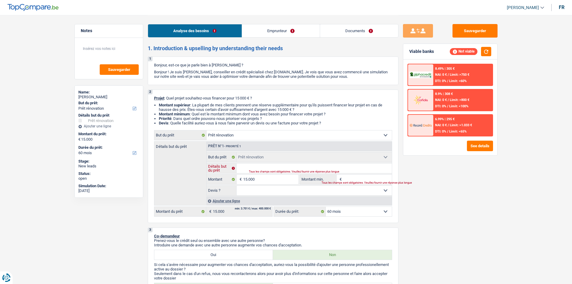
click at [208, 105] on input "Détails but du prêt" at bounding box center [314, 168] width 155 height 10
type input "C"
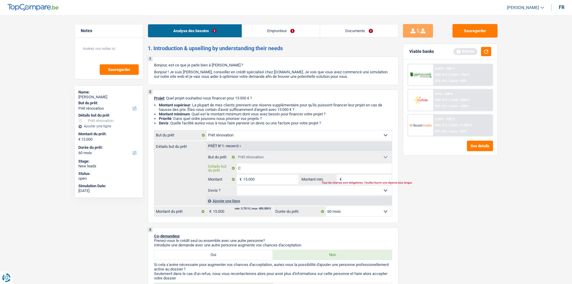
type input "Ch"
type input "Cha"
type input "Chas"
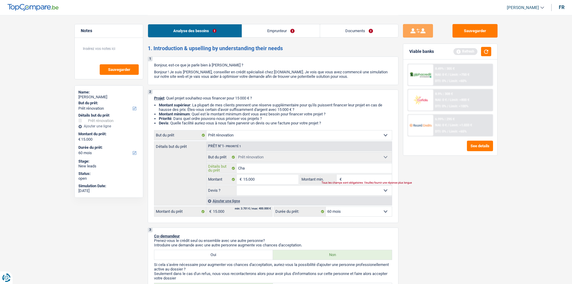
type input "Chas"
type input "Chasi"
type input "Chasis"
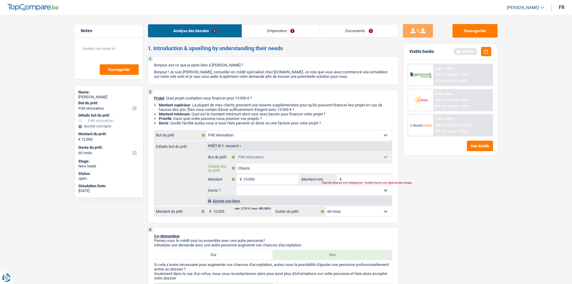
type input "Chasiss"
click at [208, 105] on select "Oui Non Non répondu Sélectionner une option" at bounding box center [314, 191] width 155 height 10
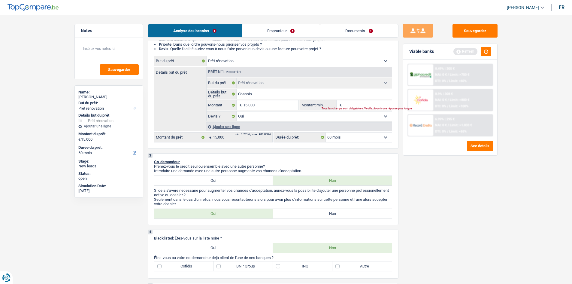
scroll to position [120, 0]
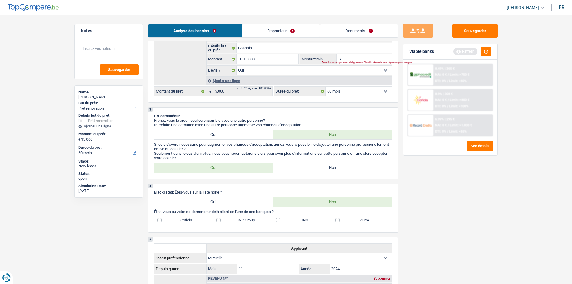
drag, startPoint x: 322, startPoint y: 170, endPoint x: 329, endPoint y: 165, distance: 9.0
click at [208, 105] on label "Non" at bounding box center [332, 168] width 119 height 10
click at [208, 105] on input "Non" at bounding box center [332, 168] width 119 height 10
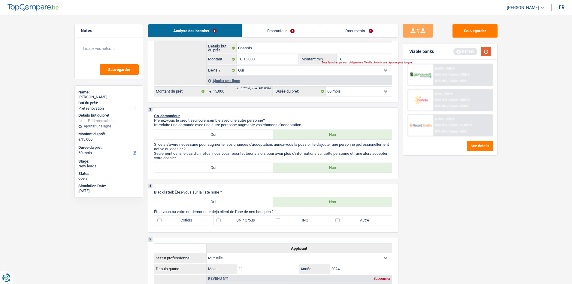
click at [208, 54] on button "button" at bounding box center [486, 51] width 10 height 9
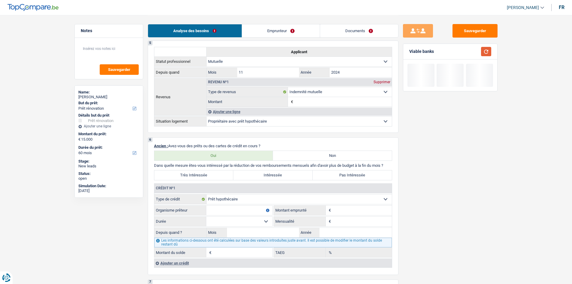
scroll to position [331, 0]
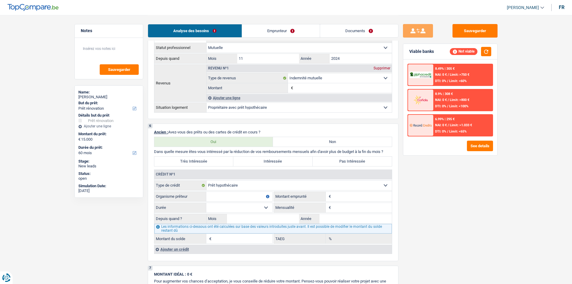
click at [208, 105] on fieldset "Carte ou ouverture de crédit Prêt hypothécaire Vente à tempérament Prêt à tempé…" at bounding box center [273, 185] width 238 height 10
click at [208, 105] on input "Montant" at bounding box center [362, 197] width 59 height 10
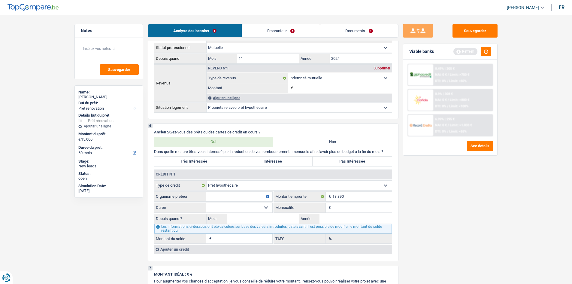
drag, startPoint x: 345, startPoint y: 213, endPoint x: 395, endPoint y: 216, distance: 50.3
click at [208, 105] on fieldset "Carte ou ouverture de crédit Prêt hypothécaire Vente à tempérament Prêt à tempé…" at bounding box center [273, 211] width 238 height 63
click at [208, 105] on input "Mensualité" at bounding box center [362, 208] width 59 height 10
click at [208, 105] on select "Carte ou ouverture de crédit Prêt hypothécaire Vente à tempérament Prêt à tempé…" at bounding box center [299, 186] width 185 height 10
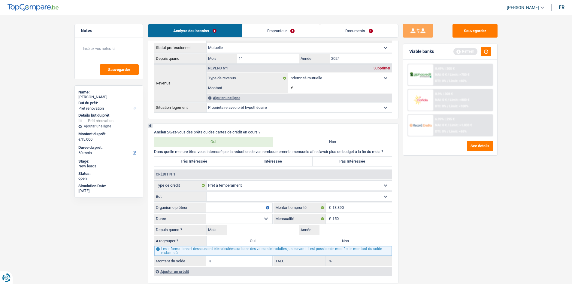
click at [208, 105] on select "Confort maison: meubles, textile, peinture, électroménager, outillage non-profe…" at bounding box center [299, 197] width 185 height 10
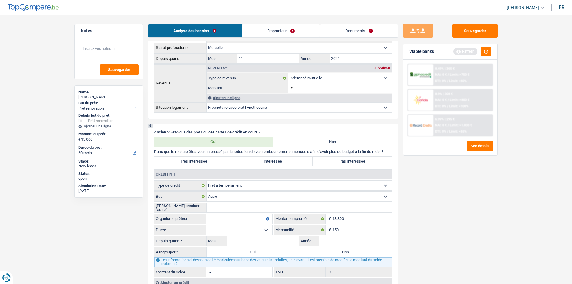
click at [208, 105] on input "Veuillez préciser "autre"" at bounding box center [299, 208] width 185 height 10
click at [208, 105] on input "Organisme prêteur" at bounding box center [239, 219] width 66 height 10
click at [208, 105] on select "12 mois 18 mois 24 mois 30 mois 36 mois 42 mois 48 mois 60 mois Sélectionner un…" at bounding box center [239, 230] width 66 height 10
click at [206, 105] on select "12 mois 18 mois 24 mois 30 mois 36 mois 42 mois 48 mois 60 mois Sélectionner un…" at bounding box center [239, 230] width 66 height 10
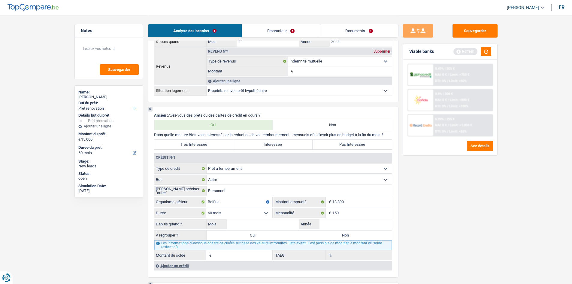
scroll to position [391, 0]
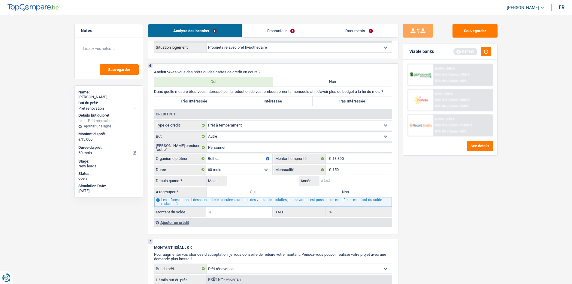
click at [208, 105] on input "Année" at bounding box center [356, 181] width 72 height 10
click at [208, 105] on select "12 mois 18 mois 24 mois 30 mois 36 mois 42 mois 48 mois 60 mois Sélectionner un…" at bounding box center [239, 170] width 66 height 10
drag, startPoint x: 236, startPoint y: 172, endPoint x: 247, endPoint y: 170, distance: 11.2
click at [208, 105] on select "12 mois 18 mois 24 mois 30 mois 36 mois 42 mois 48 mois 60 mois Sélectionner un…" at bounding box center [239, 170] width 66 height 10
click at [208, 105] on input "Année" at bounding box center [356, 181] width 72 height 10
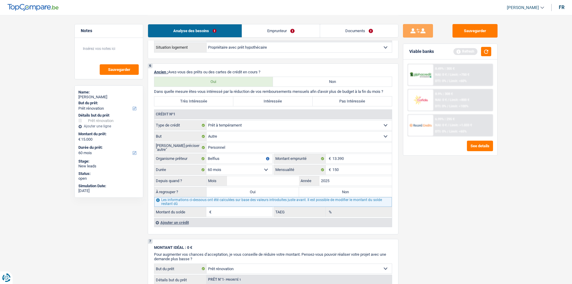
click at [208, 105] on fieldset "Carte ou ouverture de crédit Prêt hypothécaire Vente à tempérament Prêt à tempé…" at bounding box center [273, 168] width 238 height 97
click at [208, 105] on input "Mois" at bounding box center [263, 181] width 72 height 10
click at [208, 105] on main "Notes Sauvegarder Name: Charlaine Roeykens But du prêt: Confort maison: meubles…" at bounding box center [286, 80] width 572 height 942
drag, startPoint x: 319, startPoint y: 193, endPoint x: 332, endPoint y: 184, distance: 16.3
click at [208, 105] on label "Non" at bounding box center [345, 192] width 93 height 10
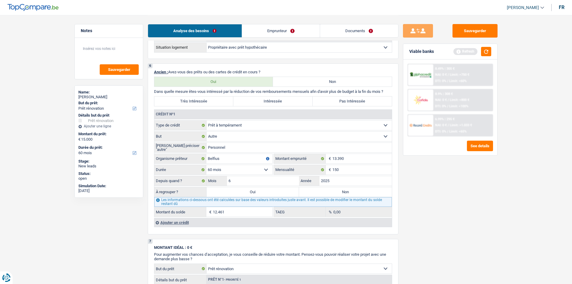
click at [208, 105] on input "Non" at bounding box center [345, 192] width 93 height 10
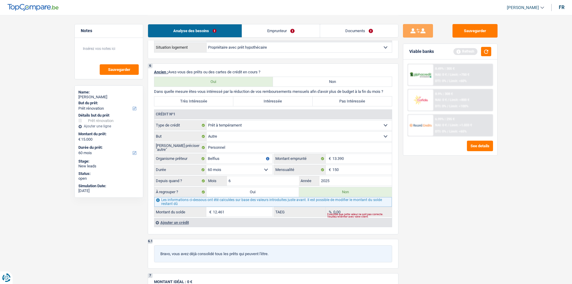
click at [208, 97] on label "Pas Intéressée" at bounding box center [352, 101] width 79 height 10
click at [208, 97] on input "Pas Intéressée" at bounding box center [352, 101] width 79 height 10
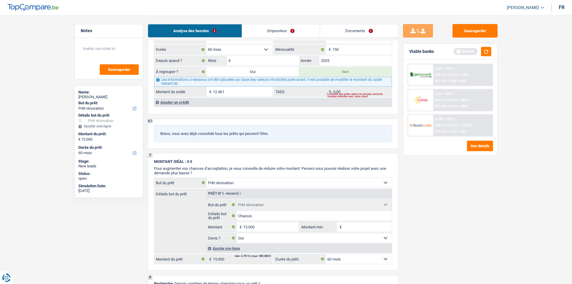
scroll to position [631, 0]
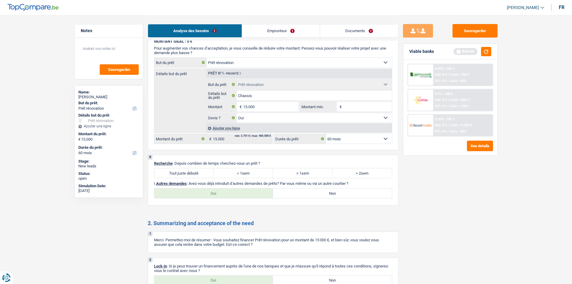
drag, startPoint x: 174, startPoint y: 172, endPoint x: 296, endPoint y: 224, distance: 132.9
click at [174, 105] on label "Tout juste débuté" at bounding box center [183, 173] width 59 height 10
click at [174, 105] on input "Tout juste débuté" at bounding box center [183, 173] width 59 height 10
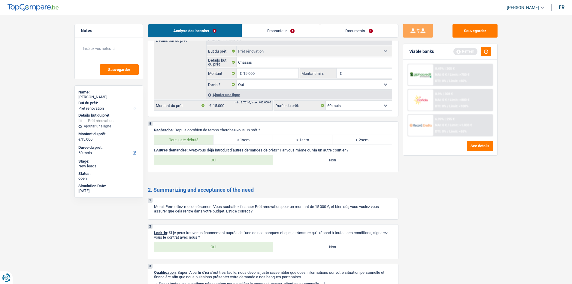
scroll to position [697, 0]
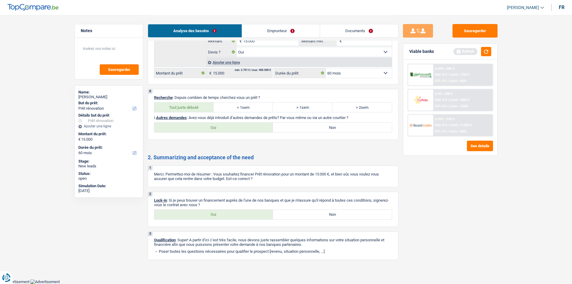
click at [208, 105] on label "Oui" at bounding box center [213, 215] width 119 height 10
click at [208, 105] on input "Oui" at bounding box center [213, 215] width 119 height 10
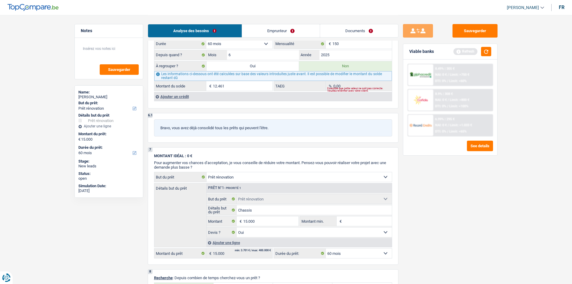
click at [178, 97] on div "Ajouter un crédit" at bounding box center [273, 96] width 238 height 9
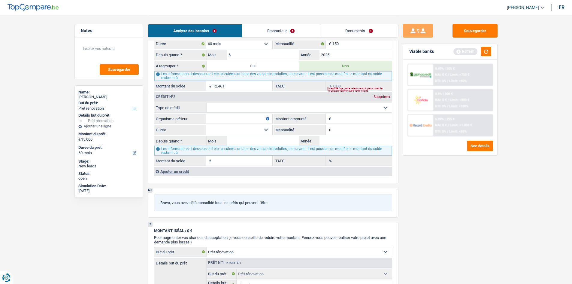
click at [208, 105] on fieldset "Carte ou ouverture de crédit Prêt hypothécaire Vente à tempérament Prêt à tempé…" at bounding box center [273, 107] width 238 height 10
click at [208, 105] on select "Carte ou ouverture de crédit Prêt hypothécaire Vente à tempérament Prêt à tempé…" at bounding box center [299, 108] width 185 height 10
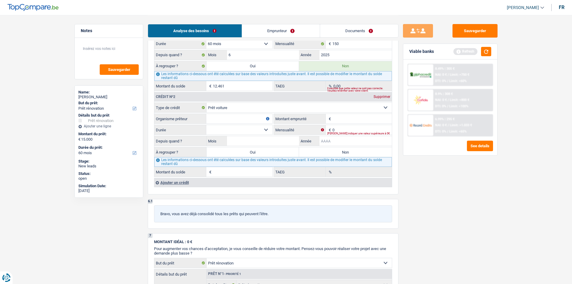
drag, startPoint x: 338, startPoint y: 139, endPoint x: 372, endPoint y: 148, distance: 35.0
click at [208, 105] on input "Année" at bounding box center [356, 141] width 72 height 10
click at [208, 105] on input "Organisme prêteur" at bounding box center [239, 119] width 66 height 10
click at [208, 105] on select "Carte ou ouverture de crédit Prêt hypothécaire Vente à tempérament Prêt à tempé…" at bounding box center [299, 108] width 185 height 10
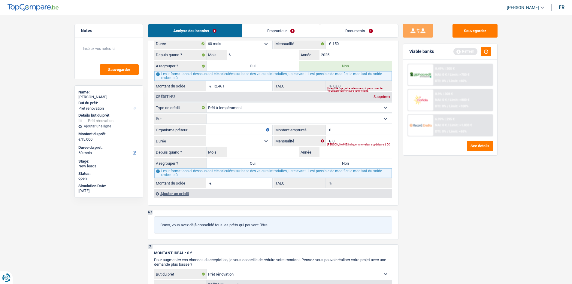
click at [208, 105] on select "Confort maison: meubles, textile, peinture, électroménager, outillage non-profe…" at bounding box center [299, 119] width 185 height 10
click at [207, 105] on select "Confort maison: meubles, textile, peinture, électroménager, outillage non-profe…" at bounding box center [299, 119] width 185 height 10
click at [208, 105] on div "6 Ancien : Avez-vous des prêts ou des cartes de crédit en cours ? Oui Non Dans …" at bounding box center [273, 71] width 251 height 268
click at [208, 105] on select "Confort maison: meubles, textile, peinture, électroménager, outillage non-profe…" at bounding box center [299, 119] width 185 height 10
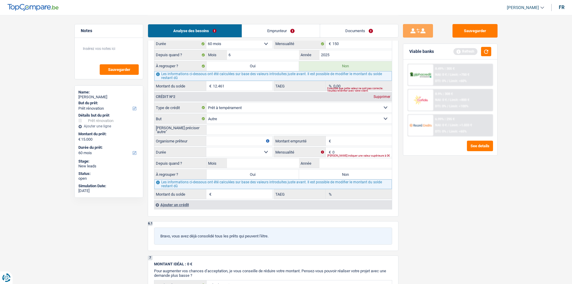
click at [208, 105] on input "Veuillez préciser "autre"" at bounding box center [299, 130] width 185 height 10
click at [208, 105] on input "0" at bounding box center [362, 152] width 59 height 10
click at [208, 105] on div "Sauvegarder Viable banks Refresh 8.49% | 305 € NAI: 0 € / Limit: >750 € DTI: 0%…" at bounding box center [451, 149] width 104 height 250
click at [208, 105] on input "Montant emprunté" at bounding box center [362, 141] width 59 height 10
click at [208, 105] on input "Année" at bounding box center [356, 163] width 72 height 10
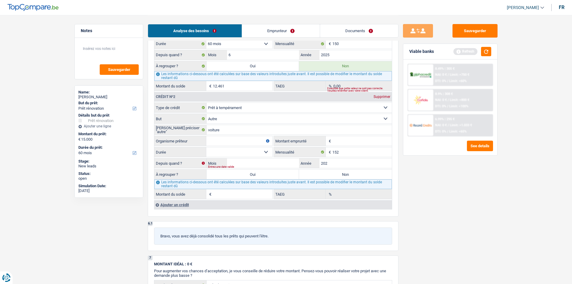
click at [208, 105] on select "12 mois 18 mois 24 mois Sélectionner une option" at bounding box center [239, 152] width 66 height 10
click at [206, 105] on select "12 mois 18 mois 24 mois Sélectionner une option" at bounding box center [239, 152] width 66 height 10
click at [208, 105] on input "Montant emprunté" at bounding box center [362, 141] width 59 height 10
click at [208, 105] on div "Sauvegarder Viable banks Refresh 8.49% | 305 € NAI: 0 € / Limit: >750 € DTI: 0%…" at bounding box center [451, 149] width 104 height 250
click at [208, 105] on select "12 mois 18 mois 24 mois 30 mois Sélectionner une option" at bounding box center [239, 152] width 66 height 10
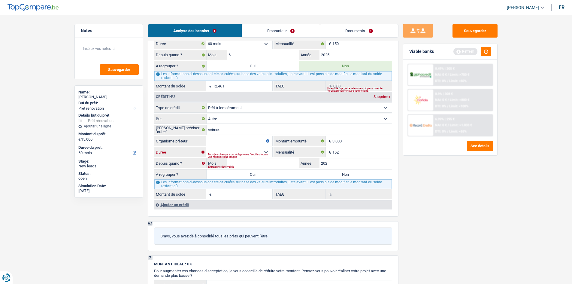
click at [206, 105] on select "12 mois 18 mois 24 mois 30 mois Sélectionner une option" at bounding box center [239, 152] width 66 height 10
click at [208, 105] on input "202" at bounding box center [356, 163] width 72 height 10
click at [208, 105] on input "Mois" at bounding box center [263, 163] width 72 height 10
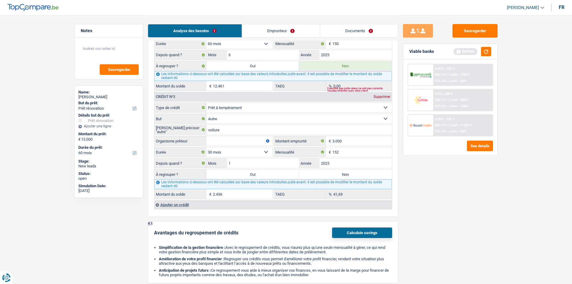
click at [208, 105] on div "Sauvegarder Viable banks Refresh 8.49% | 305 € NAI: 0 € / Limit: >750 € DTI: 0%…" at bounding box center [451, 149] width 104 height 250
click at [208, 105] on input "1" at bounding box center [263, 163] width 72 height 10
click at [208, 105] on input "2025" at bounding box center [356, 163] width 72 height 10
click at [208, 105] on div "Sauvegarder Viable banks Refresh 8.49% | 305 € NAI: 0 € / Limit: >750 € DTI: 0%…" at bounding box center [451, 149] width 104 height 250
click at [208, 105] on input "1" at bounding box center [263, 163] width 72 height 10
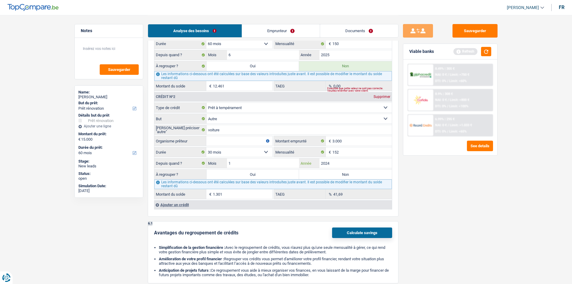
click at [208, 105] on input "2024" at bounding box center [356, 163] width 72 height 10
click at [208, 105] on div "Sauvegarder Viable banks Refresh 8.49% | 305 € NAI: 0 € / Limit: >750 € DTI: 0%…" at bounding box center [451, 149] width 104 height 250
click at [208, 105] on input "1" at bounding box center [263, 163] width 72 height 10
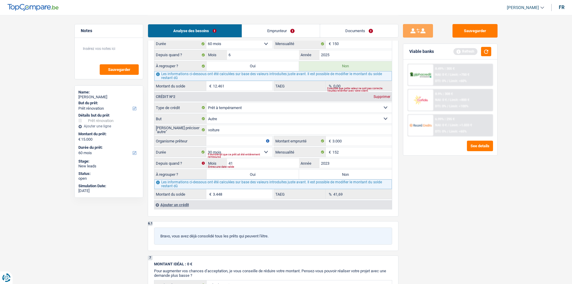
click at [208, 105] on div "Sauvegarder Viable banks Refresh 8.49% | 305 € NAI: 0 € / Limit: >750 € DTI: 0%…" at bounding box center [451, 149] width 104 height 250
click at [208, 105] on div "Entrez une date valide" at bounding box center [290, 167] width 165 height 2
click at [208, 105] on input "41" at bounding box center [263, 163] width 72 height 10
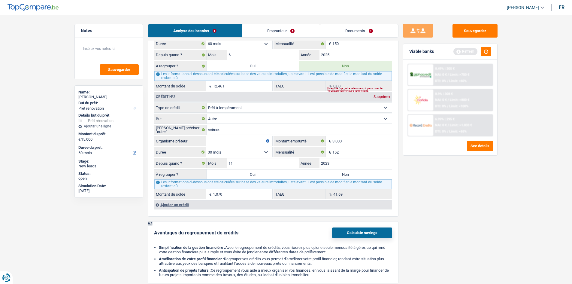
click at [208, 105] on div "Sauvegarder Viable banks Refresh 8.49% | 305 € NAI: 0 € / Limit: >750 € DTI: 0%…" at bounding box center [451, 149] width 104 height 250
click at [208, 105] on input "11" at bounding box center [263, 163] width 72 height 10
click at [208, 105] on div "Sauvegarder Viable banks Refresh 8.49% | 305 € NAI: 0 € / Limit: >750 € DTI: 0%…" at bounding box center [451, 149] width 104 height 250
click at [208, 105] on input "Organisme prêteur" at bounding box center [239, 141] width 66 height 10
drag, startPoint x: 440, startPoint y: 204, endPoint x: 434, endPoint y: 196, distance: 10.0
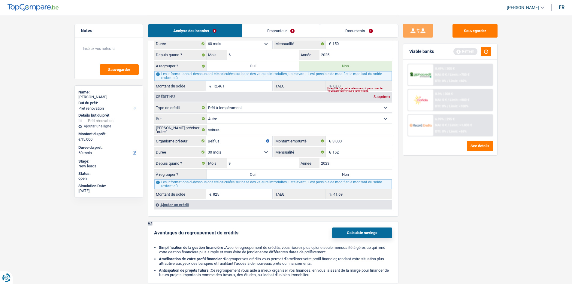
click at [208, 105] on div "Sauvegarder Viable banks Refresh 8.49% | 305 € NAI: 0 € / Limit: >750 € DTI: 0%…" at bounding box center [451, 149] width 104 height 250
drag, startPoint x: 340, startPoint y: 177, endPoint x: 357, endPoint y: 173, distance: 17.2
click at [208, 105] on label "Non" at bounding box center [345, 174] width 93 height 10
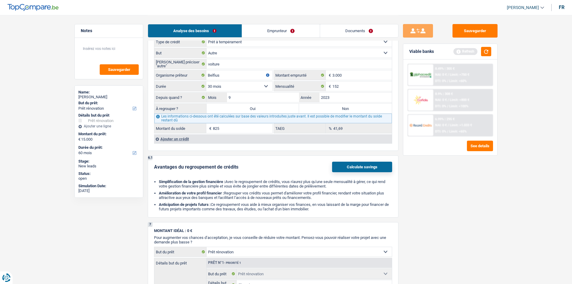
scroll to position [477, 0]
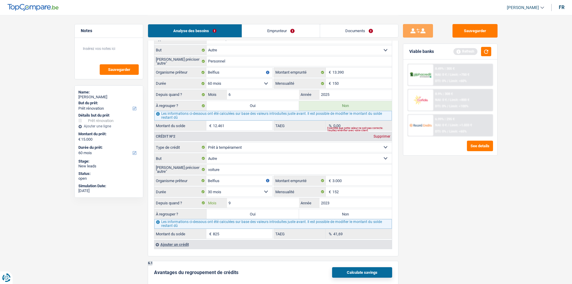
click at [208, 105] on input "9" at bounding box center [263, 203] width 72 height 10
click at [208, 105] on div "Sauvegarder Viable banks Refresh 8.49% | 305 € NAI: 0 € / Limit: >750 € DTI: 0%…" at bounding box center [451, 149] width 104 height 250
click at [208, 105] on input "2023" at bounding box center [356, 203] width 72 height 10
click at [208, 105] on div "Sauvegarder Viable banks Refresh 8.49% | 305 € NAI: 0 € / Limit: >750 € DTI: 0%…" at bounding box center [451, 149] width 104 height 250
click at [208, 105] on div "41,69 % TAEG" at bounding box center [333, 234] width 118 height 10
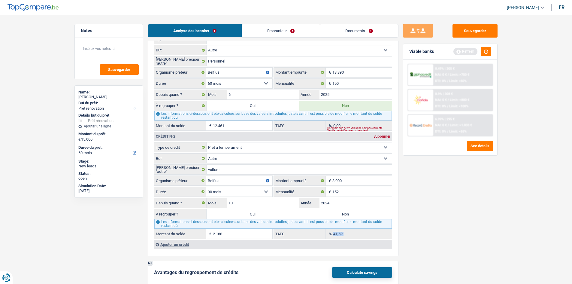
click at [208, 105] on select "12 mois 18 mois 24 mois 30 mois Sélectionner une option" at bounding box center [239, 192] width 66 height 10
click at [206, 105] on select "12 mois 18 mois 24 mois 30 mois Sélectionner une option" at bounding box center [239, 192] width 66 height 10
click at [208, 105] on select "12 mois 18 mois 24 mois 30 mois Sélectionner une option" at bounding box center [239, 192] width 66 height 10
click at [206, 105] on select "12 mois 18 mois 24 mois 30 mois Sélectionner une option" at bounding box center [239, 192] width 66 height 10
drag, startPoint x: 233, startPoint y: 193, endPoint x: 229, endPoint y: 196, distance: 4.9
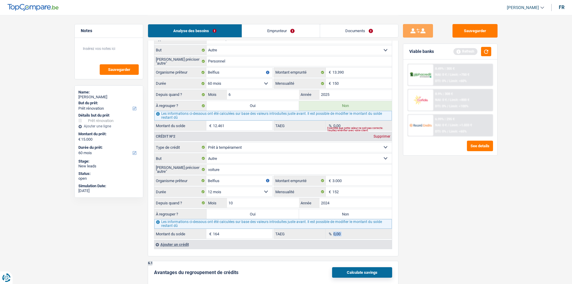
click at [208, 105] on select "12 mois 18 mois 24 mois 30 mois Sélectionner une option" at bounding box center [239, 192] width 66 height 10
click at [206, 105] on select "12 mois 18 mois 24 mois 30 mois Sélectionner une option" at bounding box center [239, 192] width 66 height 10
click at [208, 105] on select "12 mois 18 mois 24 mois 30 mois Sélectionner une option" at bounding box center [239, 192] width 66 height 10
click at [206, 105] on select "12 mois 18 mois 24 mois 30 mois Sélectionner une option" at bounding box center [239, 192] width 66 height 10
click at [208, 105] on select "12 mois 18 mois 24 mois 30 mois Sélectionner une option" at bounding box center [239, 192] width 66 height 10
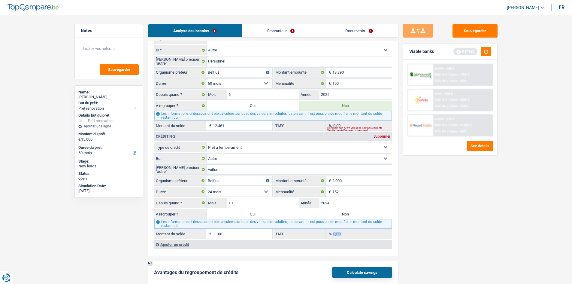
click at [206, 105] on select "12 mois 18 mois 24 mois 30 mois Sélectionner une option" at bounding box center [239, 192] width 66 height 10
click at [208, 105] on select "12 mois 18 mois 24 mois 30 mois Sélectionner une option" at bounding box center [239, 192] width 66 height 10
drag, startPoint x: 241, startPoint y: 187, endPoint x: 251, endPoint y: 189, distance: 10.0
click at [208, 105] on select "12 mois 18 mois 24 mois 30 mois Sélectionner une option" at bounding box center [239, 192] width 66 height 10
click at [208, 105] on input "3.000" at bounding box center [362, 181] width 59 height 10
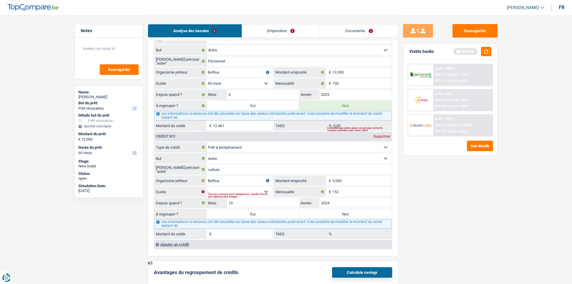
drag, startPoint x: 419, startPoint y: 195, endPoint x: 332, endPoint y: 203, distance: 87.4
click at [208, 105] on div "Sauvegarder Viable banks Refresh 8.49% | 305 € NAI: 0 € / Limit: >750 € DTI: 0%…" at bounding box center [451, 149] width 104 height 250
click at [208, 105] on select "12 mois 18 mois 24 mois 30 mois 36 mois Sélectionner une option" at bounding box center [239, 192] width 66 height 10
click at [206, 105] on select "12 mois 18 mois 24 mois 30 mois 36 mois Sélectionner une option" at bounding box center [239, 192] width 66 height 10
click at [208, 105] on input "10" at bounding box center [263, 203] width 72 height 10
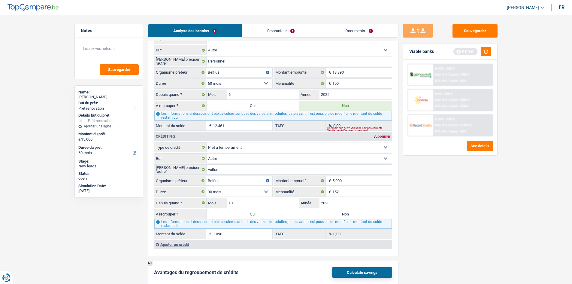
click at [208, 105] on div "Sauvegarder Viable banks Refresh 8.49% | 305 € NAI: 0 € / Limit: >750 € DTI: 0%…" at bounding box center [451, 149] width 104 height 250
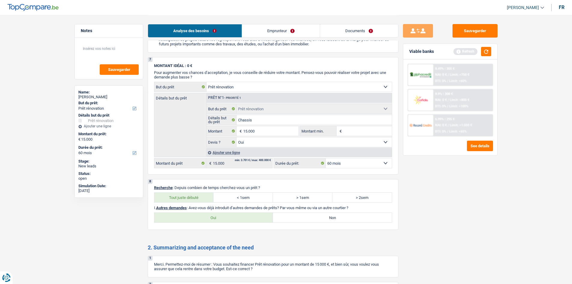
scroll to position [777, 0]
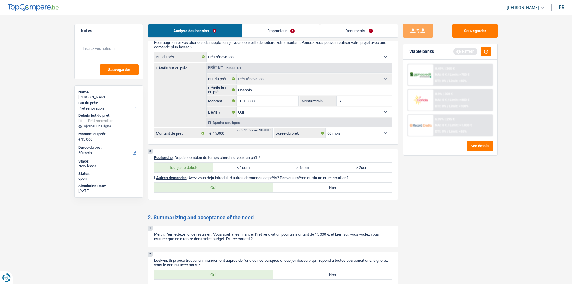
click at [208, 105] on label "Non" at bounding box center [332, 188] width 119 height 10
click at [208, 105] on input "Non" at bounding box center [332, 188] width 119 height 10
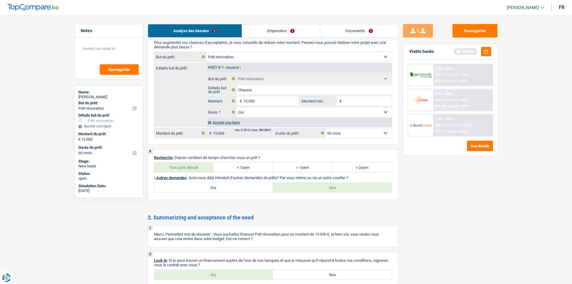
click at [208, 39] on div "Analyse des besoins Emprunteur Documents" at bounding box center [273, 28] width 251 height 26
click at [208, 38] on div "Analyse des besoins Emprunteur Documents" at bounding box center [273, 28] width 251 height 26
click at [208, 33] on link "Emprunteur" at bounding box center [281, 30] width 78 height 13
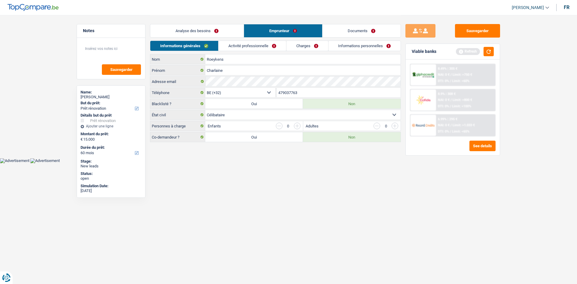
click at [208, 49] on link "Activité professionnelle" at bounding box center [252, 46] width 68 height 10
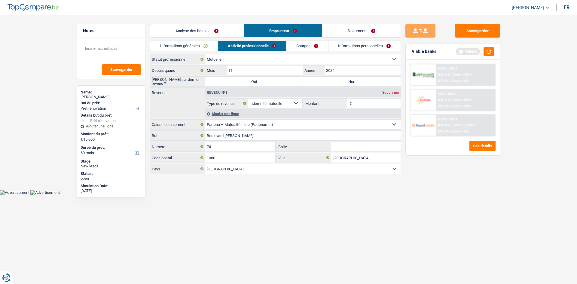
click at [208, 80] on label "Non" at bounding box center [352, 82] width 98 height 10
click at [208, 80] on input "Non" at bounding box center [352, 82] width 98 height 10
drag, startPoint x: 355, startPoint y: 75, endPoint x: 360, endPoint y: 78, distance: 6.9
click at [208, 74] on input "2024" at bounding box center [363, 71] width 76 height 10
drag, startPoint x: 367, startPoint y: 102, endPoint x: 392, endPoint y: 121, distance: 30.9
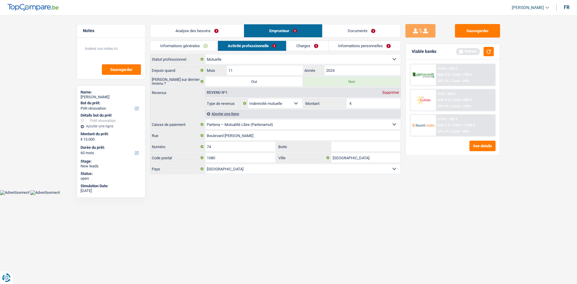
click at [208, 103] on input "Montant" at bounding box center [377, 104] width 48 height 10
click at [208, 48] on div "Informations générales Activité professionnelle Charges Informations personnell…" at bounding box center [275, 48] width 251 height 14
click at [208, 47] on link "Charges" at bounding box center [307, 46] width 42 height 10
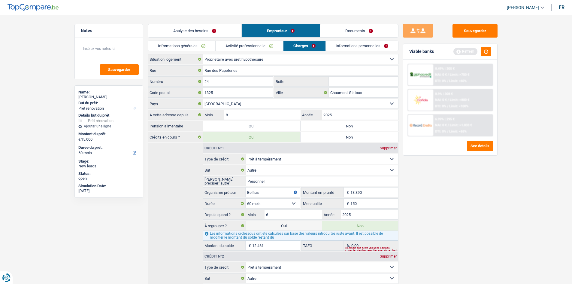
click at [208, 105] on label "Non" at bounding box center [350, 126] width 98 height 10
click at [208, 105] on input "Non" at bounding box center [350, 126] width 98 height 10
click at [208, 105] on input "2025" at bounding box center [360, 115] width 76 height 10
click at [208, 105] on div "Sauvegarder Viable banks Refresh 8.49% | 305 € NAI: 0 € / Limit: >750 € DTI: 0%…" at bounding box center [451, 149] width 104 height 250
click at [208, 40] on div "Analyse des besoins Emprunteur Documents" at bounding box center [273, 28] width 251 height 26
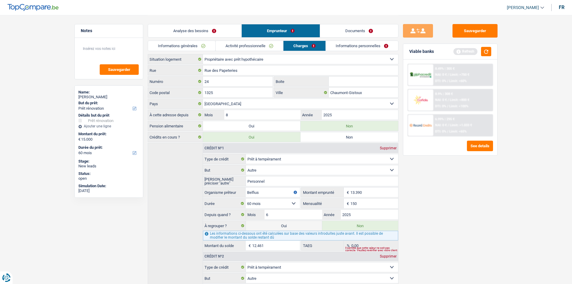
click at [208, 45] on link "Informations personnelles" at bounding box center [362, 46] width 72 height 10
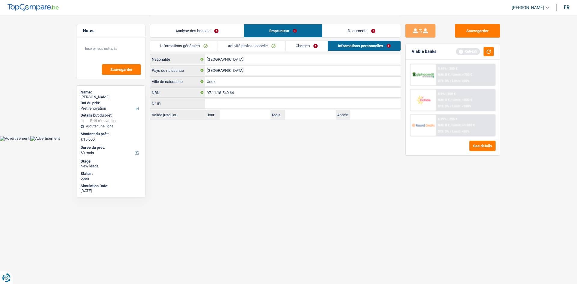
click at [208, 28] on link "Documents" at bounding box center [361, 30] width 78 height 13
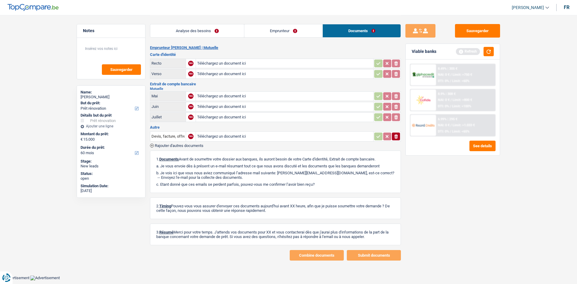
click at [206, 34] on link "Analyse des besoins" at bounding box center [197, 30] width 94 height 13
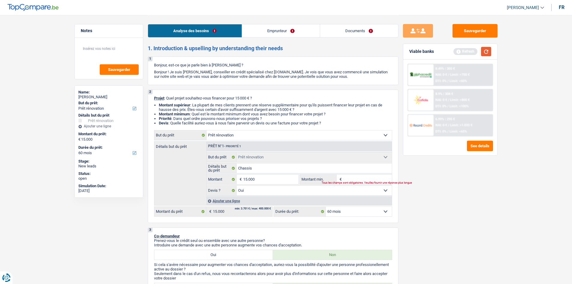
click at [208, 51] on button "button" at bounding box center [486, 51] width 10 height 9
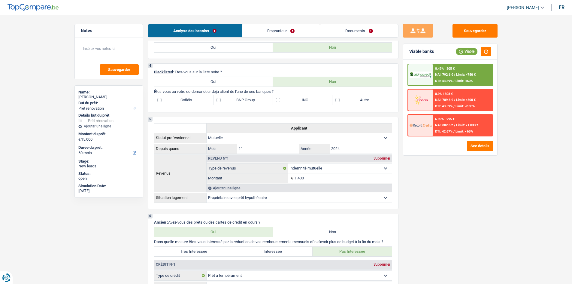
click at [208, 102] on label "Autre" at bounding box center [362, 100] width 59 height 10
click at [208, 102] on input "Autre" at bounding box center [362, 100] width 59 height 10
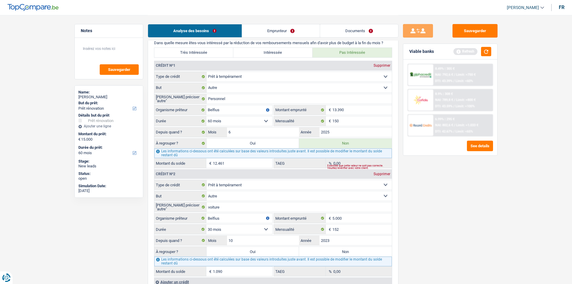
scroll to position [481, 0]
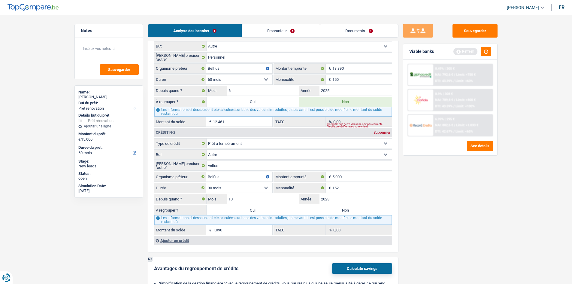
click at [208, 105] on fieldset "Carte ou ouverture de crédit Prêt hypothécaire Vente à tempérament Prêt à tempé…" at bounding box center [273, 186] width 238 height 97
click at [208, 105] on label "Non" at bounding box center [345, 210] width 93 height 10
click at [208, 105] on input "Non" at bounding box center [345, 210] width 93 height 10
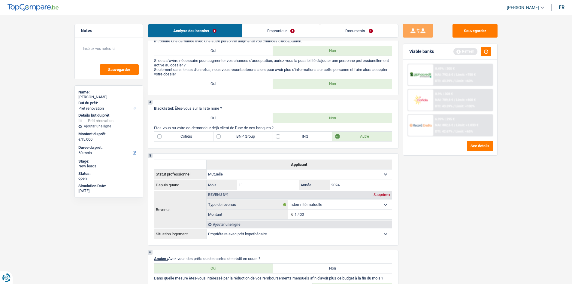
scroll to position [150, 0]
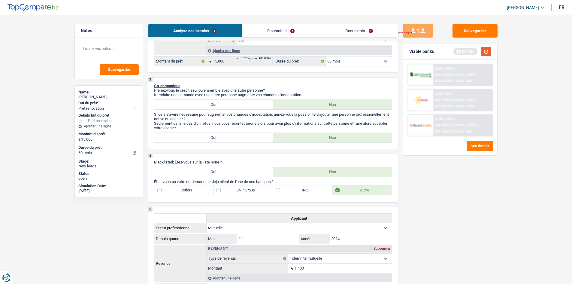
click at [208, 48] on button "button" at bounding box center [486, 51] width 10 height 9
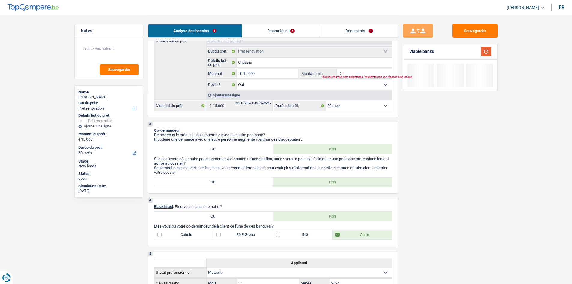
scroll to position [0, 0]
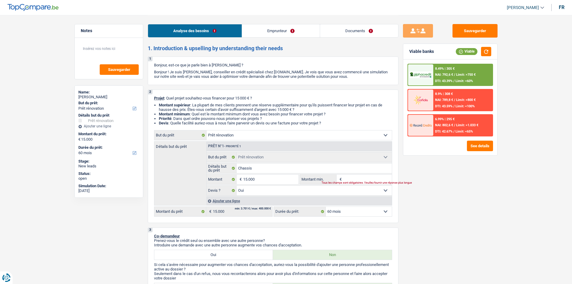
click at [208, 66] on div "8.49% | 305 € NAI: 792,6 € / Limit: >750 € DTI: 43.39% / Limit: <60%" at bounding box center [463, 74] width 59 height 21
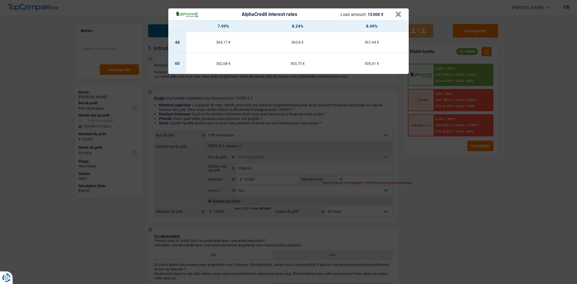
click at [208, 105] on div "AlphaCredit interest rates Loan amount: 15 000 € × 7.99% 8.24% 8.49% 48 364,17 …" at bounding box center [288, 142] width 577 height 284
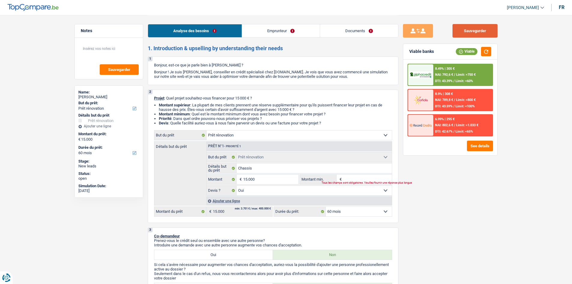
click at [208, 26] on button "Sauvegarder" at bounding box center [475, 31] width 45 height 14
click at [208, 26] on link "Documents" at bounding box center [359, 30] width 78 height 13
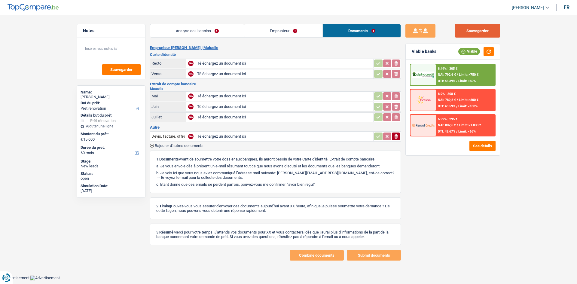
click at [208, 31] on button "Sauvegarder" at bounding box center [477, 31] width 45 height 14
drag, startPoint x: 209, startPoint y: 35, endPoint x: 362, endPoint y: 53, distance: 154.3
click at [208, 35] on link "Analyse des besoins" at bounding box center [197, 30] width 94 height 13
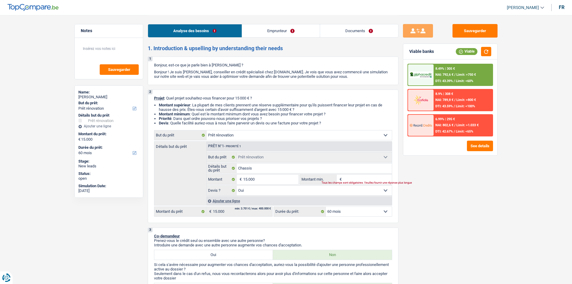
click at [208, 74] on span "Limit: >750 €" at bounding box center [466, 75] width 20 height 4
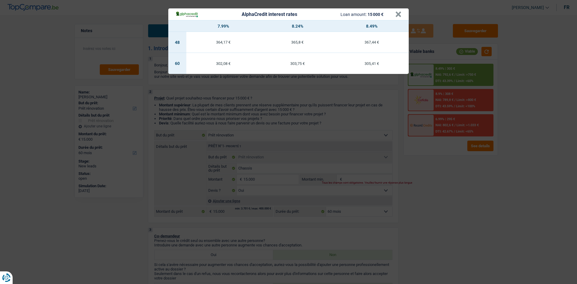
click at [208, 105] on div "AlphaCredit interest rates Loan amount: 15 000 € × 7.99% 8.24% 8.49% 48 364,17 …" at bounding box center [288, 142] width 577 height 284
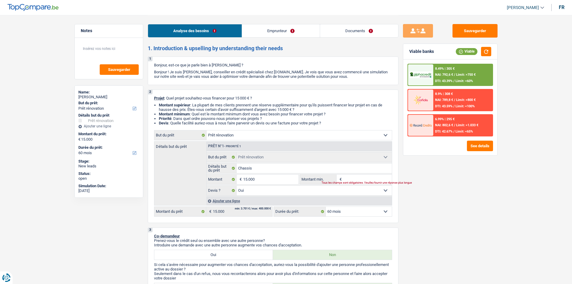
click at [208, 22] on div "Analyse des besoins Emprunteur Documents" at bounding box center [273, 28] width 251 height 26
click at [208, 30] on link "Documents" at bounding box center [359, 30] width 78 height 13
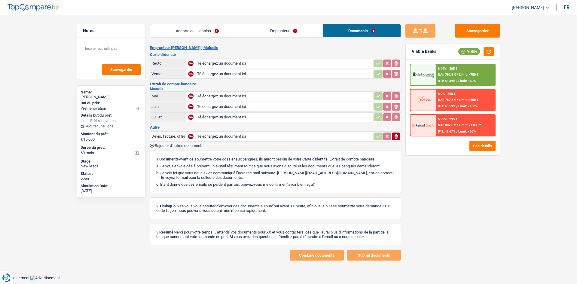
click at [208, 35] on link "Emprunteur" at bounding box center [283, 30] width 78 height 13
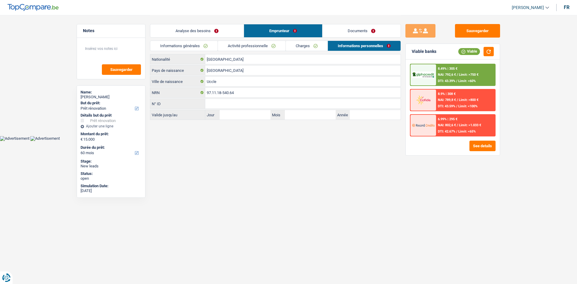
click at [195, 29] on link "Analyse des besoins" at bounding box center [196, 30] width 93 height 13
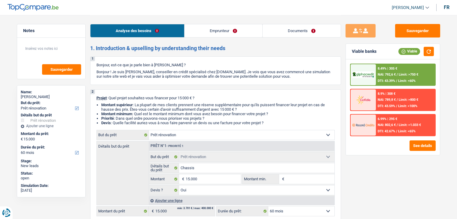
select select "renovation"
select select "60"
select select "renovation"
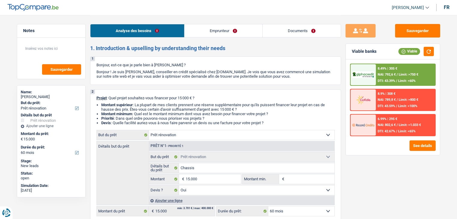
select select "yes"
select select "60"
select select "mutuality"
select select "mutualityIndemnity"
select select "ownerWithMortgage"
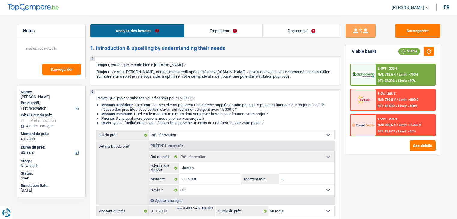
select select "personalLoan"
select select "other"
select select "60"
select select "personalLoan"
select select "other"
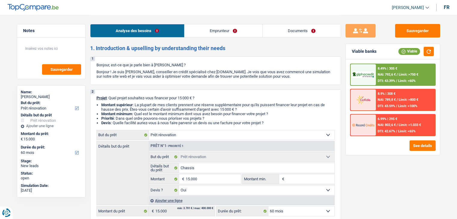
select select "30"
select select "mortgage"
select select "renovation"
select select "yes"
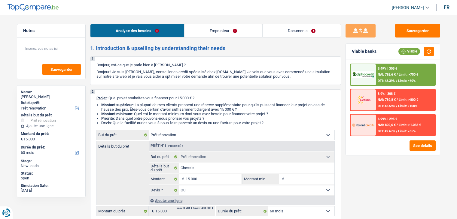
select select "60"
click at [391, 65] on div "8.49% | 305 € NAI: 792,6 € / Limit: >750 € DTI: 43.39% / Limit: <60%" at bounding box center [405, 74] width 59 height 21
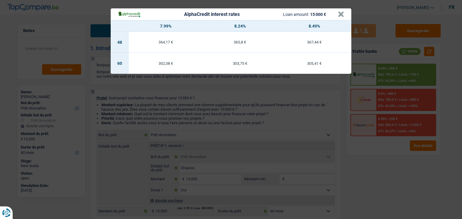
click at [398, 164] on div "AlphaCredit interest rates Loan amount: 15 000 € × 7.99% 8.24% 8.49% 48 364,17 …" at bounding box center [231, 109] width 462 height 219
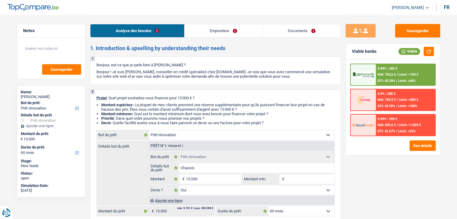
click at [410, 112] on div "8.49% | 305 € NAI: 792,6 € / Limit: >750 € DTI: 43.39% / Limit: <60% 8.9% | 308…" at bounding box center [393, 100] width 86 height 73
click at [412, 118] on div "6.99% | 295 € NAI: 802,6 € / Limit: >1.033 € DTI: 42.67% / Limit: <65%" at bounding box center [405, 125] width 59 height 21
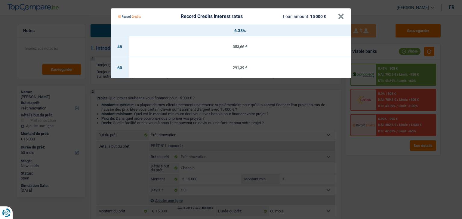
click at [389, 165] on Credits "Record Credits interest rates Loan amount: 15 000 € × 6.38% 48 353,66 € 60 291,…" at bounding box center [231, 109] width 462 height 219
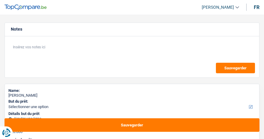
select select "84"
select select "privateEmployee"
select select "netSalary"
select select "mealVouchers"
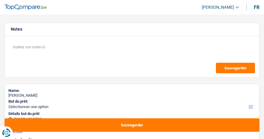
select select "netSalary"
select select "rents"
select select "personalLoan"
select select "smallWorks"
select select "60"
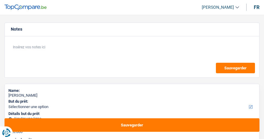
select select "84"
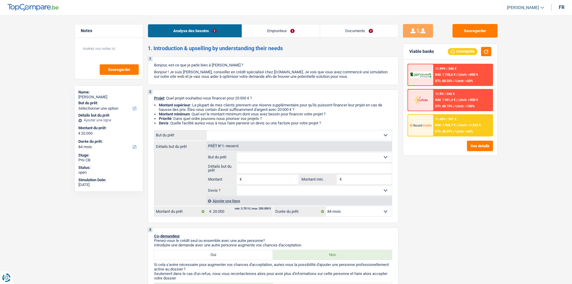
click at [264, 32] on li "Emprunteur" at bounding box center [281, 31] width 78 height 14
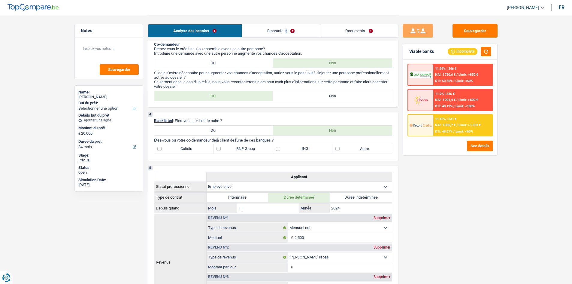
scroll to position [301, 0]
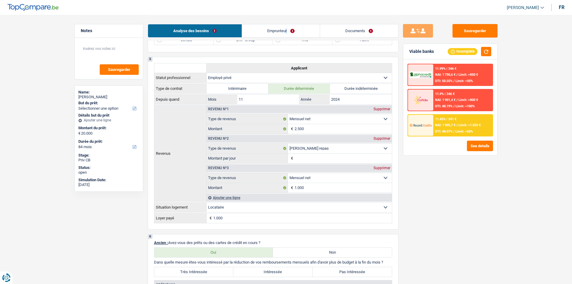
click at [264, 30] on link "Emprunteur" at bounding box center [281, 30] width 78 height 13
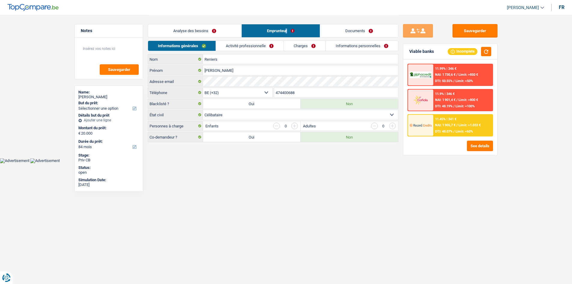
scroll to position [0, 0]
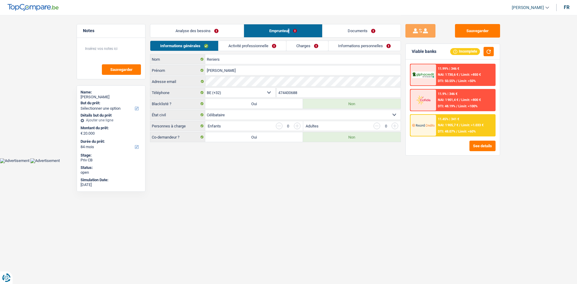
click at [264, 48] on link "Activité professionnelle" at bounding box center [252, 46] width 68 height 10
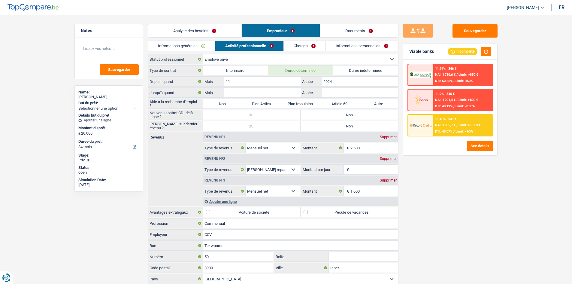
click at [264, 66] on label "Durée indéterminée" at bounding box center [365, 71] width 65 height 10
click at [264, 66] on input "Durée indéterminée" at bounding box center [365, 71] width 65 height 10
radio input "true"
radio input "false"
radio input "true"
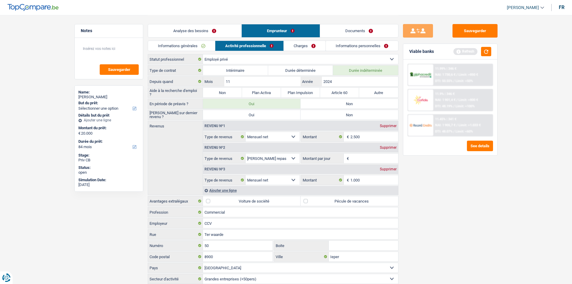
click at [215, 26] on link "Analyse des besoins" at bounding box center [194, 30] width 93 height 13
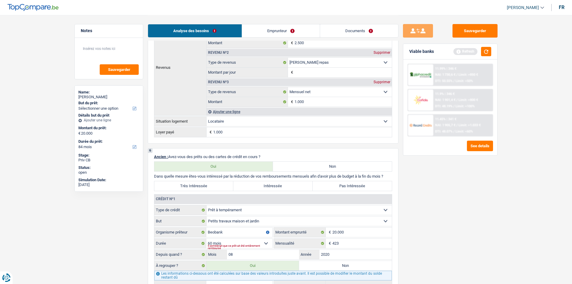
scroll to position [421, 0]
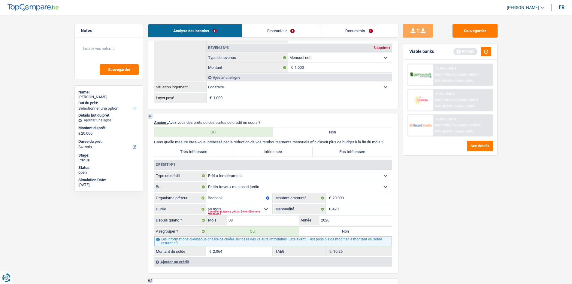
click at [264, 130] on label "Non" at bounding box center [332, 132] width 119 height 10
click at [264, 130] on input "Non" at bounding box center [332, 132] width 119 height 10
radio input "true"
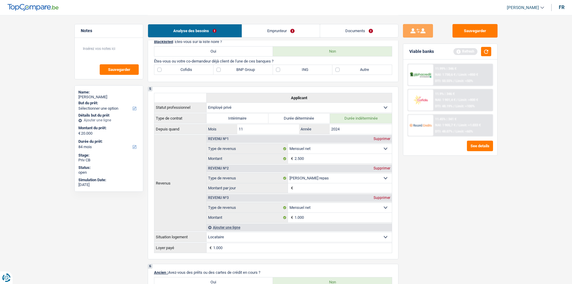
scroll to position [270, 0]
click at [264, 76] on div "4 Blacklisted : Êtes-vous sur la liste noire ? Oui Non Êtes-vous ou votre co-de…" at bounding box center [273, 57] width 251 height 49
click at [264, 65] on div "Cofidis BNP Group ING Autre Tous les champs sont obligatoires. Veuillez sélecti…" at bounding box center [273, 70] width 238 height 10
click at [264, 67] on label "Autre" at bounding box center [362, 70] width 59 height 10
click at [264, 67] on input "Autre" at bounding box center [362, 70] width 59 height 10
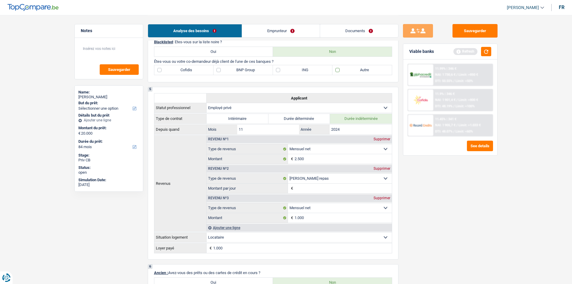
checkbox input "true"
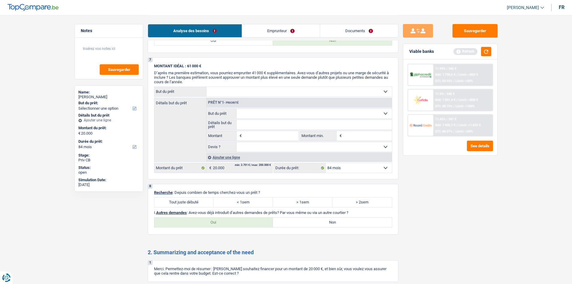
scroll to position [541, 0]
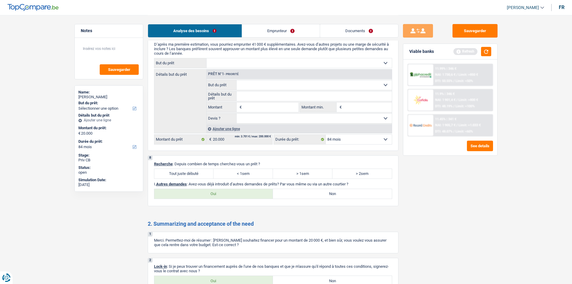
click at [194, 139] on label "Tout juste débuté" at bounding box center [183, 174] width 59 height 10
click at [194, 139] on input "Tout juste débuté" at bounding box center [183, 174] width 59 height 10
radio input "true"
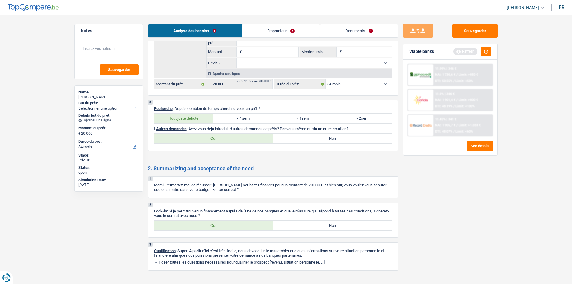
scroll to position [607, 0]
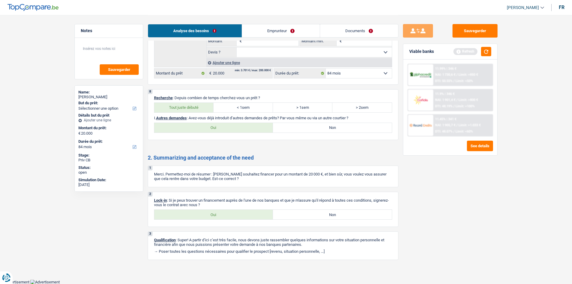
click at [230, 139] on label "Oui" at bounding box center [213, 215] width 119 height 10
click at [230, 139] on input "Oui" at bounding box center [213, 215] width 119 height 10
radio input "true"
click at [264, 126] on label "Non" at bounding box center [332, 128] width 119 height 10
click at [264, 126] on input "Non" at bounding box center [332, 128] width 119 height 10
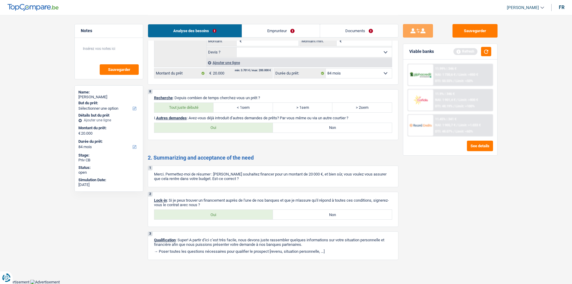
radio input "true"
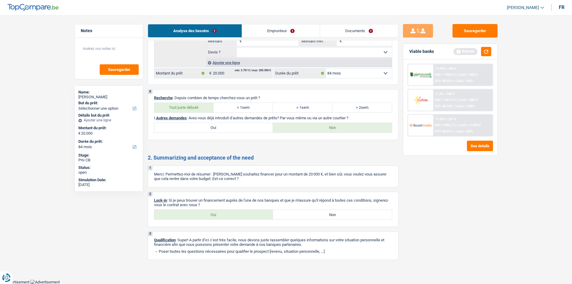
click at [264, 27] on link "Emprunteur" at bounding box center [281, 30] width 78 height 13
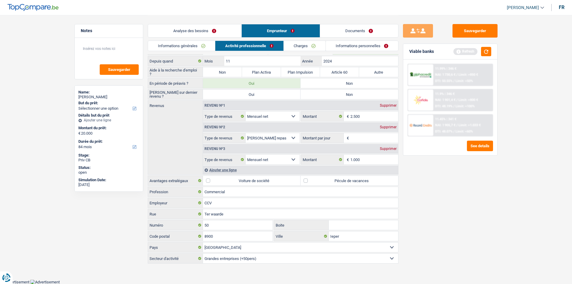
click at [210, 47] on link "Informations générales" at bounding box center [181, 46] width 67 height 10
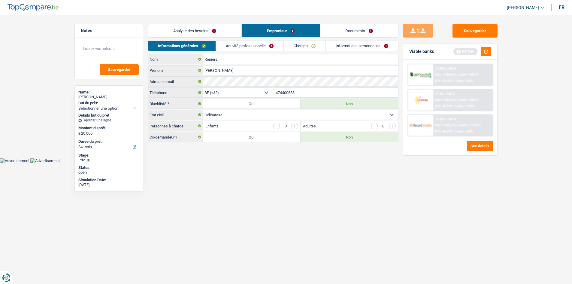
scroll to position [0, 0]
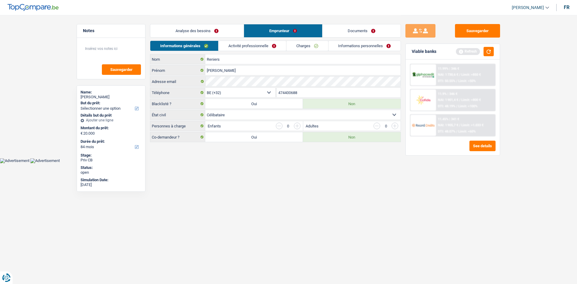
click at [248, 51] on div "Informations générales Activité professionnelle Charges Informations personnell…" at bounding box center [275, 48] width 251 height 14
click at [245, 46] on link "Activité professionnelle" at bounding box center [252, 46] width 68 height 10
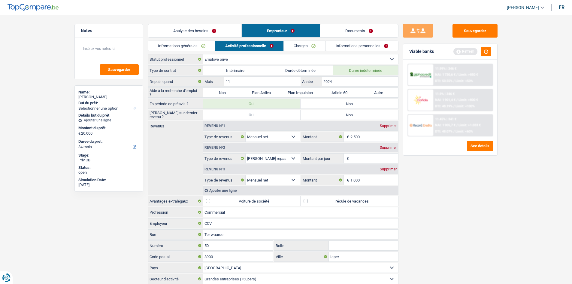
click at [227, 91] on label "Non" at bounding box center [222, 93] width 39 height 10
click at [227, 91] on input "Non" at bounding box center [222, 93] width 39 height 10
radio input "true"
click at [264, 107] on label "Non" at bounding box center [350, 104] width 98 height 10
click at [264, 107] on input "Non" at bounding box center [350, 104] width 98 height 10
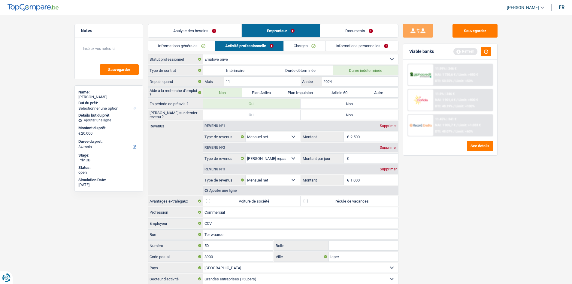
radio input "true"
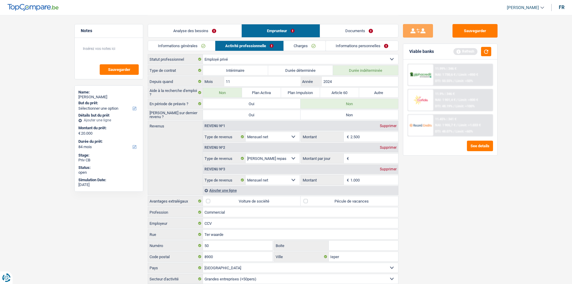
click at [264, 112] on label "Non" at bounding box center [350, 115] width 98 height 10
click at [264, 112] on input "Non" at bounding box center [350, 115] width 98 height 10
radio input "true"
click at [264, 78] on input "2024" at bounding box center [360, 82] width 76 height 10
click at [264, 133] on input "2.500" at bounding box center [375, 137] width 48 height 10
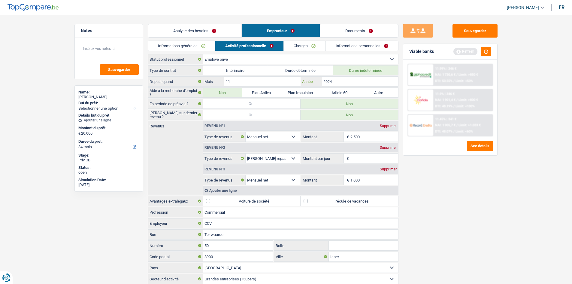
drag, startPoint x: 339, startPoint y: 79, endPoint x: 351, endPoint y: 87, distance: 13.9
click at [264, 79] on input "2024" at bounding box center [360, 82] width 76 height 10
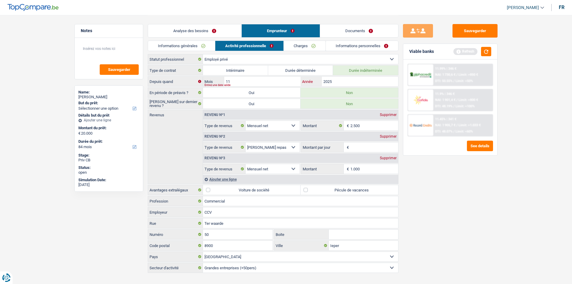
type input "2025"
click at [236, 81] on input "11" at bounding box center [262, 82] width 76 height 10
type input "1"
type input "6"
click at [264, 139] on div "Sauvegarder Viable banks Refresh 11.99% | 346 € NAI: 1 730,6 € / Limit: >850 € …" at bounding box center [451, 149] width 104 height 250
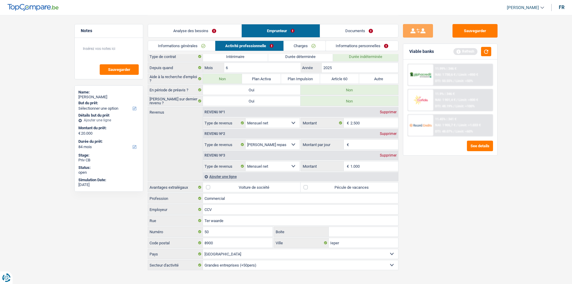
scroll to position [20, 0]
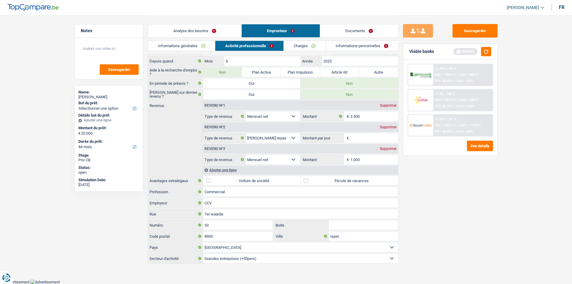
click at [264, 139] on input "Montant par jour" at bounding box center [375, 138] width 48 height 10
type input "8,0"
click at [264, 139] on div "Sauvegarder Viable banks Refresh 11.99% | 346 € NAI: 1 730,6 € / Limit: >850 € …" at bounding box center [451, 149] width 104 height 250
click at [264, 126] on div "Supprimer" at bounding box center [389, 127] width 20 height 4
select select "netSalary"
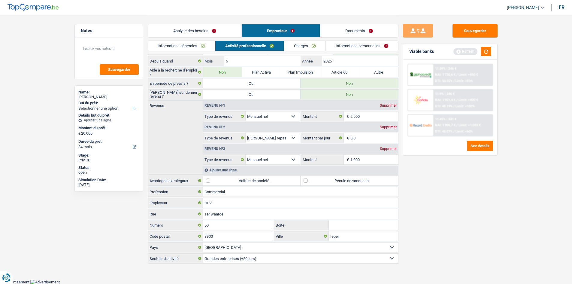
type input "8"
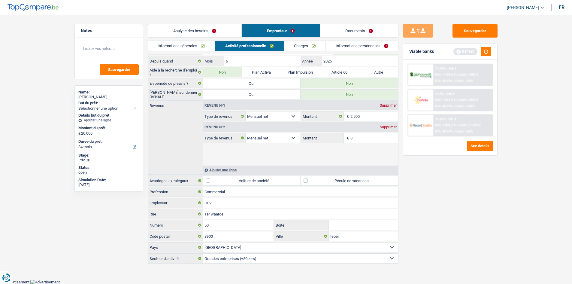
scroll to position [0, 0]
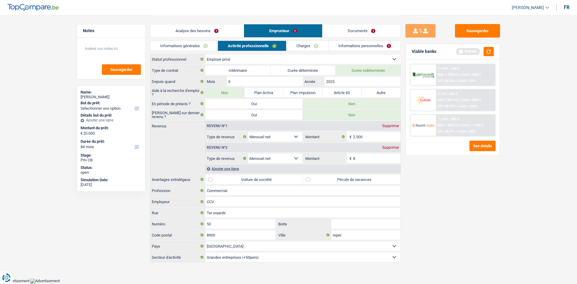
click at [264, 126] on div "Supprimer" at bounding box center [391, 126] width 20 height 4
type input "8"
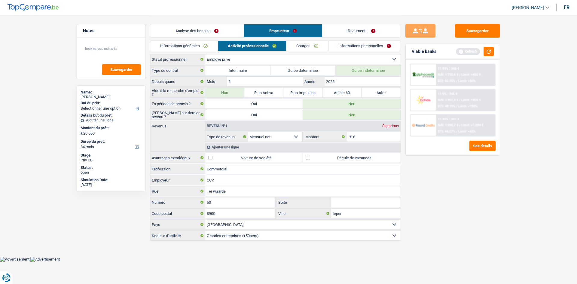
click at [264, 126] on div "Supprimer" at bounding box center [391, 126] width 20 height 4
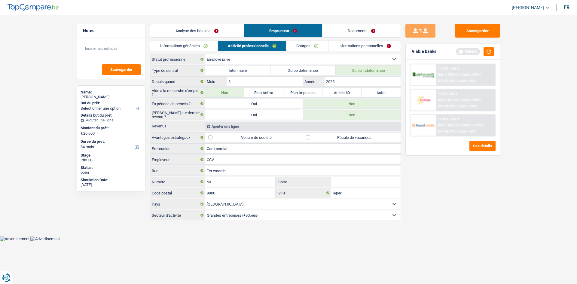
click at [244, 126] on div "Ajouter une ligne" at bounding box center [302, 126] width 195 height 9
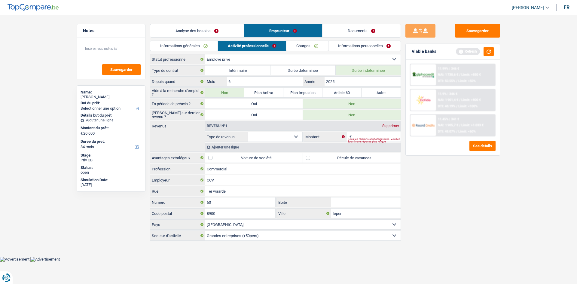
click at [264, 139] on select "Allocation d'handicap Allocations chômage Allocations familiales Chèques repas …" at bounding box center [275, 137] width 54 height 10
select select "netSalary"
click at [248, 132] on select "Allocation d'handicap Allocations chômage Allocations familiales Chèques repas …" at bounding box center [275, 137] width 54 height 10
click at [264, 133] on input "Montant" at bounding box center [377, 137] width 48 height 10
type input "2.200"
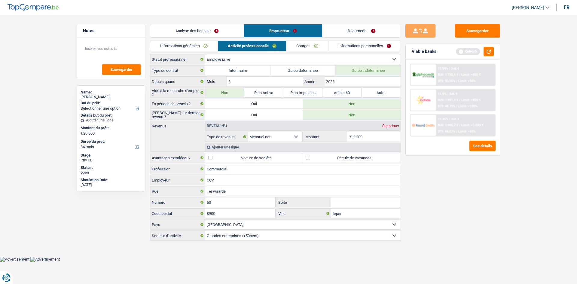
click at [264, 139] on div "Sauvegarder Viable banks Refresh 11.99% | 346 € NAI: 1 730,6 € / Limit: >850 € …" at bounding box center [453, 149] width 104 height 250
drag, startPoint x: 370, startPoint y: 155, endPoint x: 367, endPoint y: 138, distance: 16.8
click at [264, 139] on label "Pécule de vacances" at bounding box center [352, 158] width 98 height 10
click at [264, 139] on input "Pécule de vacances" at bounding box center [352, 158] width 98 height 10
checkbox input "true"
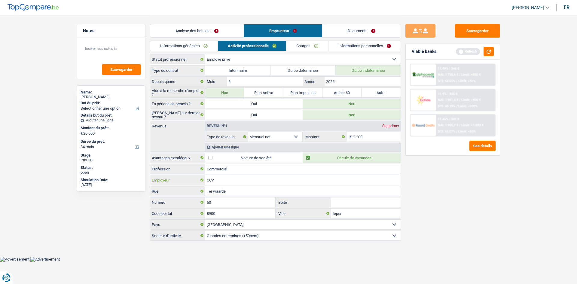
drag, startPoint x: 233, startPoint y: 181, endPoint x: 266, endPoint y: 171, distance: 34.1
click at [233, 139] on input "CCV" at bounding box center [302, 180] width 195 height 10
type input "C"
type input "century 21"
click at [264, 139] on input "Ieper" at bounding box center [365, 214] width 69 height 10
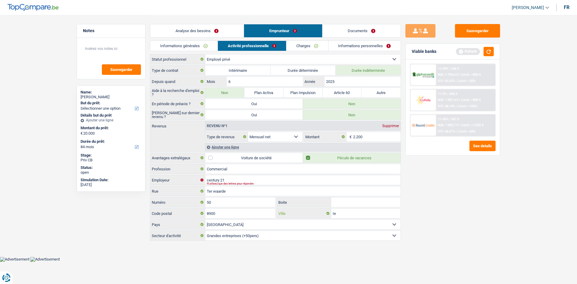
type input "I"
click at [242, 139] on input "8900" at bounding box center [240, 214] width 70 height 10
type input "8"
click at [223, 139] on input "50" at bounding box center [240, 202] width 70 height 10
type input "5"
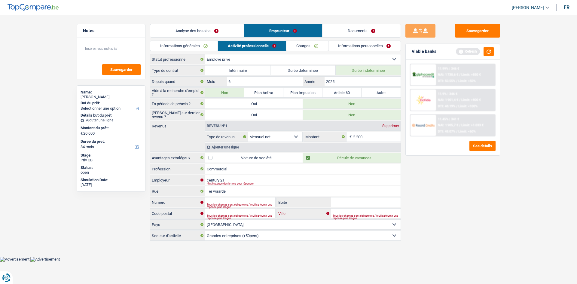
click at [264, 139] on input "Ville" at bounding box center [365, 214] width 69 height 10
type input "[GEOGRAPHIC_DATA]"
click at [264, 139] on main "Notes Sauvegarder Name: [PERSON_NAME] But du prêt: Confort maison: meubles, tex…" at bounding box center [288, 128] width 577 height 257
click at [264, 46] on link "Charges" at bounding box center [307, 46] width 42 height 10
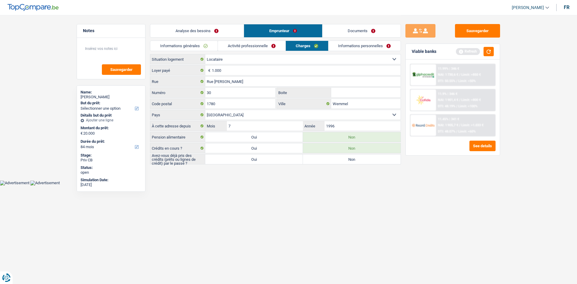
click at [264, 48] on link "Activité professionnelle" at bounding box center [252, 46] width 68 height 10
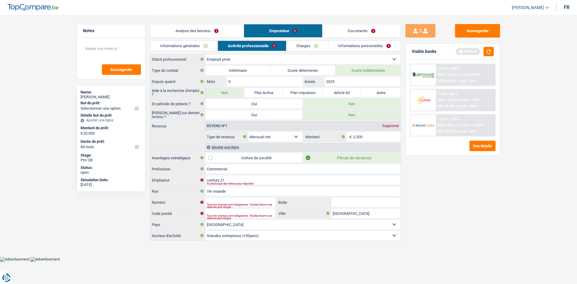
click at [264, 45] on link "Charges" at bounding box center [307, 46] width 42 height 10
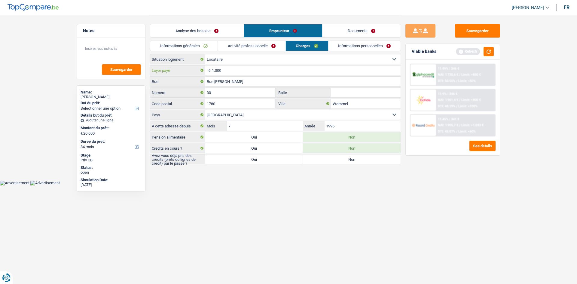
drag, startPoint x: 259, startPoint y: 71, endPoint x: 447, endPoint y: 280, distance: 280.9
click at [259, 71] on input "1.000" at bounding box center [306, 71] width 189 height 10
type input "1"
type input "950"
click at [264, 139] on html "Vous avez le contrôle de vos données Nous utilisons des cookies, tout comme nos…" at bounding box center [288, 92] width 577 height 185
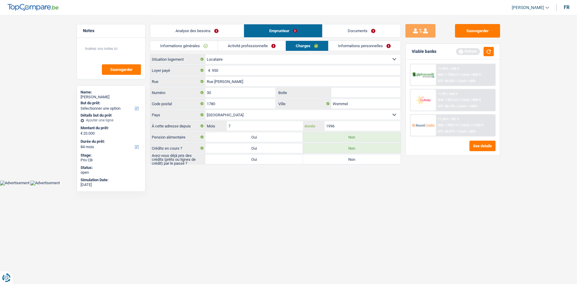
drag, startPoint x: 335, startPoint y: 126, endPoint x: 341, endPoint y: 133, distance: 8.8
click at [264, 126] on input "1996" at bounding box center [363, 126] width 76 height 10
click at [264, 139] on label "Oui" at bounding box center [254, 159] width 98 height 10
click at [264, 139] on input "Oui" at bounding box center [254, 159] width 98 height 10
radio input "true"
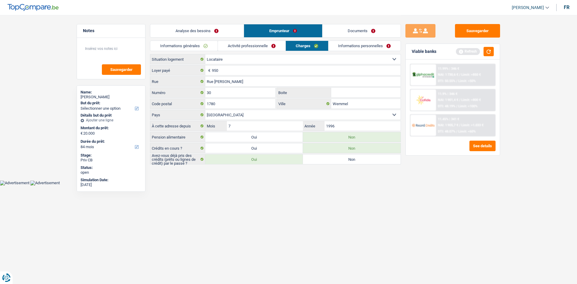
click at [264, 47] on link "Informations personnelles" at bounding box center [364, 46] width 72 height 10
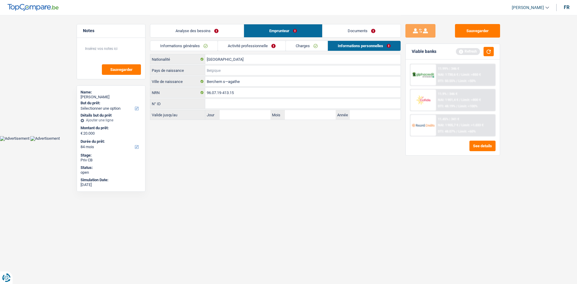
click at [230, 66] on input "Pays de naissance" at bounding box center [302, 71] width 195 height 10
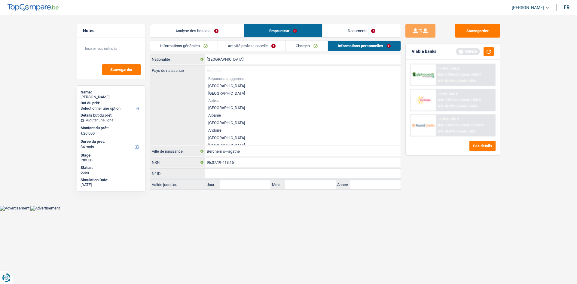
click at [231, 82] on li "[GEOGRAPHIC_DATA]" at bounding box center [302, 86] width 195 height 8
type input "[GEOGRAPHIC_DATA]"
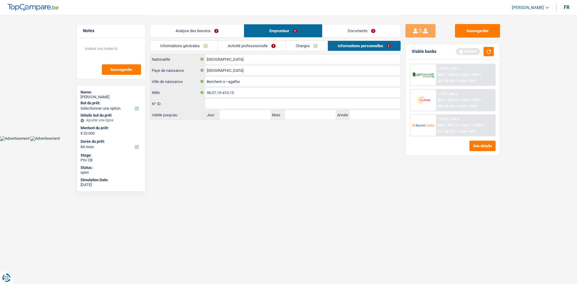
click at [264, 35] on link "Documents" at bounding box center [361, 30] width 78 height 13
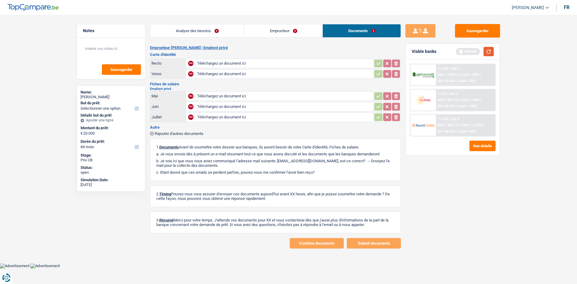
drag, startPoint x: 485, startPoint y: 49, endPoint x: 494, endPoint y: 51, distance: 8.9
click at [264, 51] on div "Refresh" at bounding box center [475, 51] width 38 height 9
click at [264, 51] on button "button" at bounding box center [489, 51] width 10 height 9
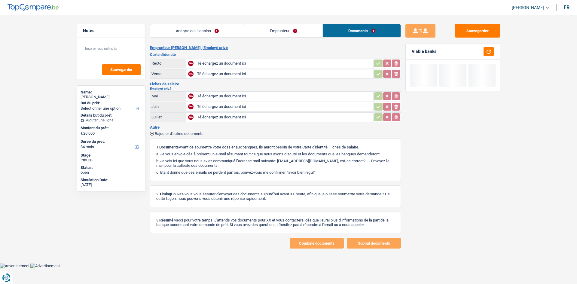
click at [213, 16] on div "Analyse des besoins Emprunteur Documents" at bounding box center [275, 28] width 251 height 26
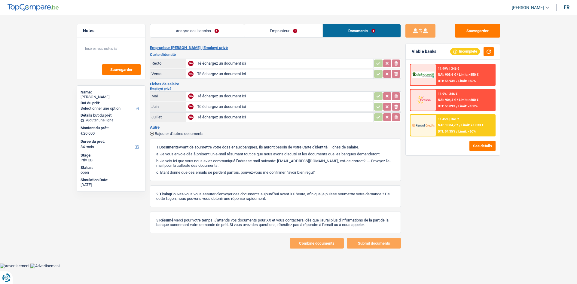
click at [211, 30] on link "Analyse des besoins" at bounding box center [197, 30] width 94 height 13
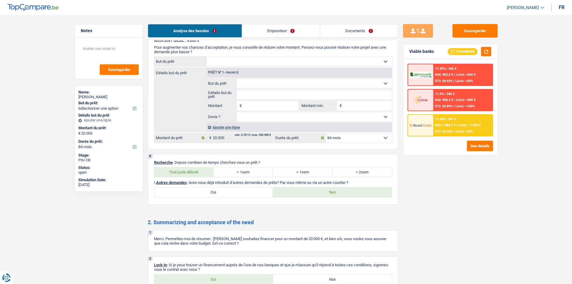
scroll to position [511, 0]
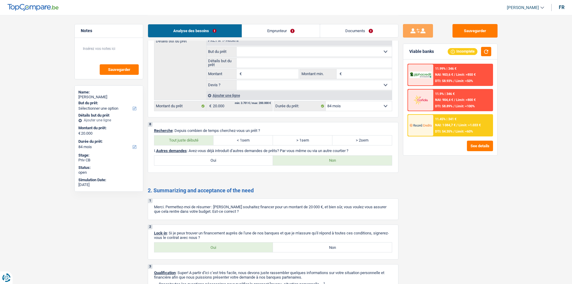
click at [264, 127] on span "Limit: >1.033 €" at bounding box center [470, 125] width 22 height 4
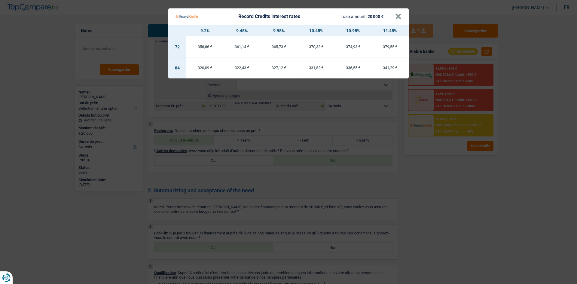
click at [264, 139] on Credits "Record Credits interest rates Loan amount: 20 000 € × 9.2% 9.45% 9.95% 10.45% 1…" at bounding box center [288, 142] width 577 height 284
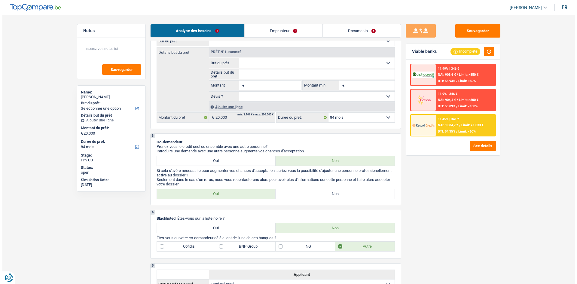
scroll to position [0, 0]
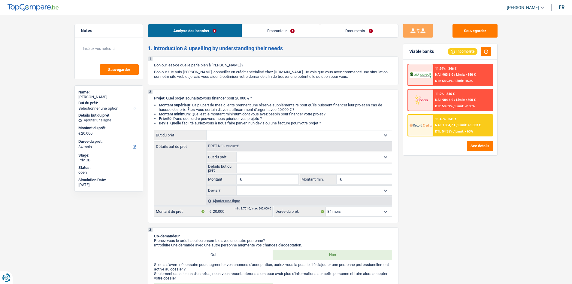
click at [218, 130] on select "Confort maison: meubles, textile, peinture, électroménager, outillage non-profe…" at bounding box center [299, 135] width 185 height 10
select select "other"
click at [207, 130] on select "Confort maison: meubles, textile, peinture, électroménager, outillage non-profe…" at bounding box center [299, 135] width 185 height 10
select select "other"
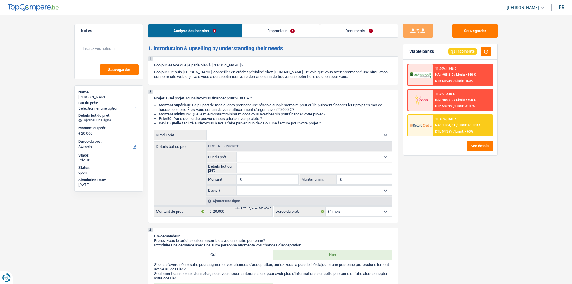
type input "20.000"
select select "other"
type input "20.000"
select select "other"
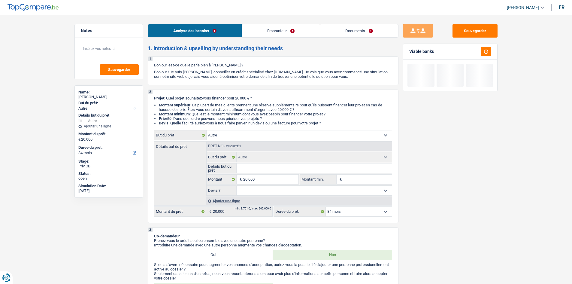
click at [264, 139] on input "Détails but du prêt" at bounding box center [314, 168] width 155 height 10
type input "V"
type input "Vo"
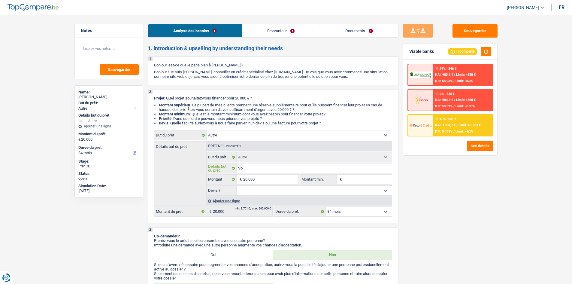
type input "Voi"
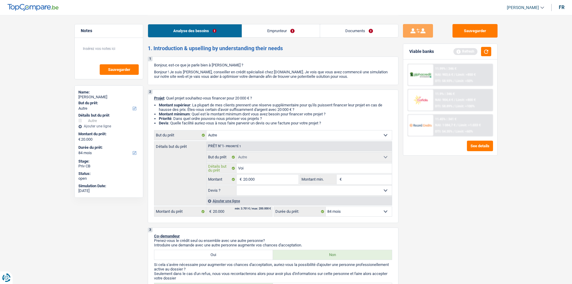
type input "Voit"
type input "Voitu"
type input "Voitur"
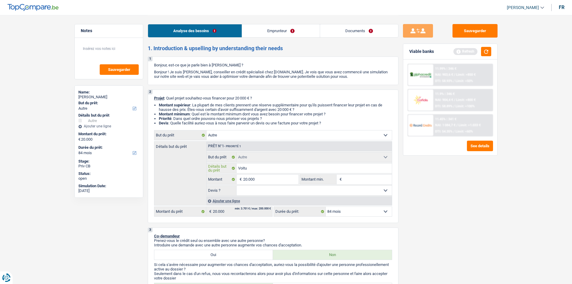
type input "Voitur"
type input "Voiture"
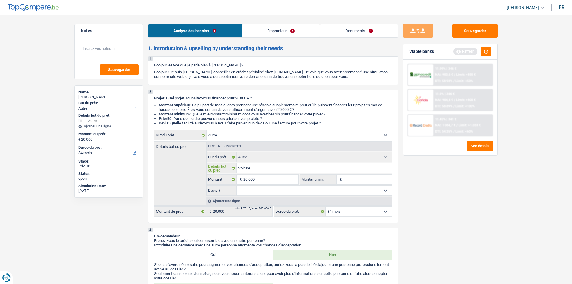
type input "Voiture"
click at [264, 139] on select "Oui Non Non répondu Sélectionner une option" at bounding box center [314, 191] width 155 height 10
select select "yes"
click at [237, 139] on select "Oui Non Non répondu Sélectionner une option" at bounding box center [314, 191] width 155 height 10
select select "yes"
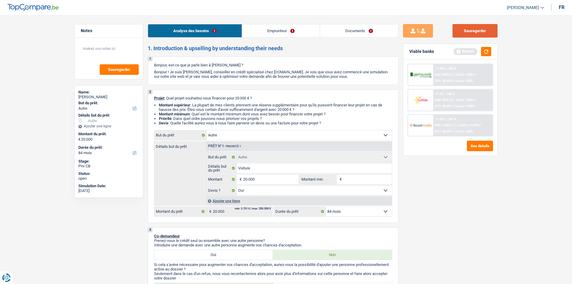
click at [264, 29] on button "Sauvegarder" at bounding box center [475, 31] width 45 height 14
click at [264, 28] on link "Documents" at bounding box center [359, 30] width 78 height 13
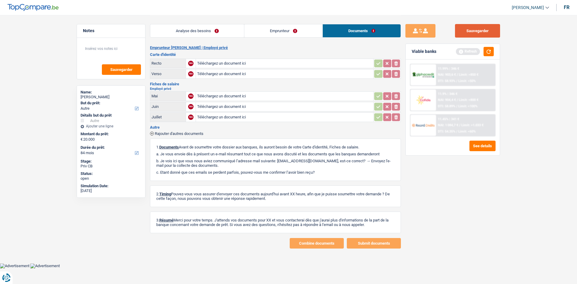
click at [264, 35] on button "Sauvegarder" at bounding box center [477, 31] width 45 height 14
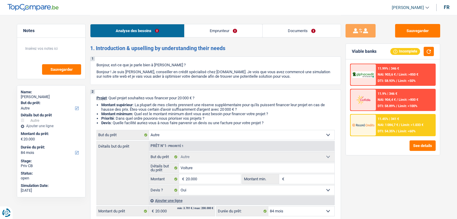
select select "other"
select select "84"
select select "other"
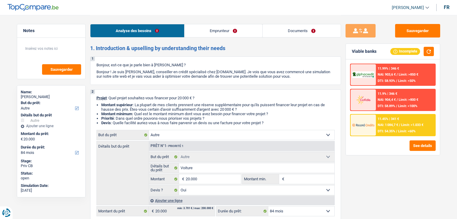
select select "yes"
select select "84"
select select "privateEmployee"
select select "netSalary"
select select "mealVouchers"
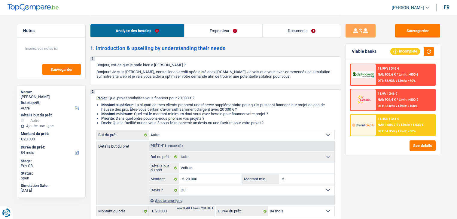
select select "rents"
select select "other"
select select "yes"
select select "84"
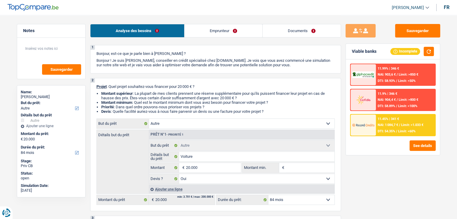
scroll to position [30, 0]
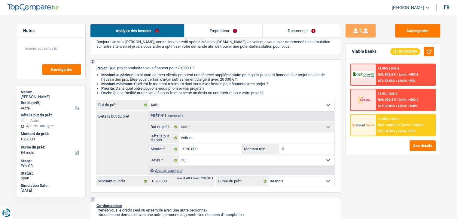
click at [291, 36] on link "Documents" at bounding box center [302, 30] width 78 height 13
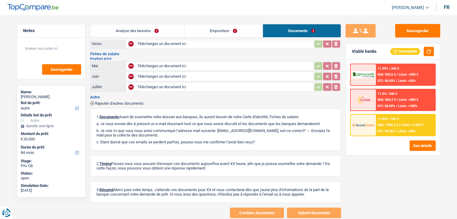
click at [217, 32] on link "Emprunteur" at bounding box center [224, 30] width 78 height 13
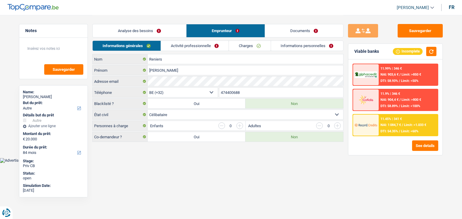
click at [295, 47] on link "Informations personnelles" at bounding box center [307, 46] width 72 height 10
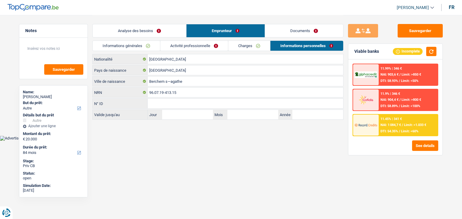
click at [266, 50] on li "Charges" at bounding box center [249, 46] width 42 height 11
click at [246, 46] on link "Charges" at bounding box center [249, 46] width 42 height 10
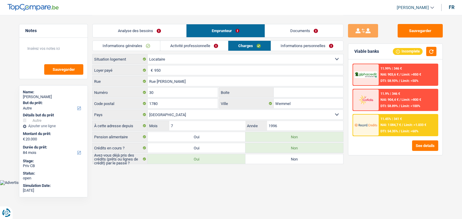
click at [204, 38] on div "Analyse des besoins Emprunteur Documents" at bounding box center [217, 28] width 251 height 26
click at [293, 49] on link "Informations personnelles" at bounding box center [307, 46] width 72 height 10
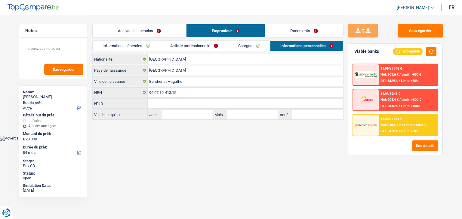
click at [212, 47] on link "Activité professionnelle" at bounding box center [194, 46] width 68 height 10
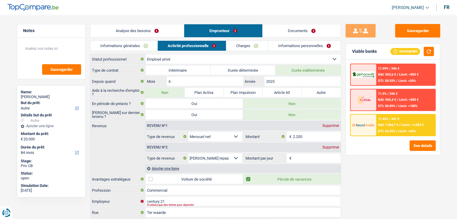
click at [129, 44] on link "Informations générales" at bounding box center [123, 46] width 67 height 10
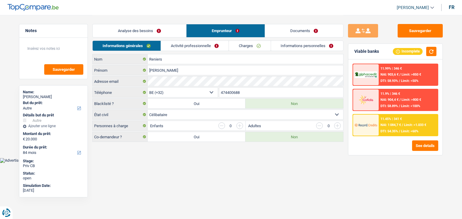
click at [137, 32] on link "Analyse des besoins" at bounding box center [139, 30] width 93 height 13
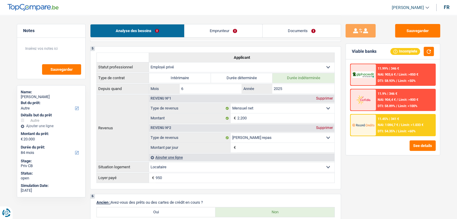
scroll to position [304, 0]
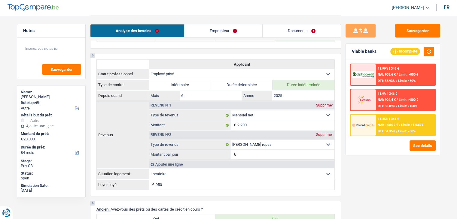
click at [413, 125] on span "Limit: >1.033 €" at bounding box center [412, 125] width 22 height 4
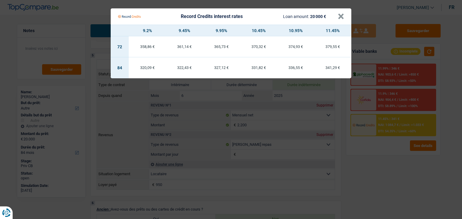
click at [355, 171] on Credits "Record Credits interest rates Loan amount: 20 000 € × 9.2% 9.45% 9.95% 10.45% 1…" at bounding box center [231, 109] width 462 height 219
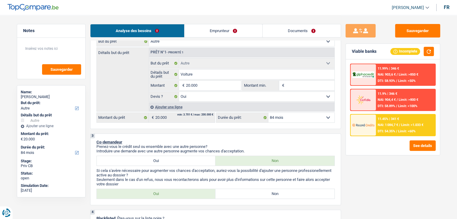
click at [316, 32] on link "Documents" at bounding box center [302, 30] width 78 height 13
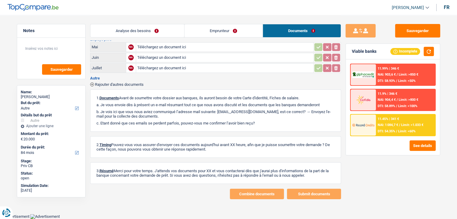
scroll to position [47, 0]
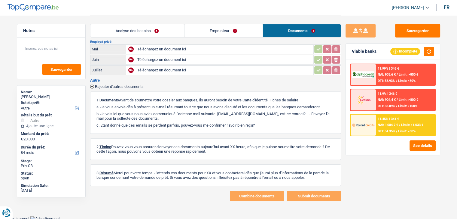
click at [210, 29] on link "Emprunteur" at bounding box center [224, 30] width 78 height 13
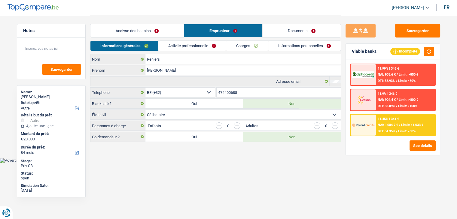
scroll to position [0, 0]
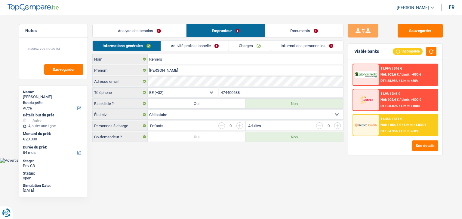
drag, startPoint x: 209, startPoint y: 49, endPoint x: 325, endPoint y: 64, distance: 116.4
click at [209, 48] on link "Activité professionnelle" at bounding box center [195, 46] width 68 height 10
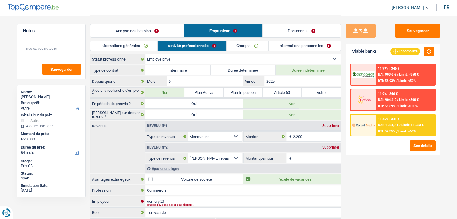
click at [320, 49] on link "Informations personnelles" at bounding box center [304, 46] width 72 height 10
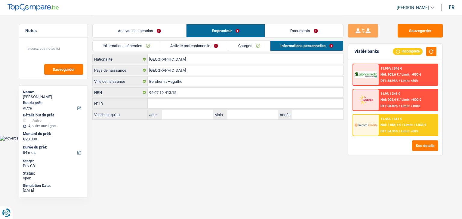
click at [166, 24] on link "Analyse des besoins" at bounding box center [139, 30] width 93 height 13
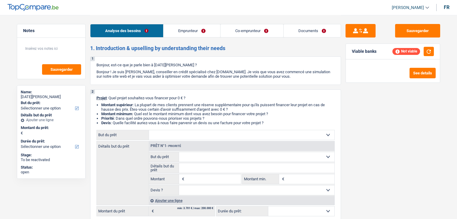
select select "worker"
select select "familyAllowances"
select select "netSalary"
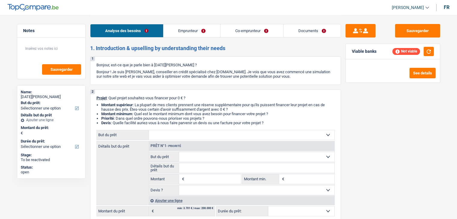
select select "ownerWithMortgage"
select select "mortgage"
select select "300"
select select "personalLoan"
select select "homeFurnishingOrRelocation"
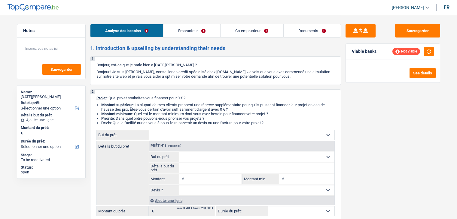
select select "60"
